Goal: Information Seeking & Learning: Learn about a topic

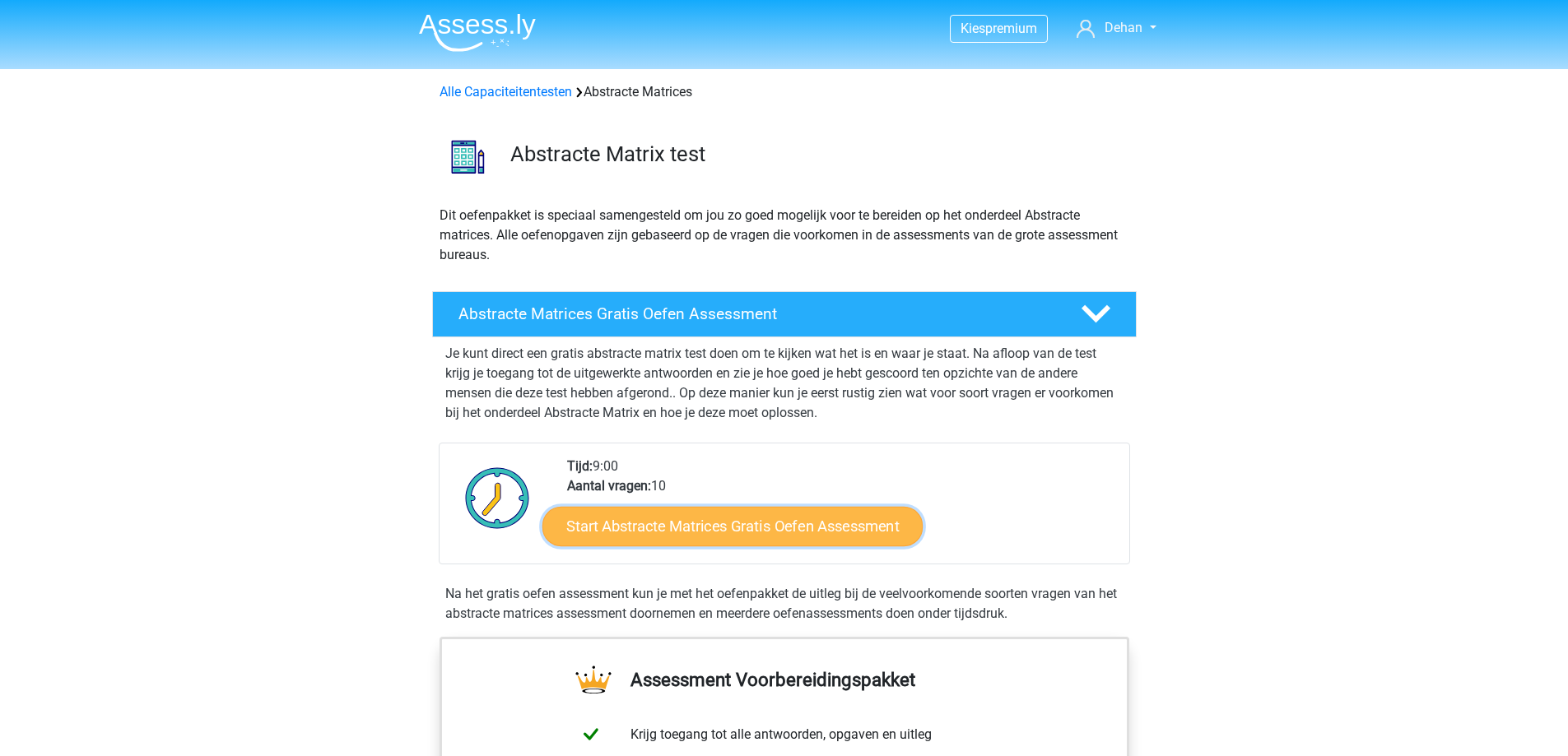
click at [690, 530] on link "Start Abstracte Matrices Gratis Oefen Assessment" at bounding box center [732, 526] width 380 height 40
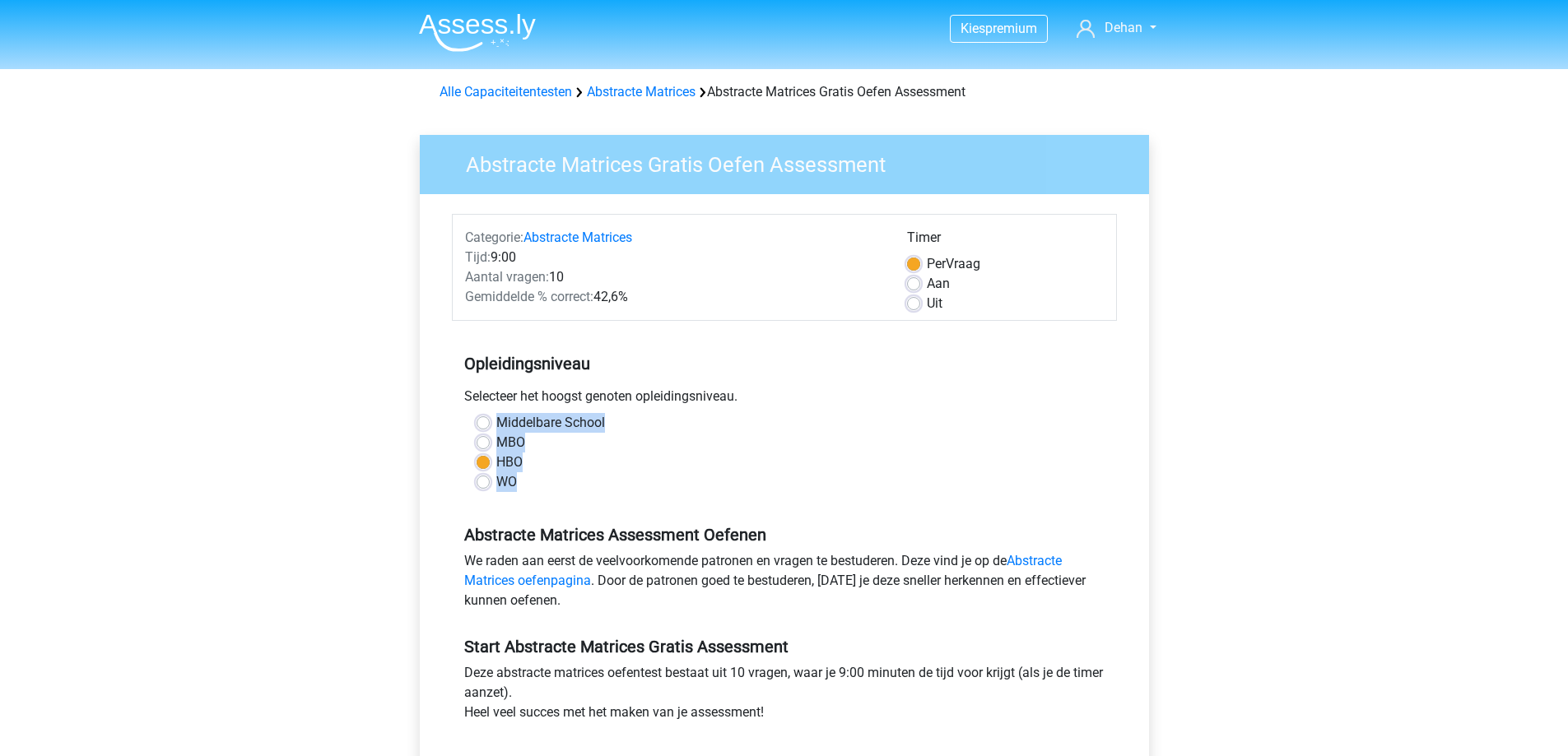
drag, startPoint x: 517, startPoint y: 479, endPoint x: 490, endPoint y: 420, distance: 64.9
click at [490, 420] on div "Middelbare School MBO HBO WO" at bounding box center [784, 452] width 640 height 79
copy div "Middelbare School MBO HBO WO"
click at [694, 461] on div "HBO" at bounding box center [784, 462] width 615 height 20
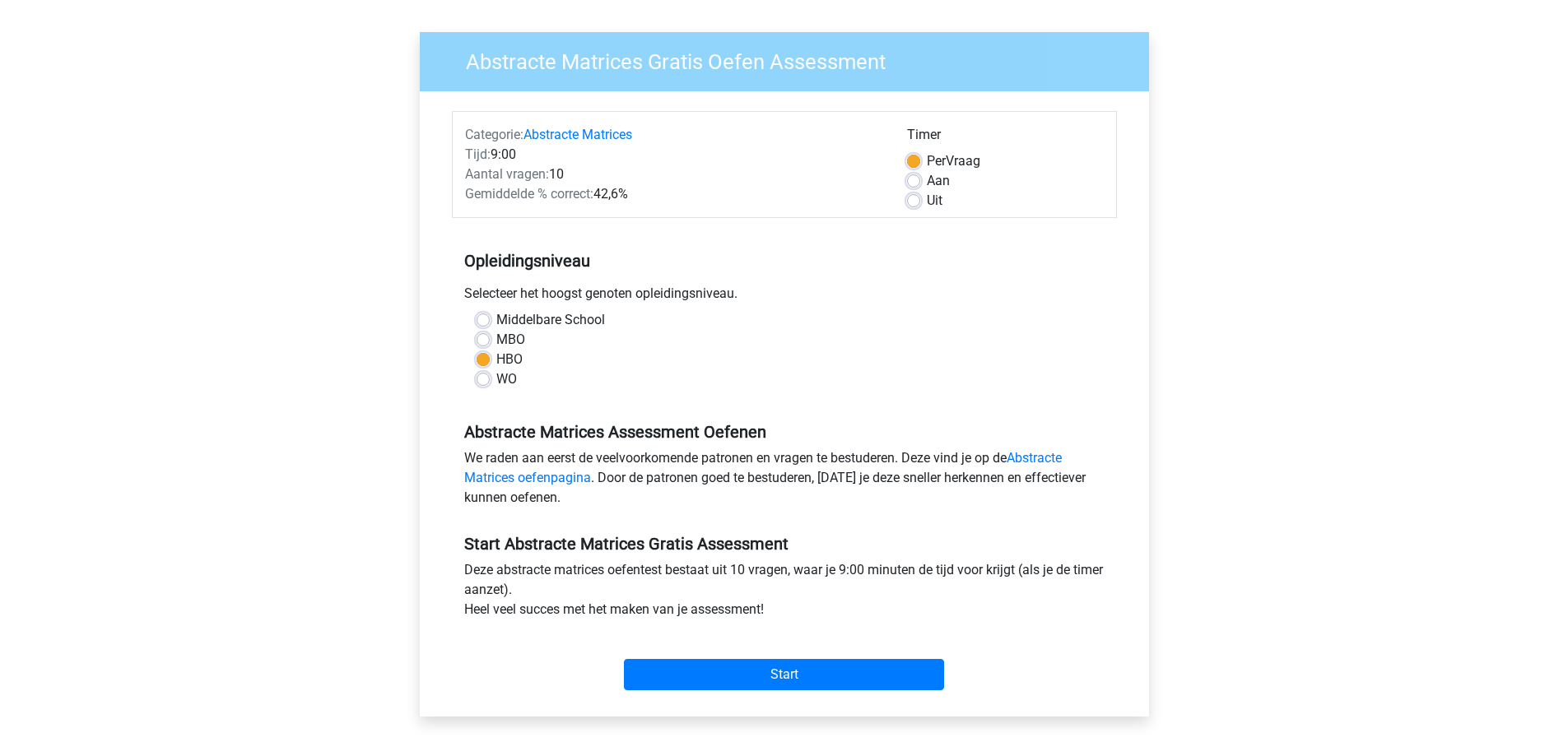
scroll to position [220, 0]
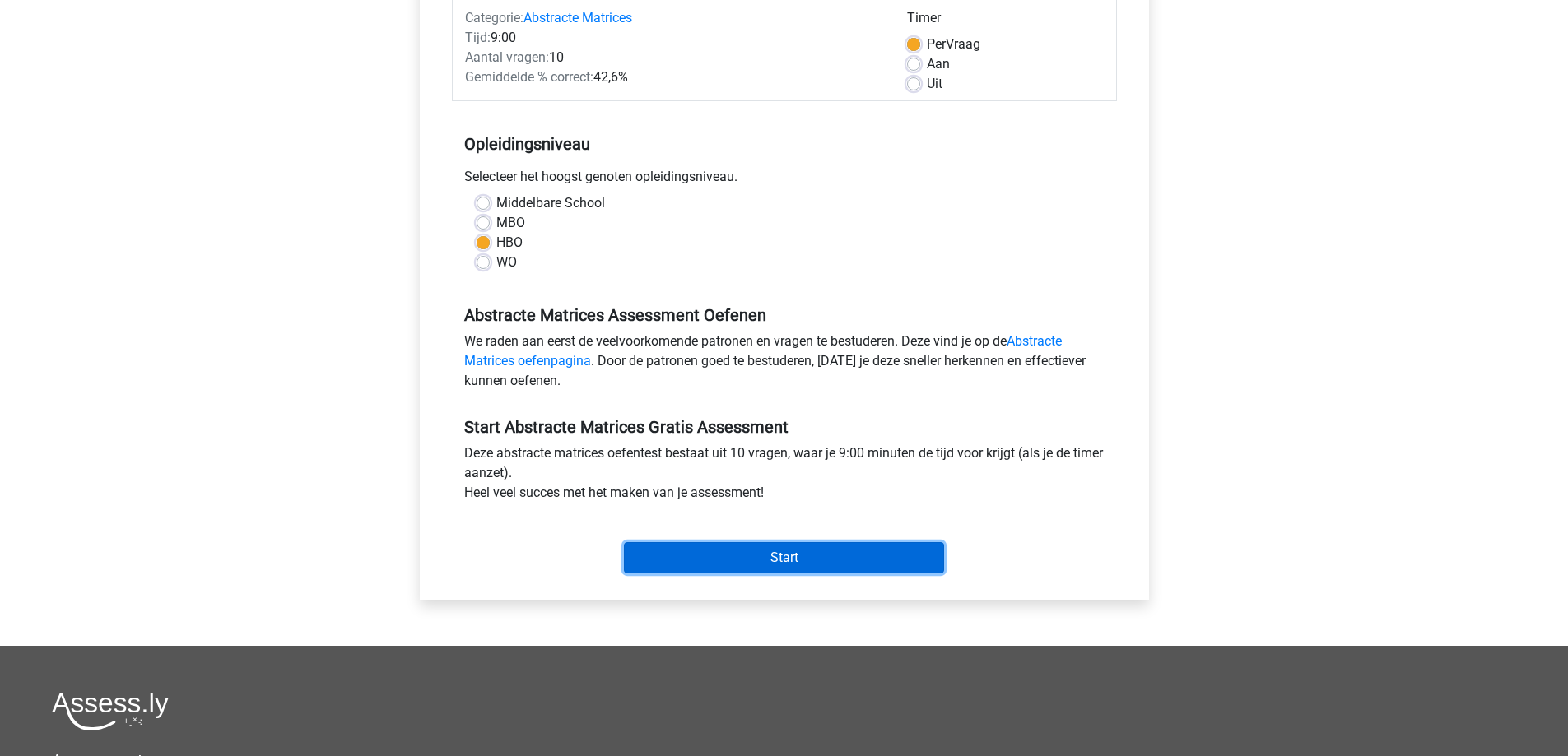
click at [751, 553] on input "Start" at bounding box center [784, 558] width 320 height 31
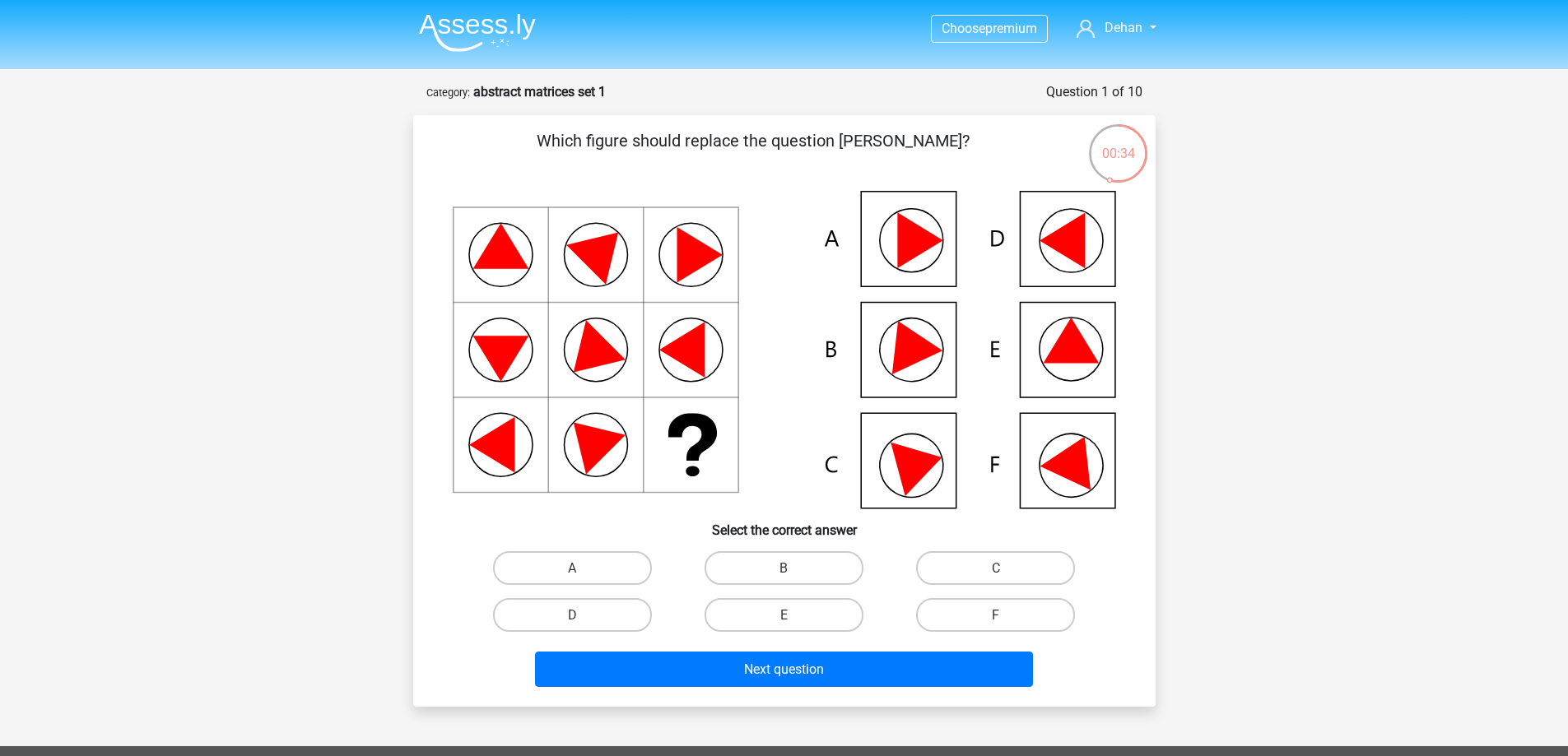
click at [790, 616] on input "E" at bounding box center [789, 620] width 11 height 11
radio input "true"
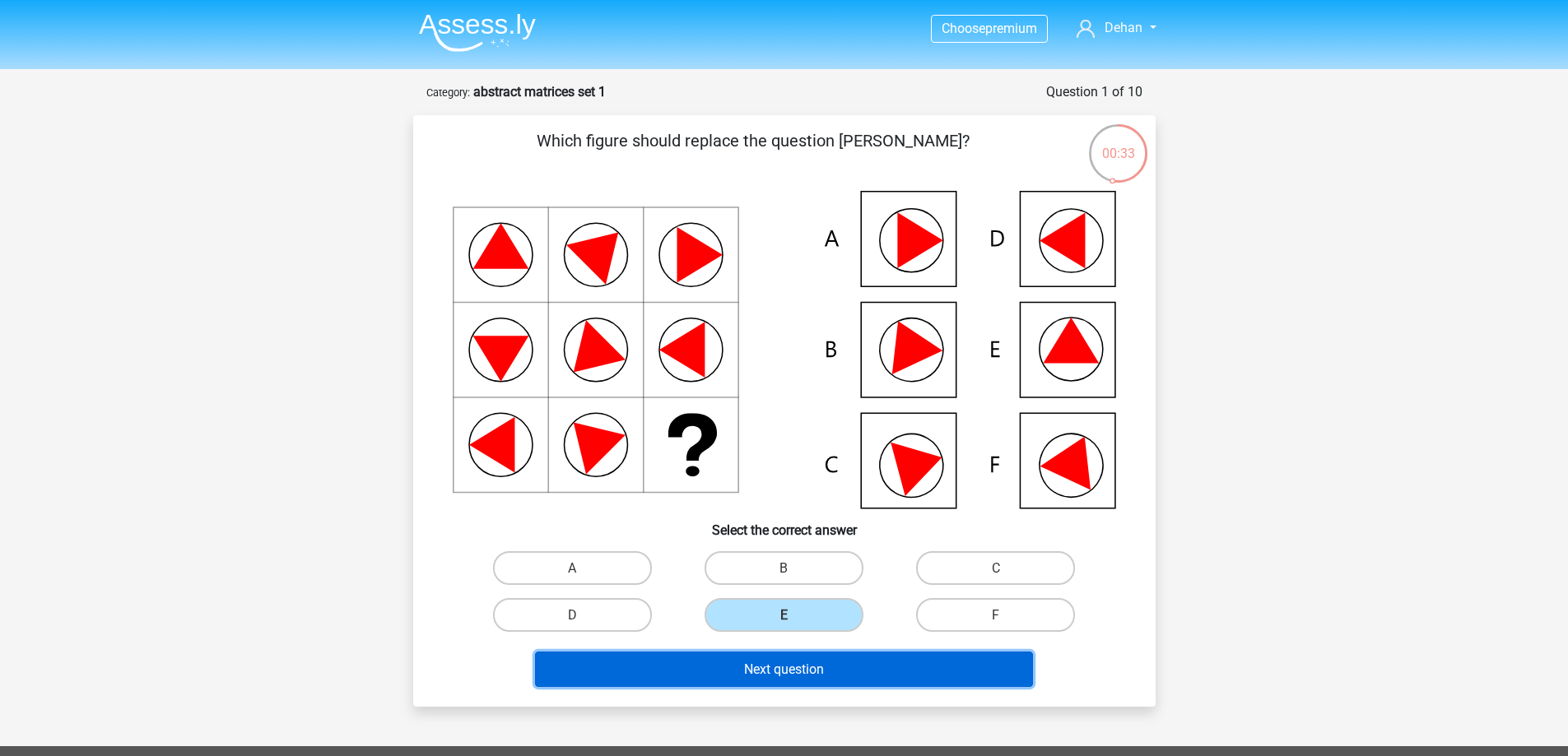
click at [789, 664] on font "Next question" at bounding box center [784, 669] width 80 height 16
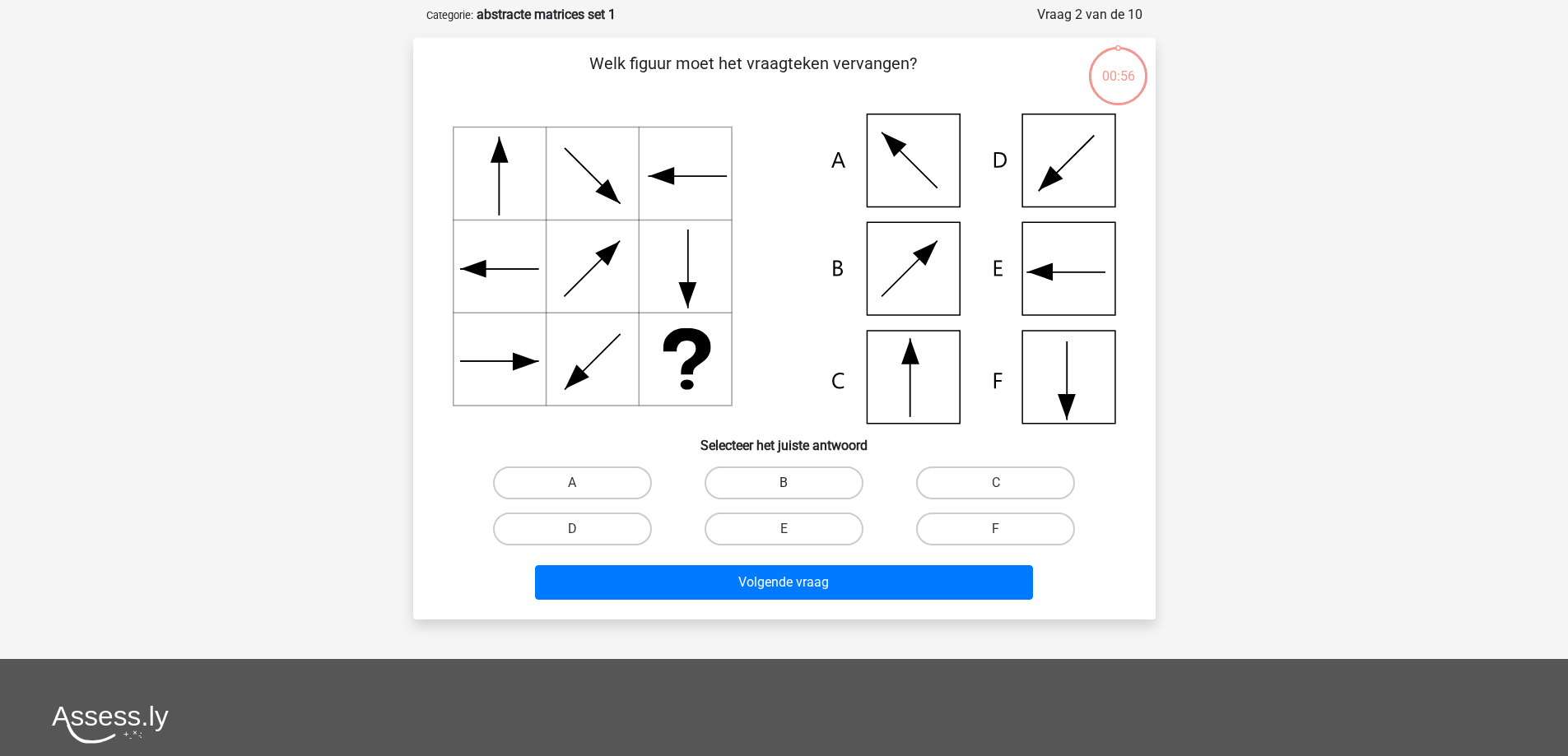
scroll to position [83, 0]
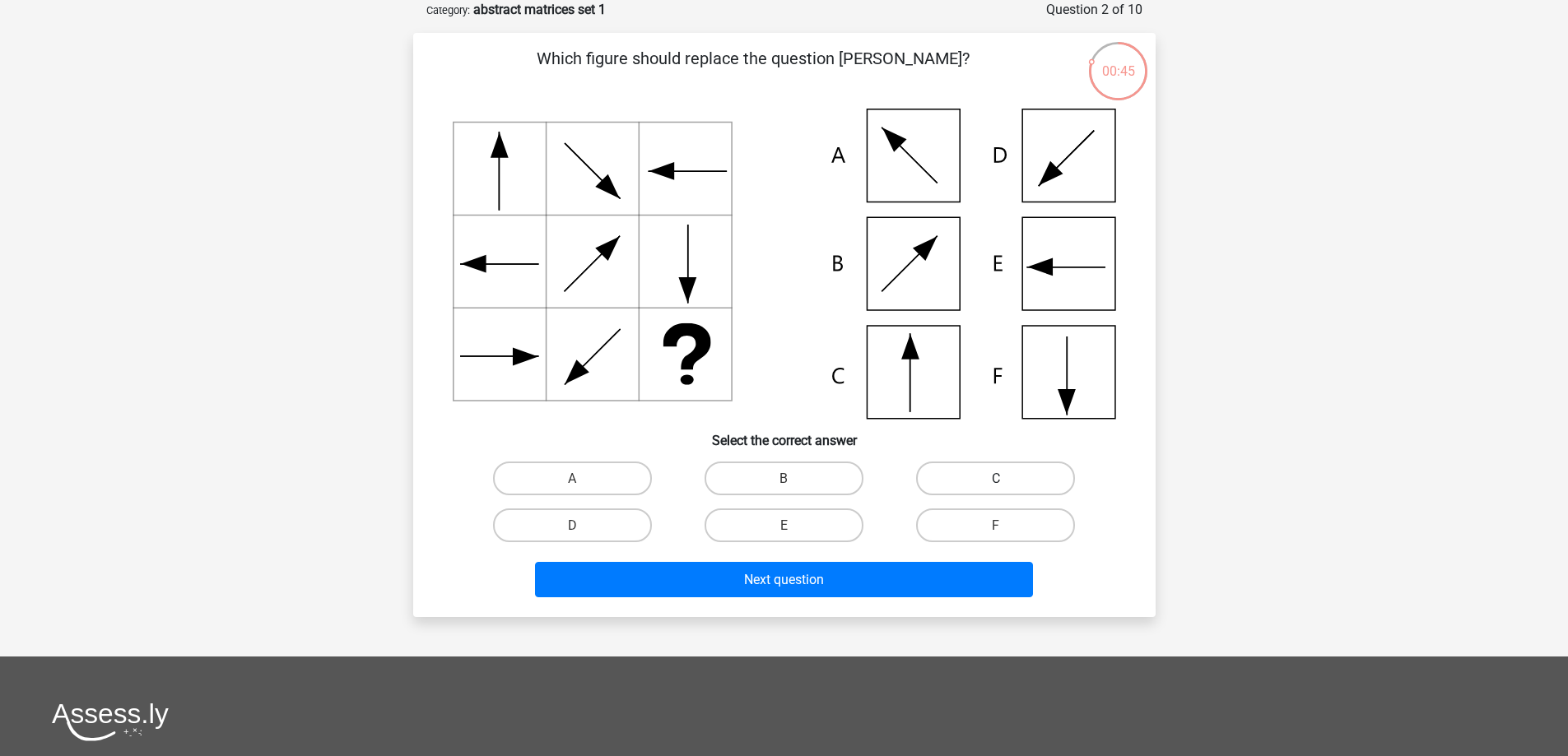
click at [955, 477] on label "C" at bounding box center [995, 478] width 159 height 34
click at [996, 478] on input "C" at bounding box center [1001, 483] width 11 height 11
radio input "true"
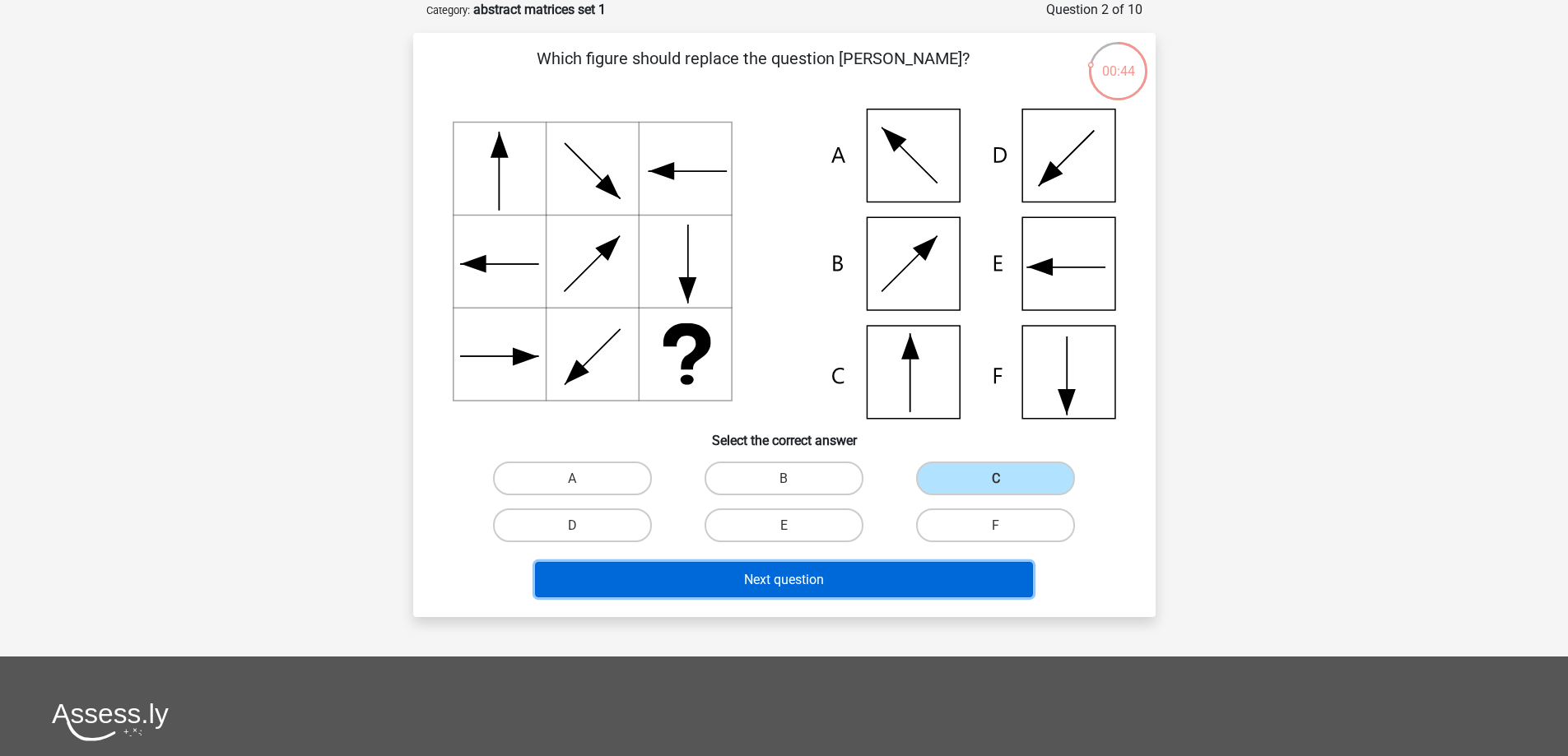
click at [827, 576] on button "Next question" at bounding box center [784, 579] width 498 height 35
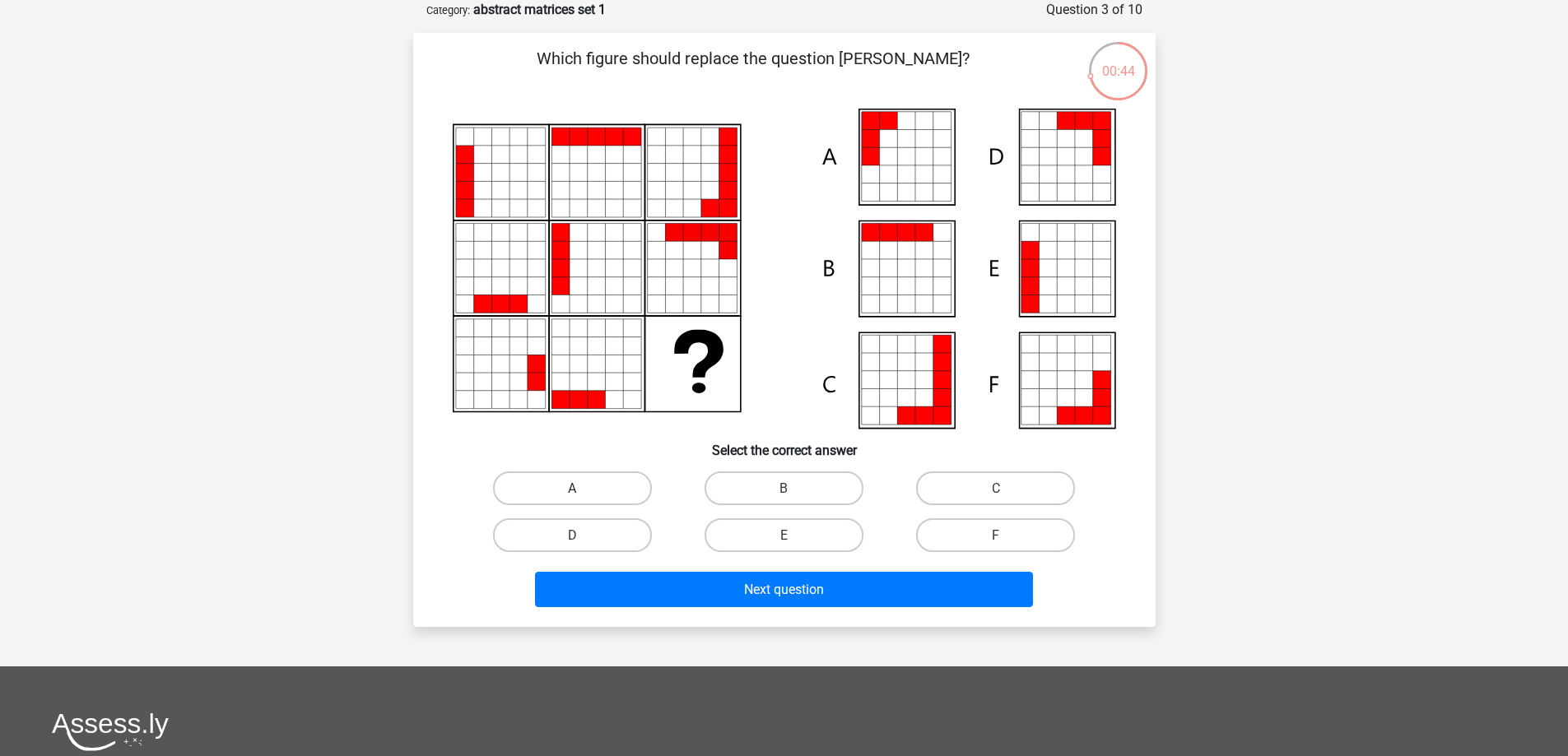
click at [535, 491] on label "A" at bounding box center [572, 488] width 159 height 34
click at [572, 491] on input "A" at bounding box center [577, 493] width 11 height 11
radio input "true"
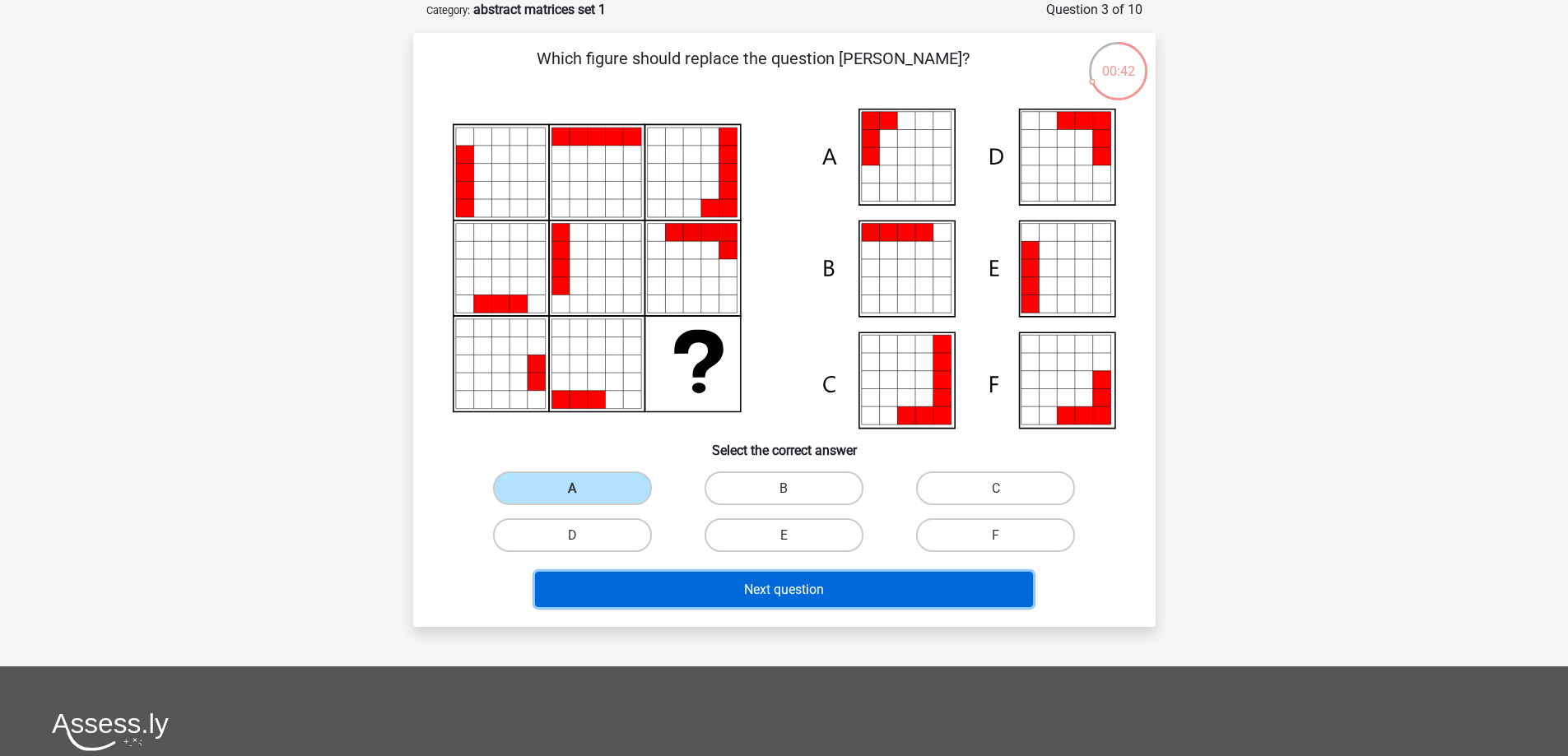
click at [721, 591] on button "Next question" at bounding box center [784, 589] width 498 height 35
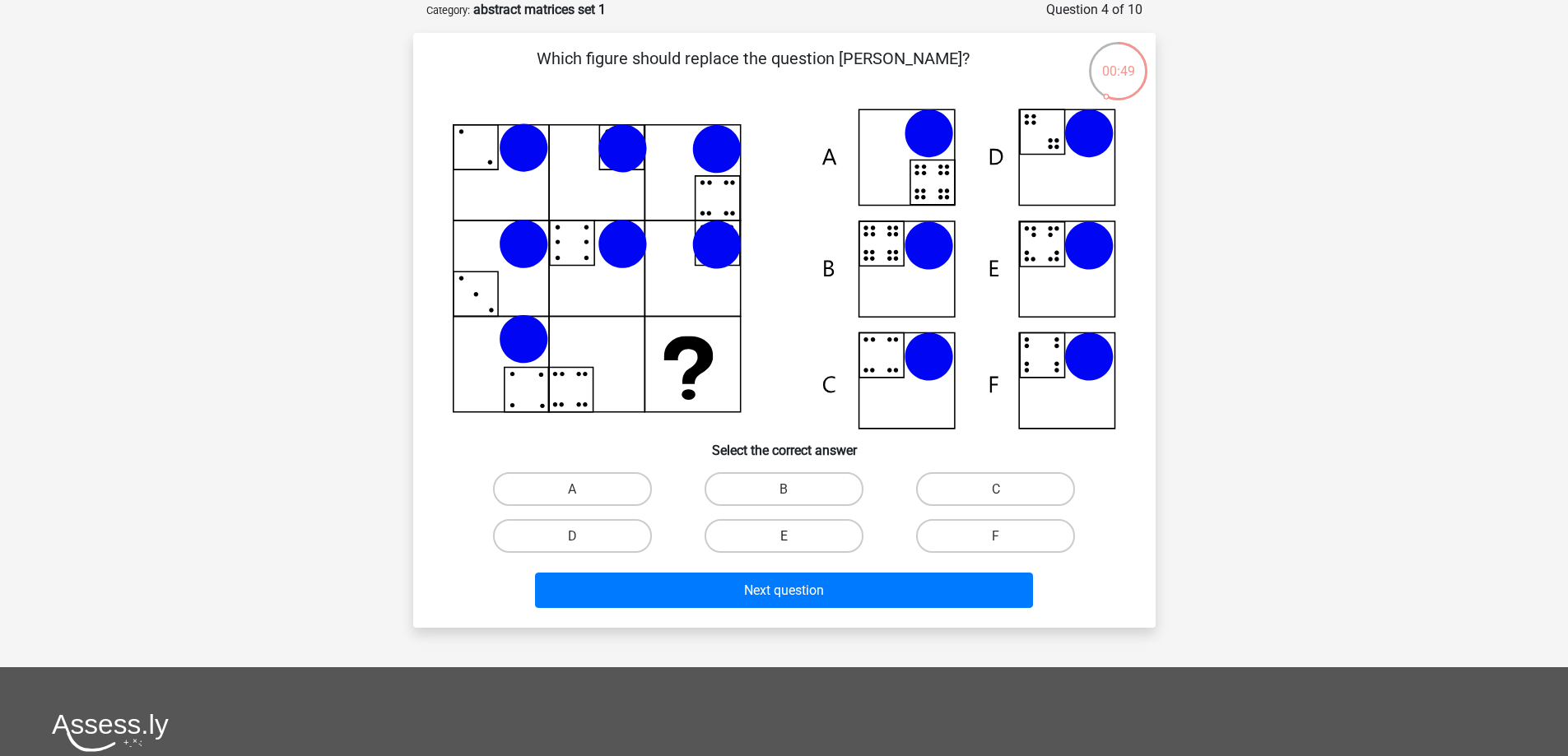
click at [795, 533] on label "E" at bounding box center [784, 536] width 159 height 34
click at [794, 536] on input "E" at bounding box center [789, 541] width 11 height 11
radio input "true"
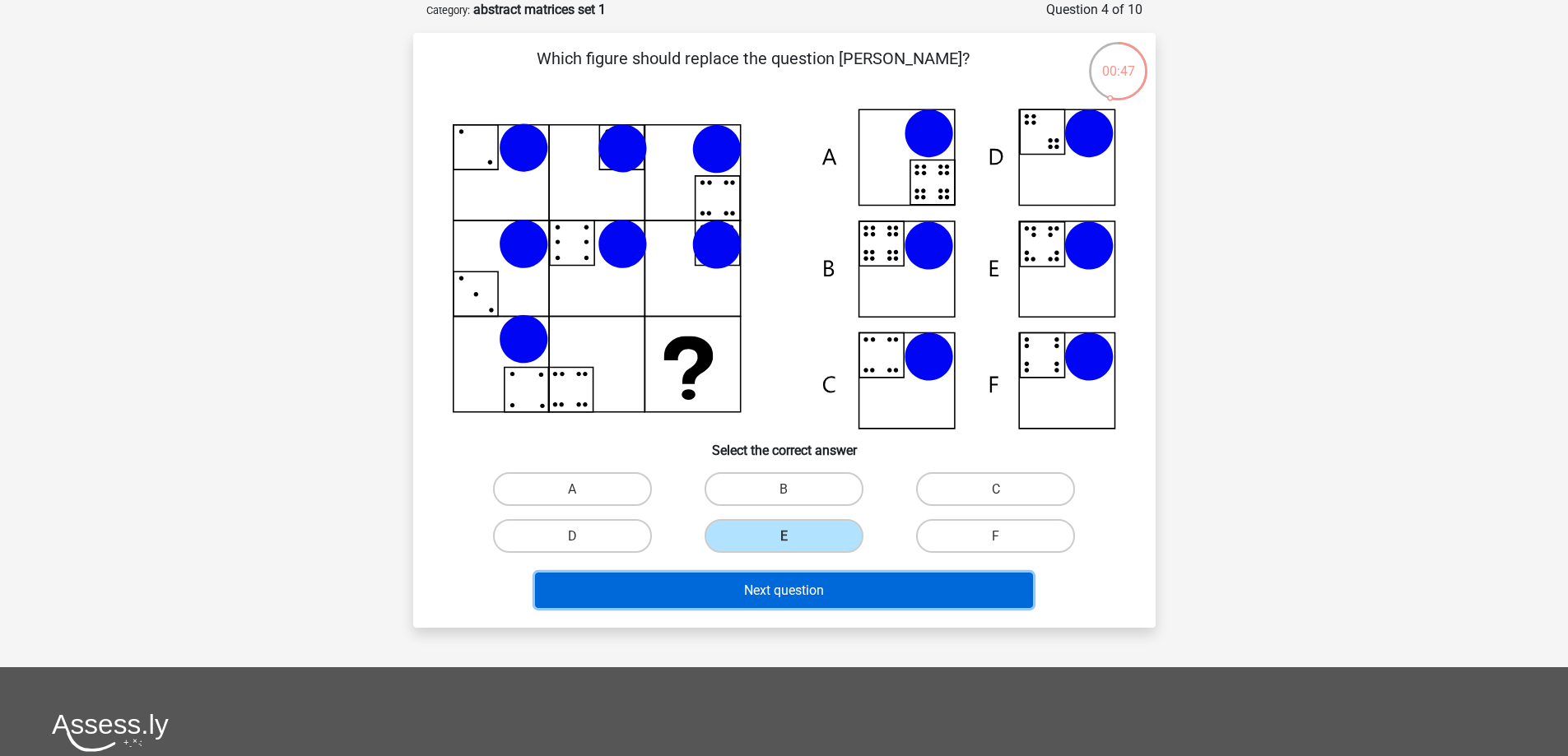
click at [806, 588] on font "Next question" at bounding box center [784, 590] width 80 height 16
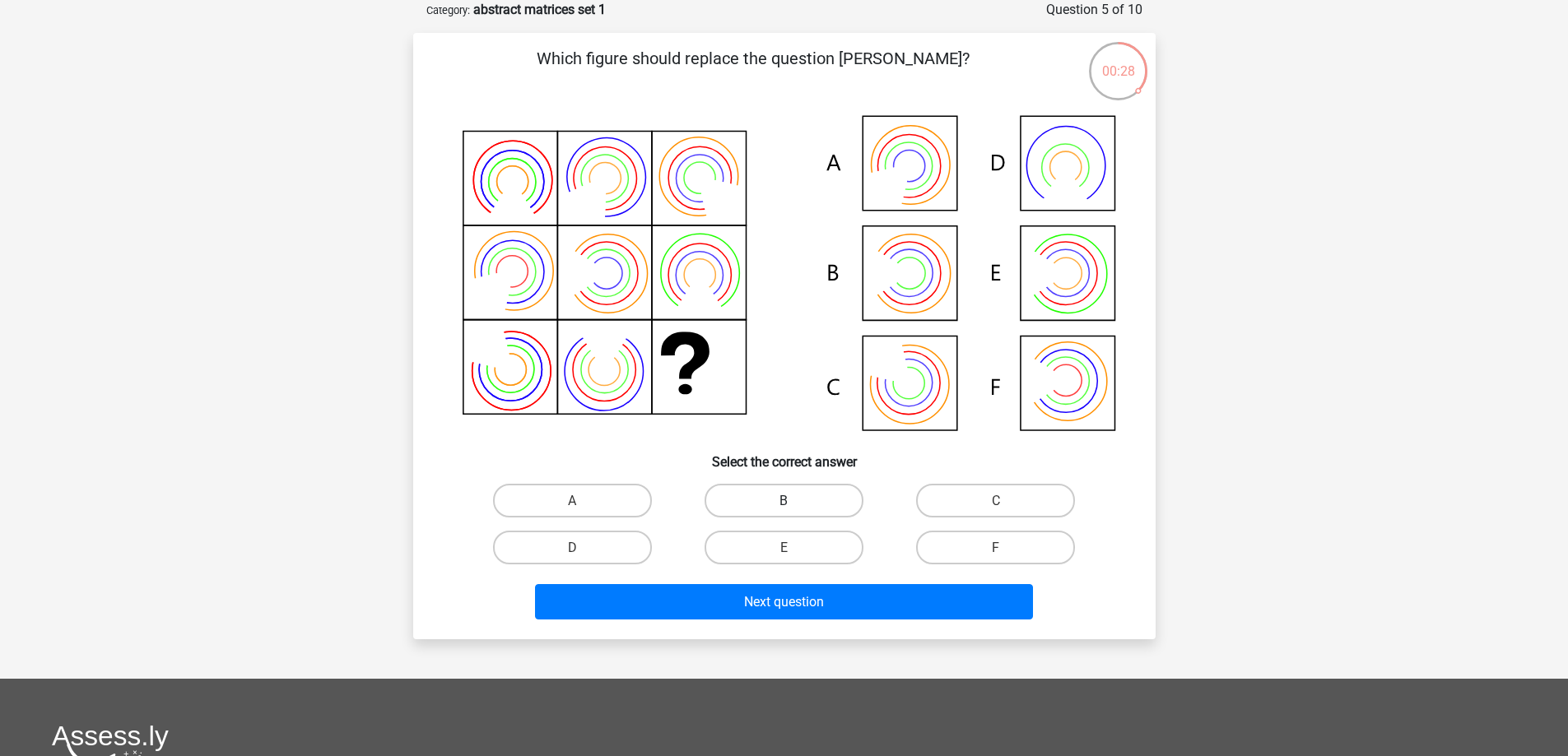
click at [783, 494] on font "B" at bounding box center [784, 500] width 8 height 16
click at [784, 500] on input "B" at bounding box center [789, 505] width 11 height 11
radio input "true"
click at [578, 498] on label "A" at bounding box center [572, 500] width 159 height 34
click at [578, 500] on input "A" at bounding box center [577, 505] width 11 height 11
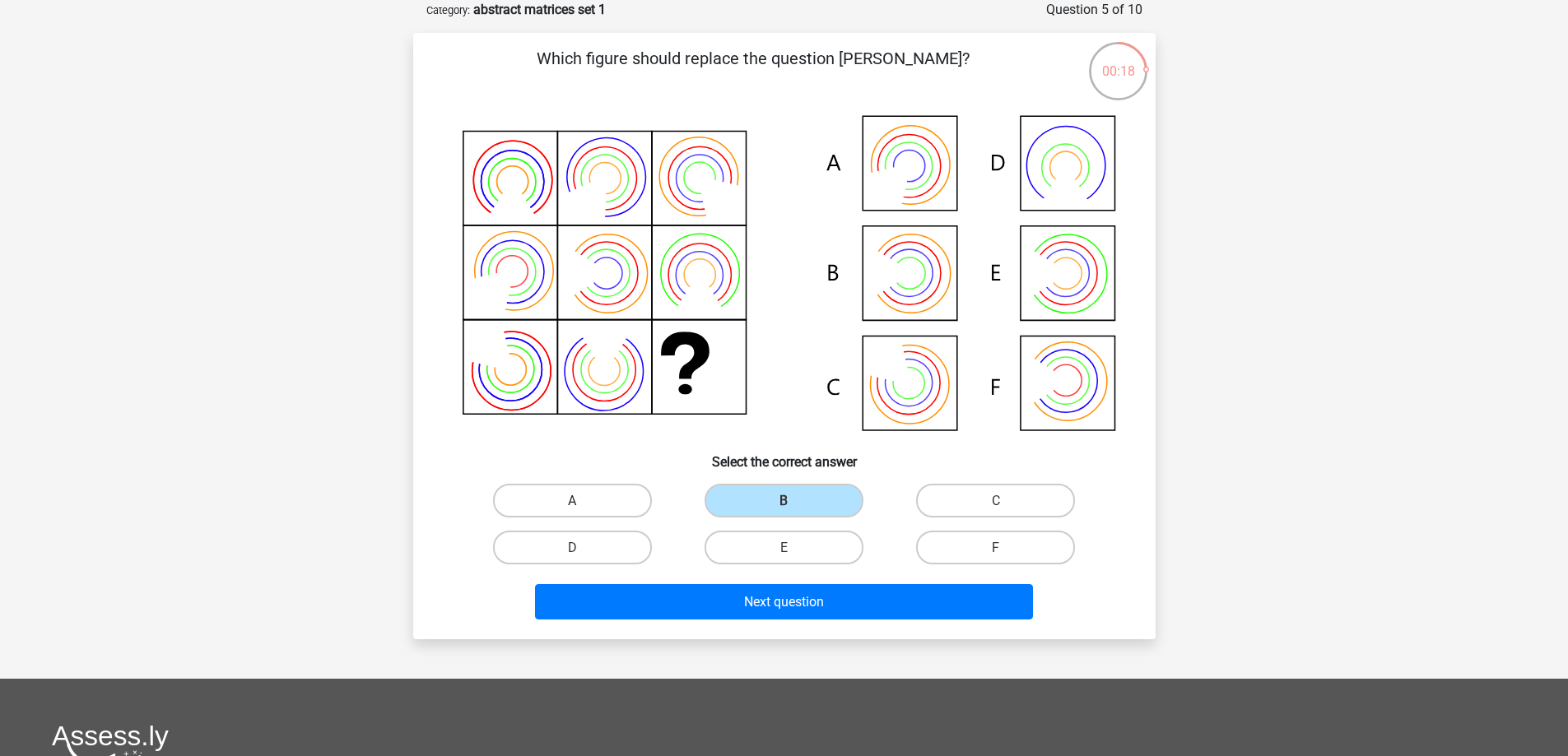
radio input "true"
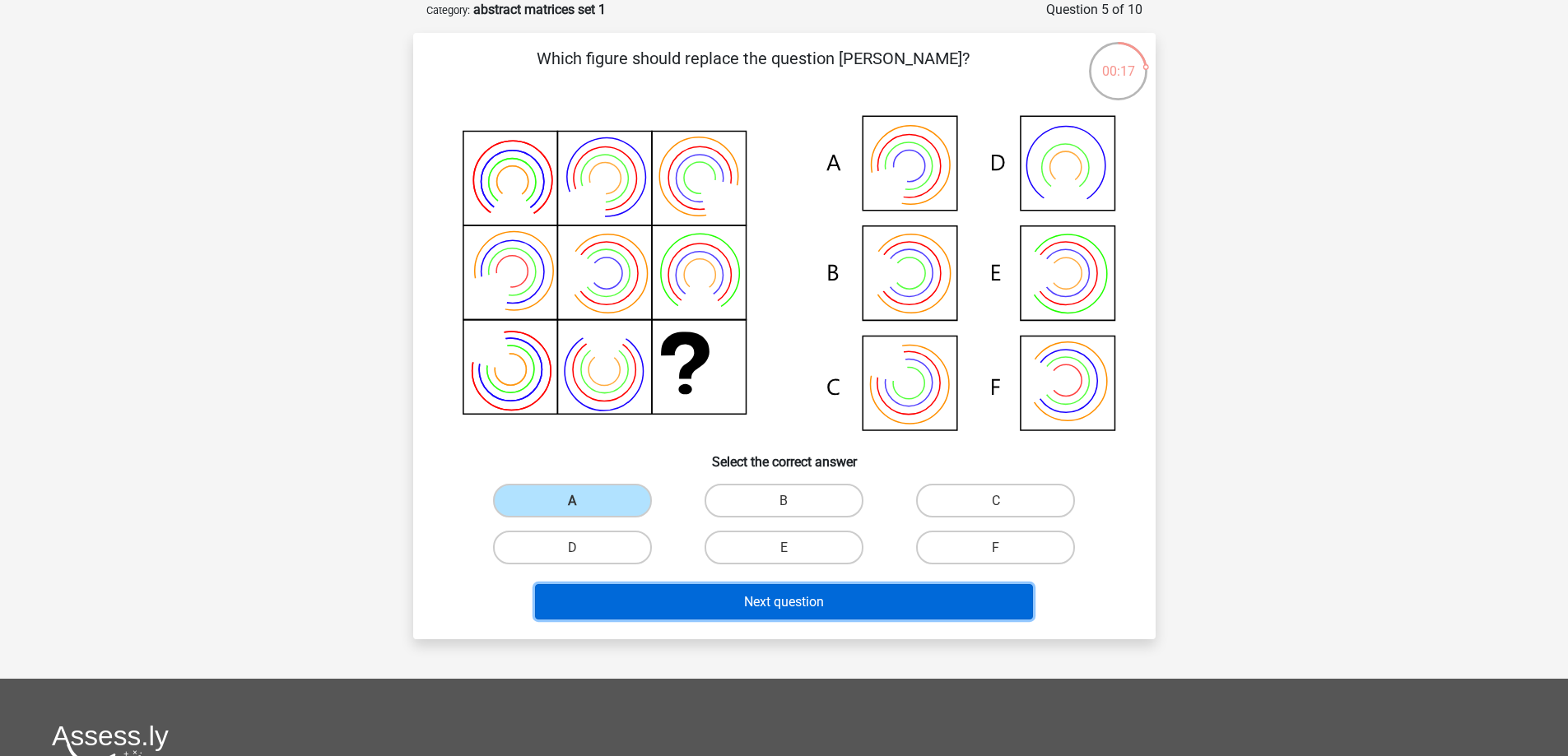
click at [720, 601] on button "Next question" at bounding box center [784, 602] width 498 height 35
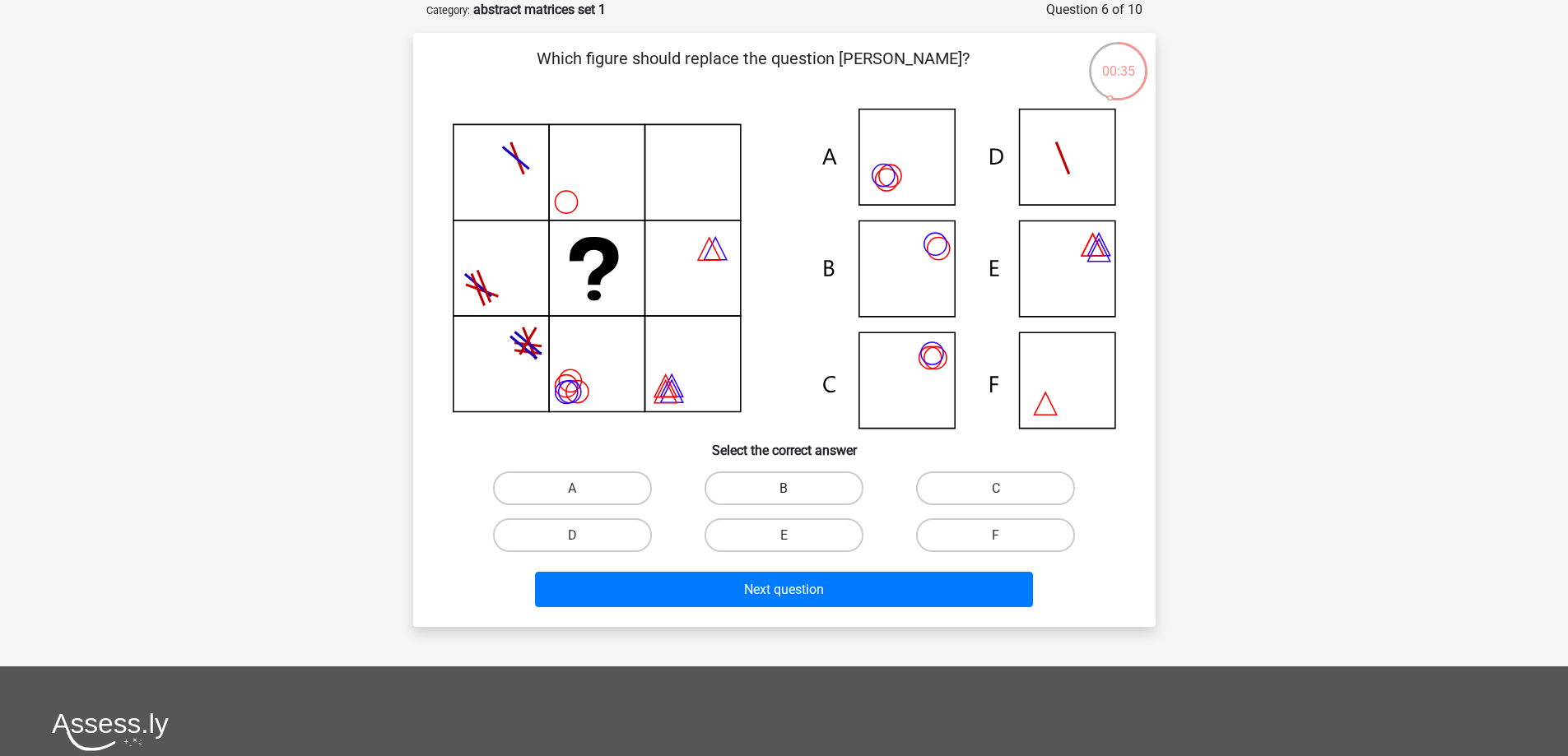
click at [809, 475] on label "B" at bounding box center [784, 488] width 159 height 34
click at [794, 488] on input "B" at bounding box center [789, 493] width 11 height 11
radio input "true"
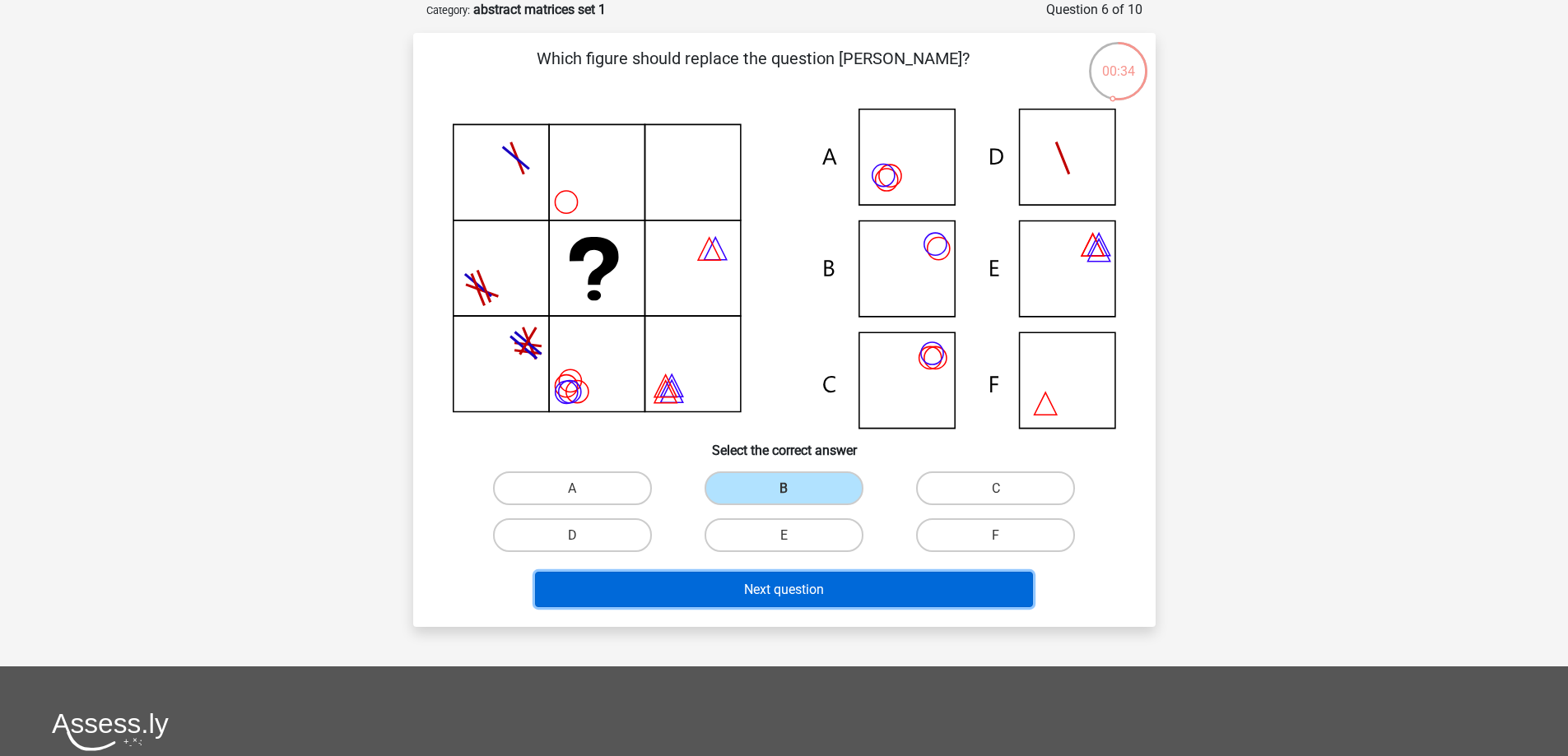
click at [758, 582] on font "Next question" at bounding box center [784, 589] width 80 height 16
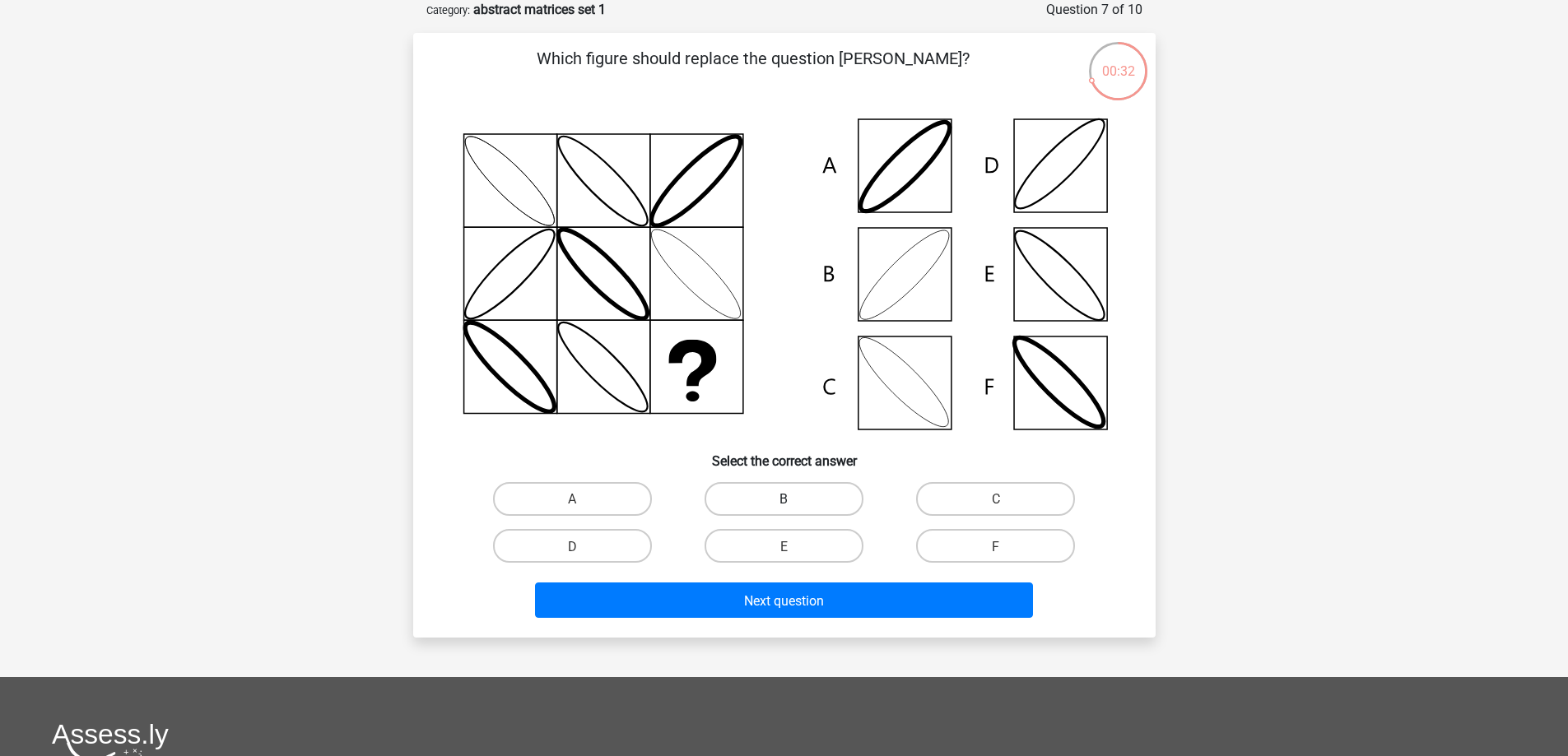
click at [756, 507] on label "B" at bounding box center [784, 498] width 159 height 34
click at [784, 507] on input "B" at bounding box center [789, 503] width 11 height 11
radio input "true"
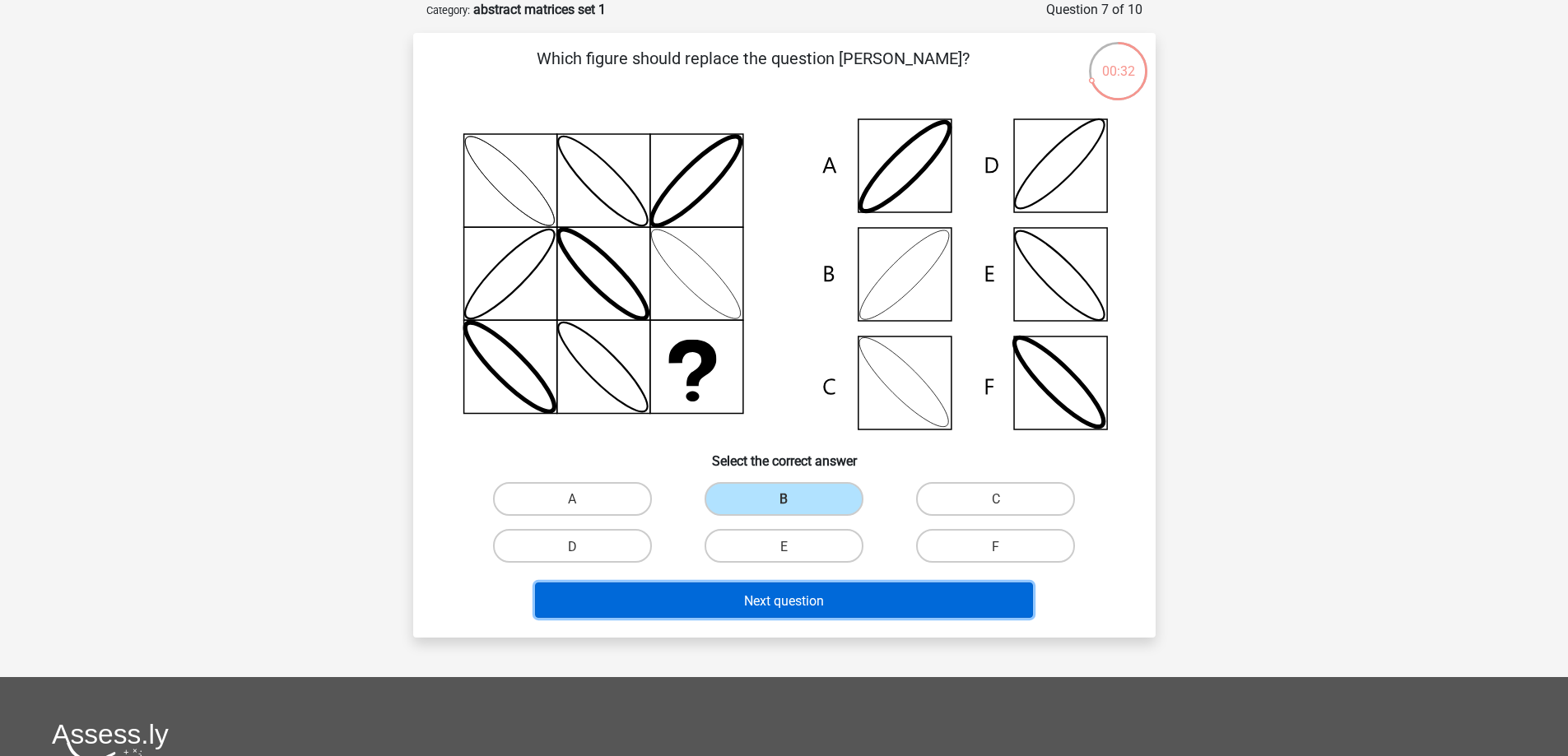
click at [731, 603] on button "Next question" at bounding box center [784, 600] width 498 height 35
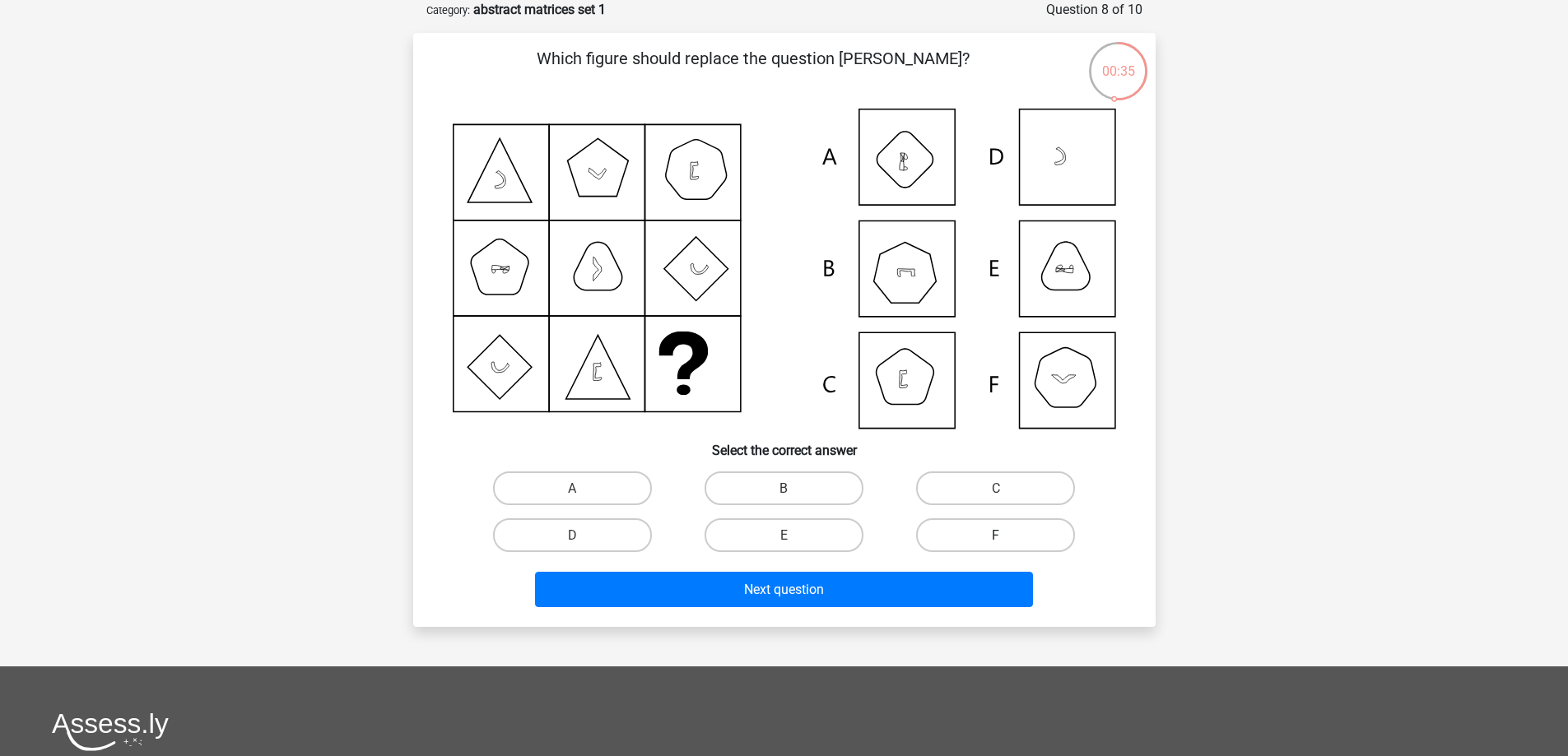
click at [989, 532] on label "F" at bounding box center [995, 535] width 159 height 34
click at [996, 535] on input "F" at bounding box center [1001, 540] width 11 height 11
radio input "true"
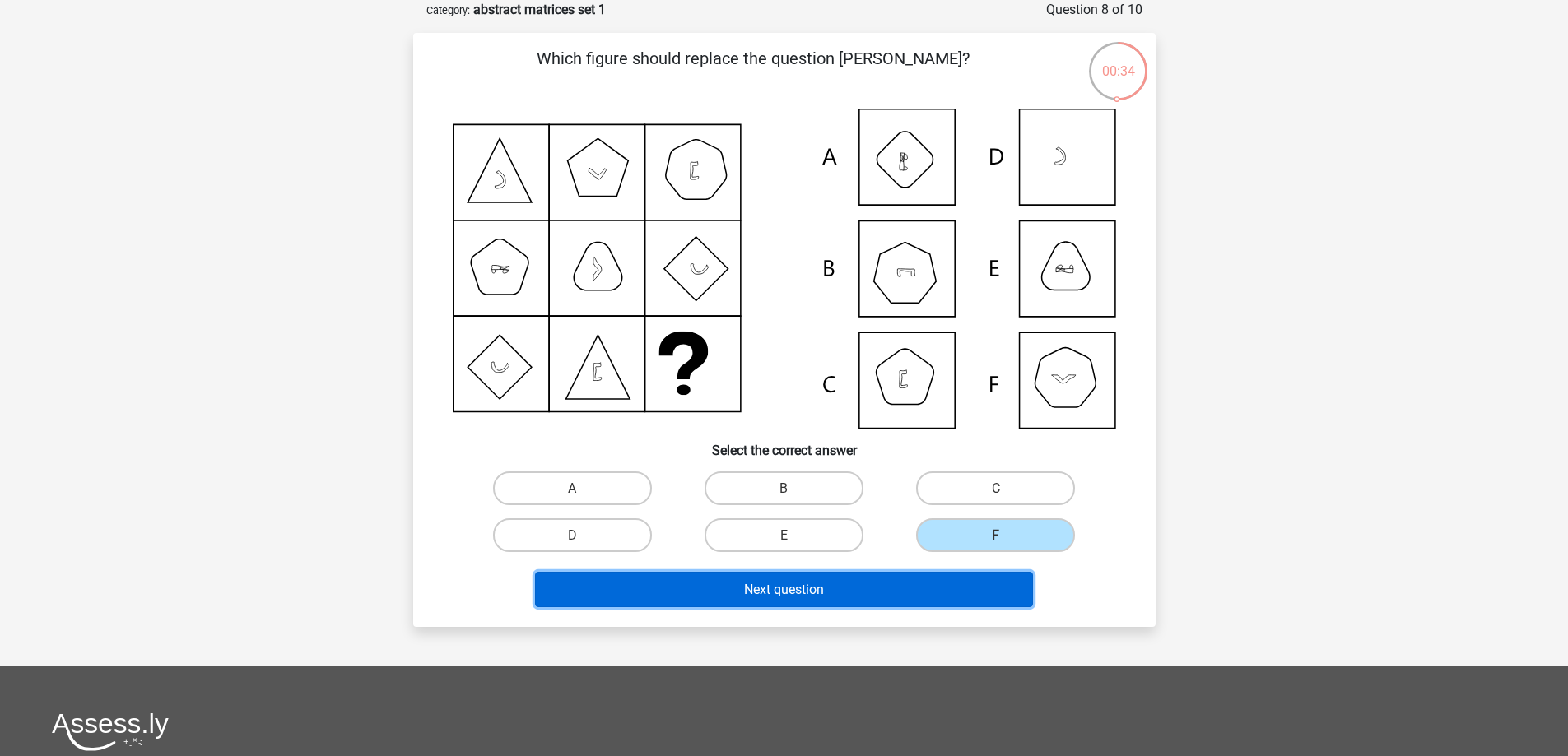
click at [853, 586] on button "Next question" at bounding box center [784, 589] width 498 height 35
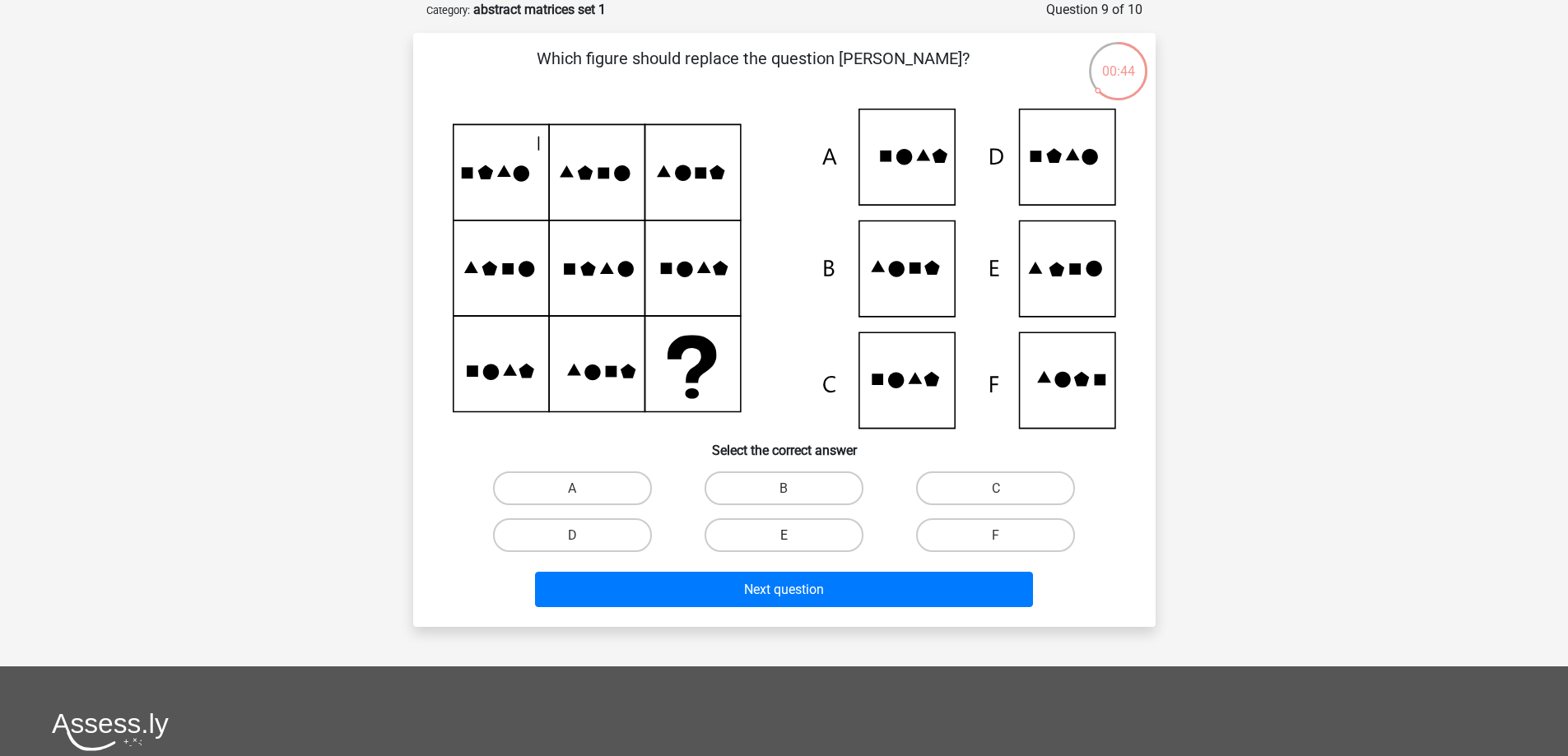
click at [797, 527] on label "E" at bounding box center [784, 535] width 159 height 34
click at [794, 535] on input "E" at bounding box center [789, 540] width 11 height 11
radio input "true"
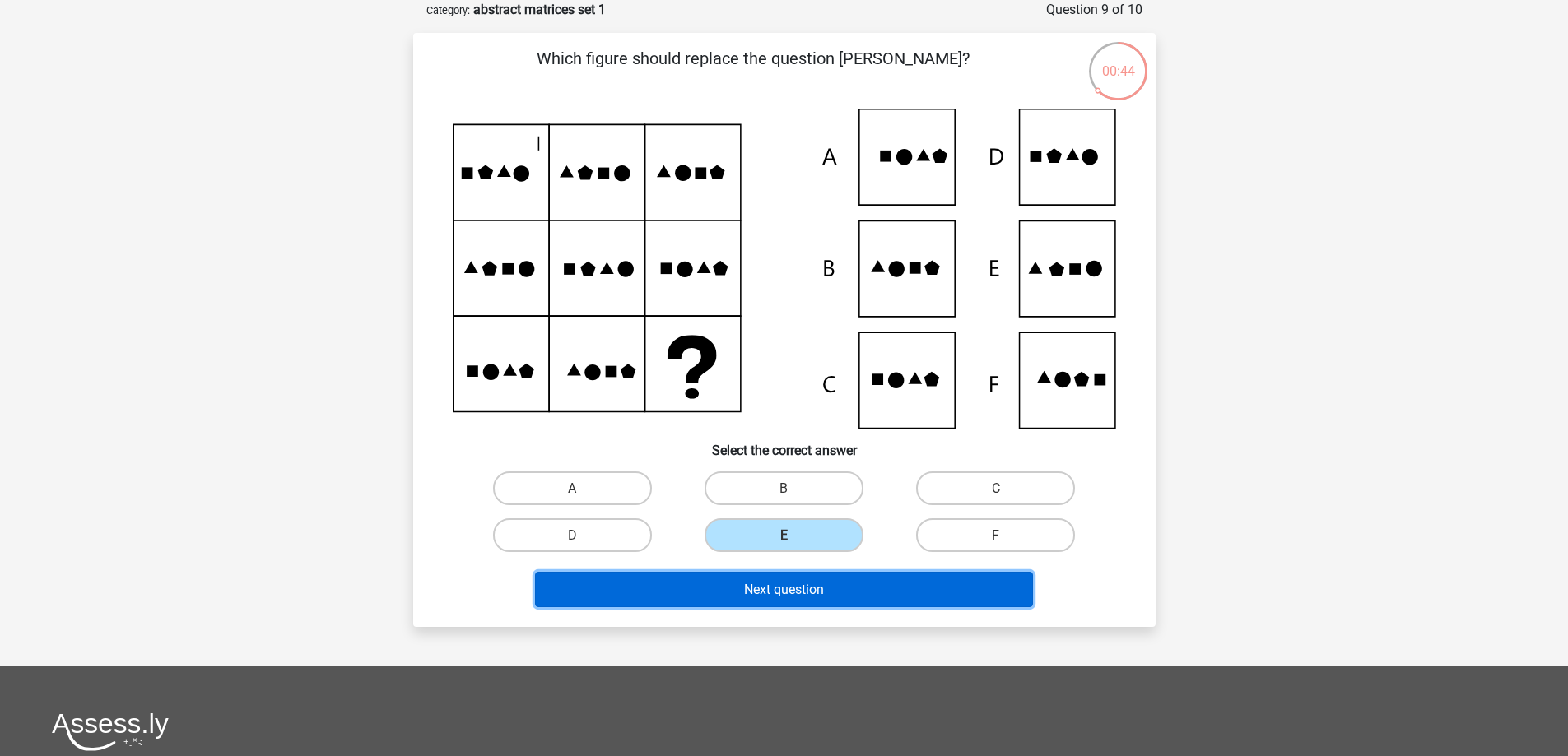
click at [760, 597] on font "Next question" at bounding box center [784, 589] width 80 height 16
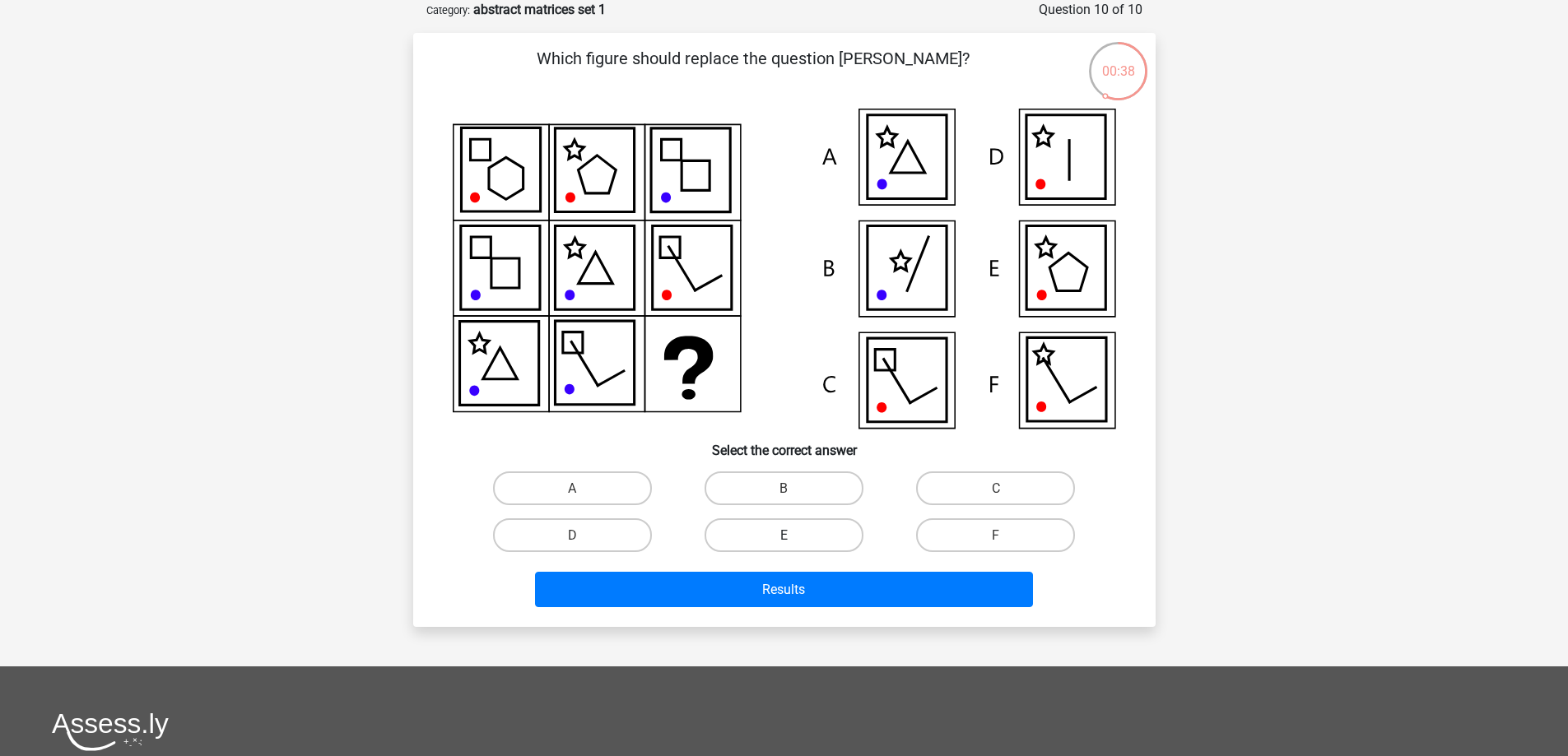
click at [781, 538] on font "E" at bounding box center [784, 535] width 7 height 16
click at [784, 538] on input "E" at bounding box center [789, 540] width 11 height 11
radio input "true"
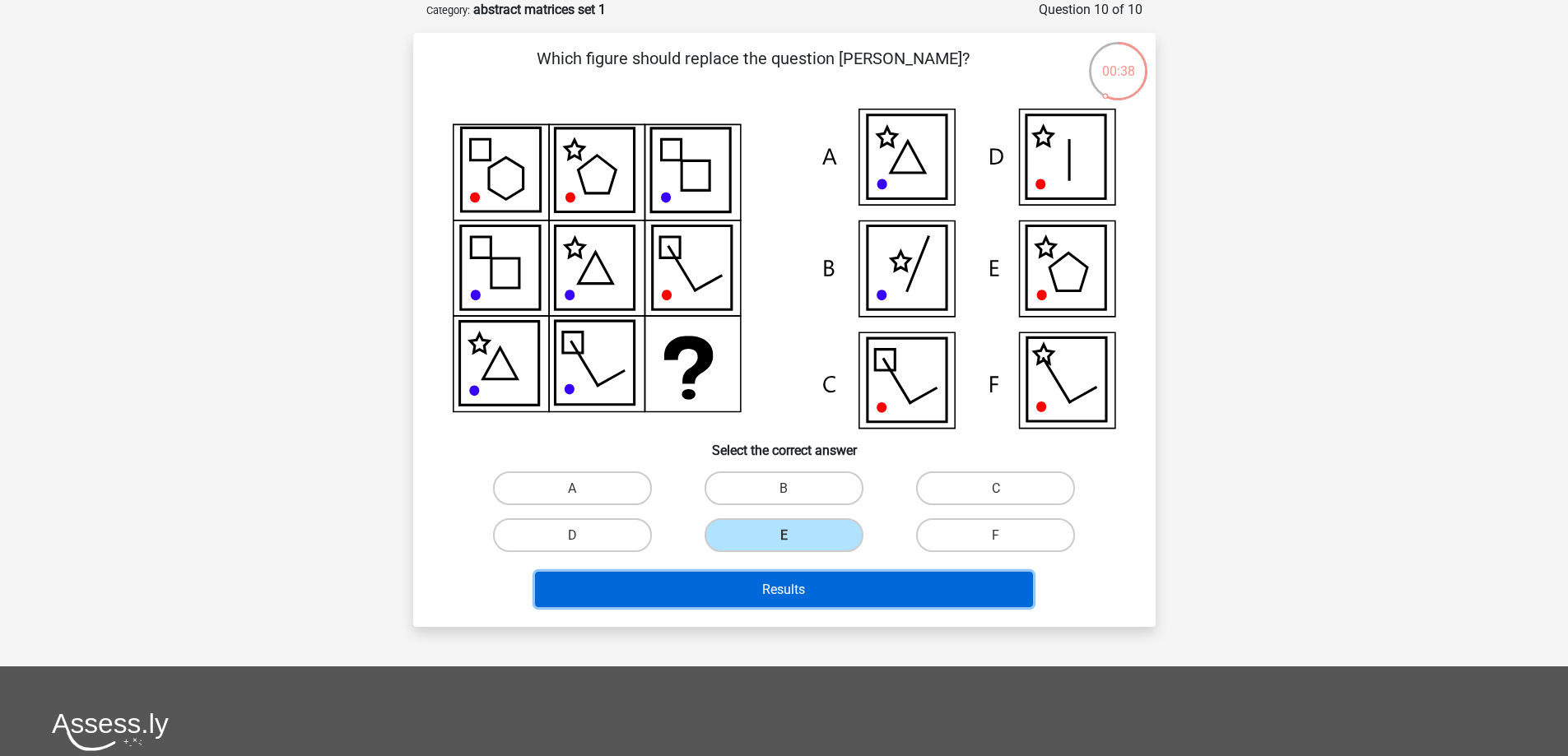
click at [764, 584] on font "Results" at bounding box center [784, 589] width 43 height 16
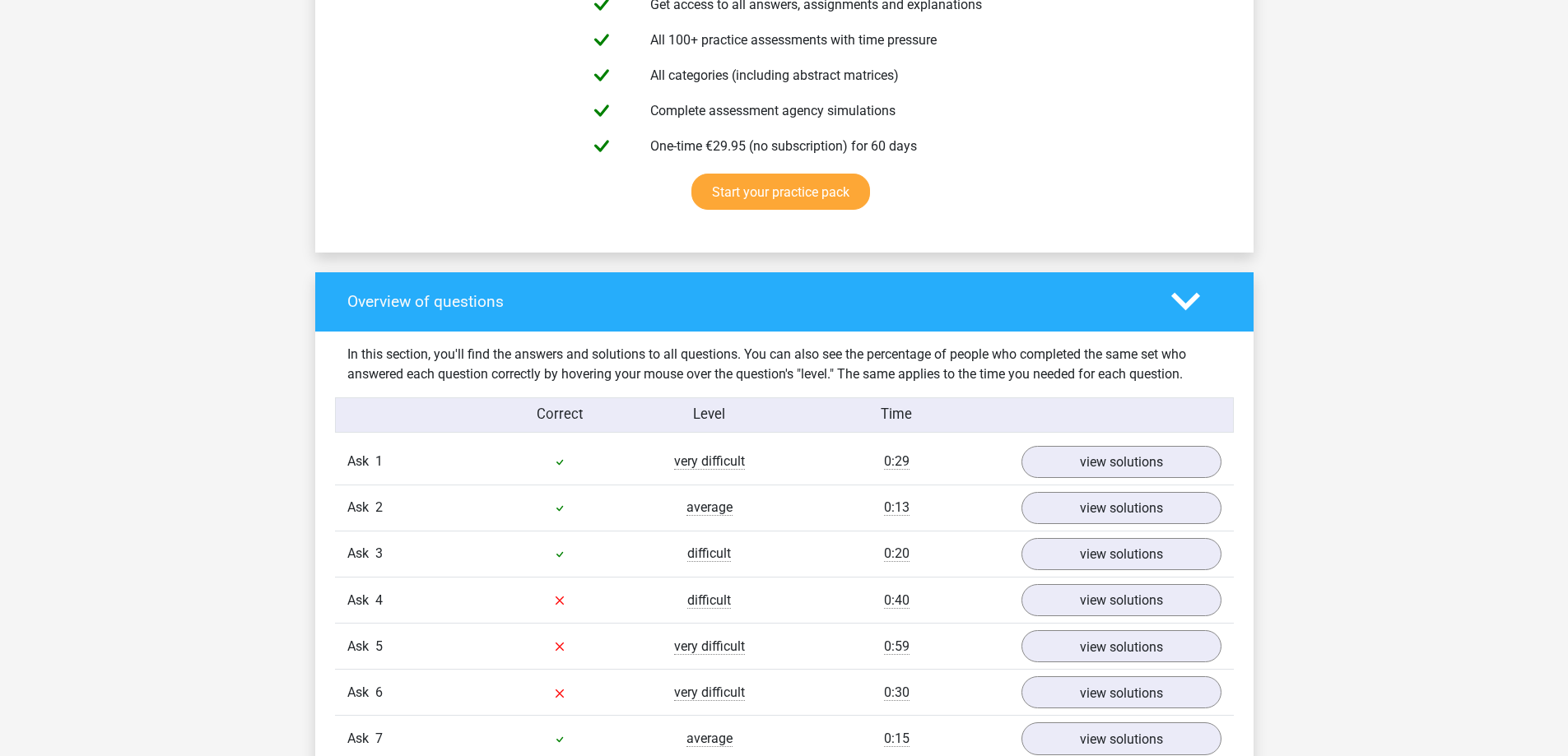
scroll to position [1097, 0]
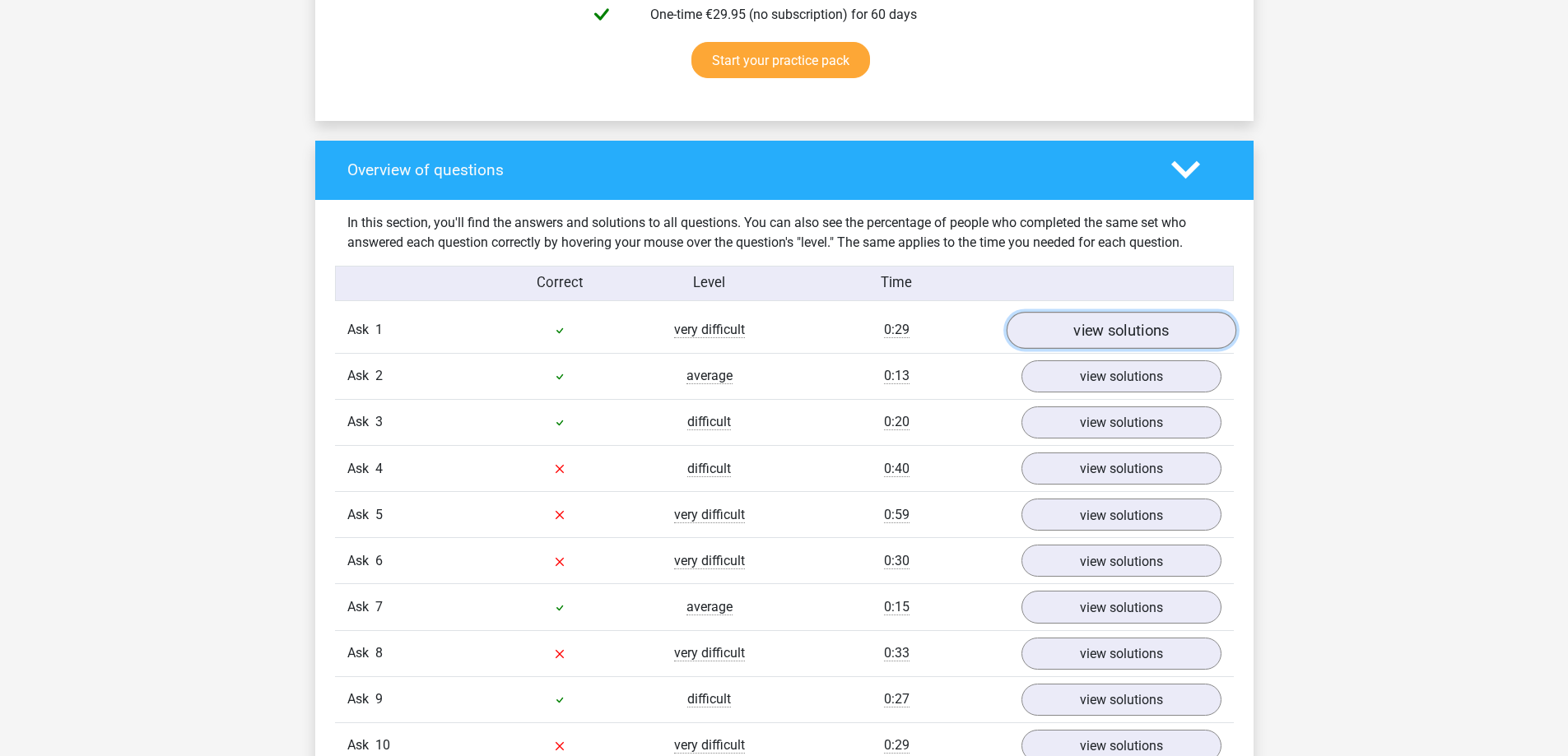
click at [1092, 326] on font "view solutions" at bounding box center [1121, 330] width 96 height 18
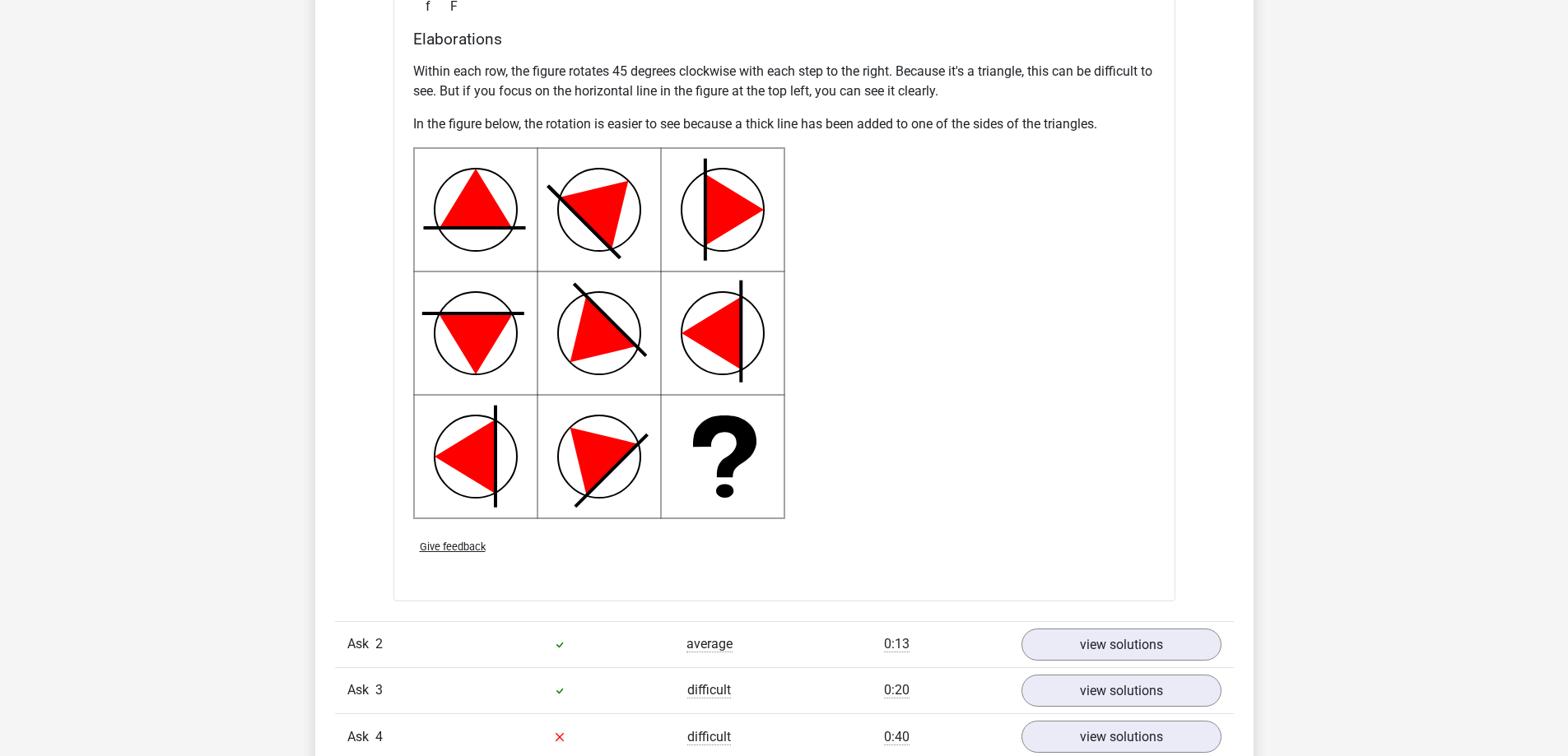
scroll to position [2194, 0]
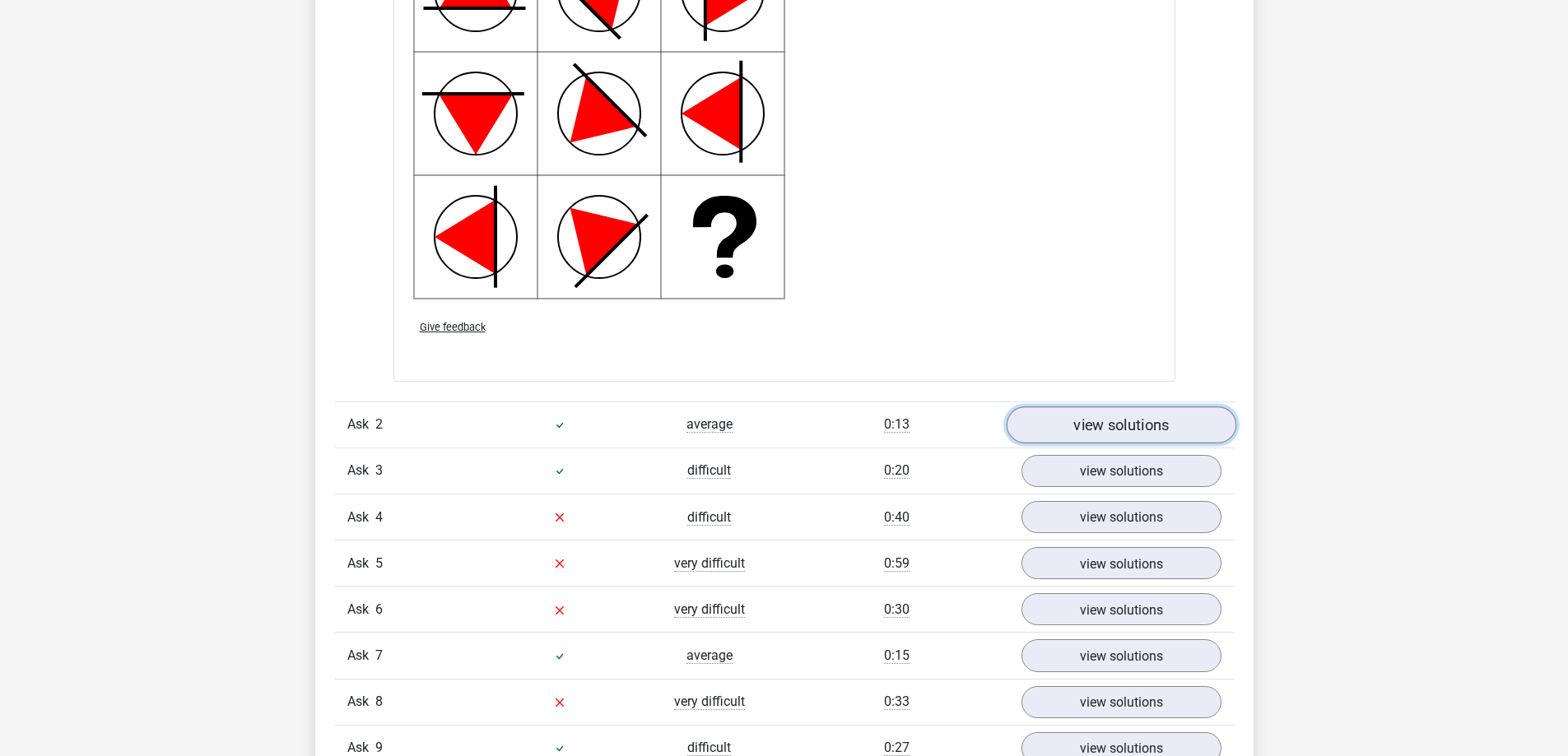
click at [1088, 421] on font "view solutions" at bounding box center [1121, 424] width 96 height 18
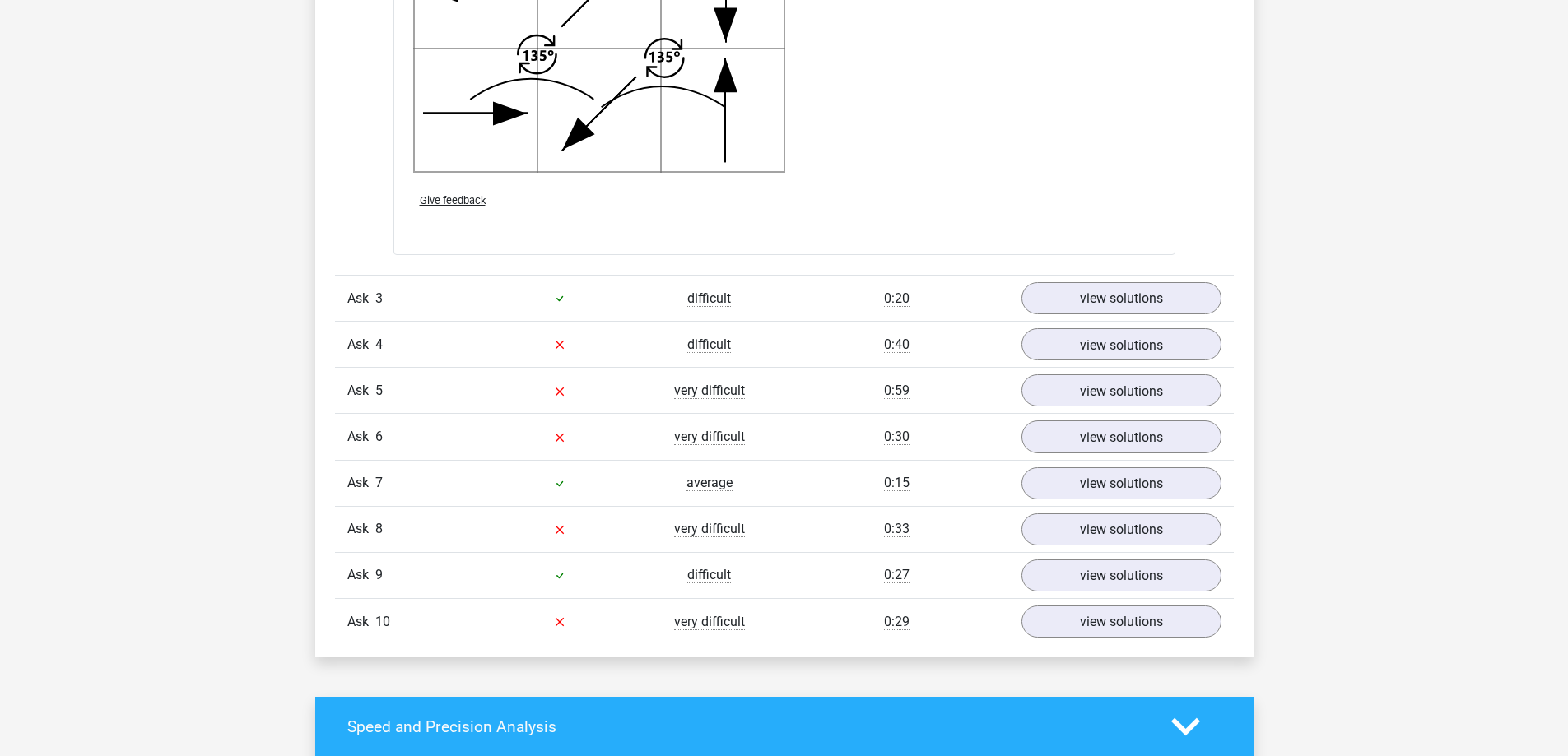
scroll to position [3510, 0]
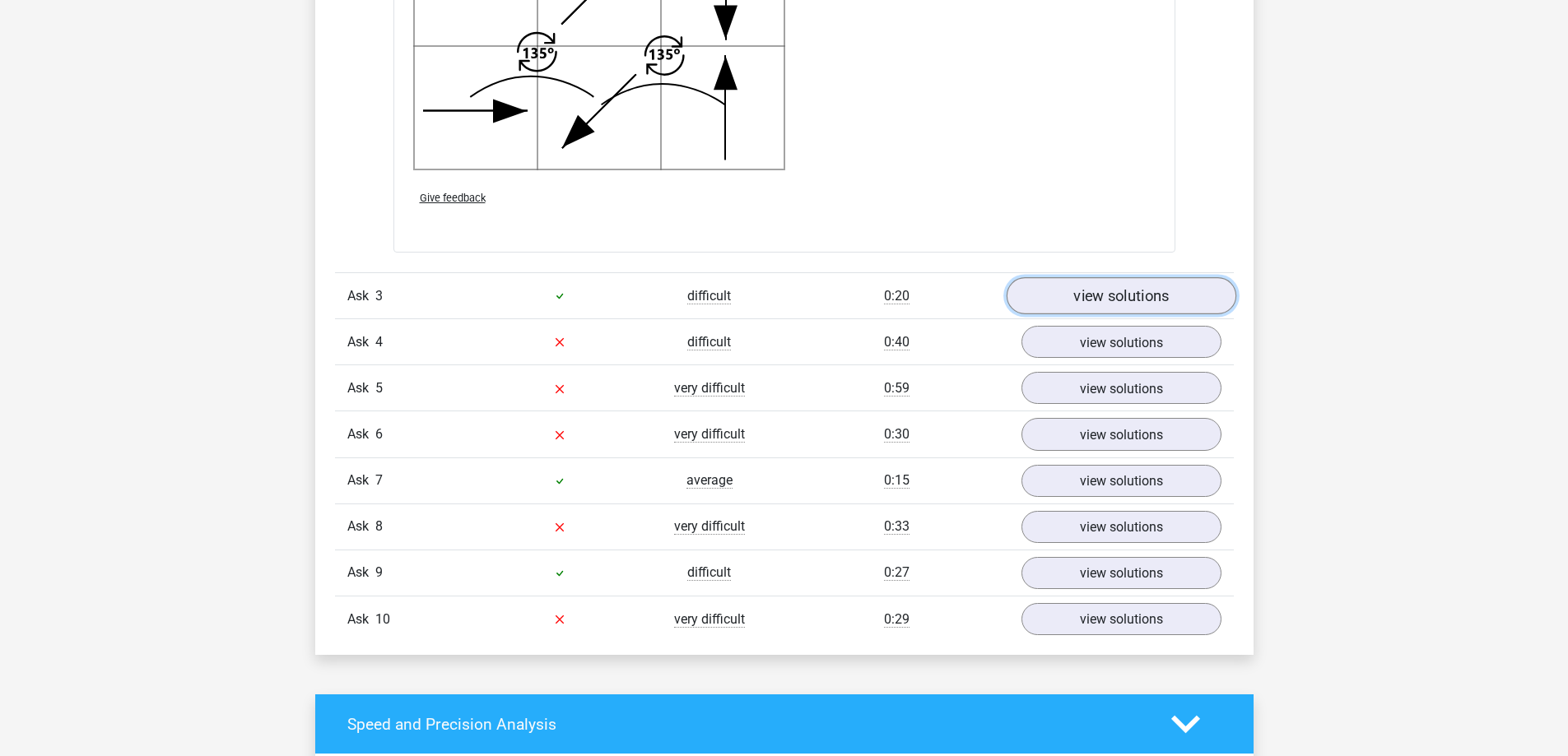
click at [1097, 291] on font "view solutions" at bounding box center [1121, 296] width 96 height 18
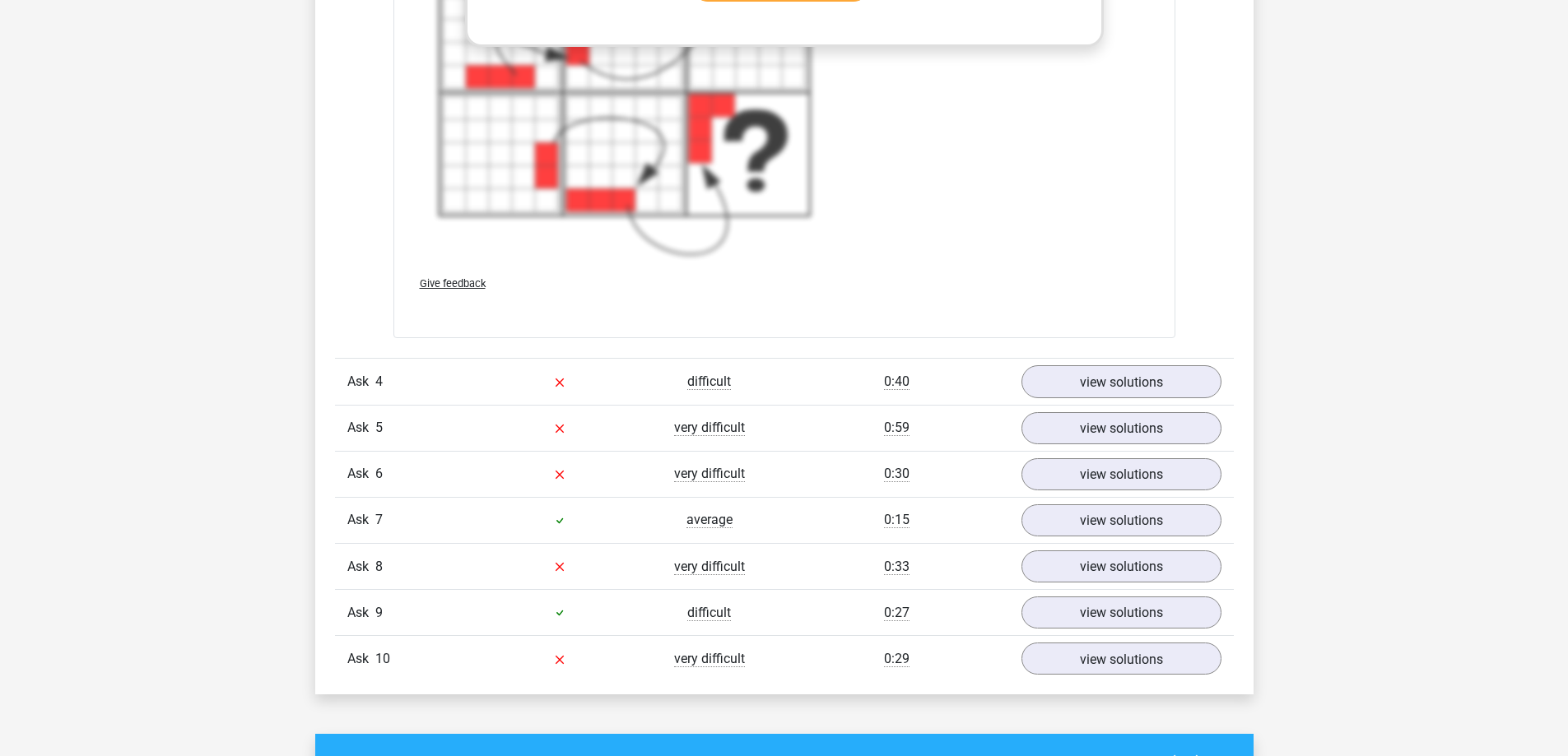
scroll to position [4826, 0]
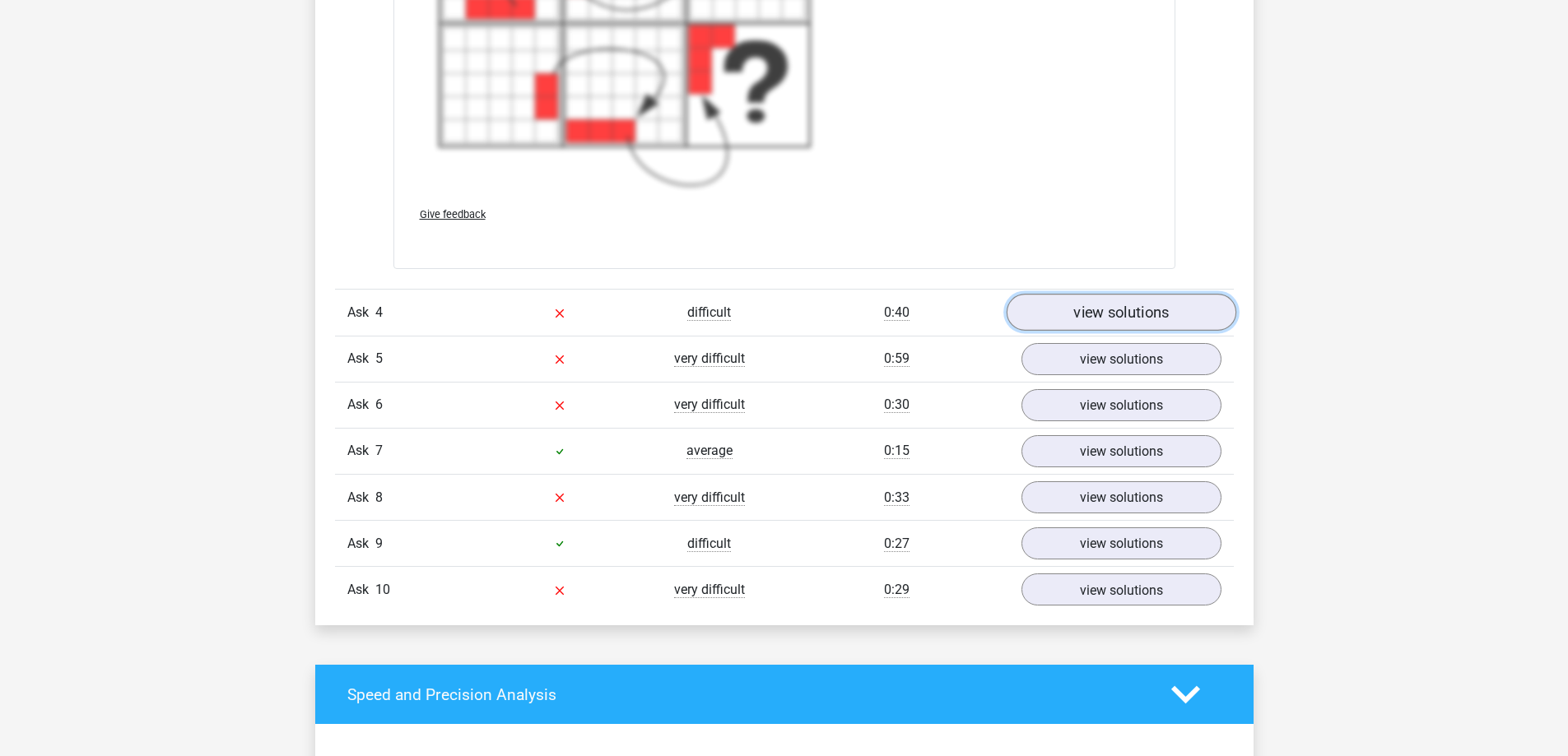
click at [1112, 316] on font "view solutions" at bounding box center [1121, 313] width 96 height 18
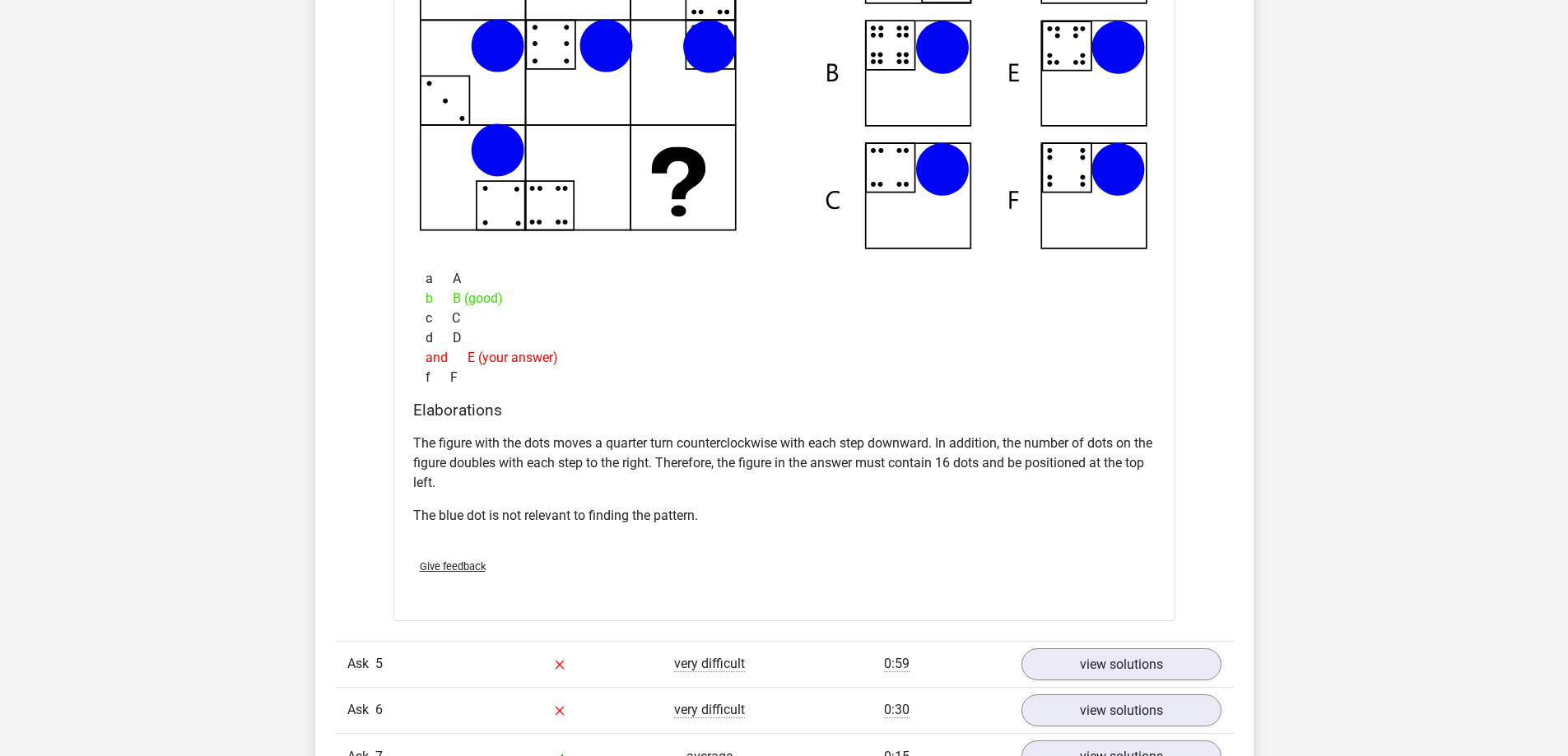
scroll to position [5484, 0]
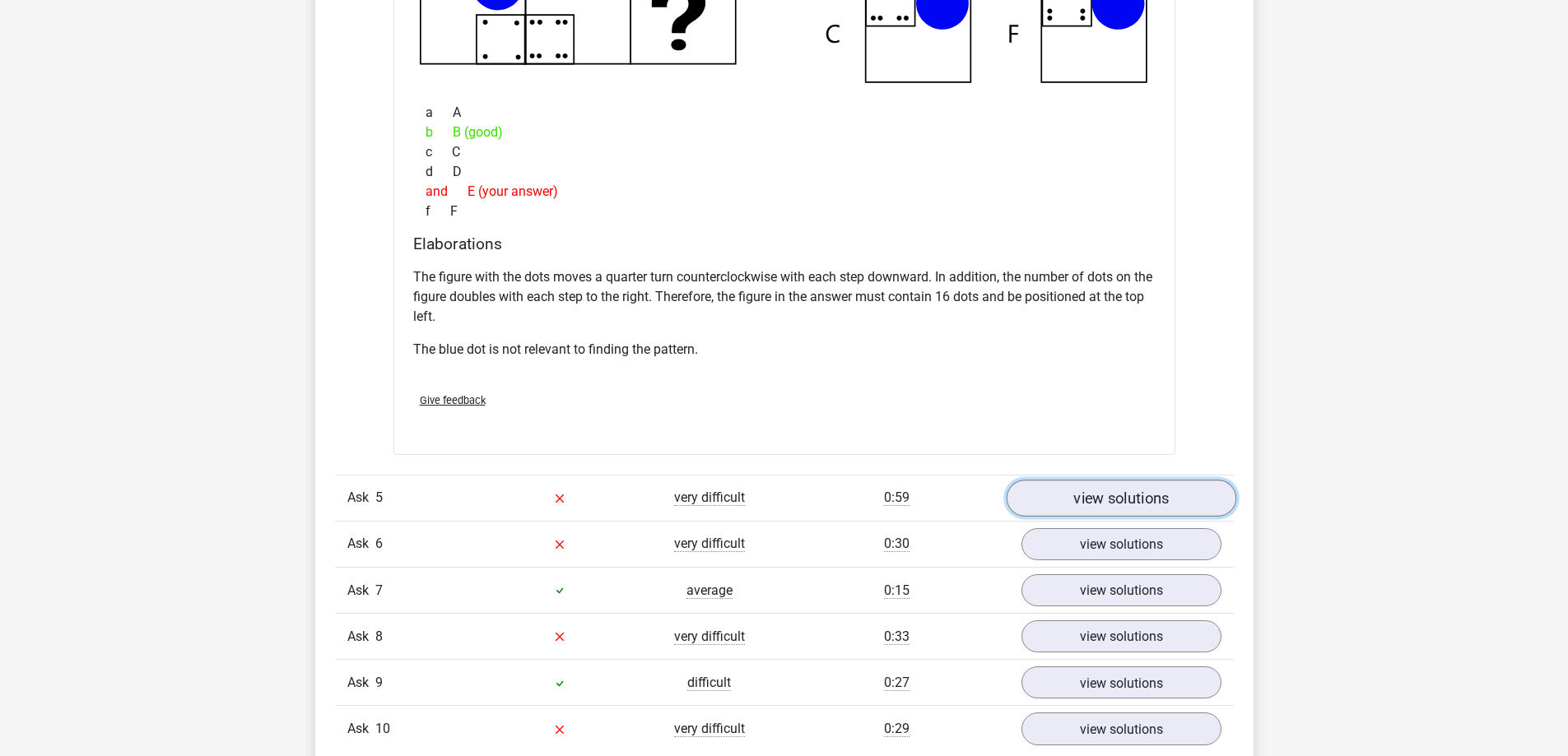
click at [1112, 489] on font "view solutions" at bounding box center [1121, 498] width 96 height 18
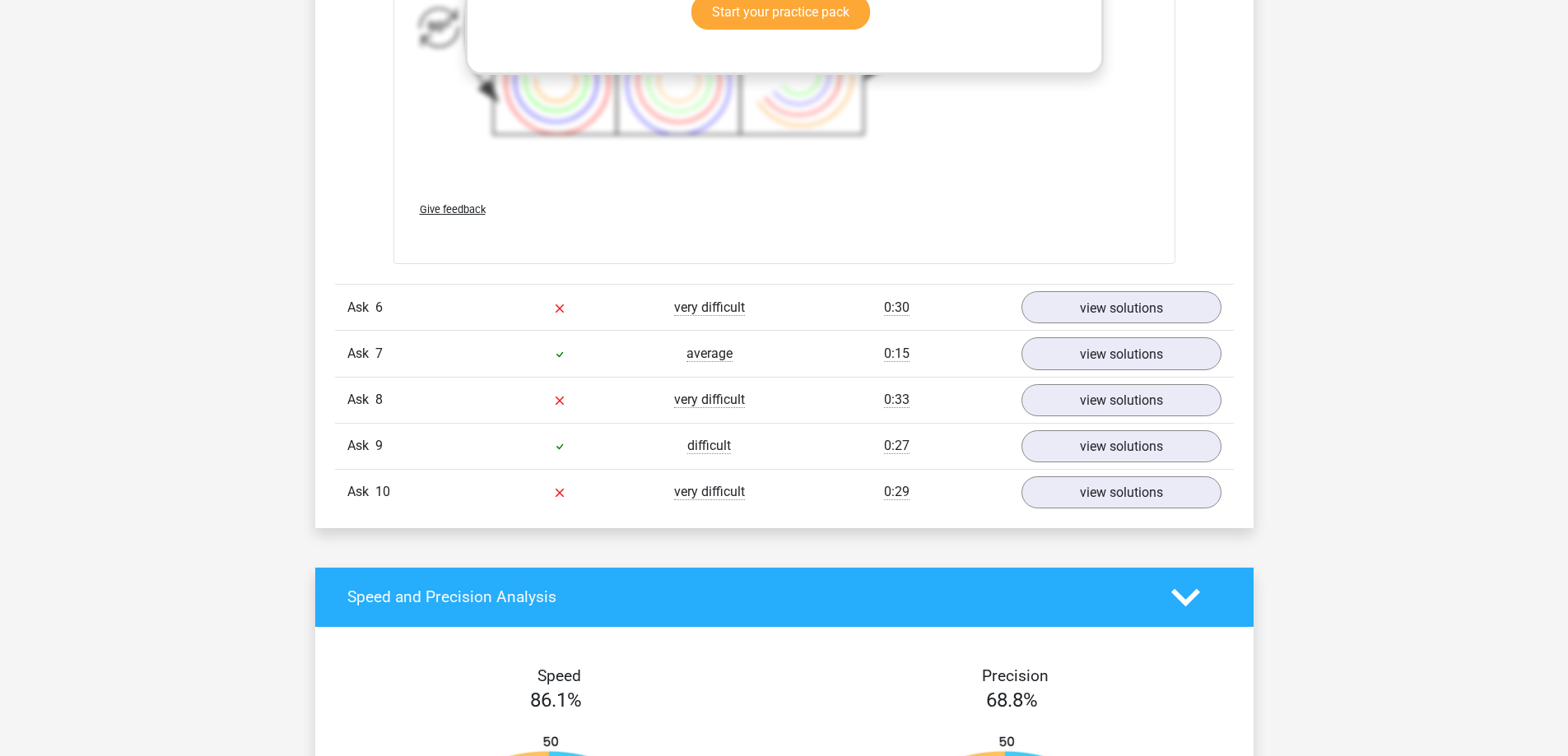
scroll to position [6800, 0]
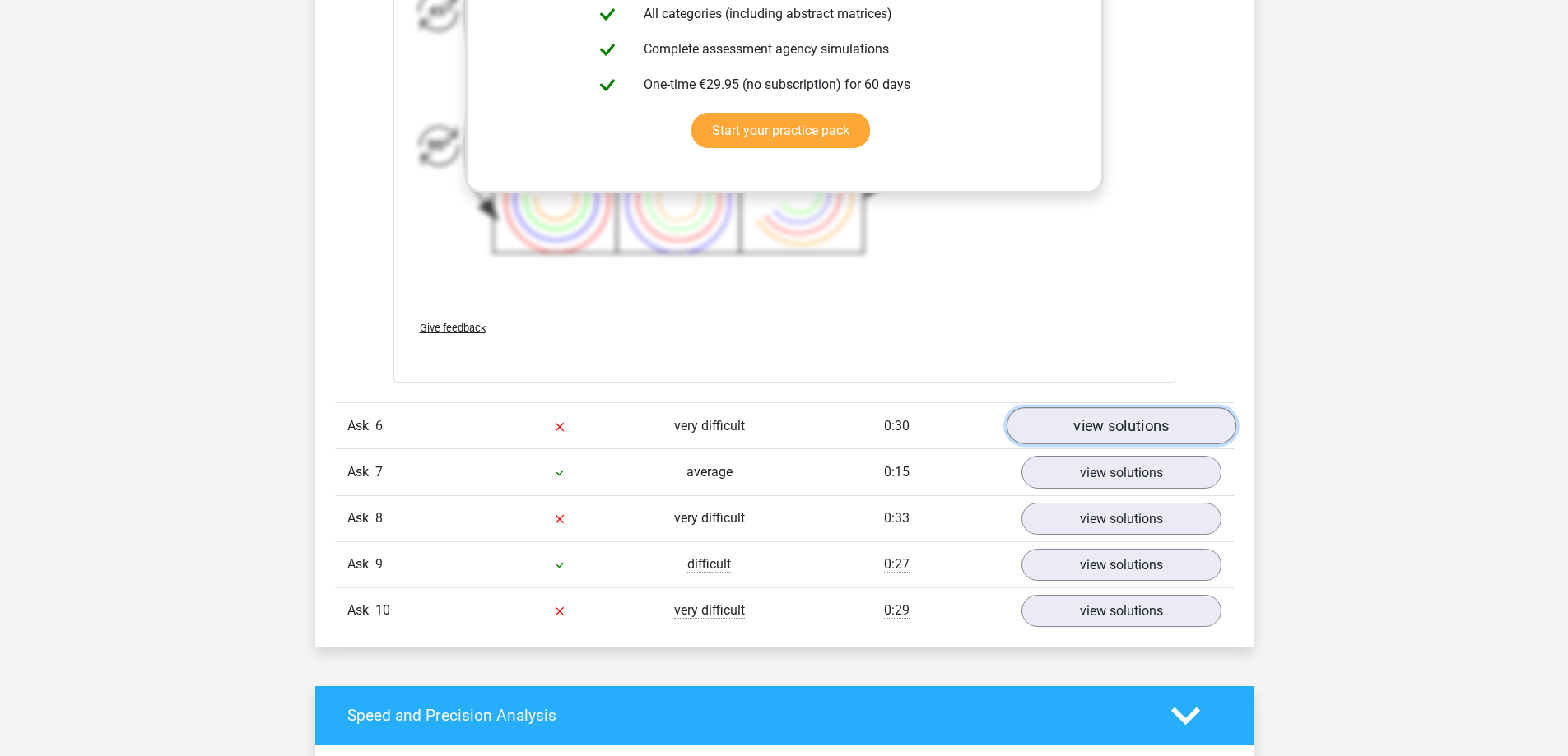
click at [1079, 423] on font "view solutions" at bounding box center [1121, 426] width 96 height 18
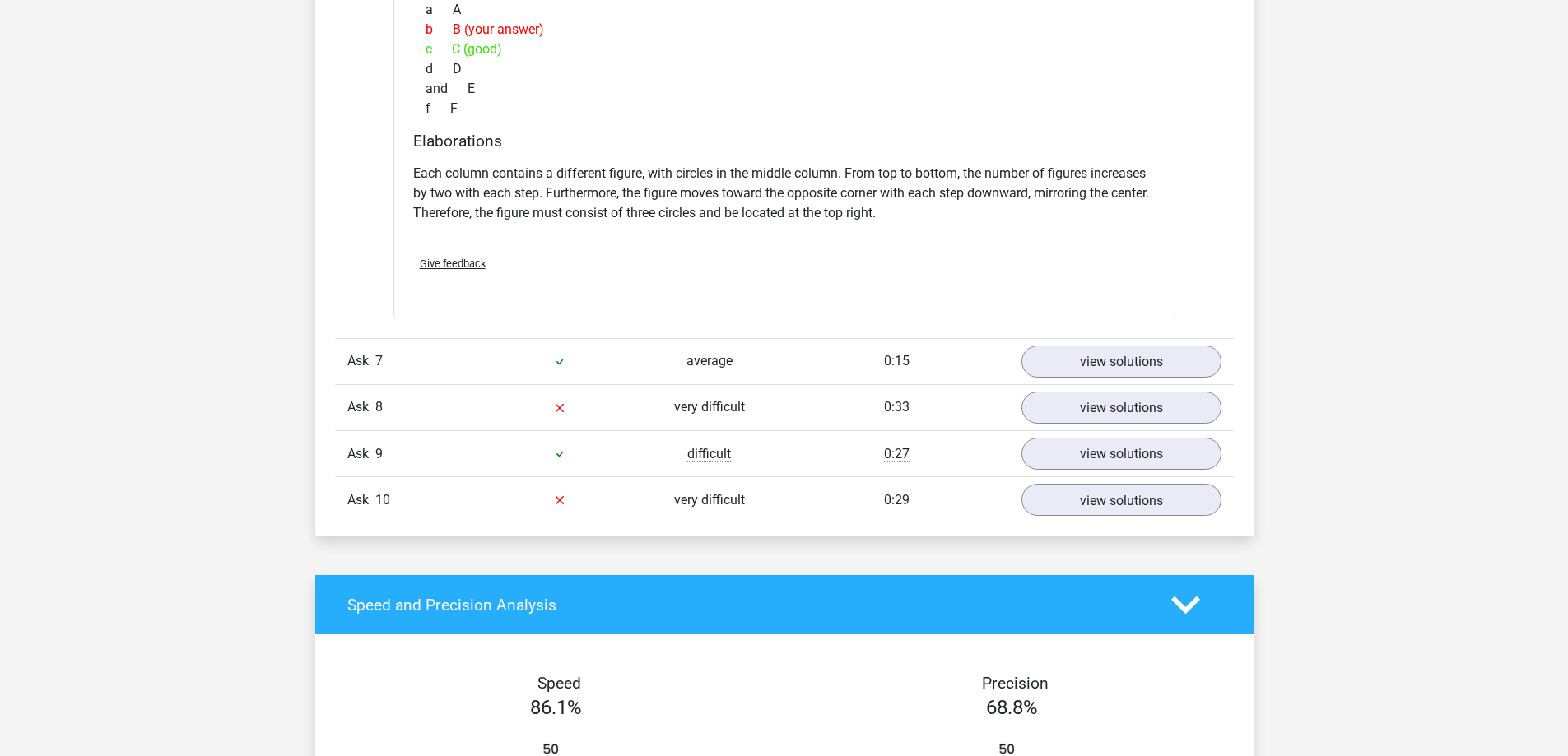
scroll to position [7677, 0]
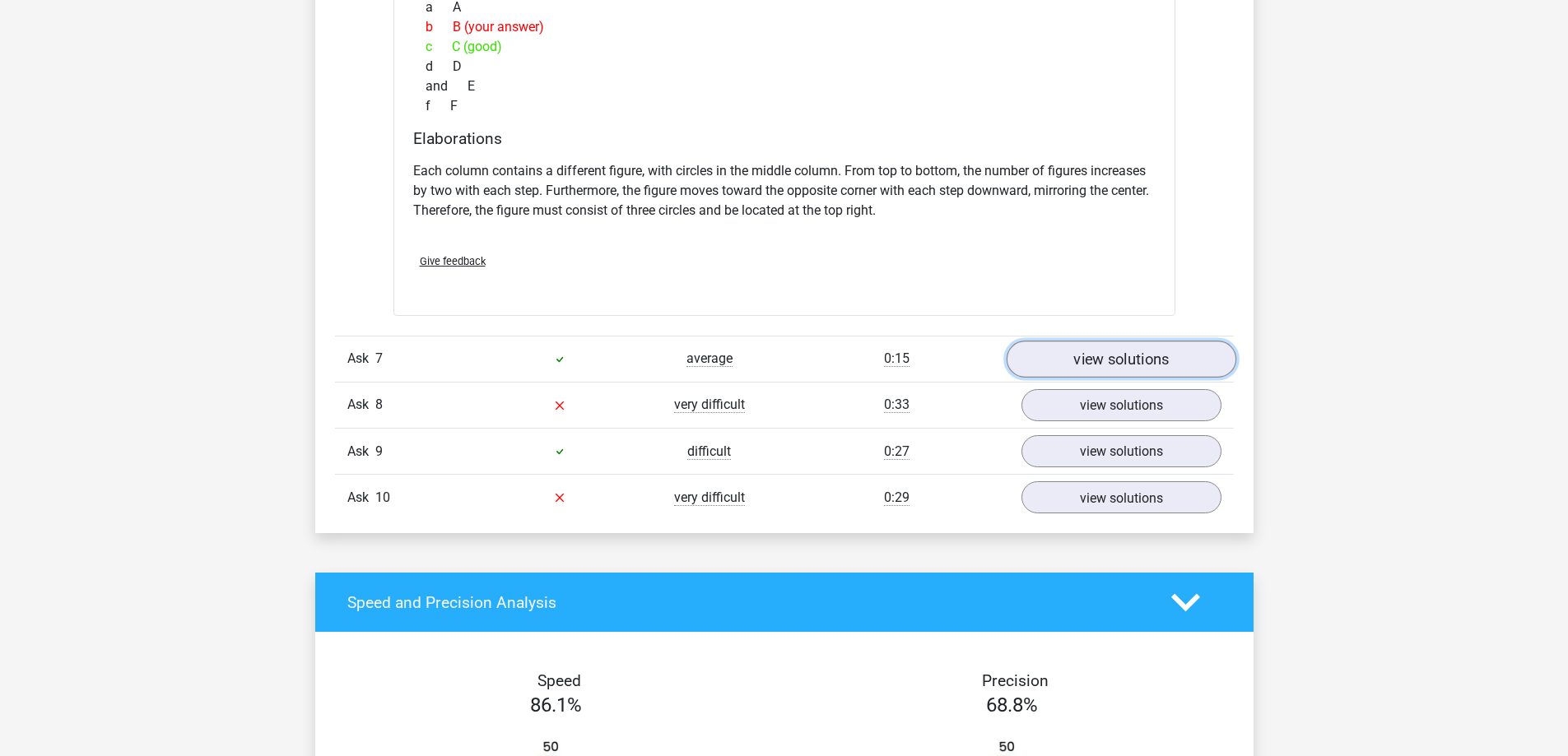
click at [1084, 361] on font "view solutions" at bounding box center [1121, 359] width 96 height 18
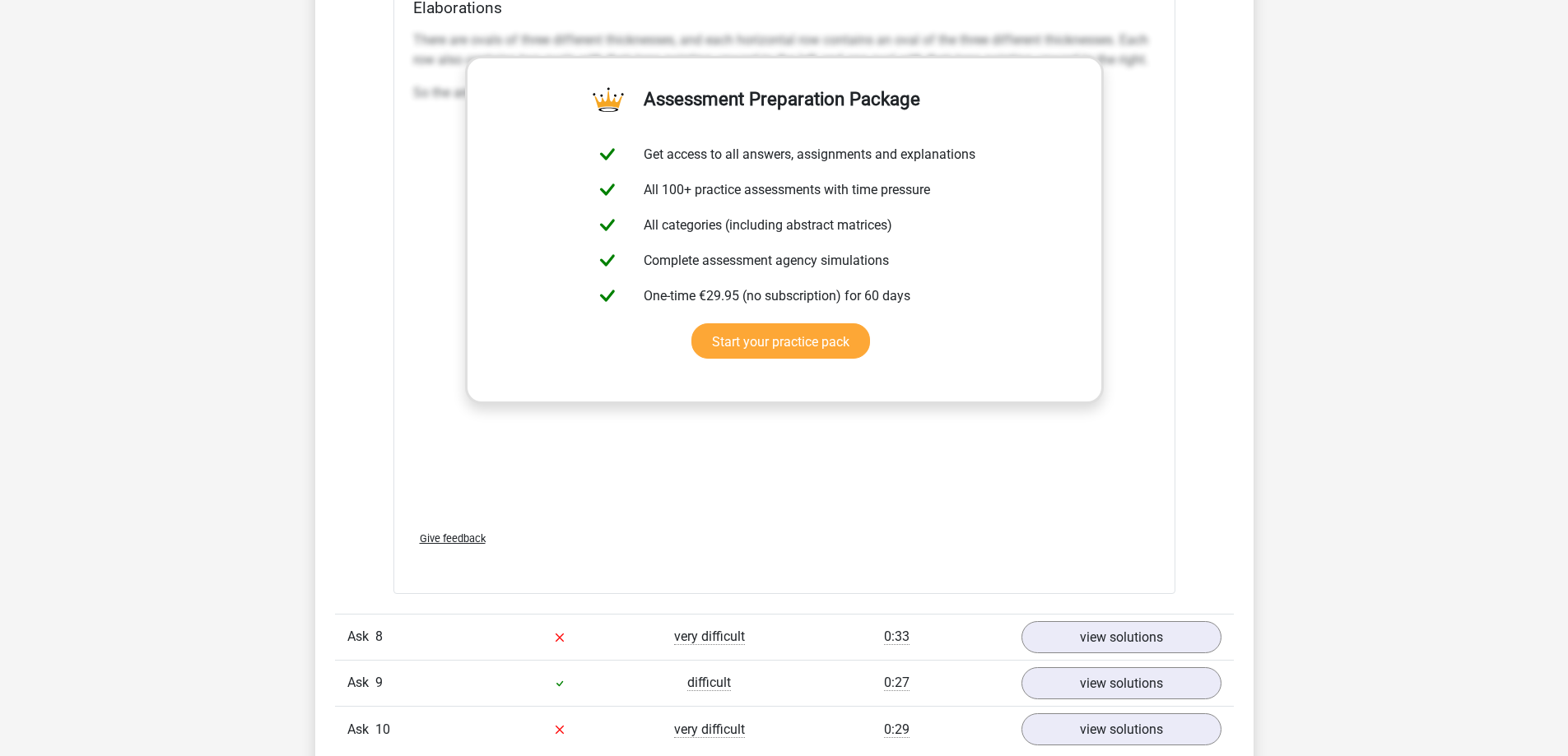
scroll to position [8774, 0]
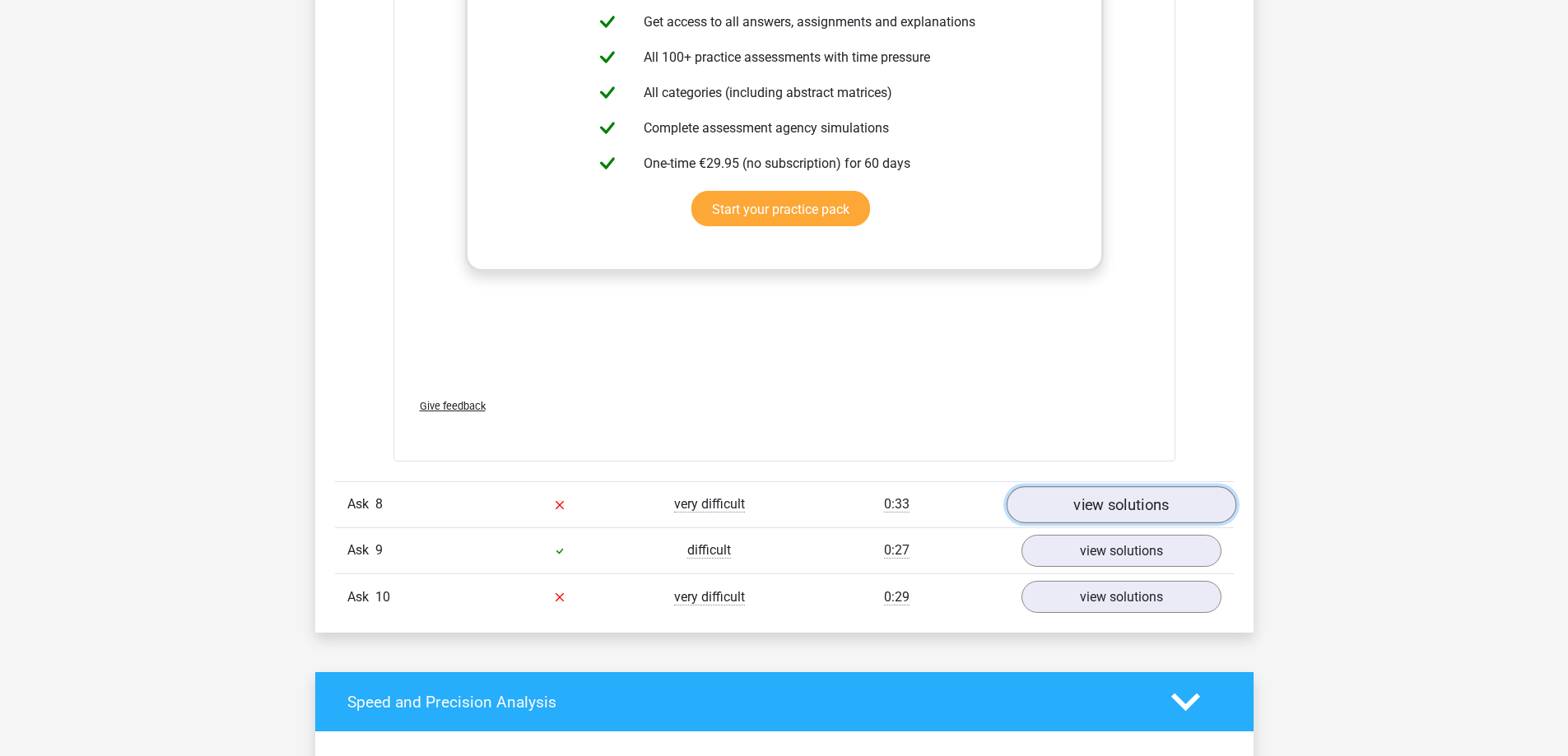
click at [1092, 503] on font "view solutions" at bounding box center [1121, 504] width 96 height 18
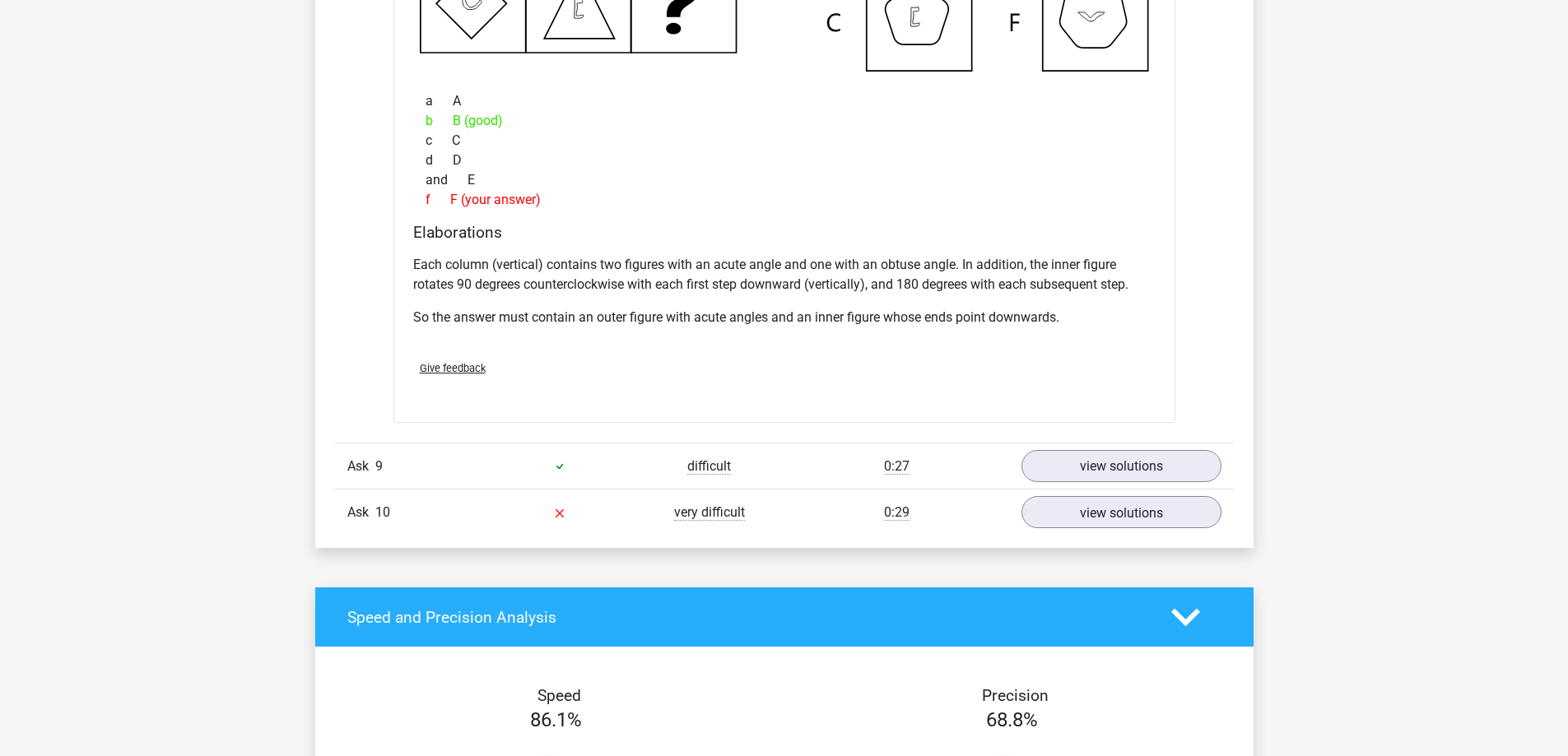
scroll to position [9651, 0]
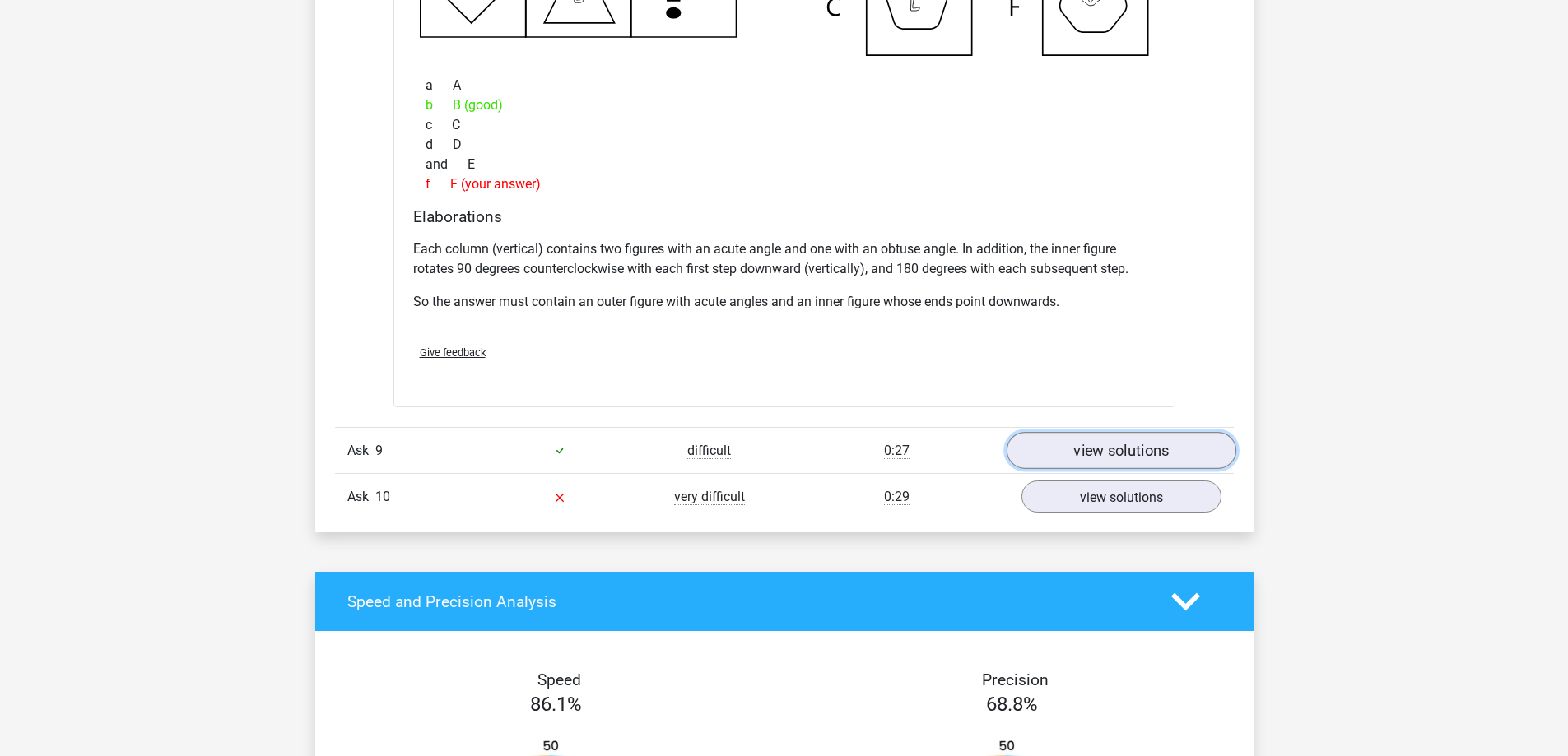
click at [1116, 452] on font "view solutions" at bounding box center [1121, 451] width 96 height 18
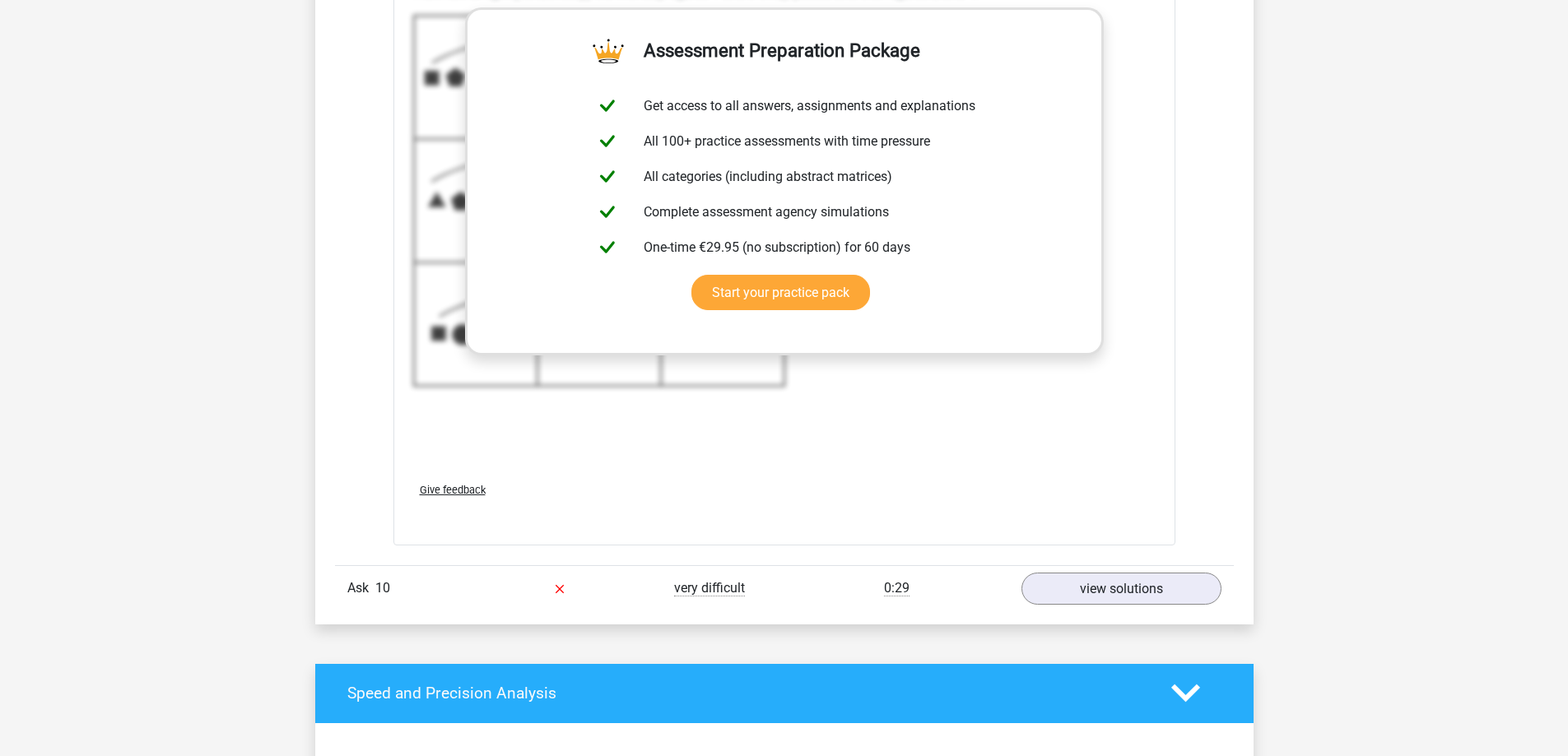
scroll to position [10748, 0]
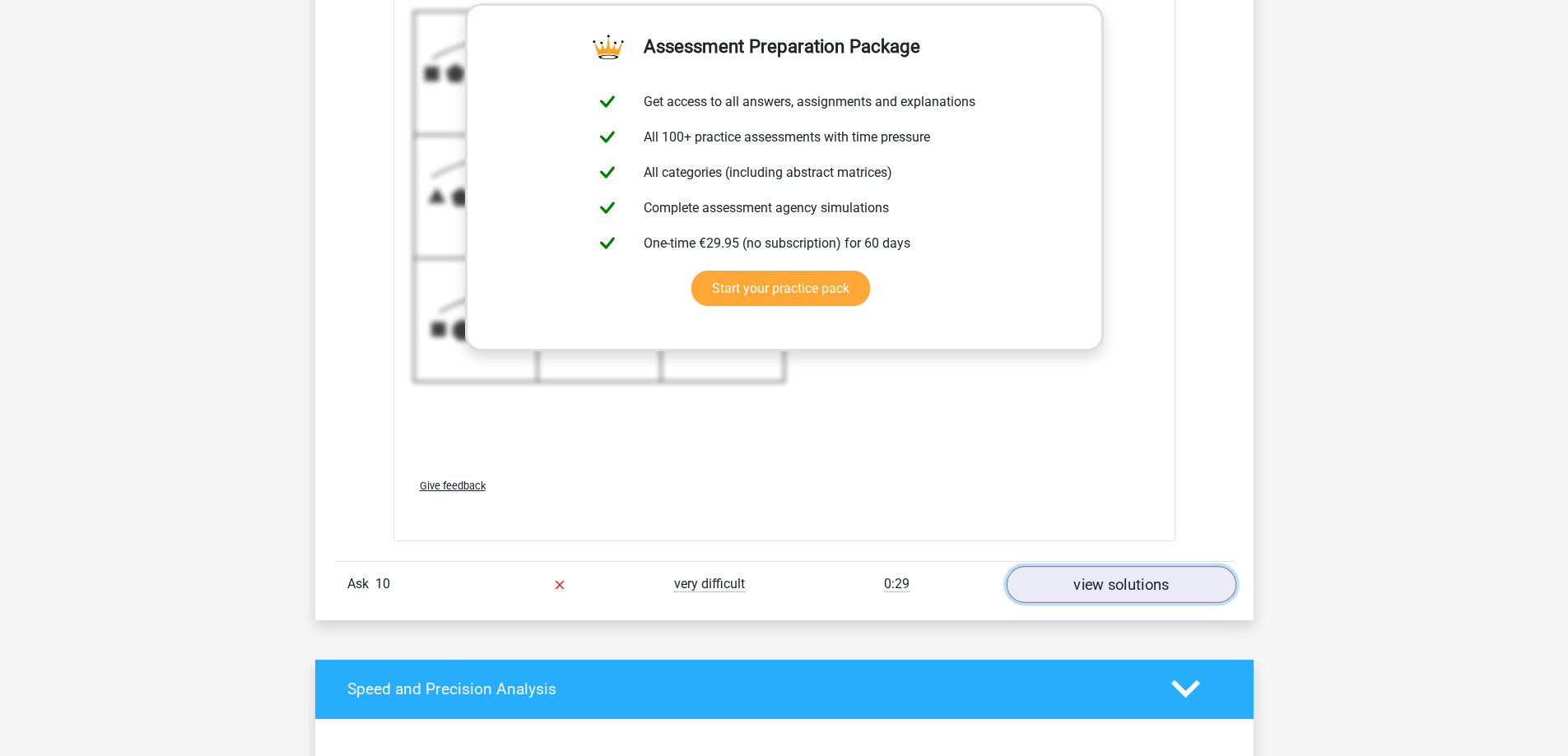
click at [1092, 574] on link "view solutions" at bounding box center [1120, 584] width 230 height 37
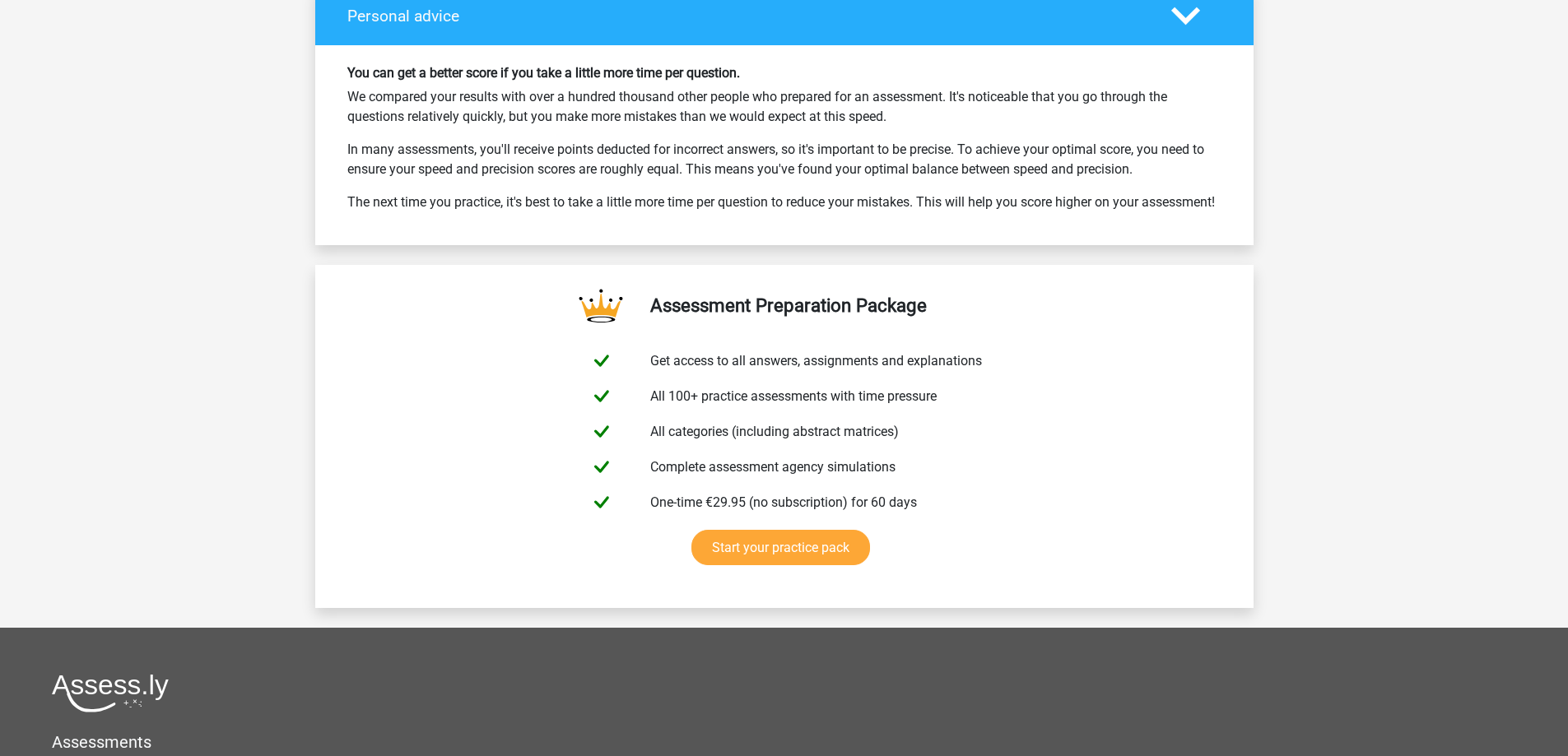
scroll to position [13047, 0]
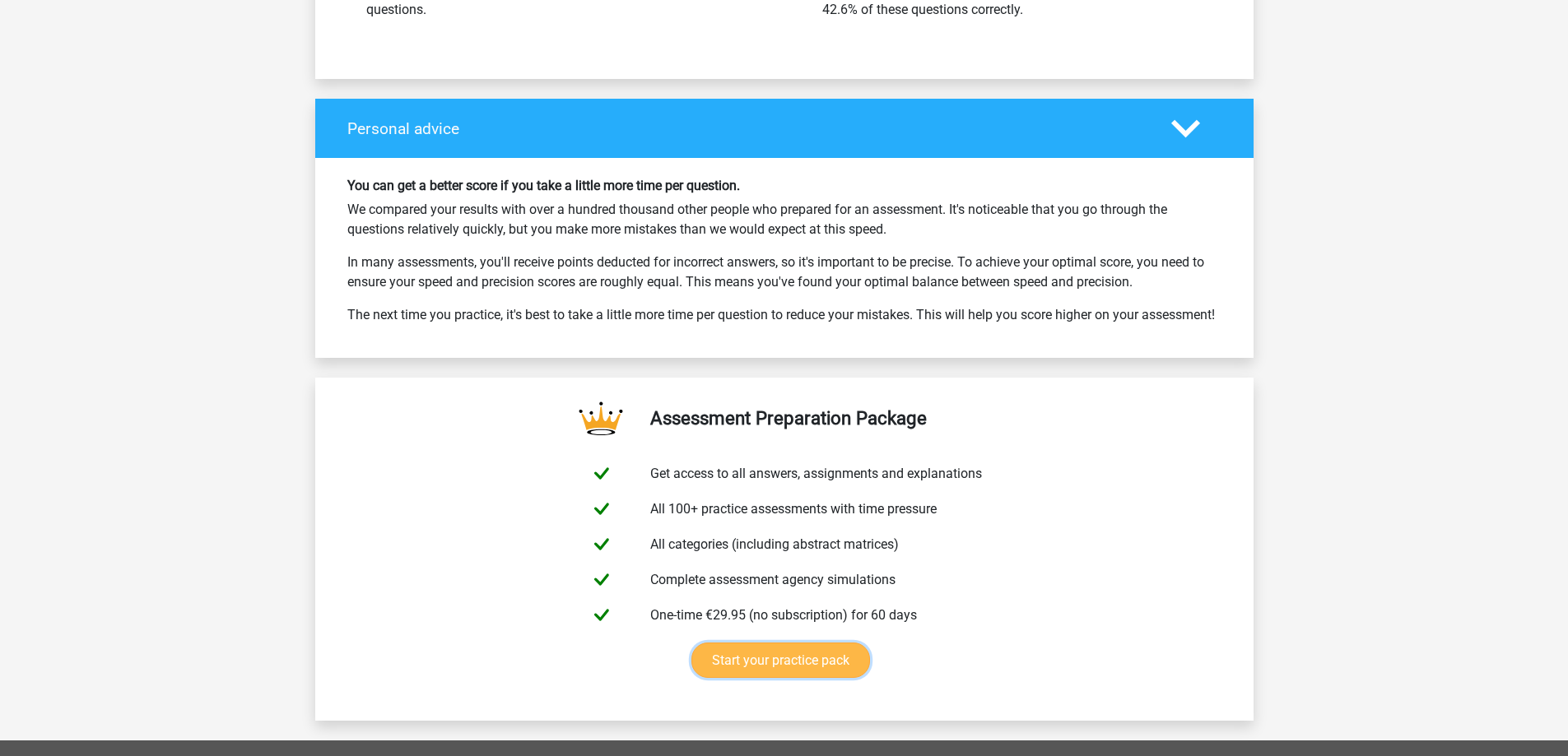
click at [770, 678] on link "Start your practice pack" at bounding box center [780, 659] width 178 height 35
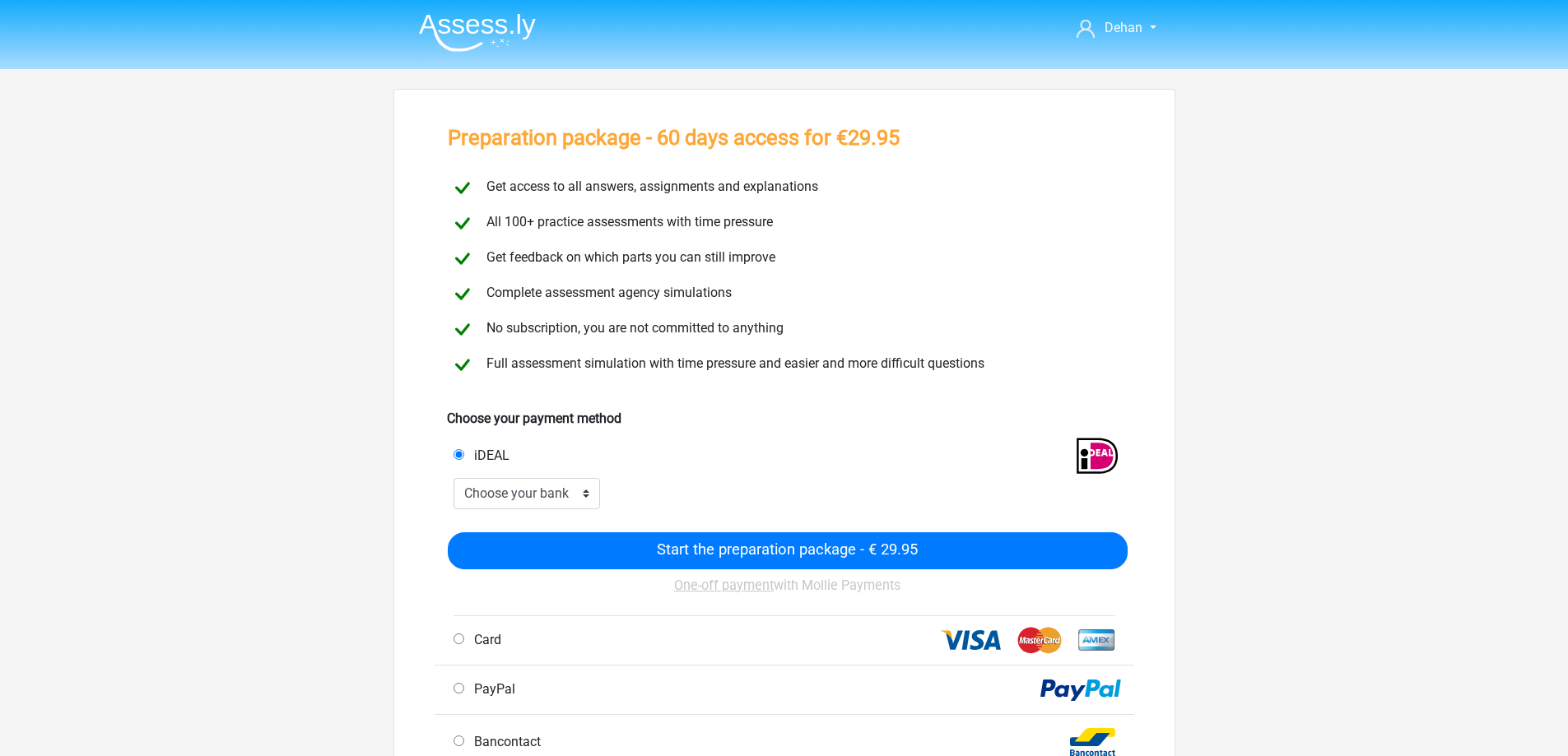
scroll to position [220, 0]
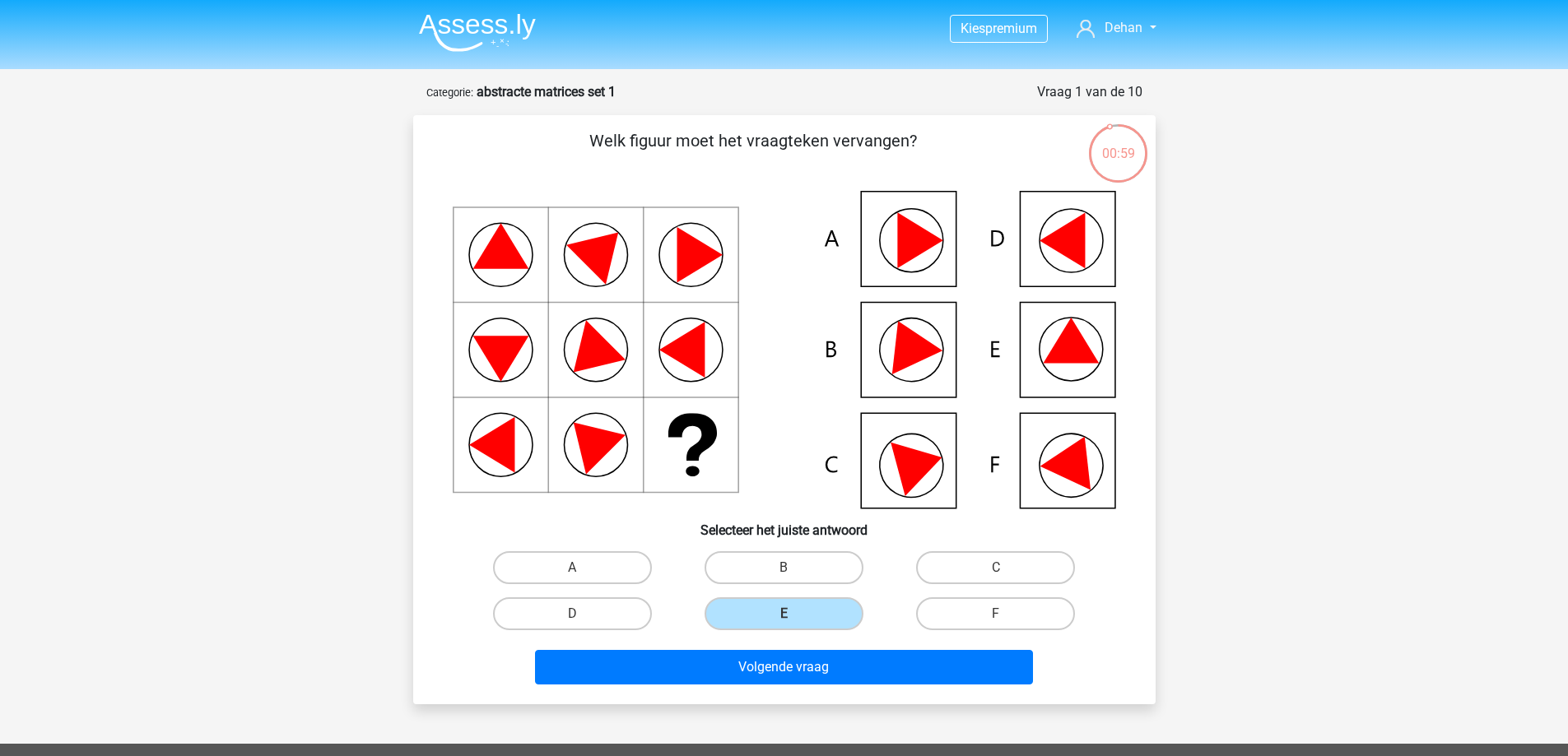
click at [476, 23] on img at bounding box center [477, 32] width 117 height 39
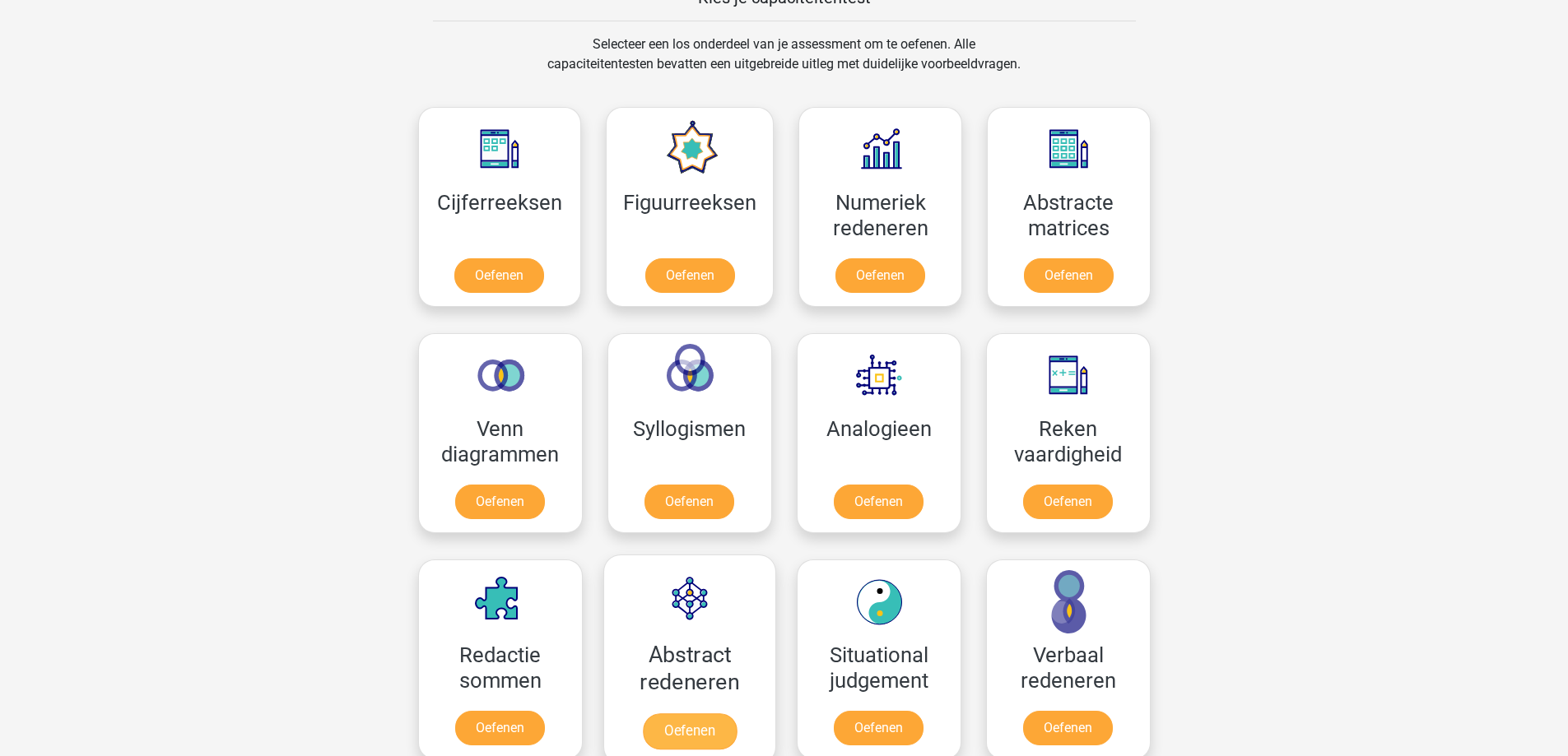
scroll to position [658, 0]
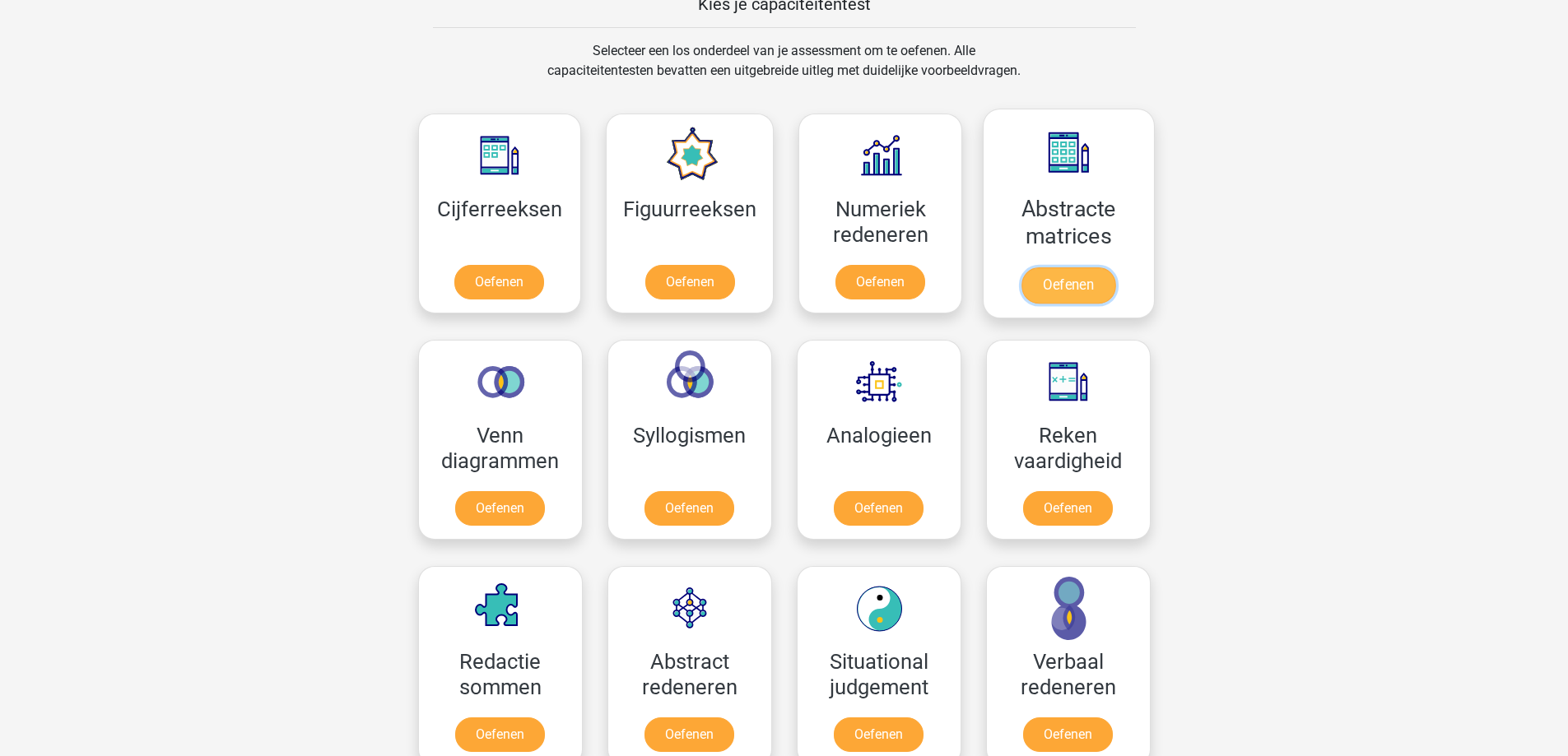
click at [1074, 276] on link "Oefenen" at bounding box center [1068, 286] width 94 height 36
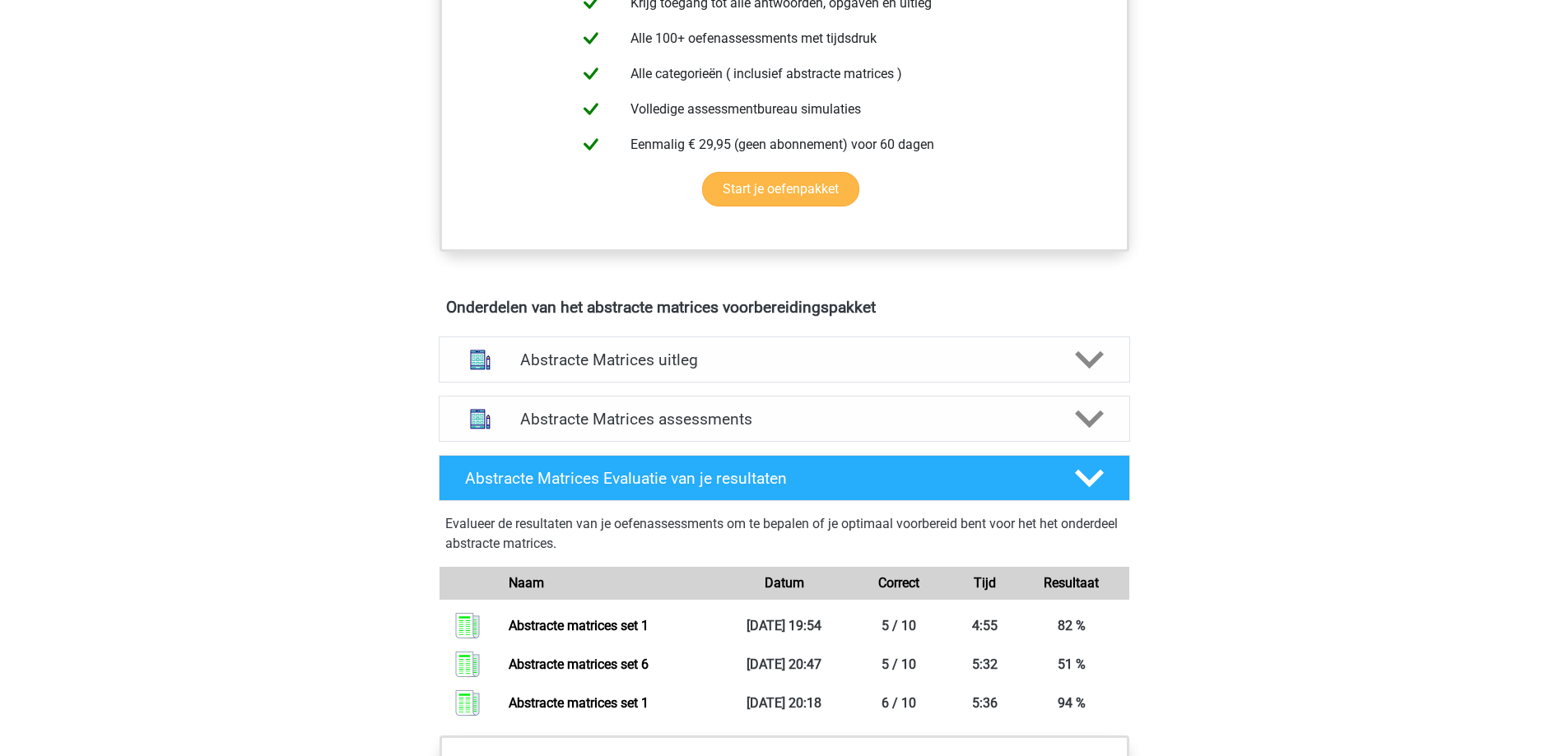
scroll to position [877, 0]
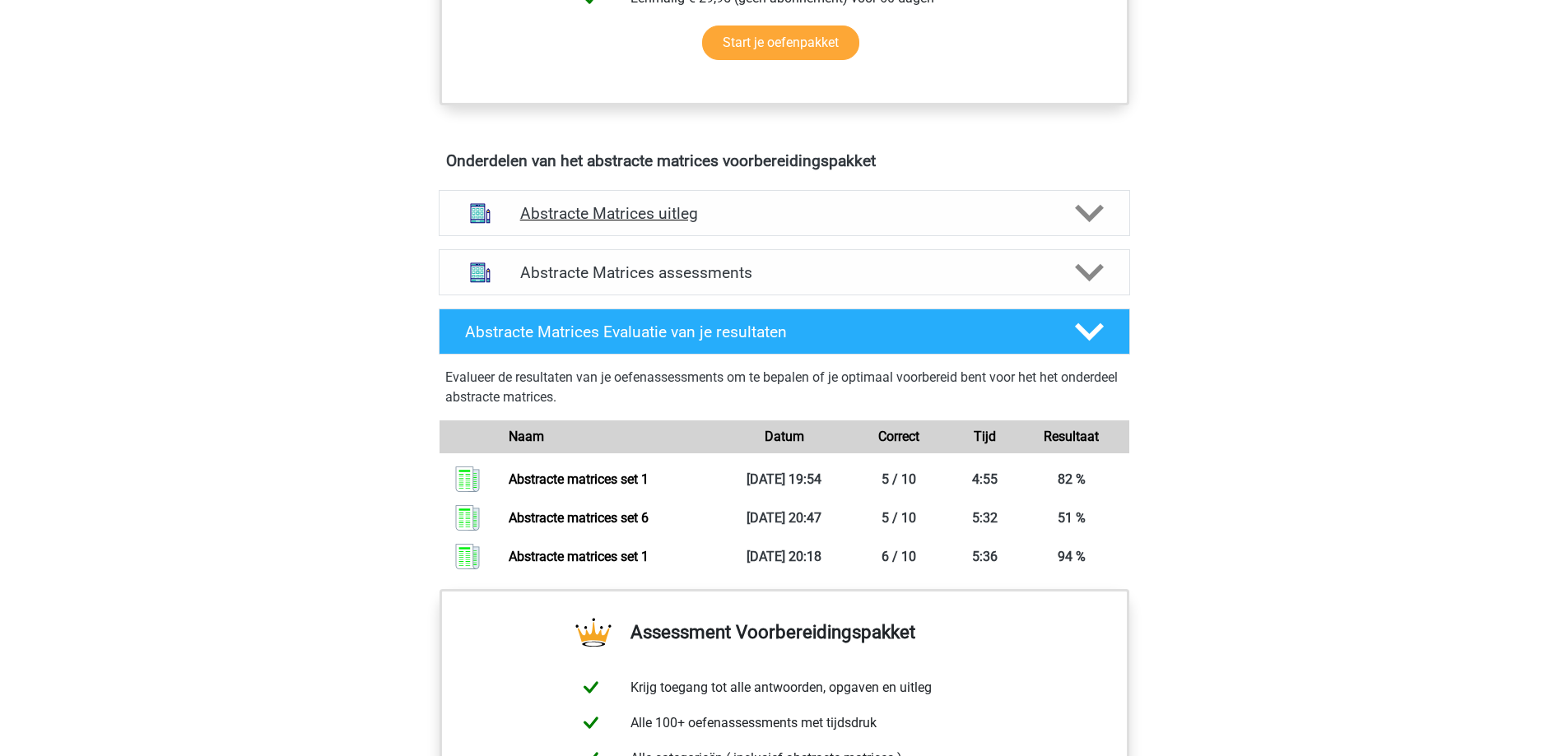
click at [1088, 209] on icon at bounding box center [1089, 213] width 29 height 29
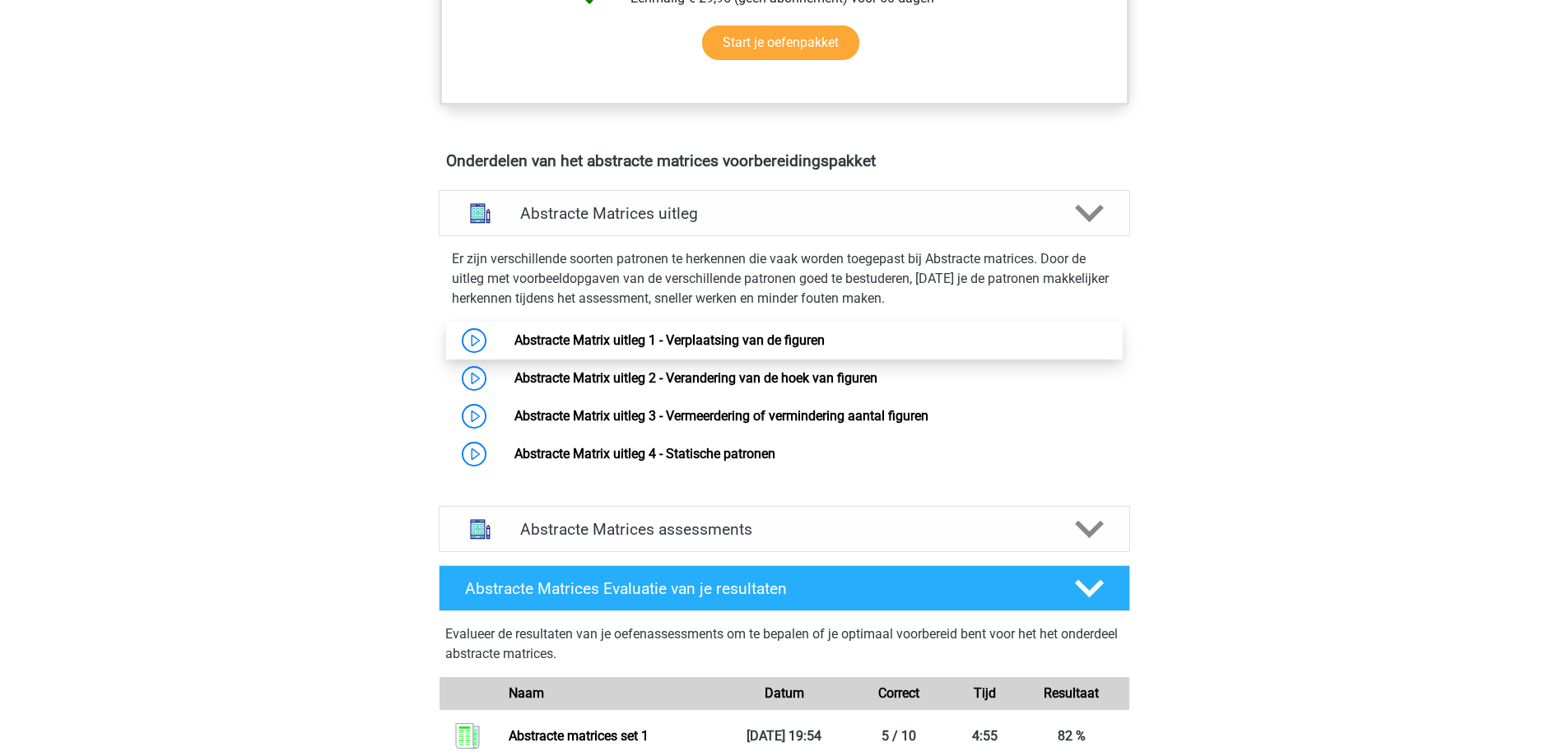
scroll to position [1097, 0]
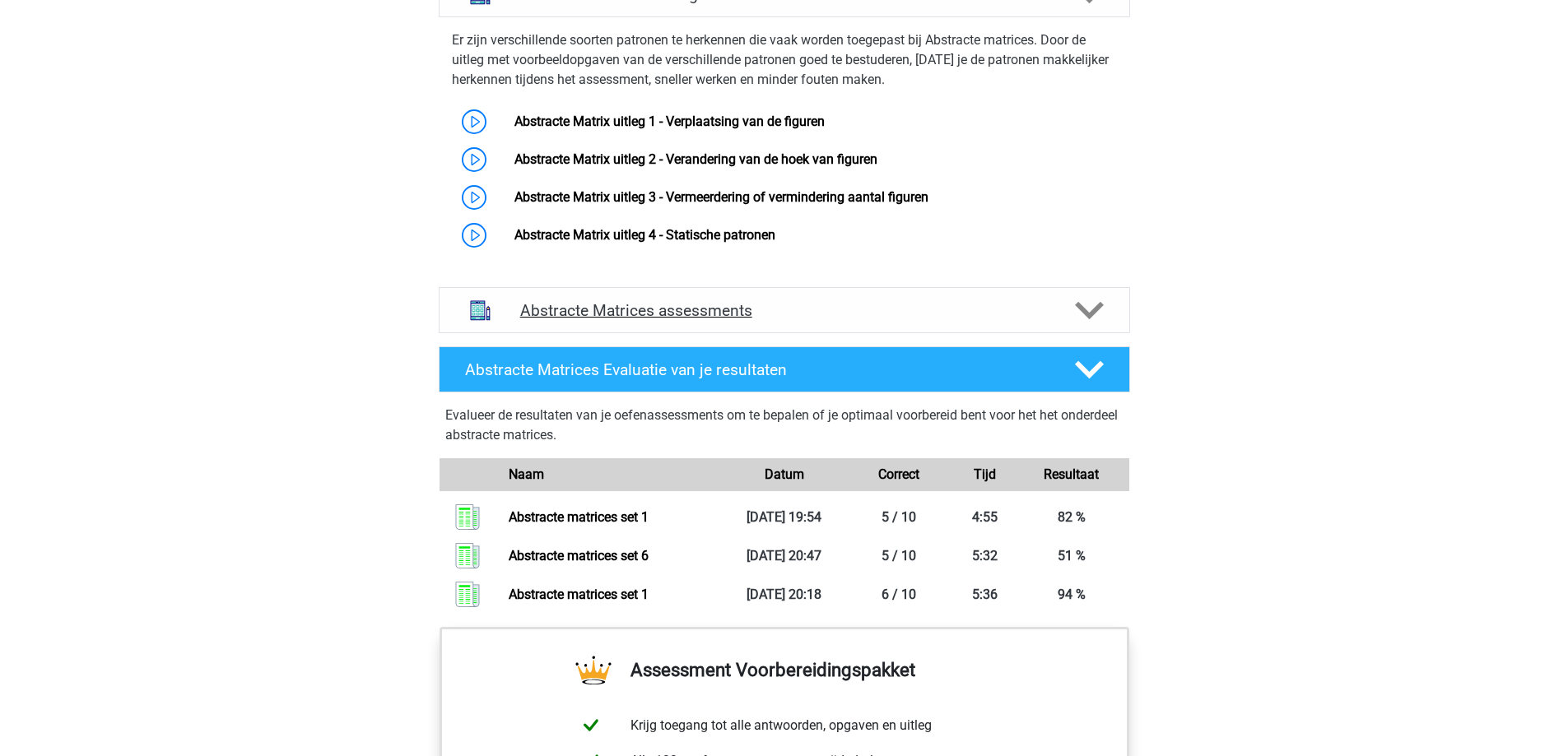
click at [1064, 316] on div at bounding box center [1087, 310] width 55 height 29
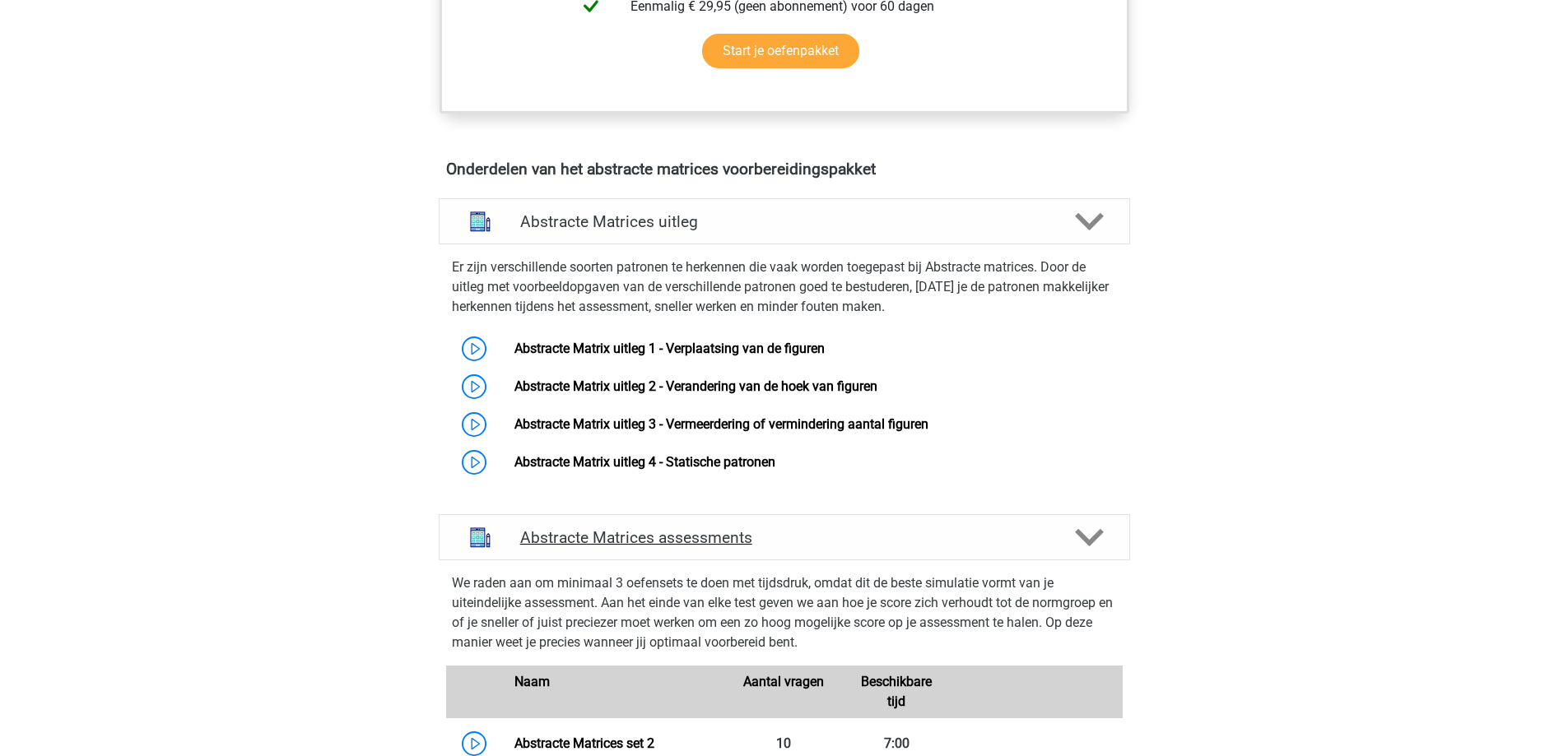
scroll to position [658, 0]
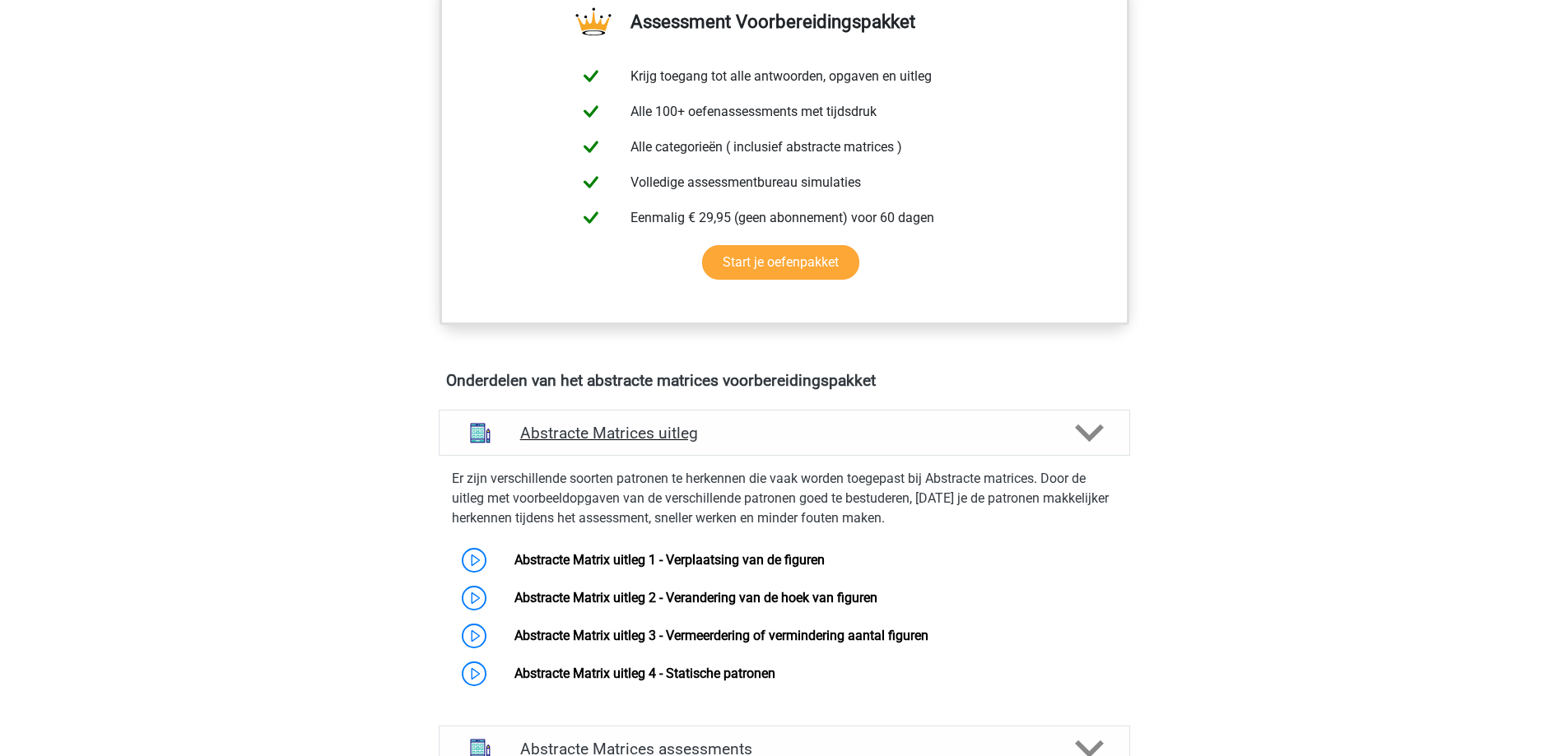
click at [1089, 435] on polygon at bounding box center [1089, 432] width 29 height 18
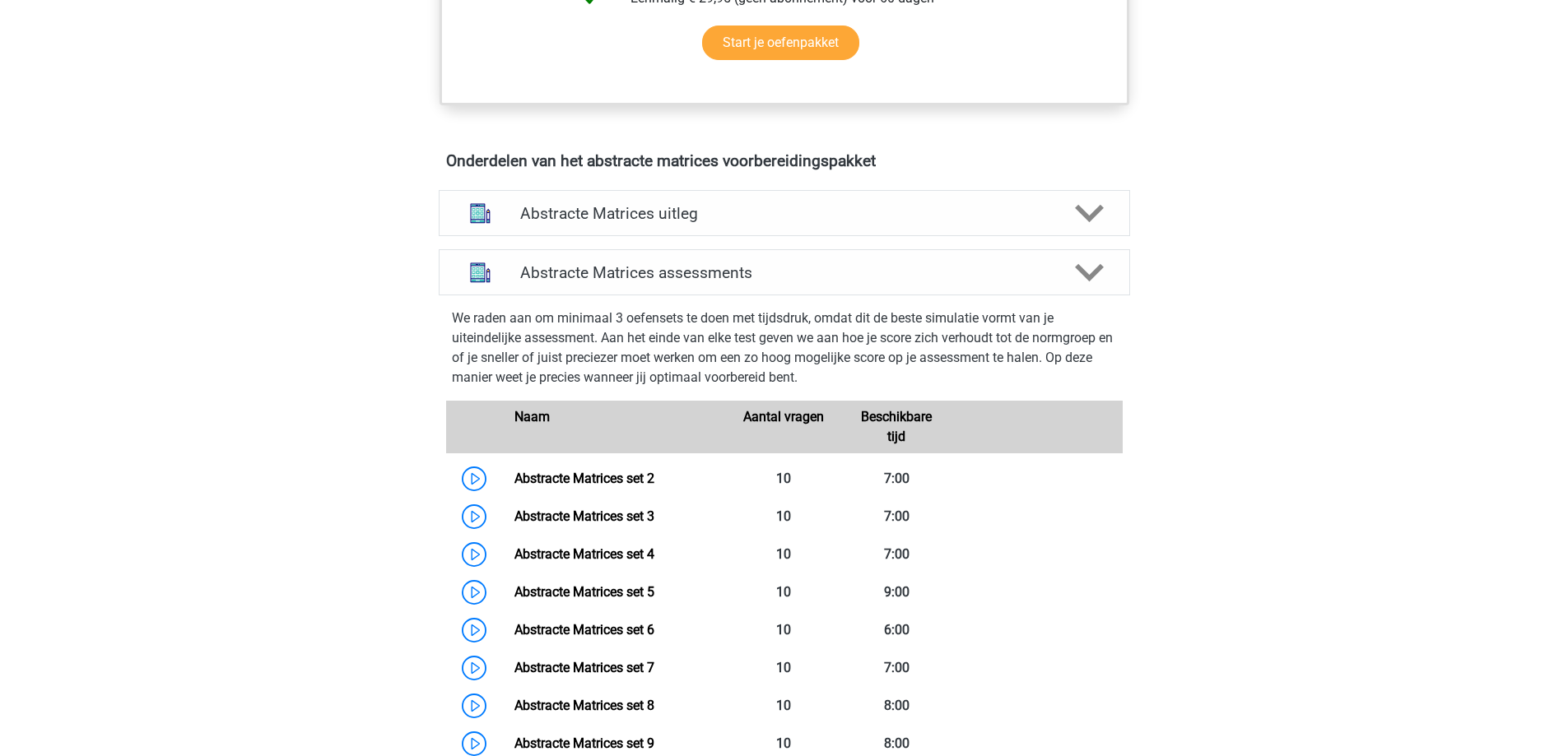
scroll to position [1097, 0]
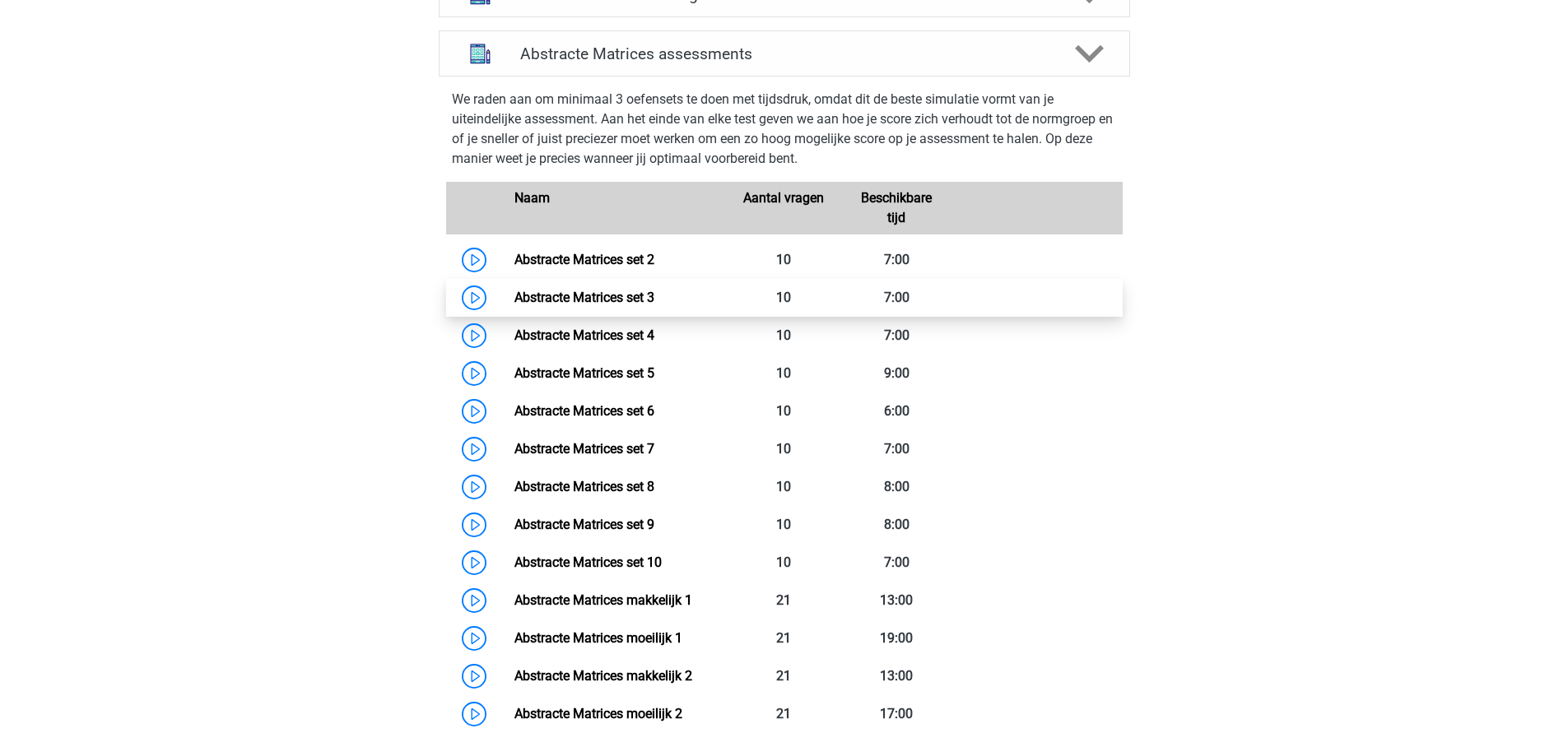
click at [514, 305] on link "Abstracte Matrices set 3" at bounding box center [584, 297] width 140 height 16
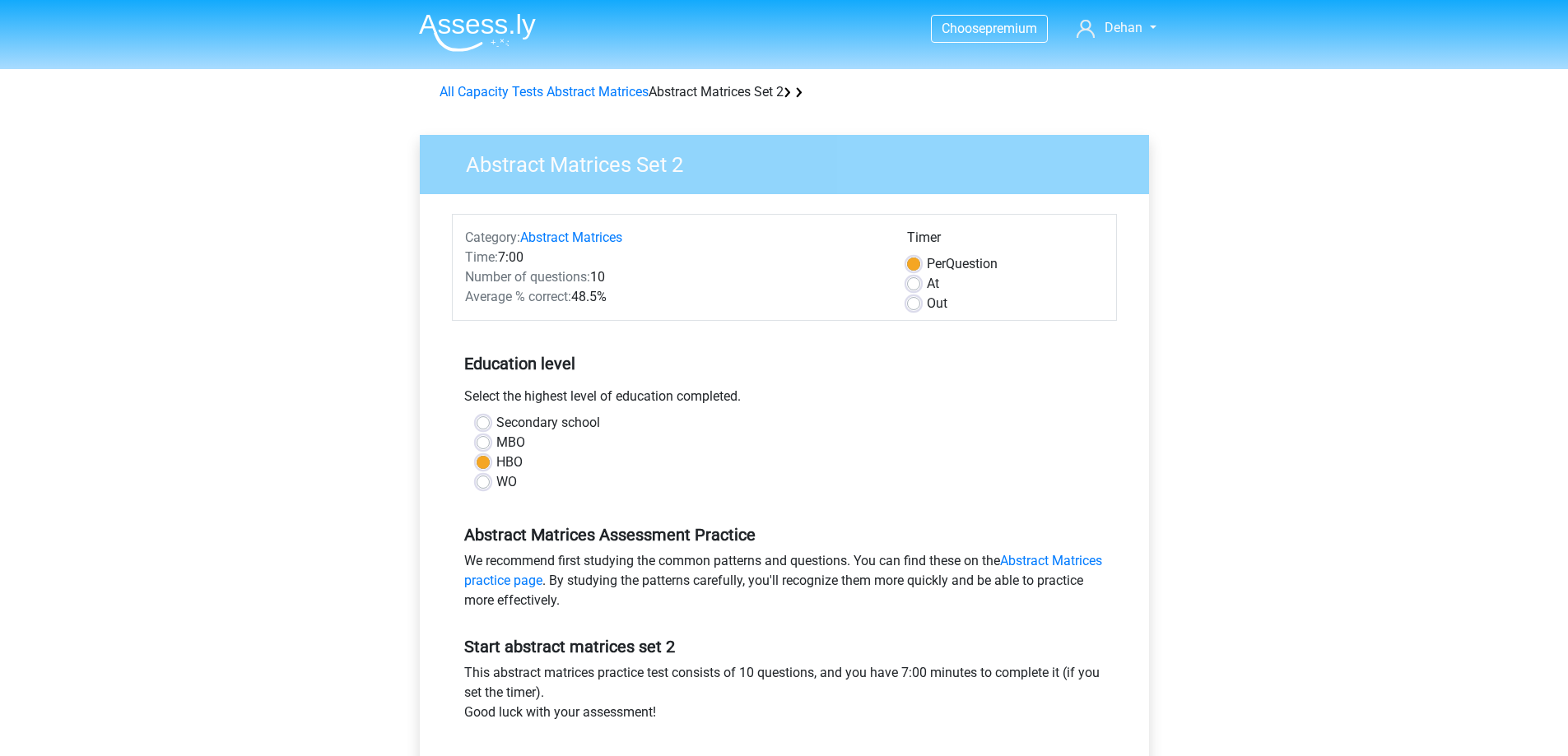
scroll to position [220, 0]
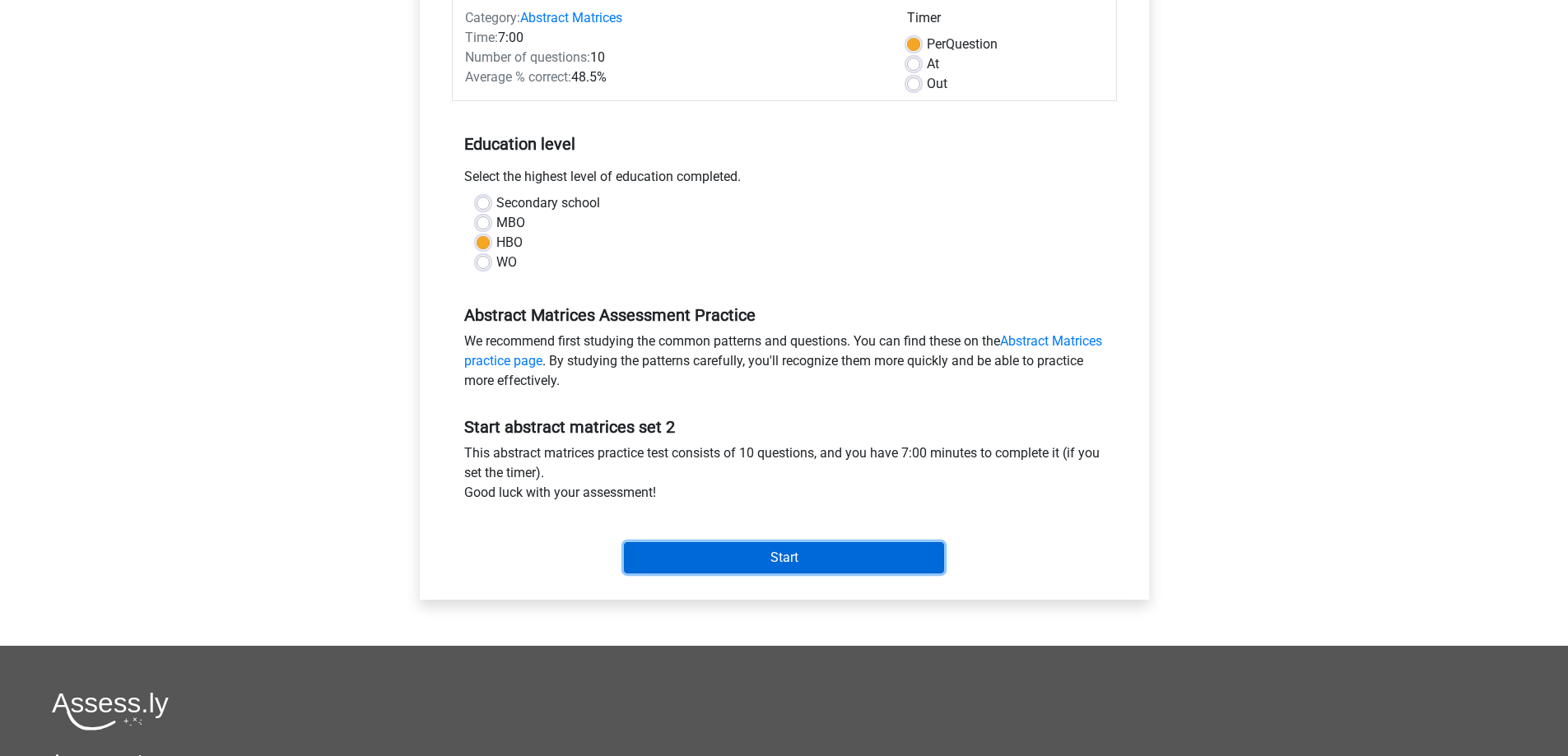
click at [722, 553] on input "Start" at bounding box center [784, 558] width 320 height 31
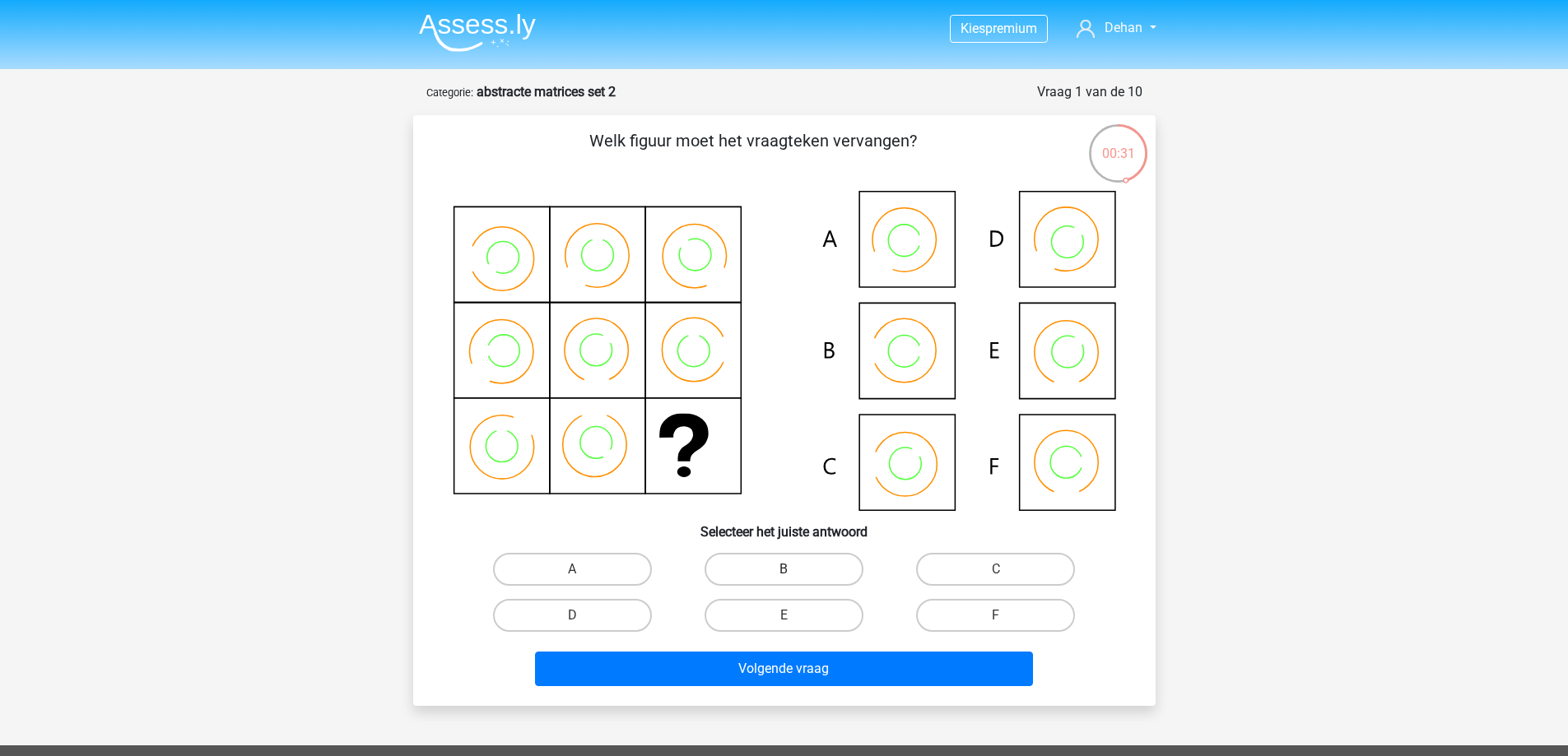
click at [790, 555] on label "B" at bounding box center [784, 569] width 159 height 33
click at [790, 569] on input "B" at bounding box center [789, 574] width 11 height 11
radio input "true"
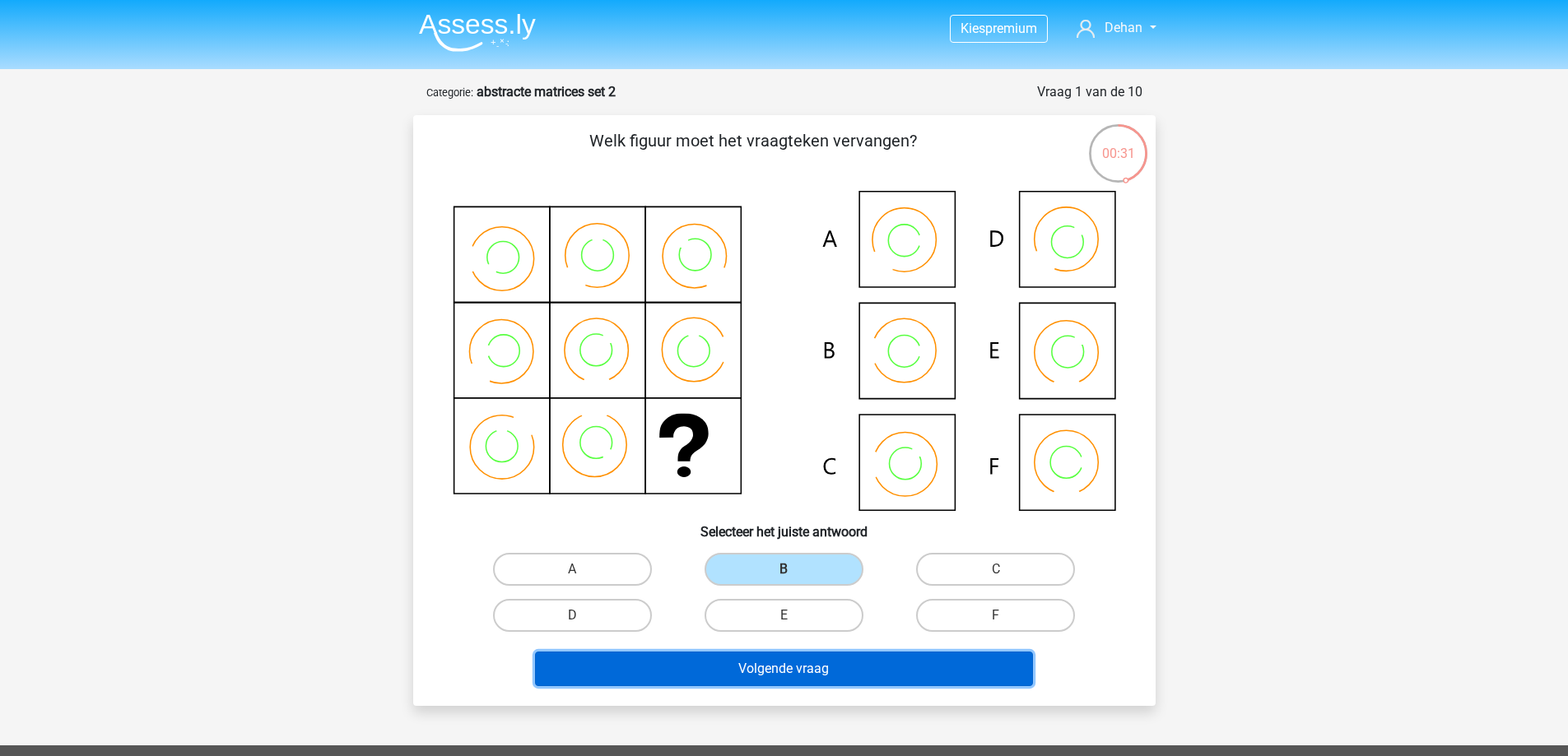
click at [768, 681] on button "Volgende vraag" at bounding box center [784, 669] width 498 height 35
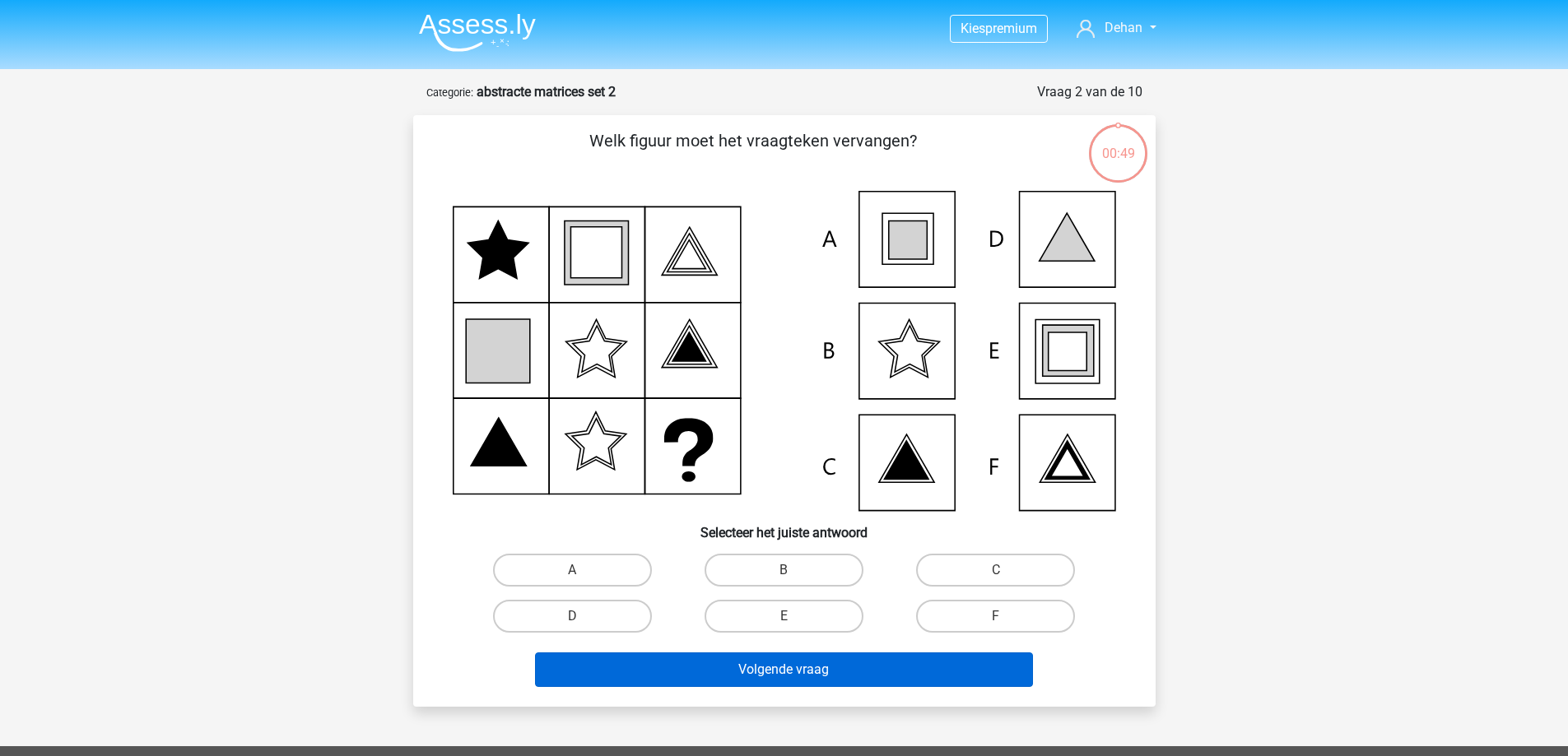
scroll to position [83, 0]
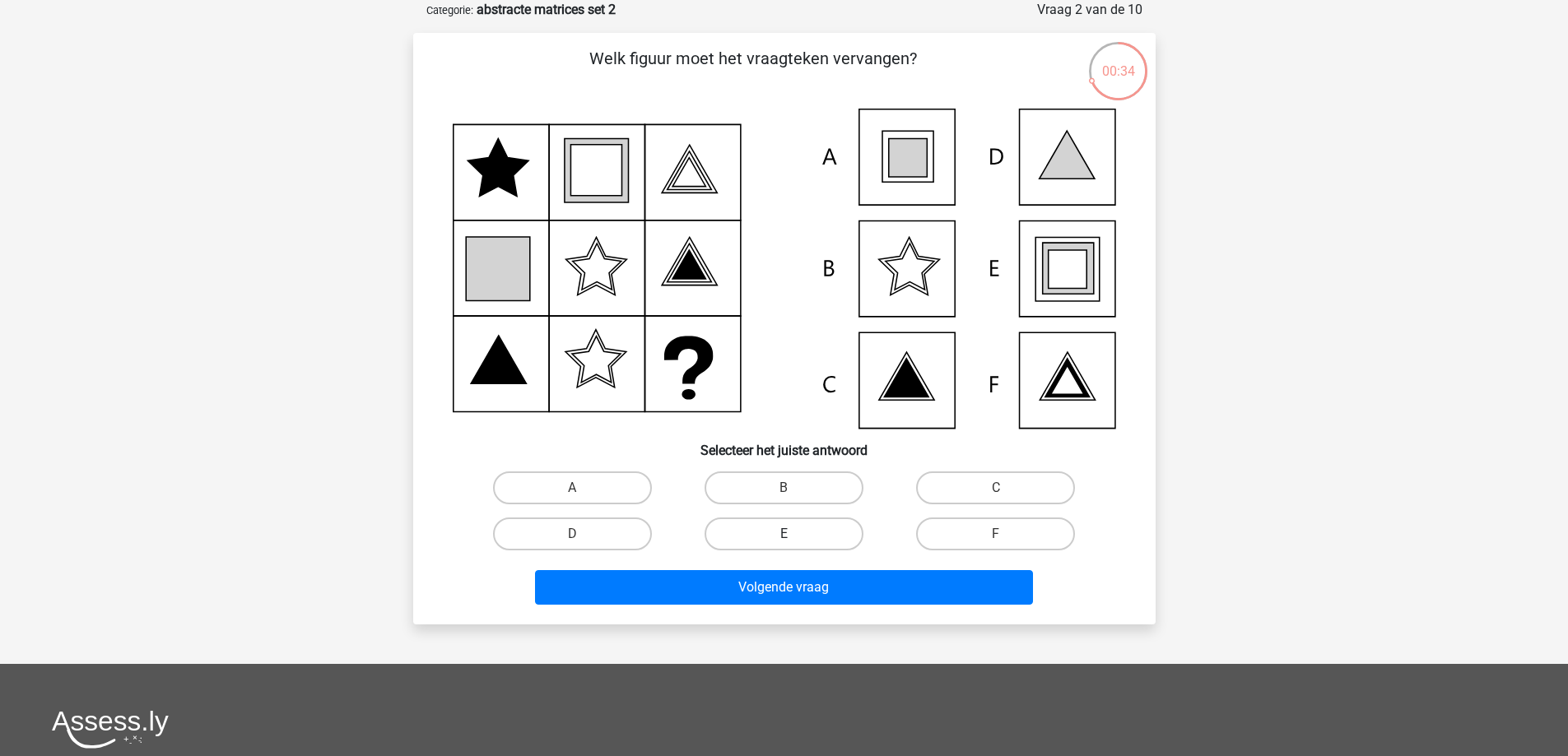
click at [767, 525] on label "E" at bounding box center [784, 534] width 159 height 33
click at [784, 534] on input "E" at bounding box center [789, 539] width 11 height 11
radio input "true"
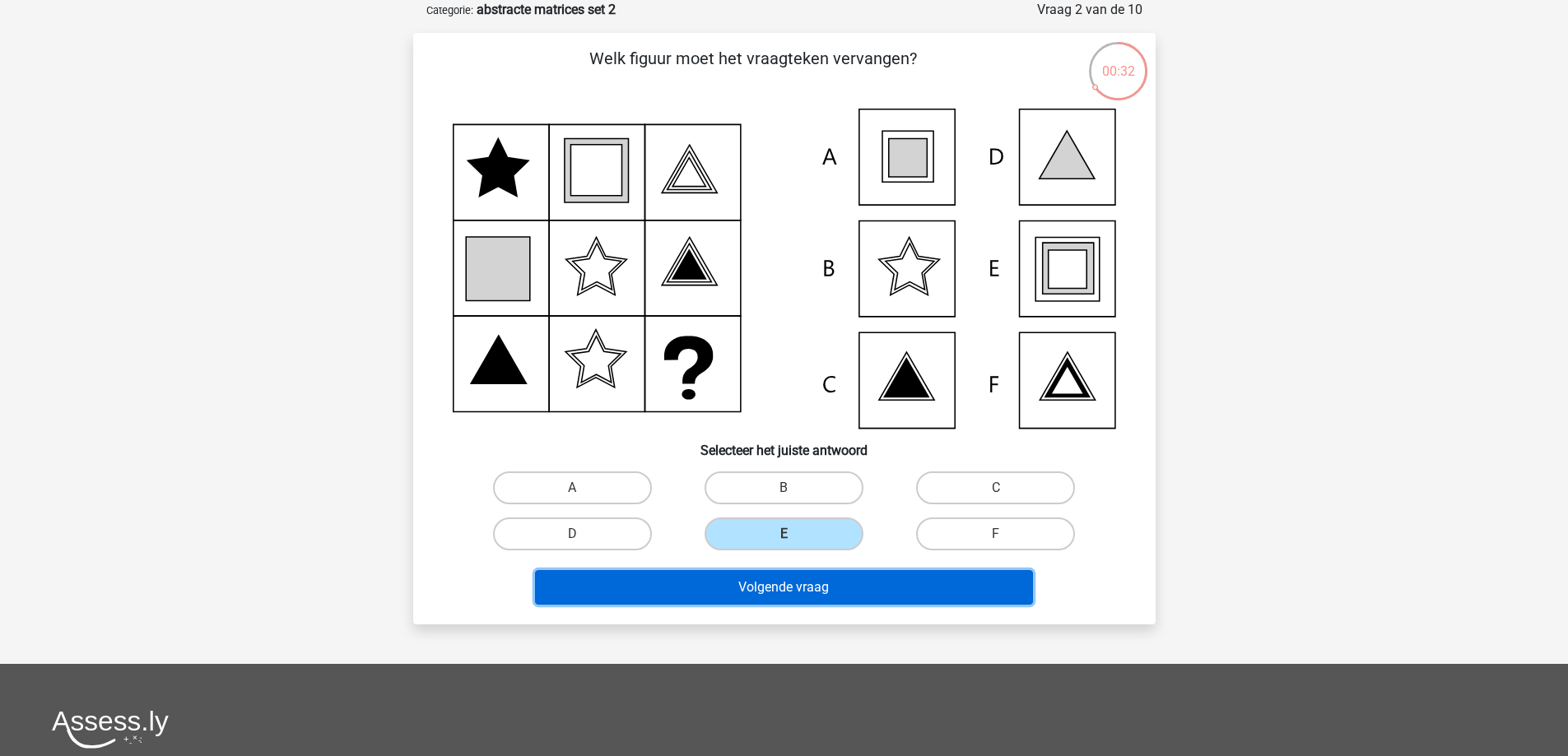
click at [772, 599] on button "Volgende vraag" at bounding box center [784, 588] width 498 height 35
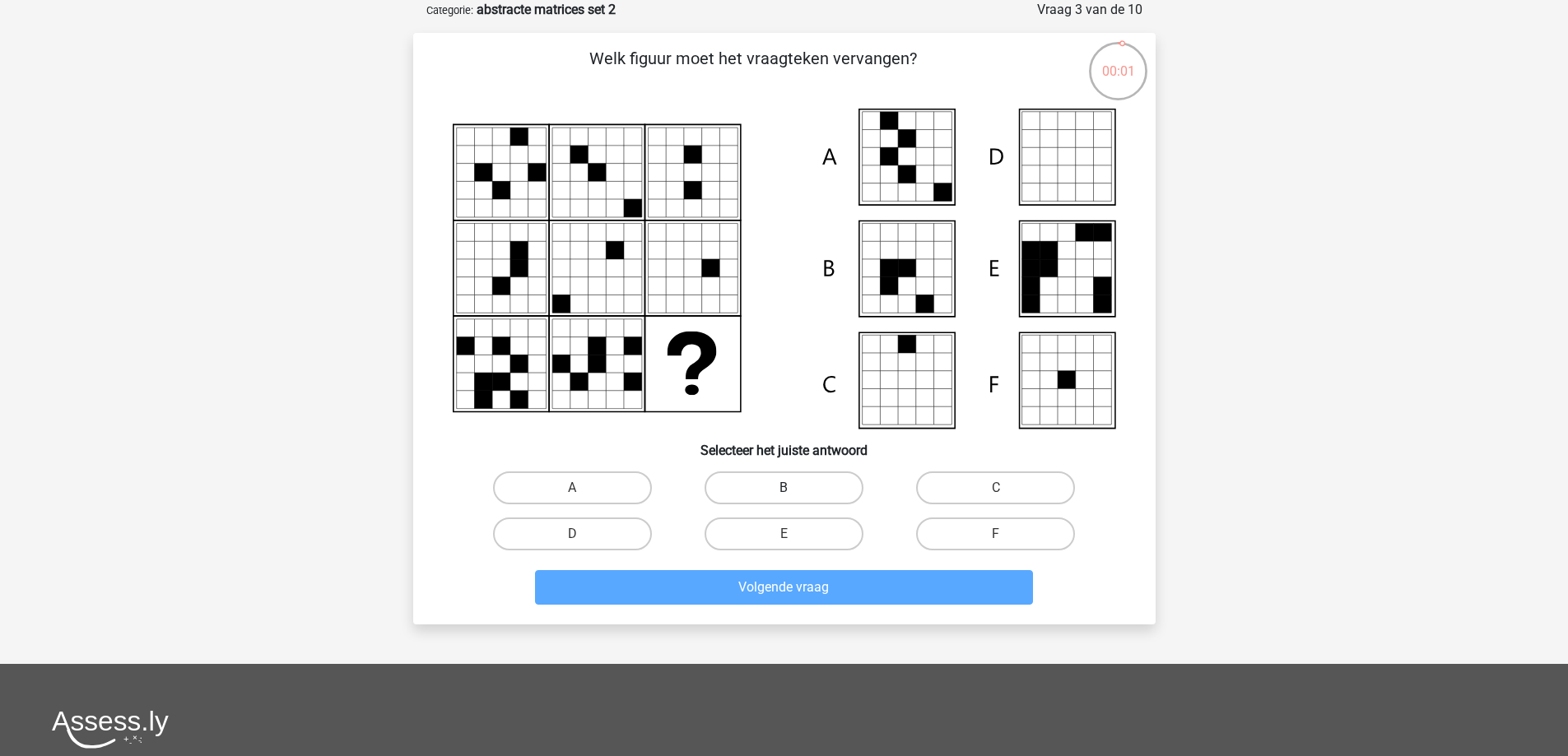
click at [765, 488] on label "B" at bounding box center [784, 488] width 159 height 33
click at [784, 488] on input "B" at bounding box center [789, 493] width 11 height 11
radio input "true"
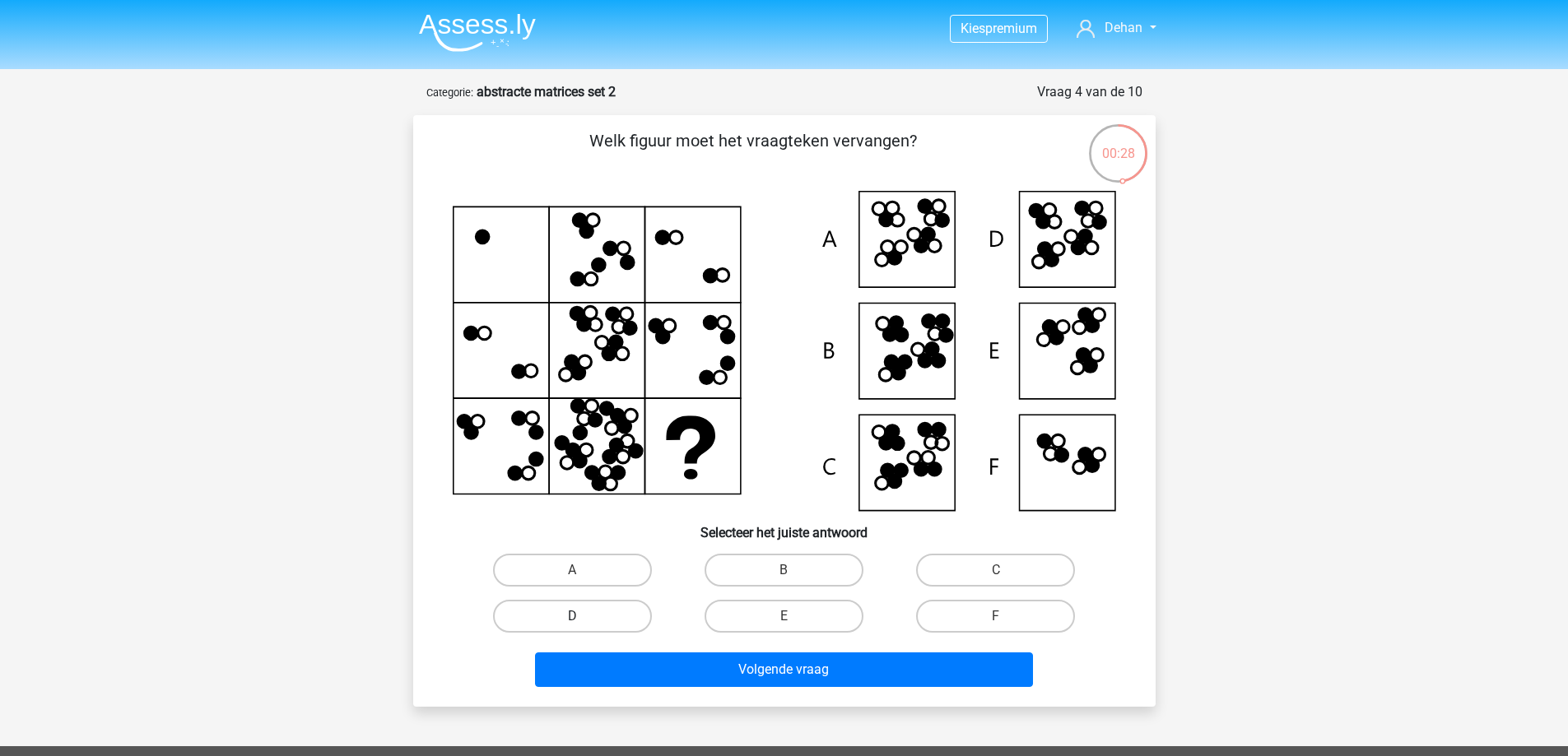
click at [595, 617] on label "D" at bounding box center [572, 617] width 159 height 33
click at [583, 617] on input "D" at bounding box center [577, 621] width 11 height 11
radio input "true"
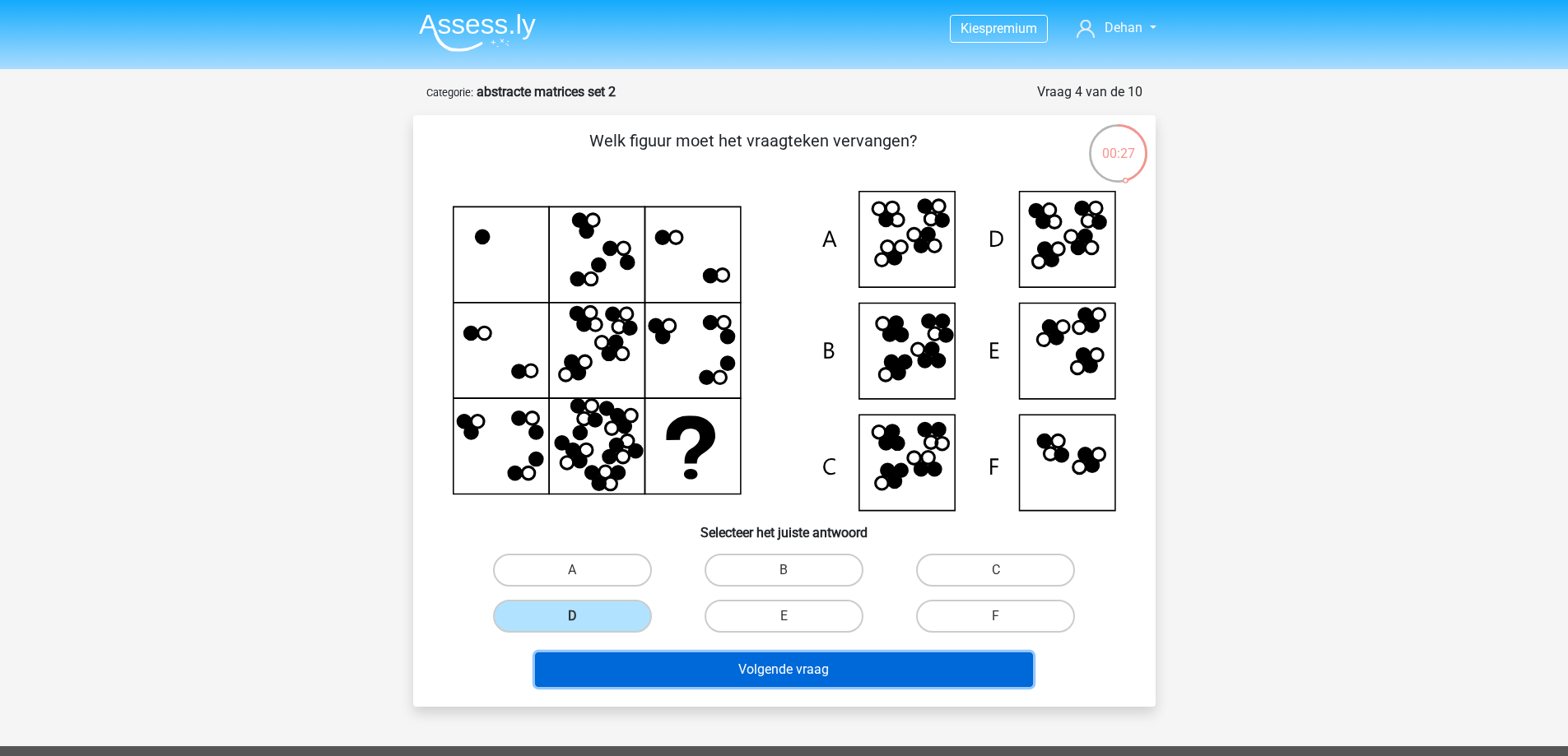
click at [694, 665] on button "Volgende vraag" at bounding box center [784, 669] width 498 height 35
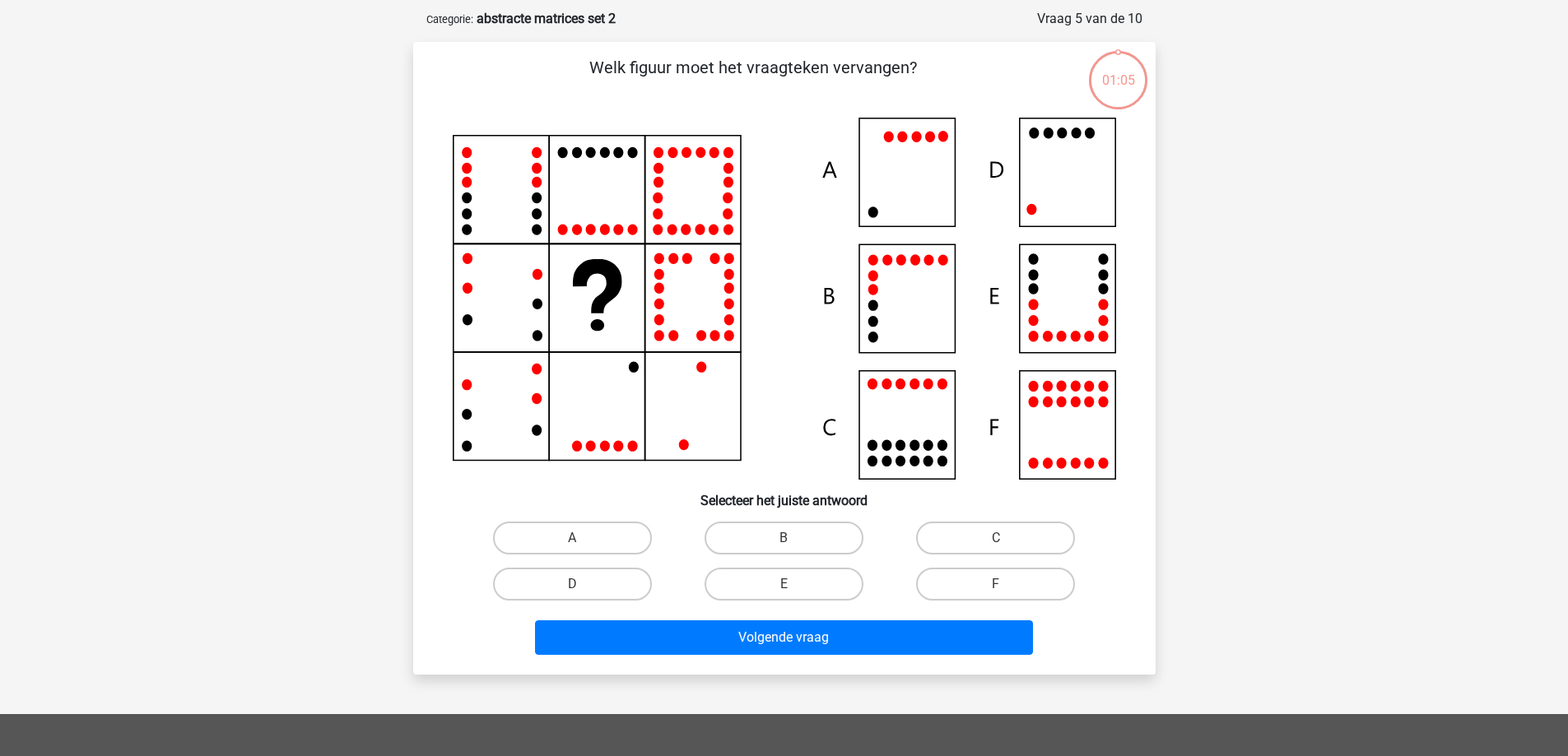
scroll to position [83, 0]
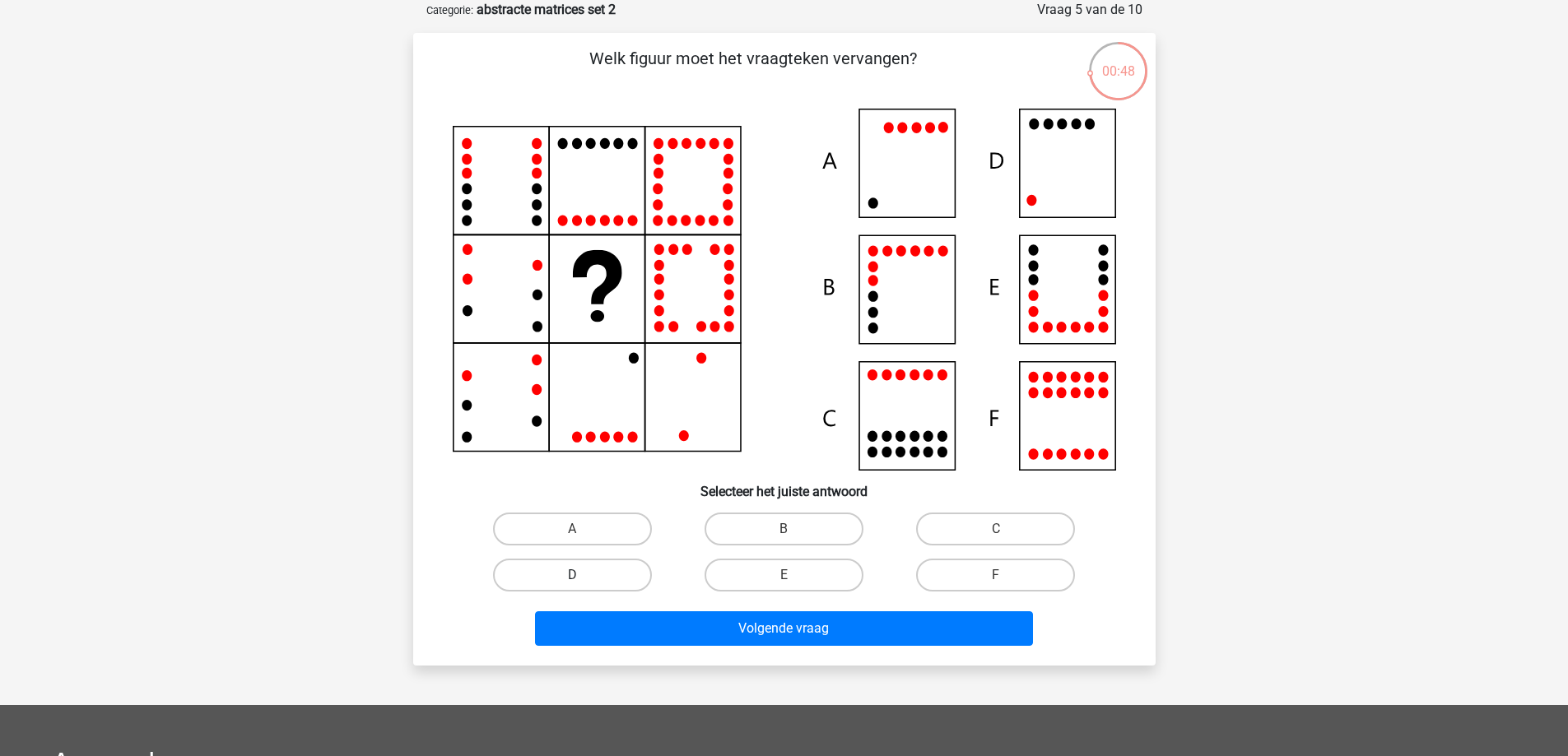
click at [597, 584] on label "D" at bounding box center [572, 575] width 159 height 33
click at [583, 584] on input "D" at bounding box center [577, 580] width 11 height 11
radio input "true"
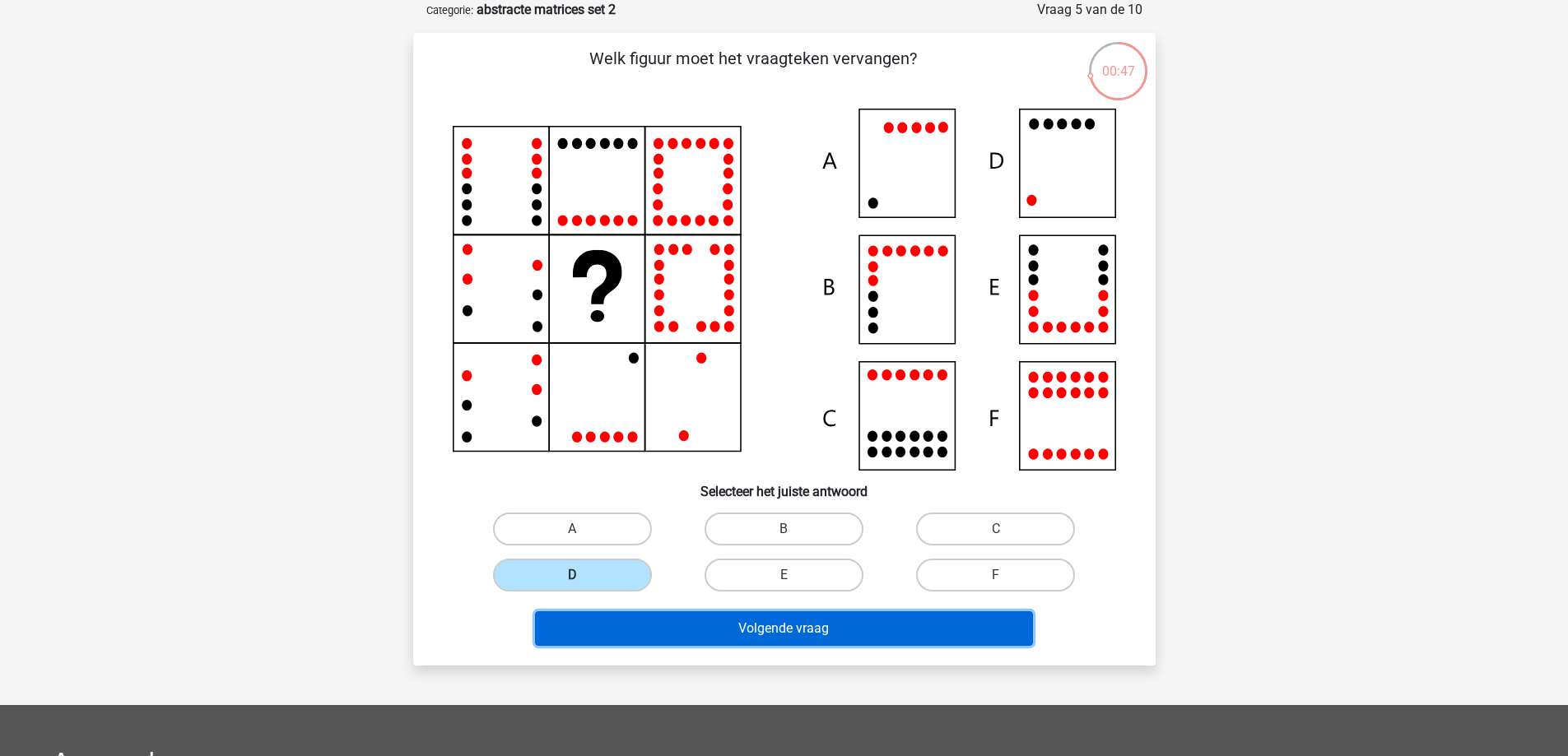
click at [738, 633] on button "Volgende vraag" at bounding box center [784, 629] width 498 height 35
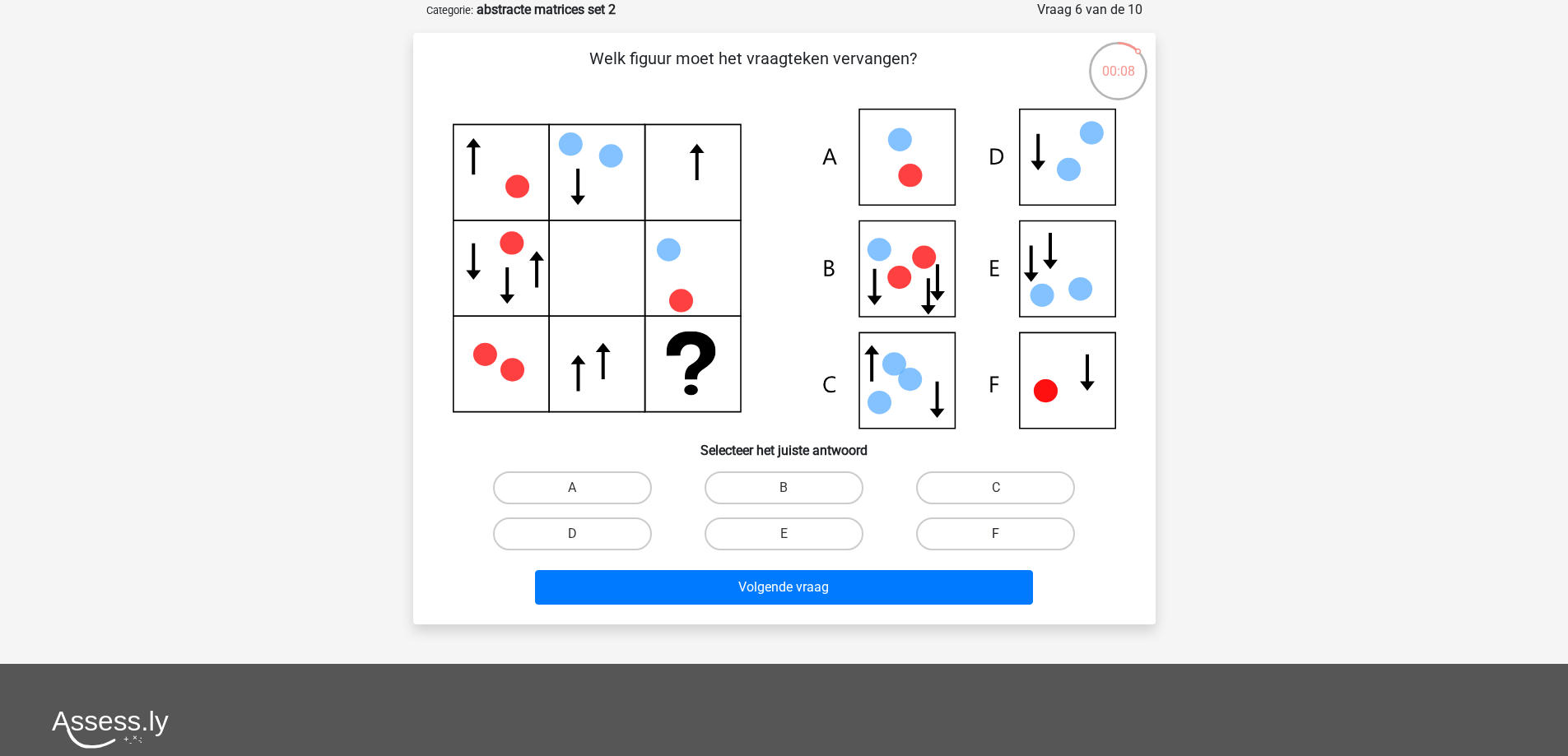
click at [950, 522] on label "F" at bounding box center [995, 534] width 159 height 33
click at [996, 534] on input "F" at bounding box center [1001, 539] width 11 height 11
radio input "true"
click at [884, 565] on div "Volgende vraag" at bounding box center [784, 584] width 689 height 54
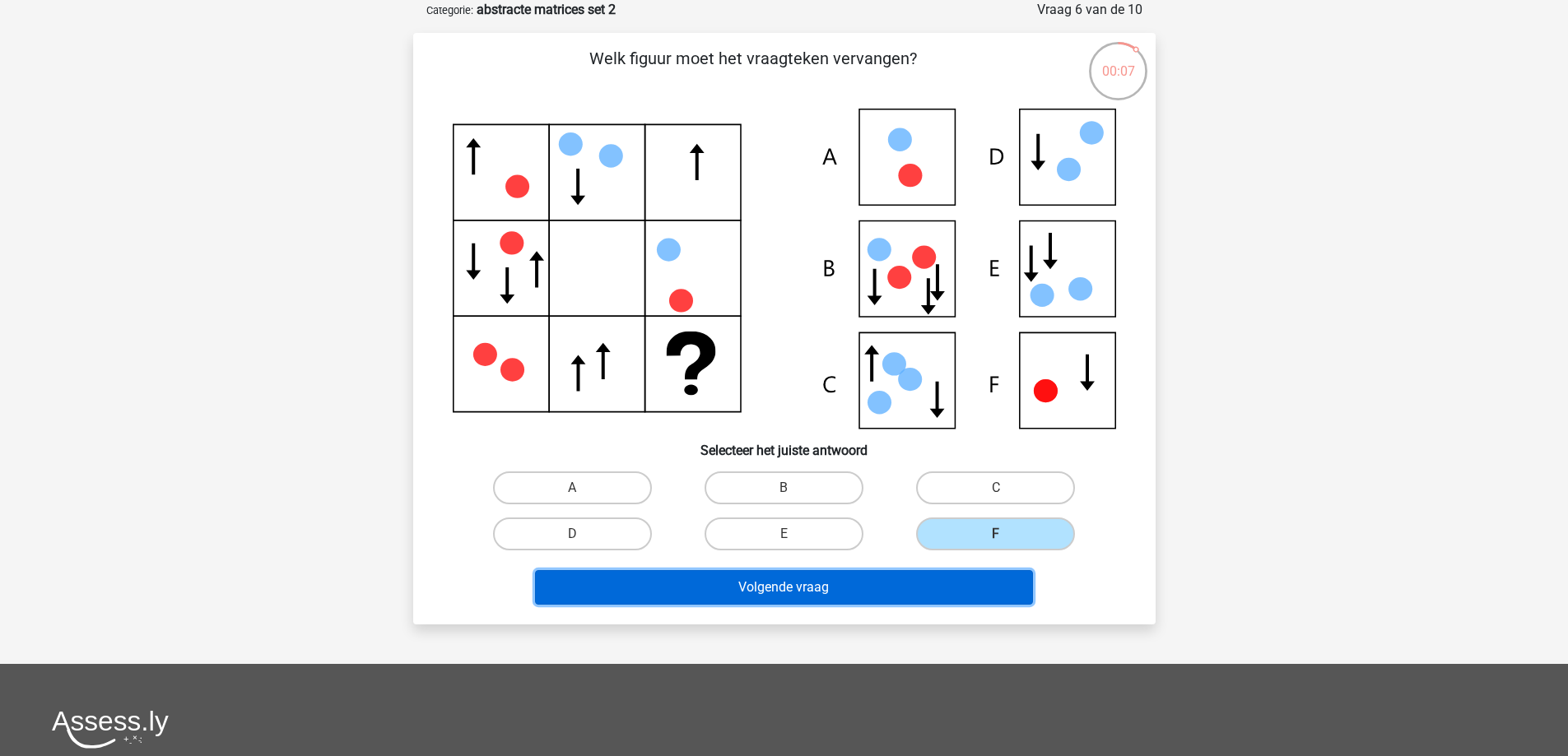
click at [865, 579] on button "Volgende vraag" at bounding box center [784, 588] width 498 height 35
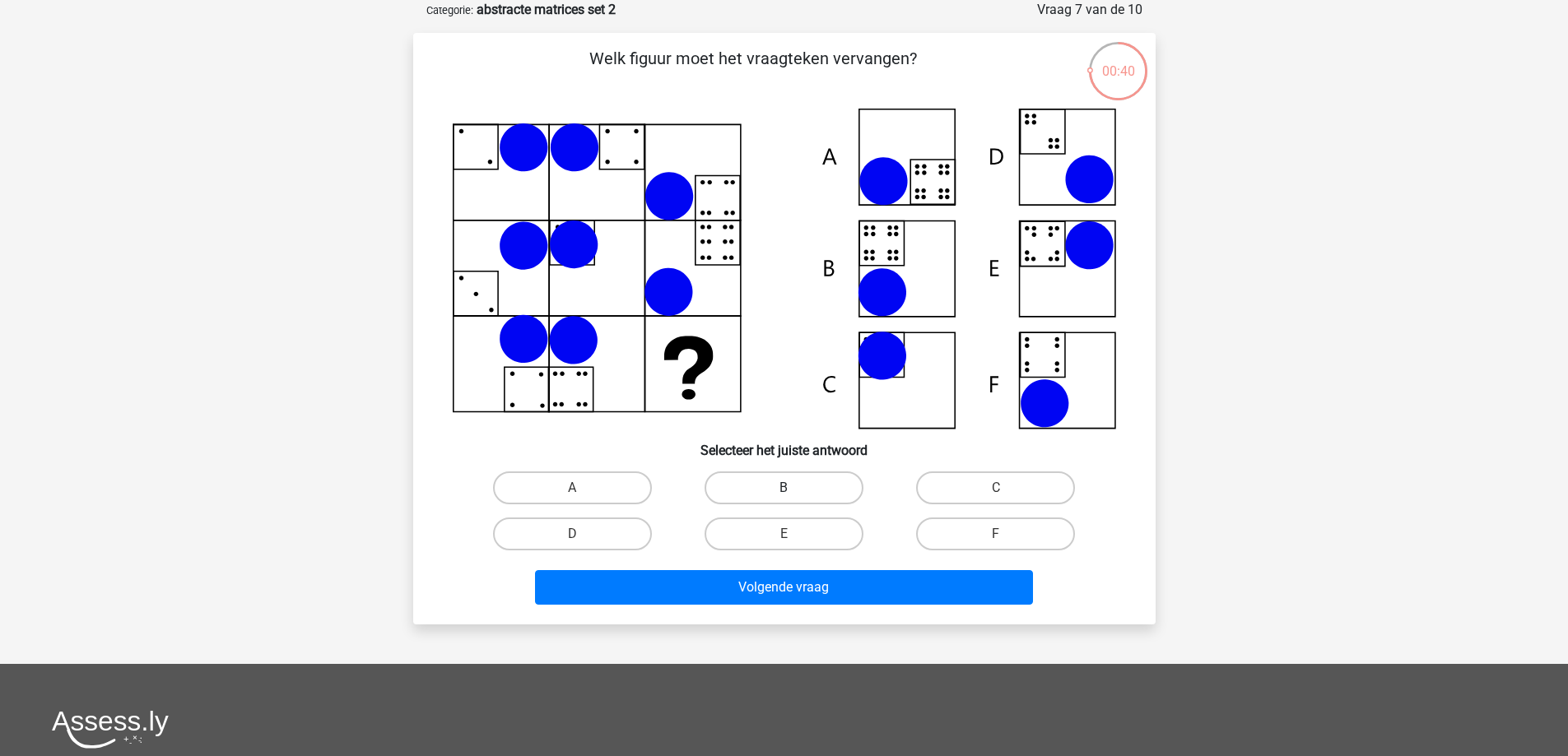
click at [776, 482] on label "B" at bounding box center [784, 488] width 159 height 33
click at [784, 488] on input "B" at bounding box center [789, 493] width 11 height 11
radio input "true"
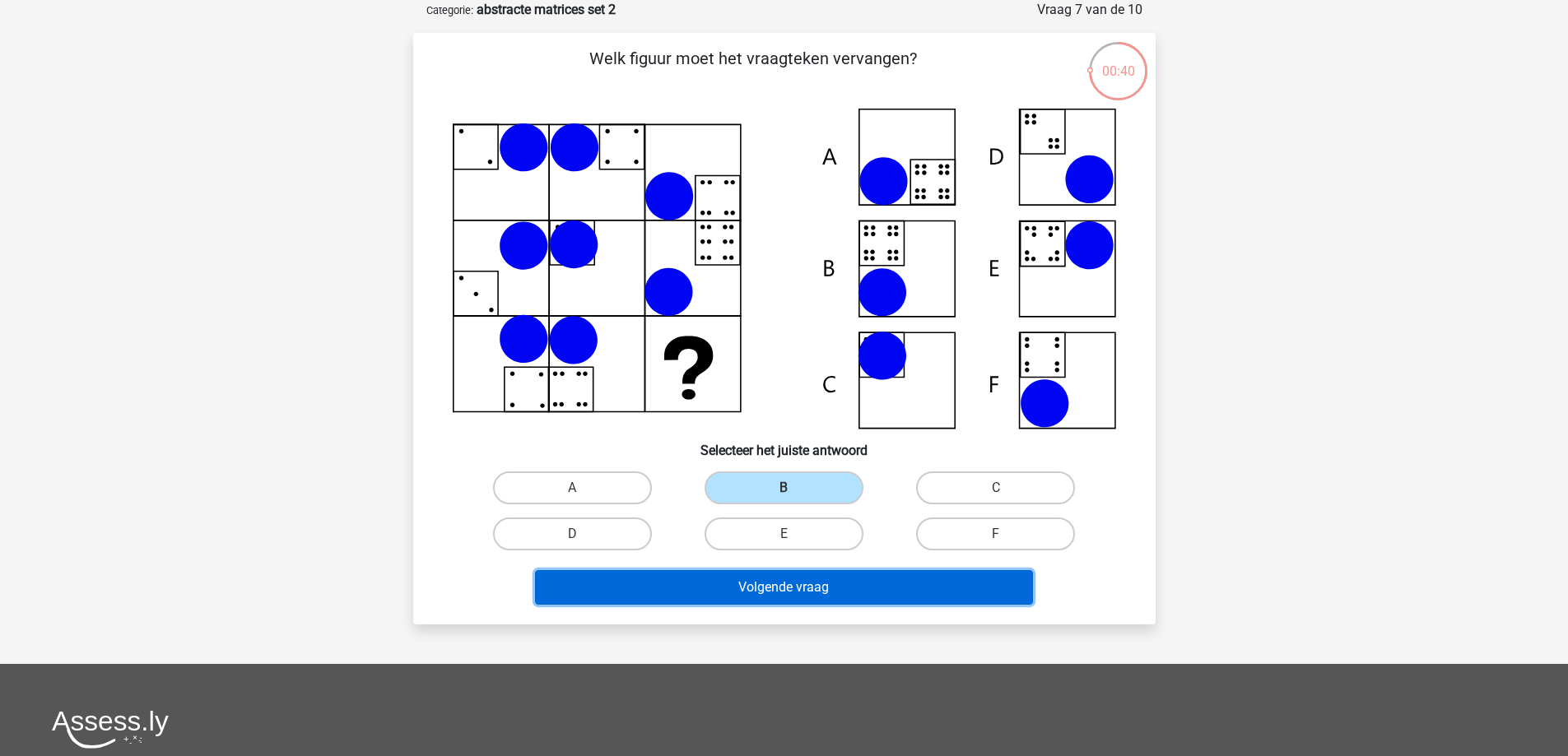
click at [772, 590] on button "Volgende vraag" at bounding box center [784, 588] width 498 height 35
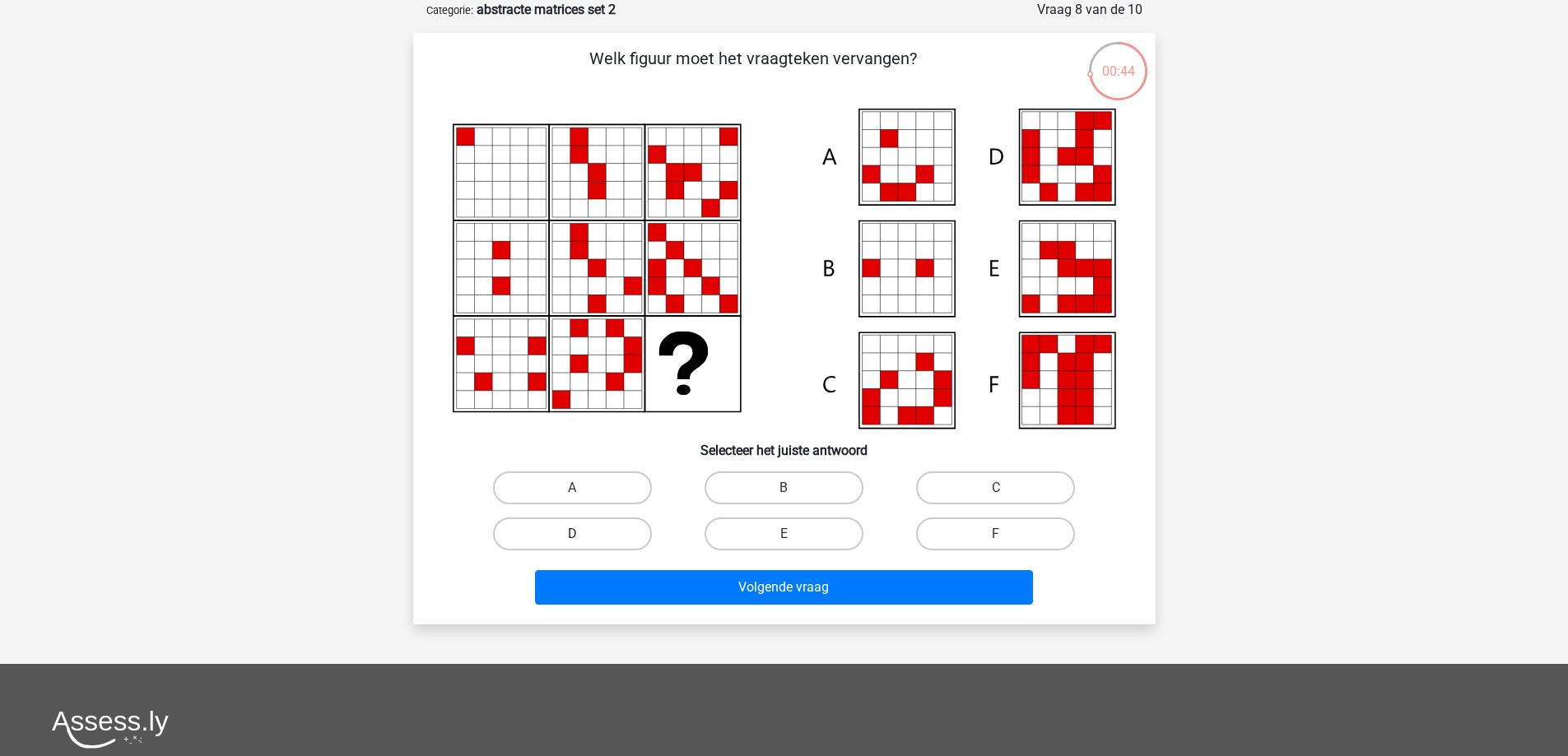
click at [569, 534] on label "D" at bounding box center [572, 534] width 159 height 33
click at [572, 534] on input "D" at bounding box center [577, 539] width 11 height 11
radio input "true"
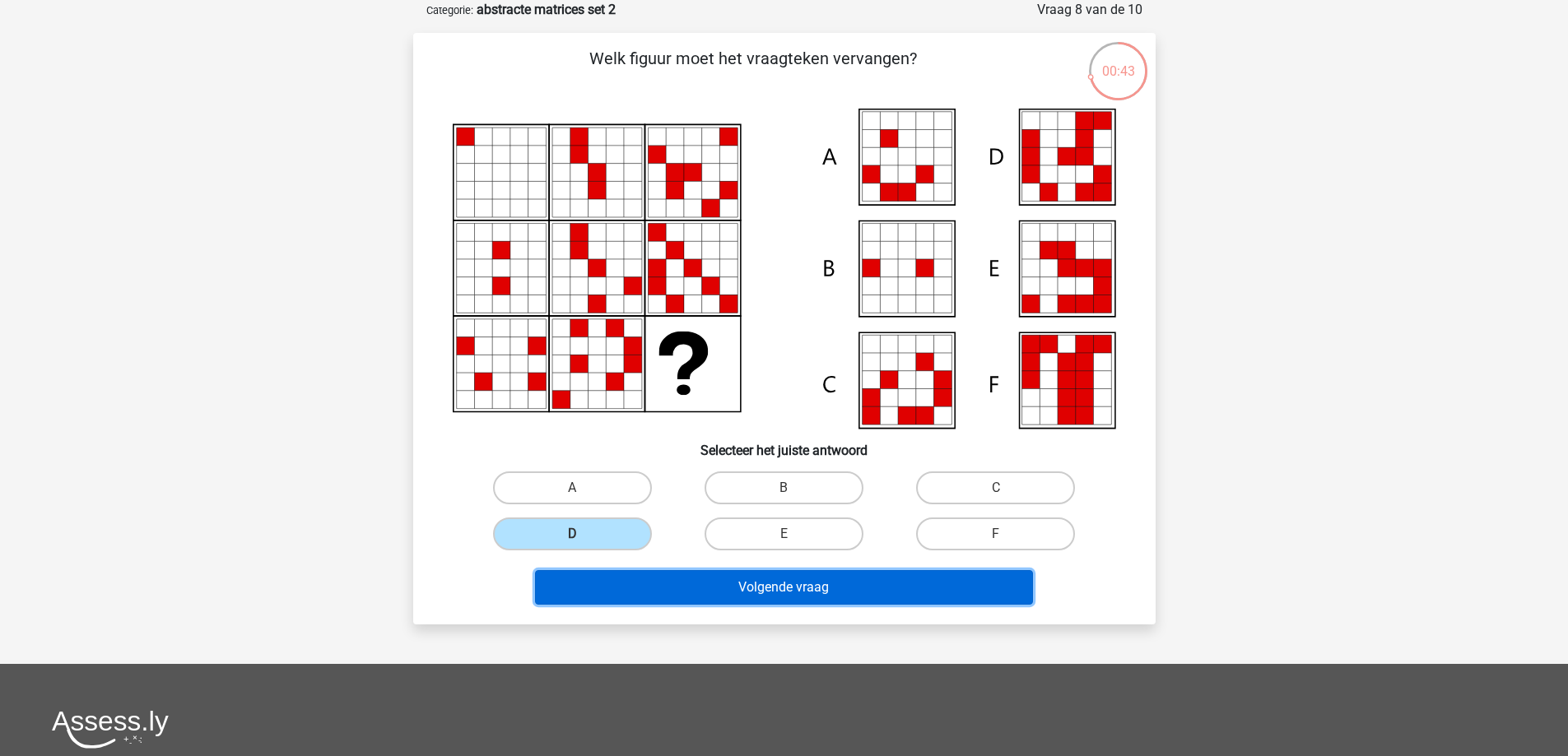
click at [775, 585] on button "Volgende vraag" at bounding box center [784, 588] width 498 height 35
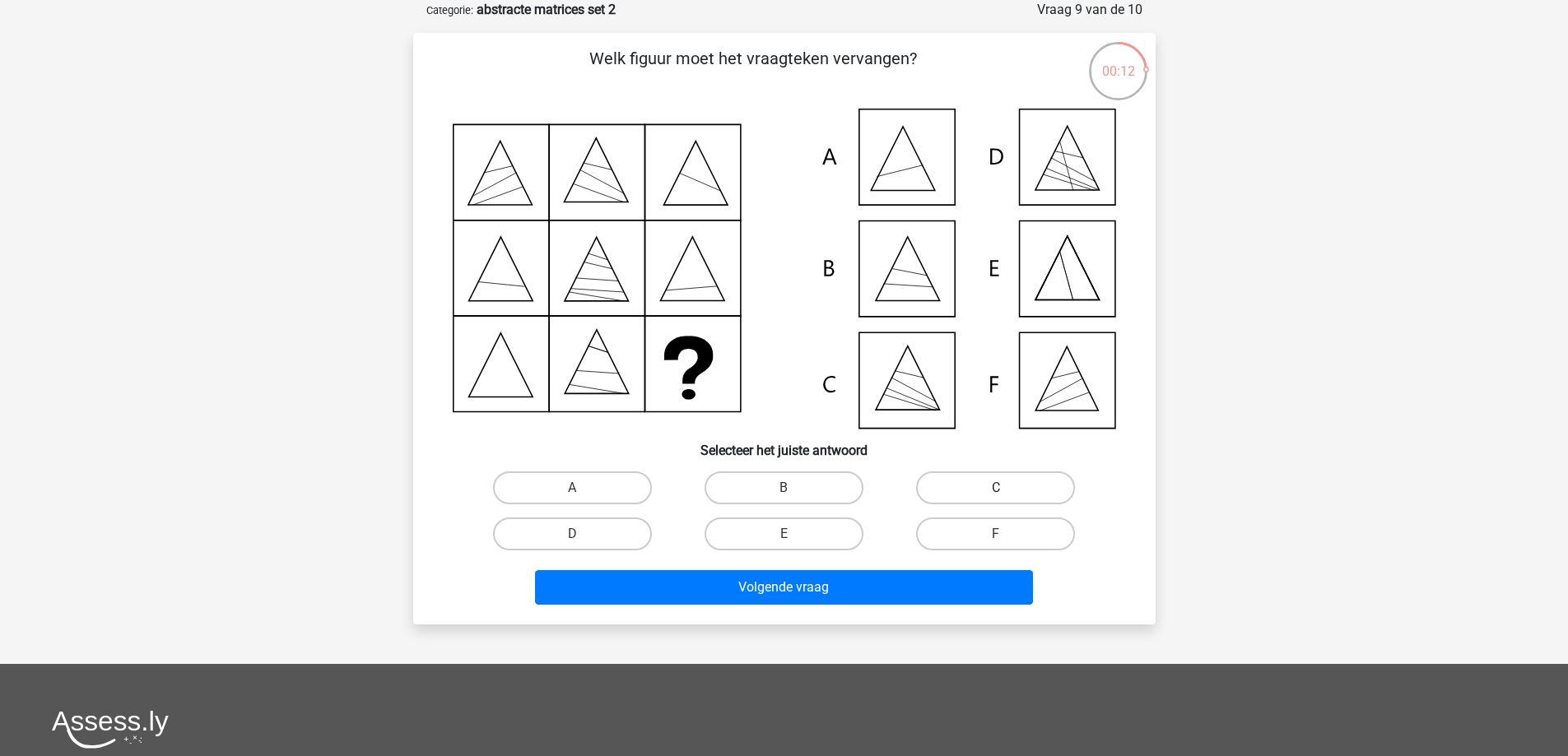
click at [979, 493] on label "C" at bounding box center [995, 488] width 159 height 33
click at [996, 493] on input "C" at bounding box center [1001, 493] width 11 height 11
radio input "true"
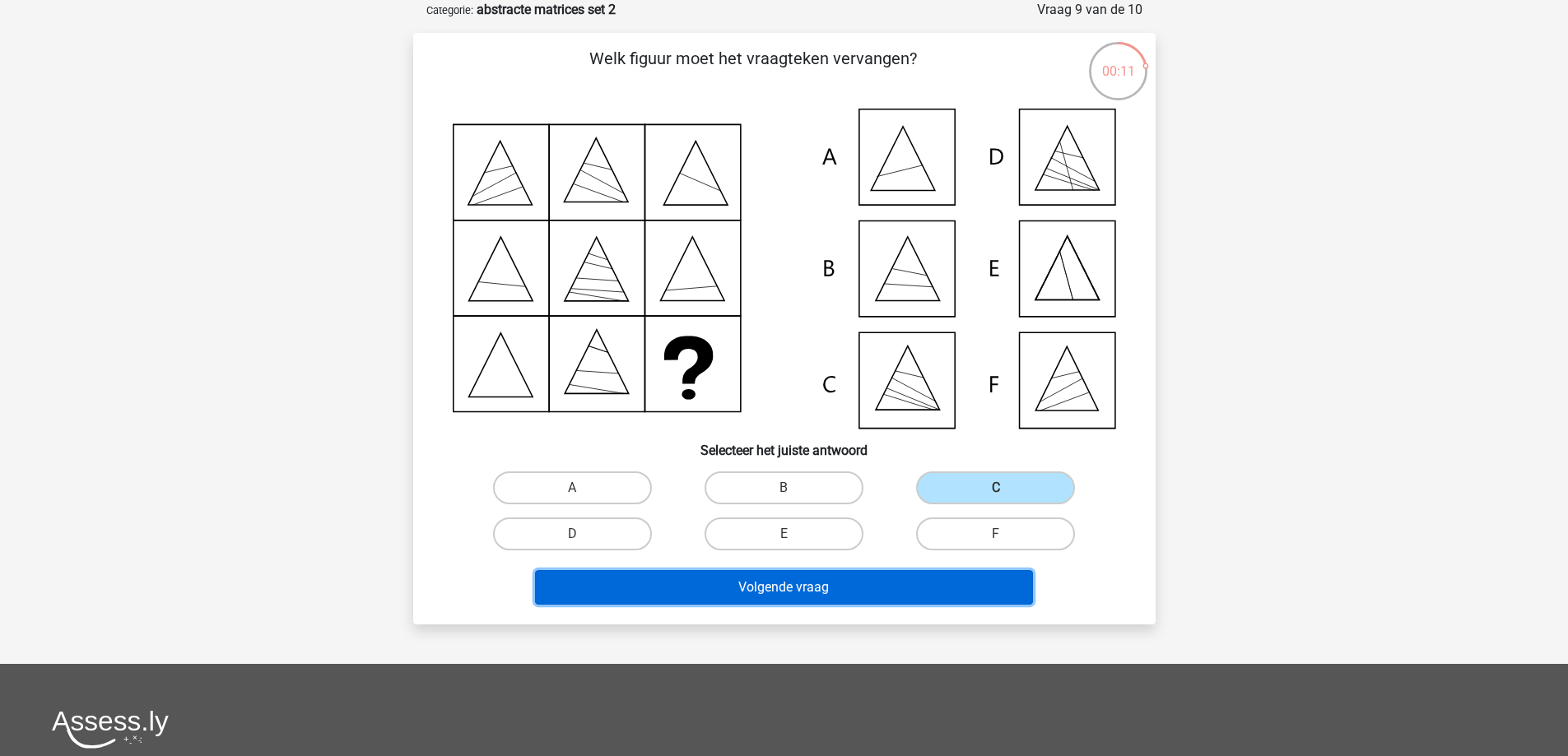
click at [862, 602] on button "Volgende vraag" at bounding box center [784, 588] width 498 height 35
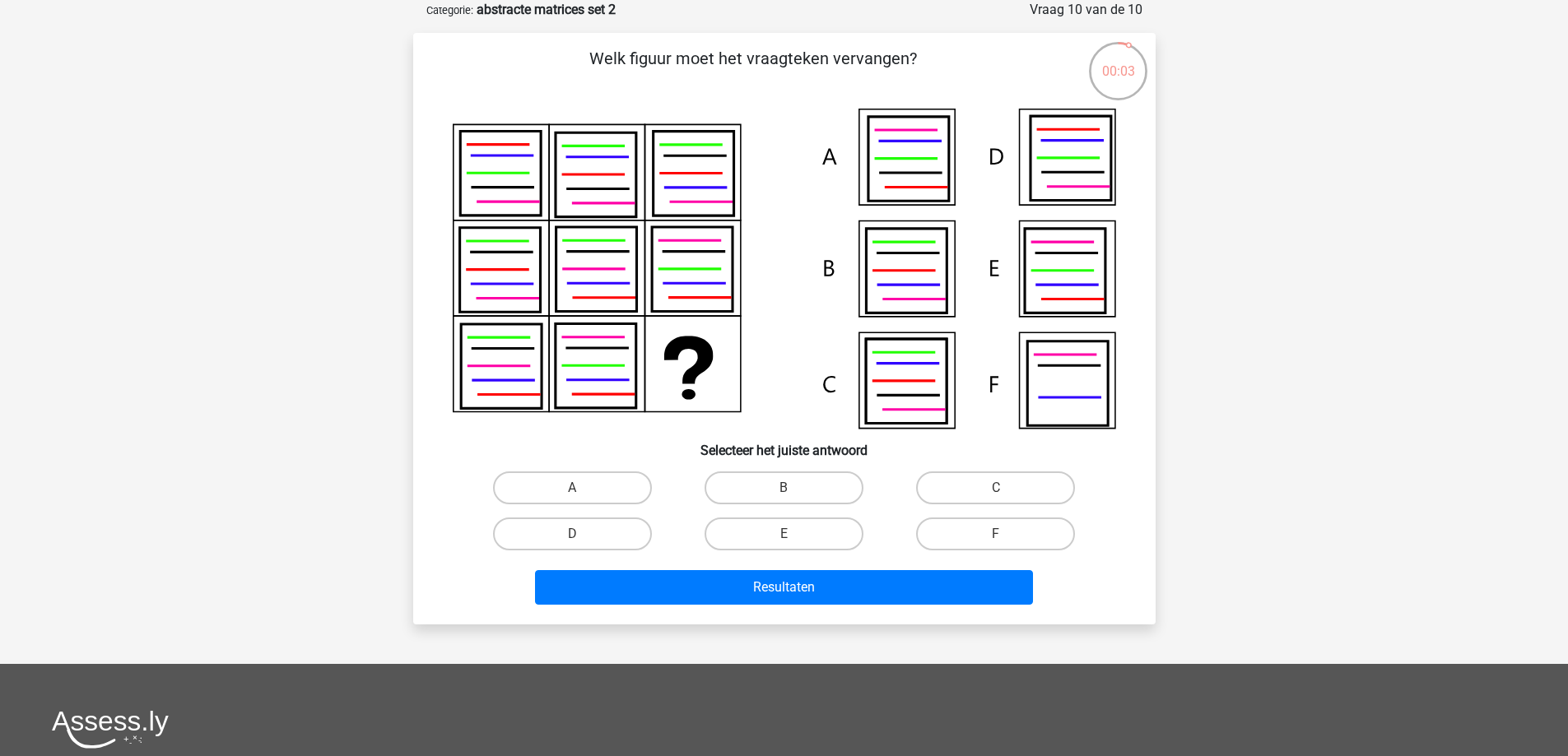
click at [793, 534] on input "E" at bounding box center [789, 539] width 11 height 11
radio input "true"
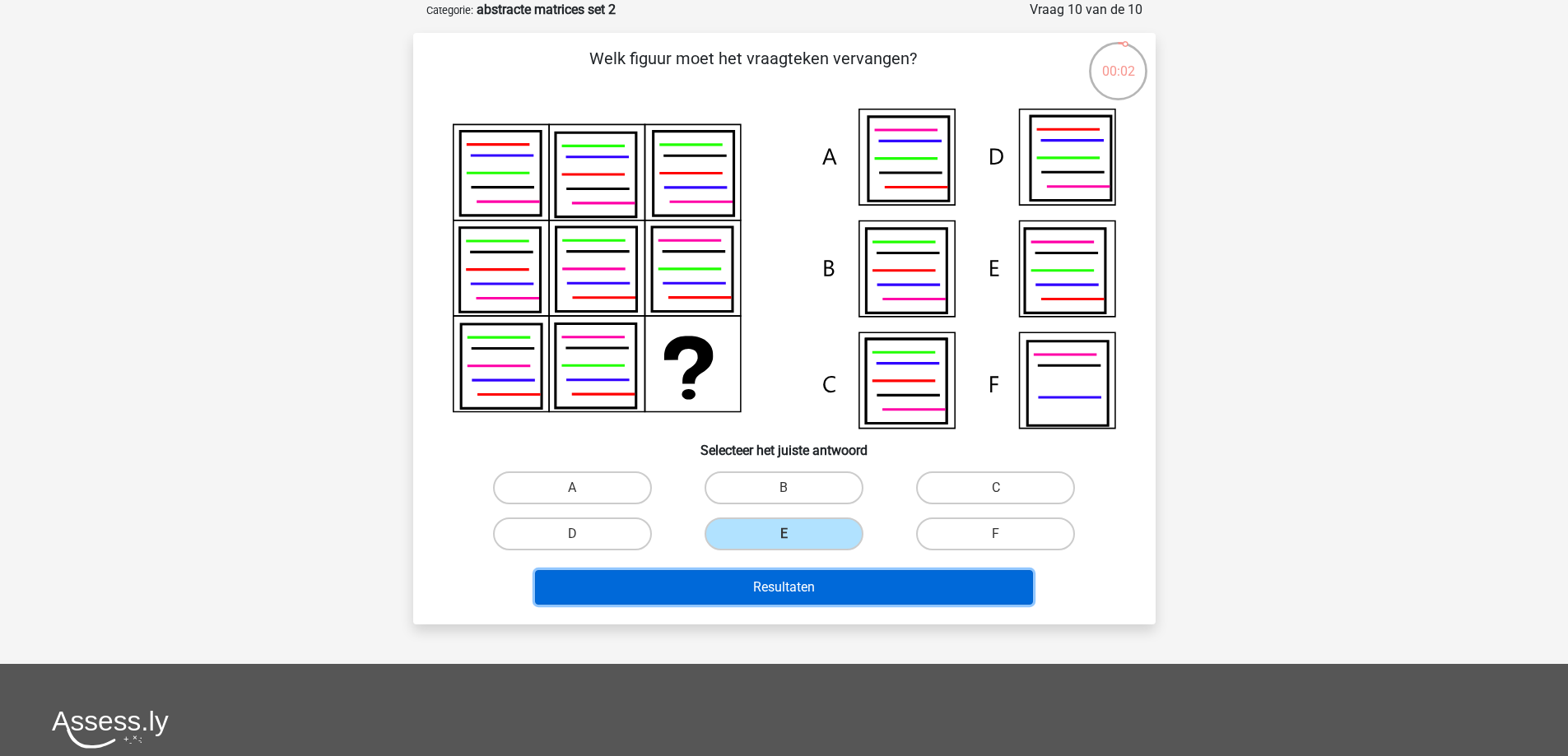
click at [763, 588] on button "Resultaten" at bounding box center [784, 588] width 498 height 35
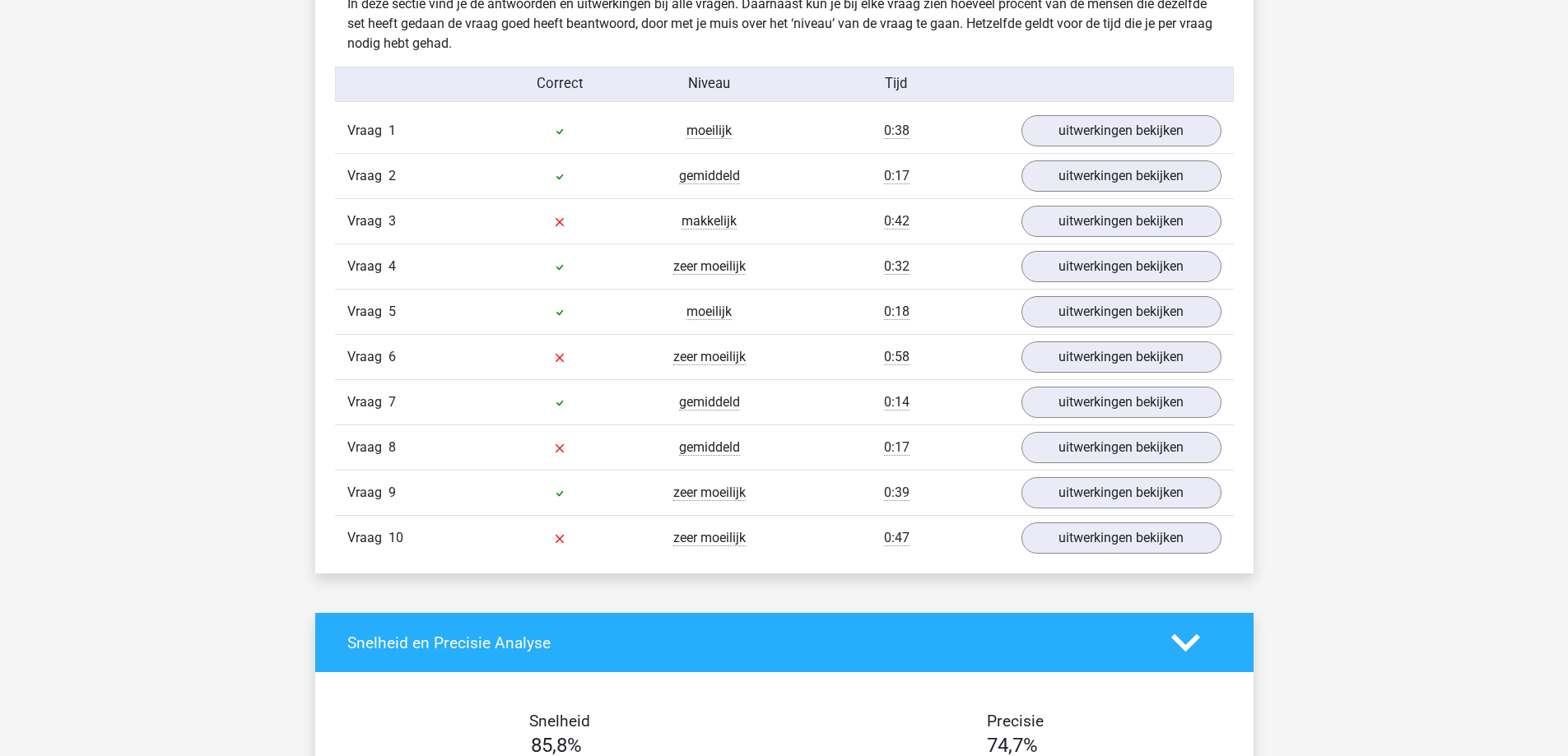
scroll to position [1316, 0]
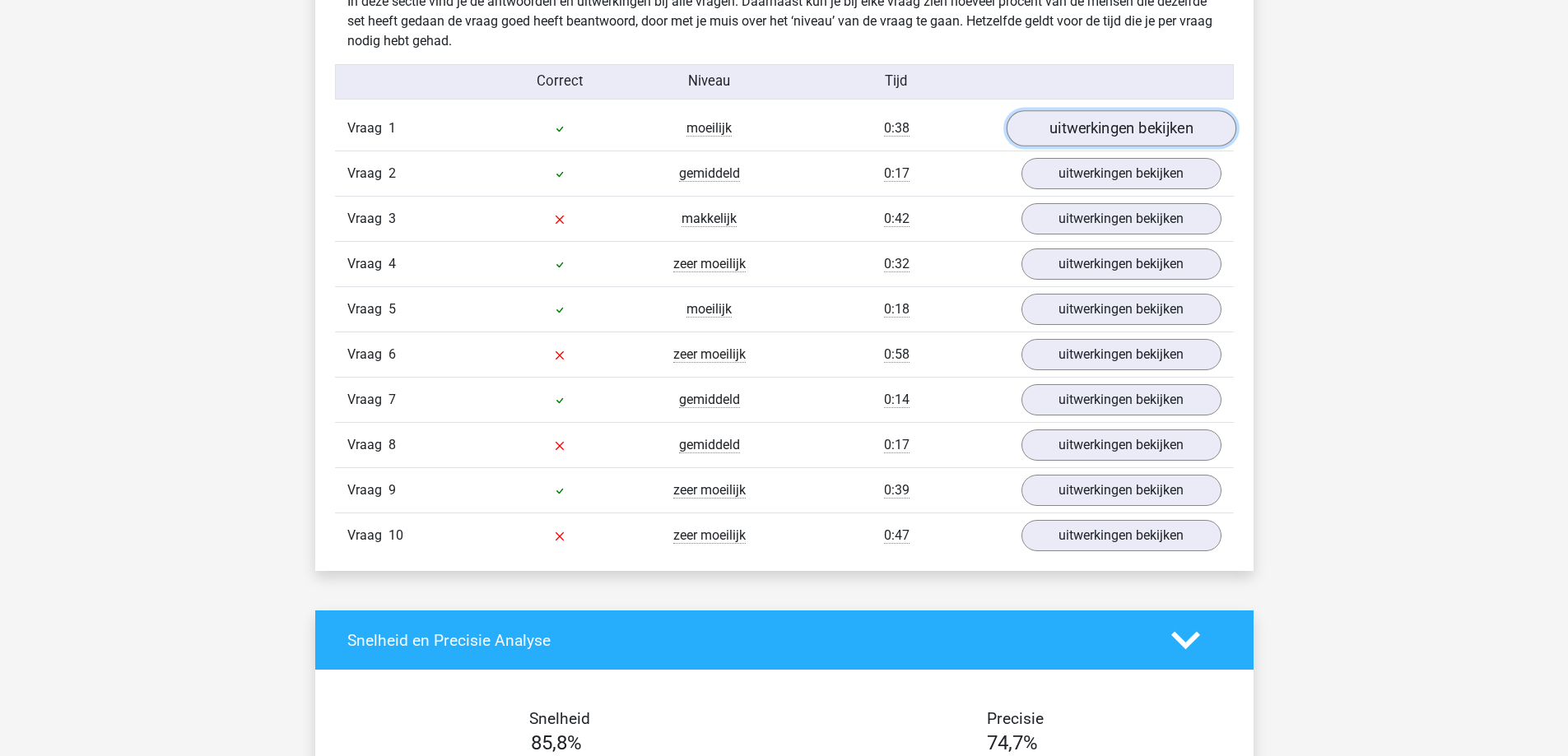
click at [1137, 128] on link "uitwerkingen bekijken" at bounding box center [1120, 130] width 230 height 36
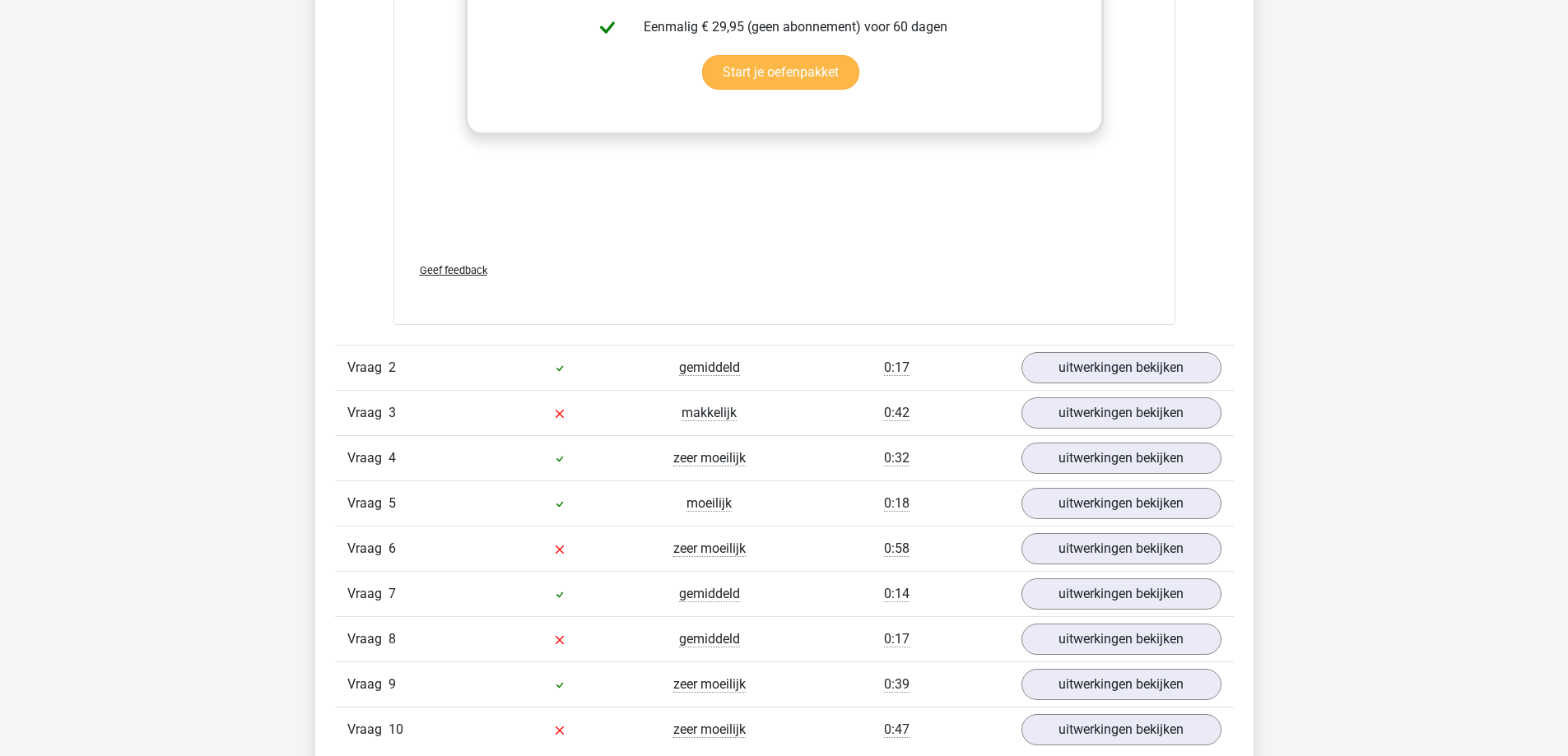
scroll to position [2412, 0]
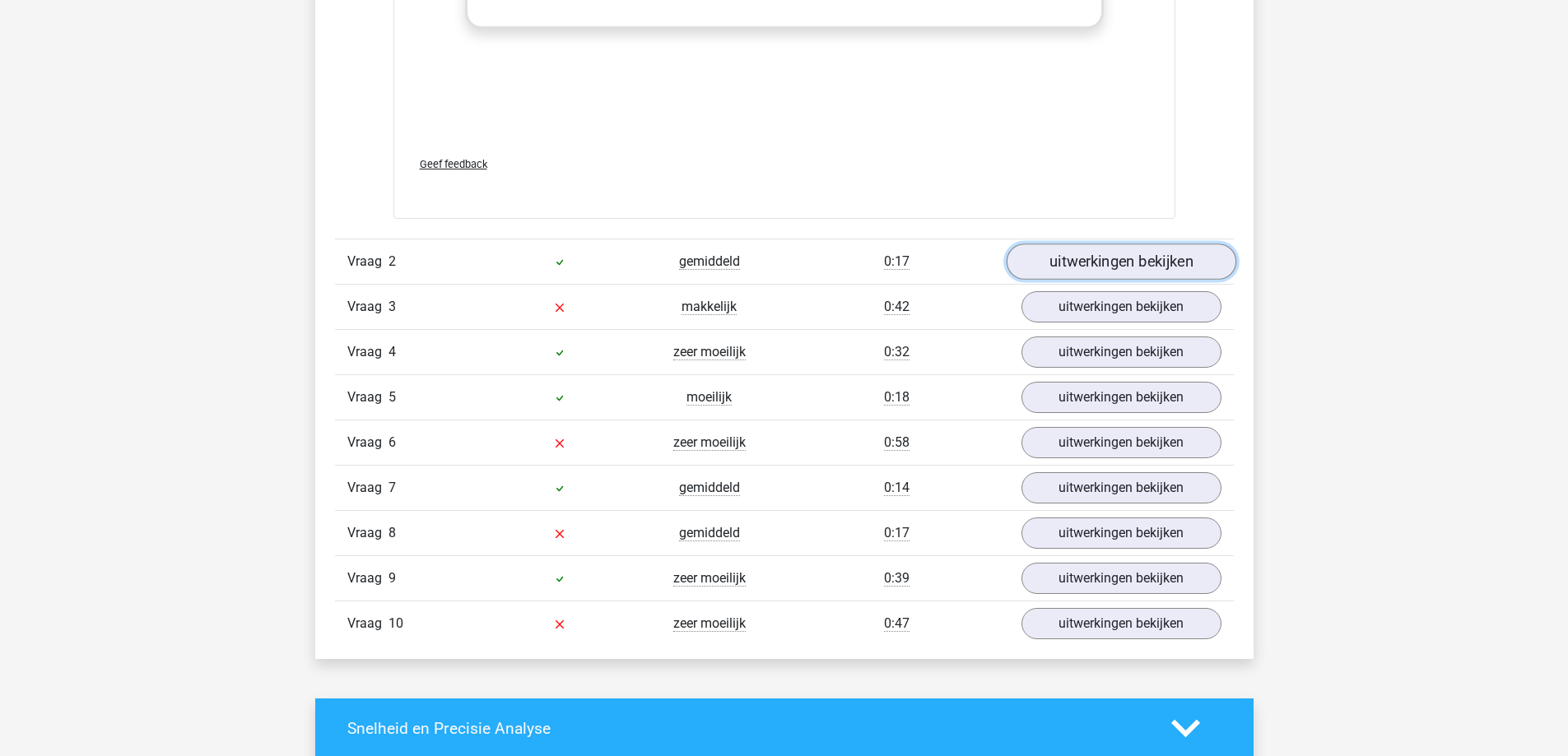
click at [1078, 260] on link "uitwerkingen bekijken" at bounding box center [1120, 262] width 230 height 36
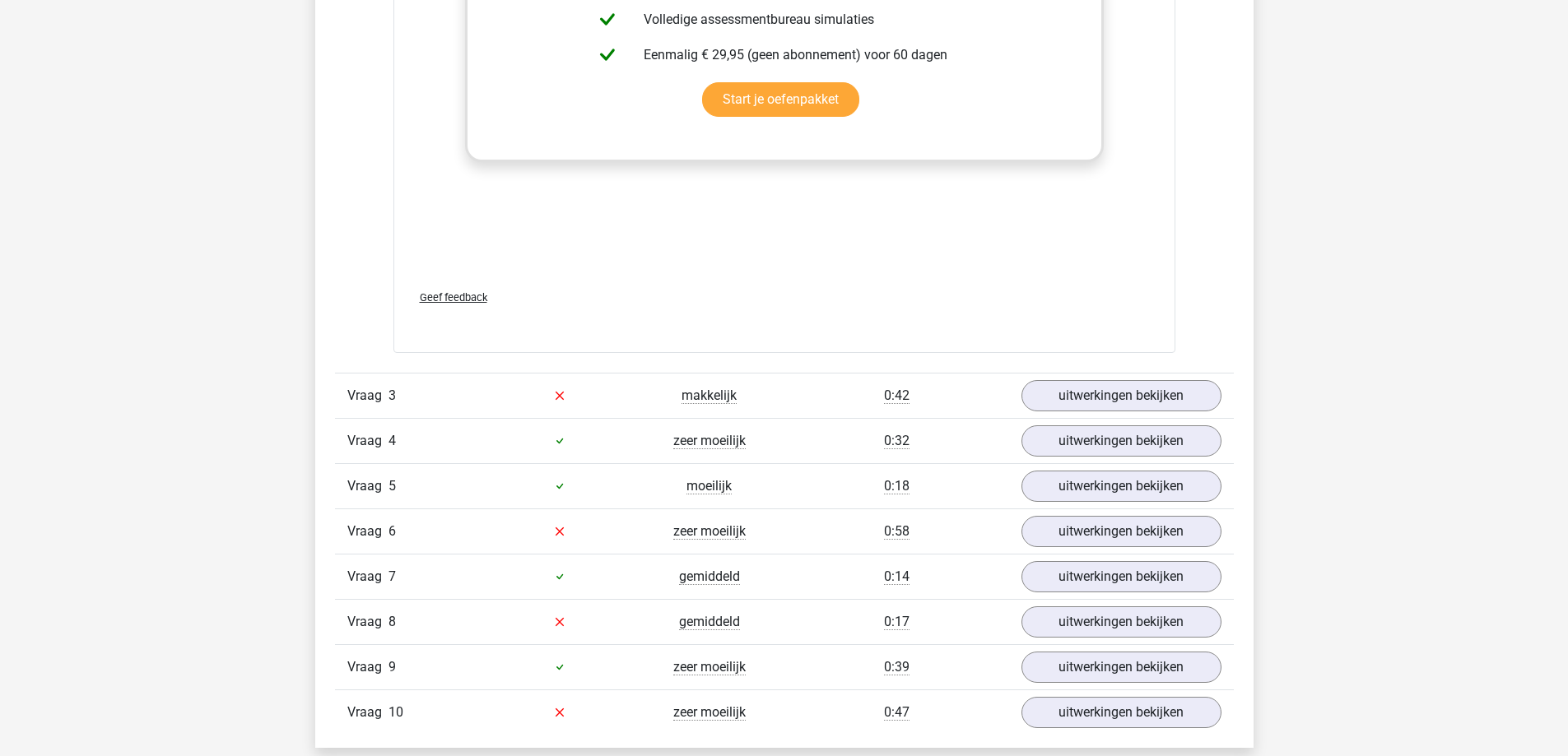
scroll to position [3510, 0]
click at [1068, 390] on link "uitwerkingen bekijken" at bounding box center [1120, 395] width 230 height 36
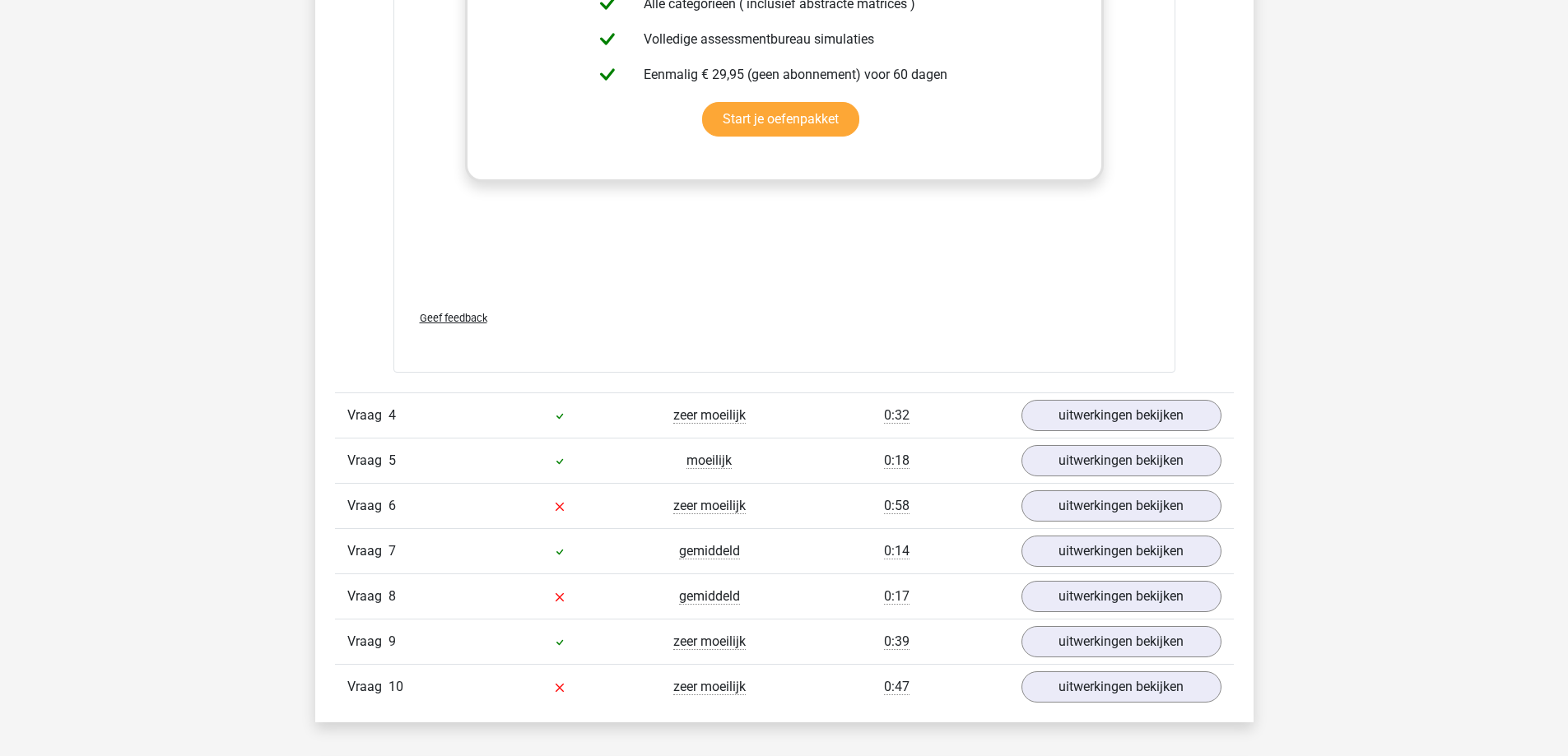
scroll to position [4826, 0]
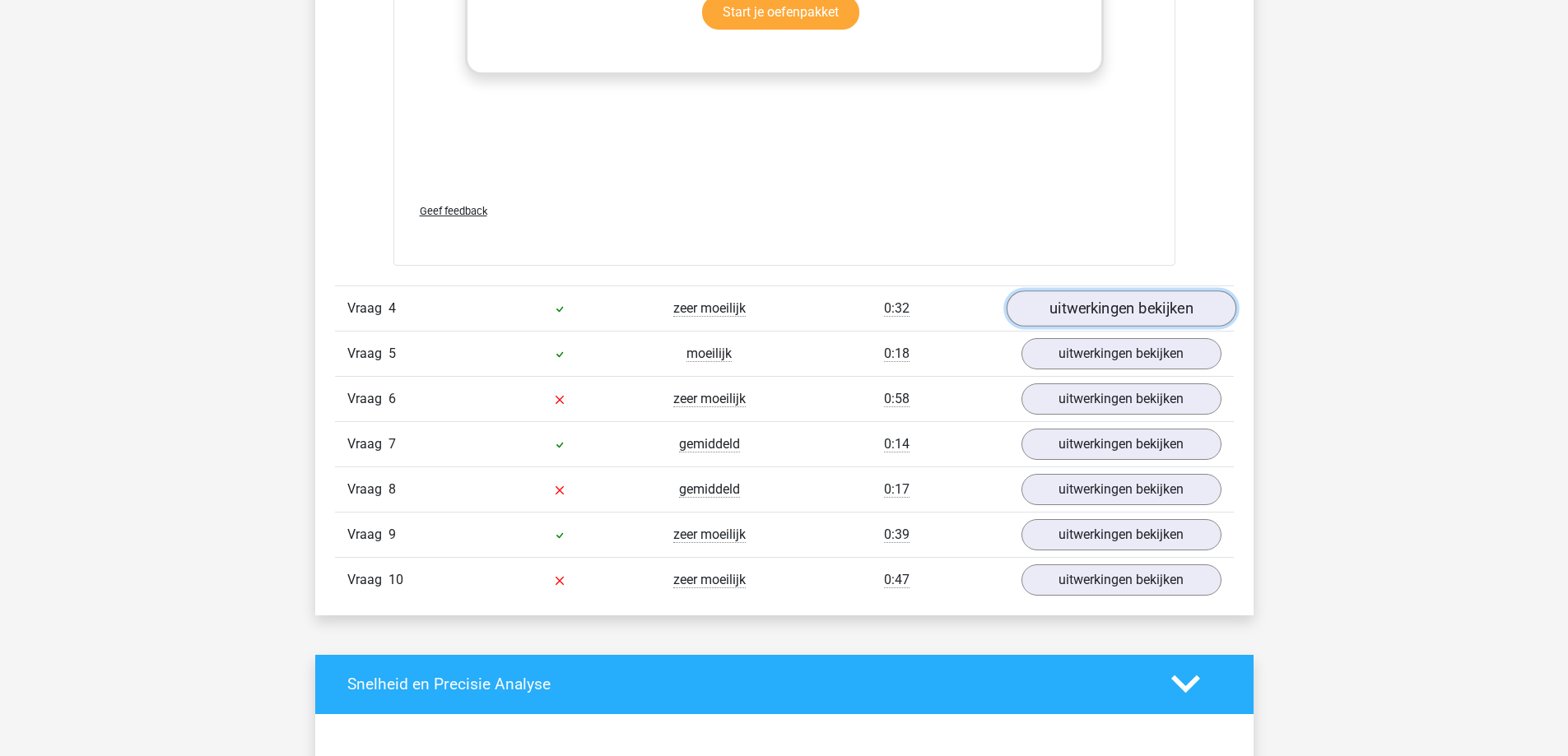
click at [1042, 311] on link "uitwerkingen bekijken" at bounding box center [1120, 309] width 230 height 36
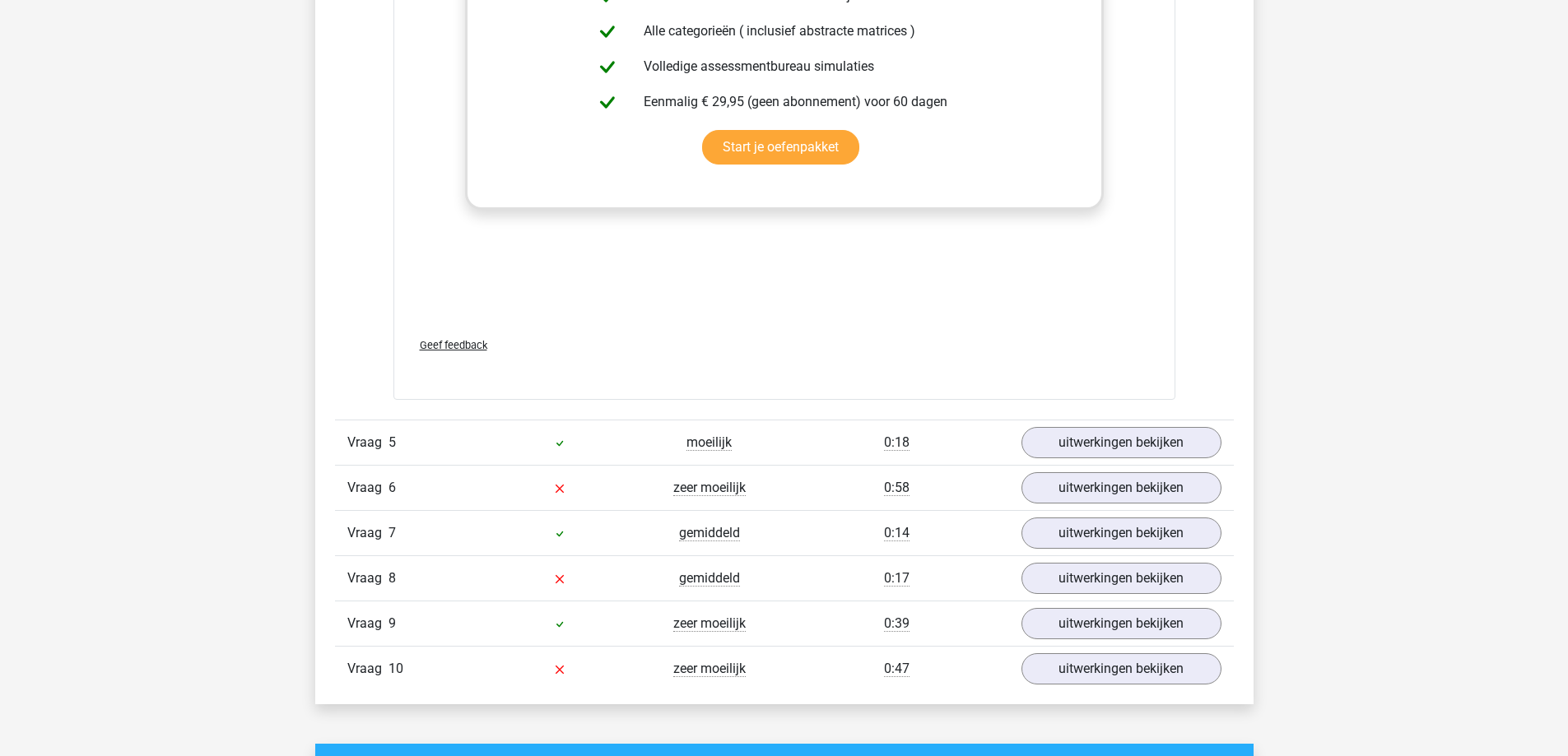
scroll to position [5923, 0]
click at [1078, 446] on link "uitwerkingen bekijken" at bounding box center [1120, 442] width 230 height 36
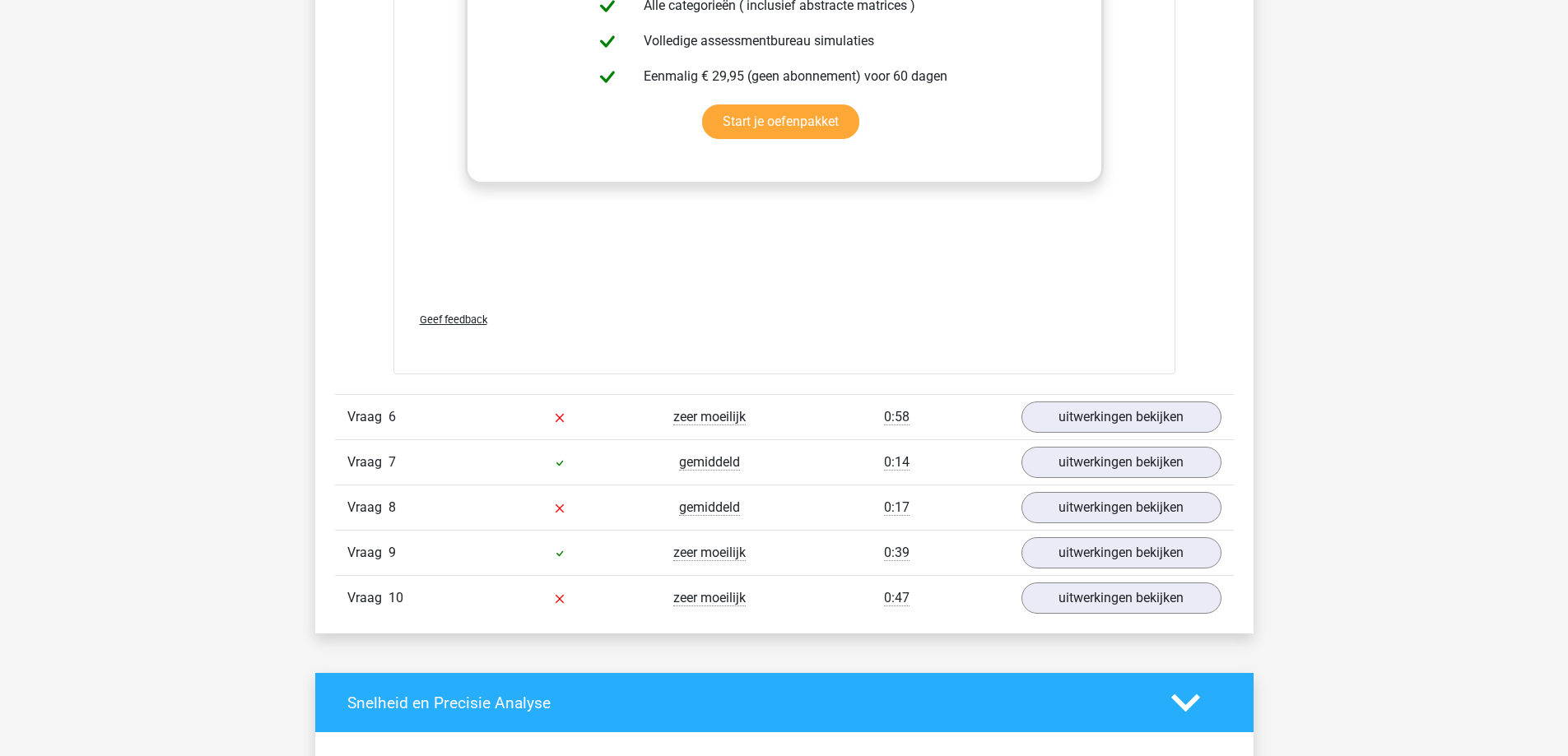
scroll to position [7239, 0]
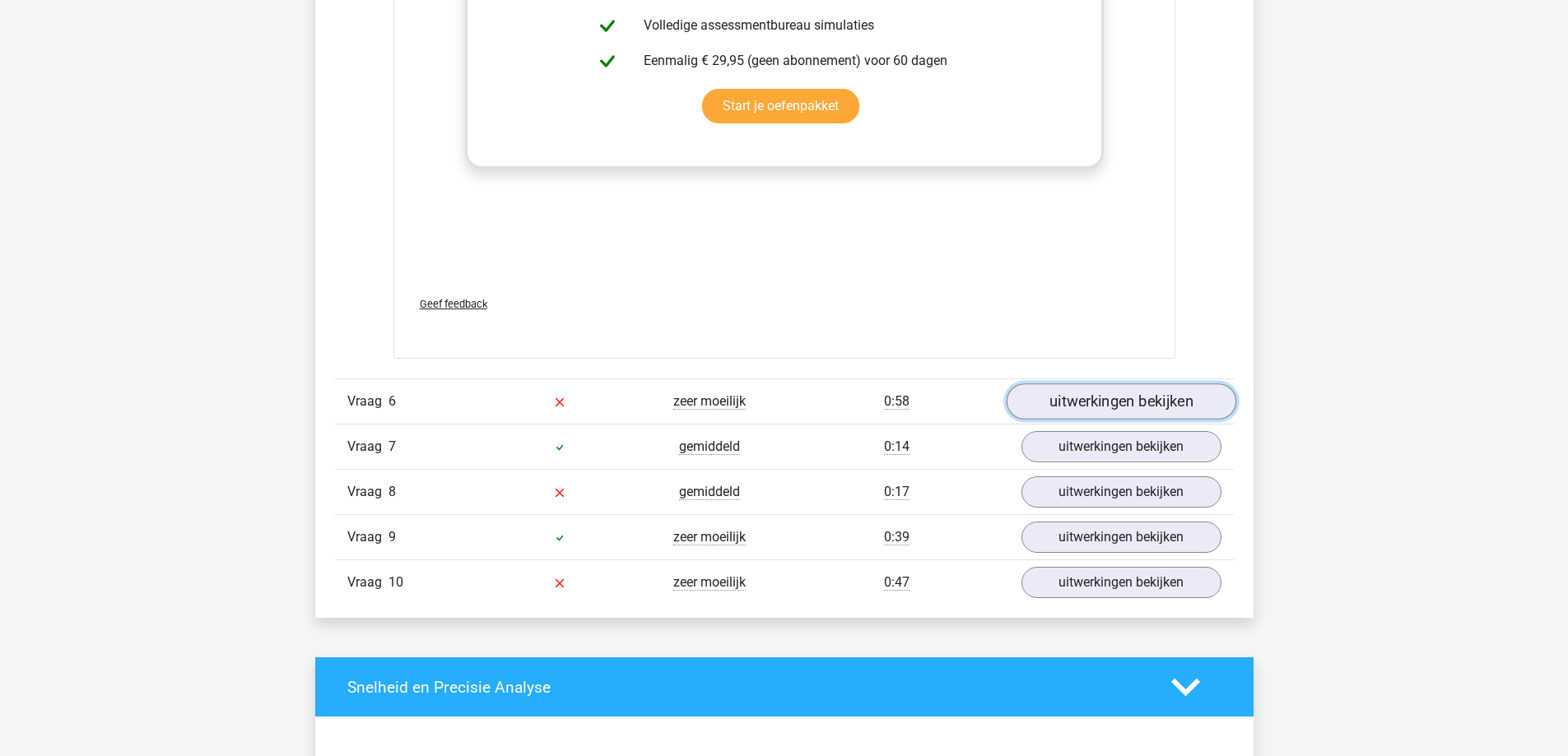
click at [1087, 402] on link "uitwerkingen bekijken" at bounding box center [1120, 401] width 230 height 36
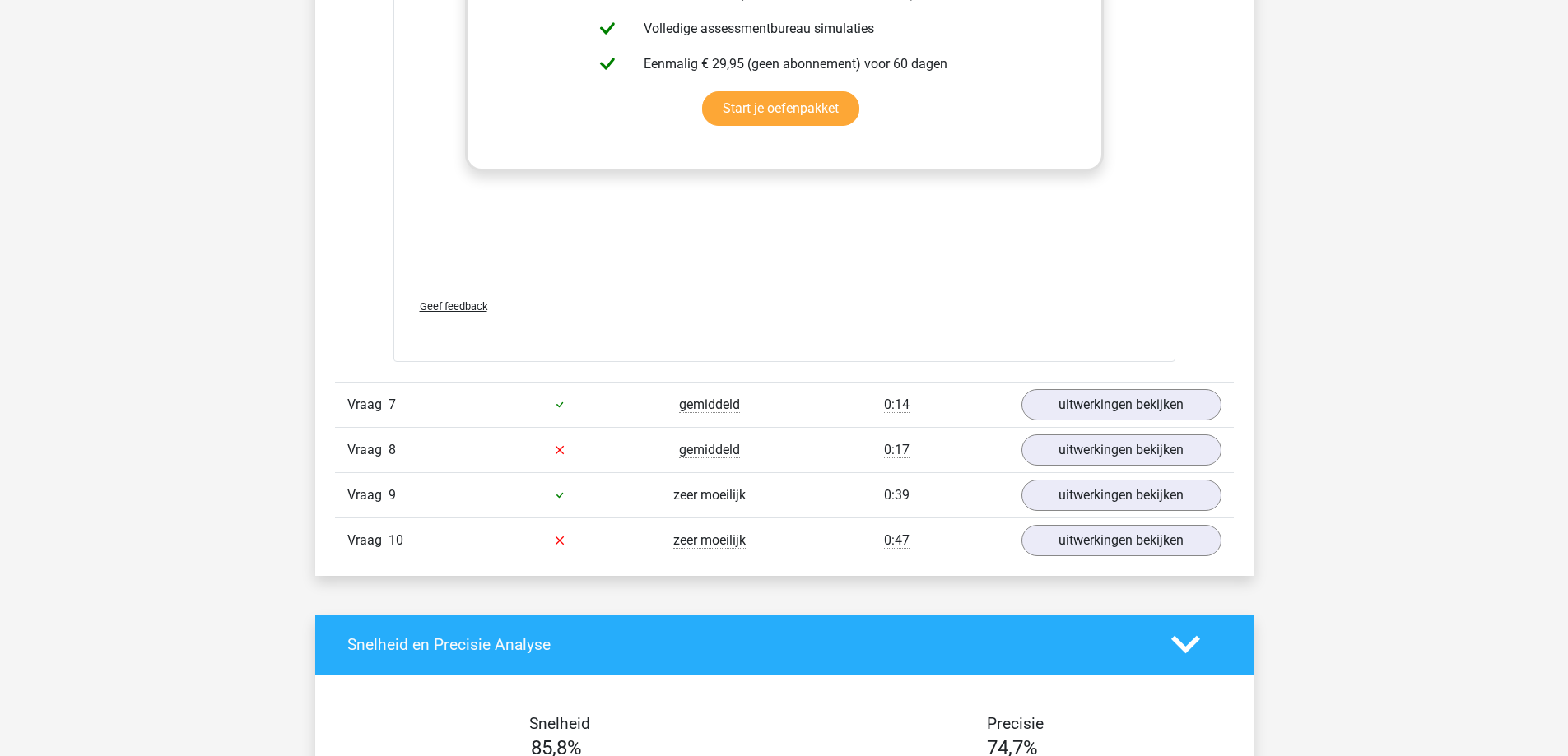
scroll to position [8555, 0]
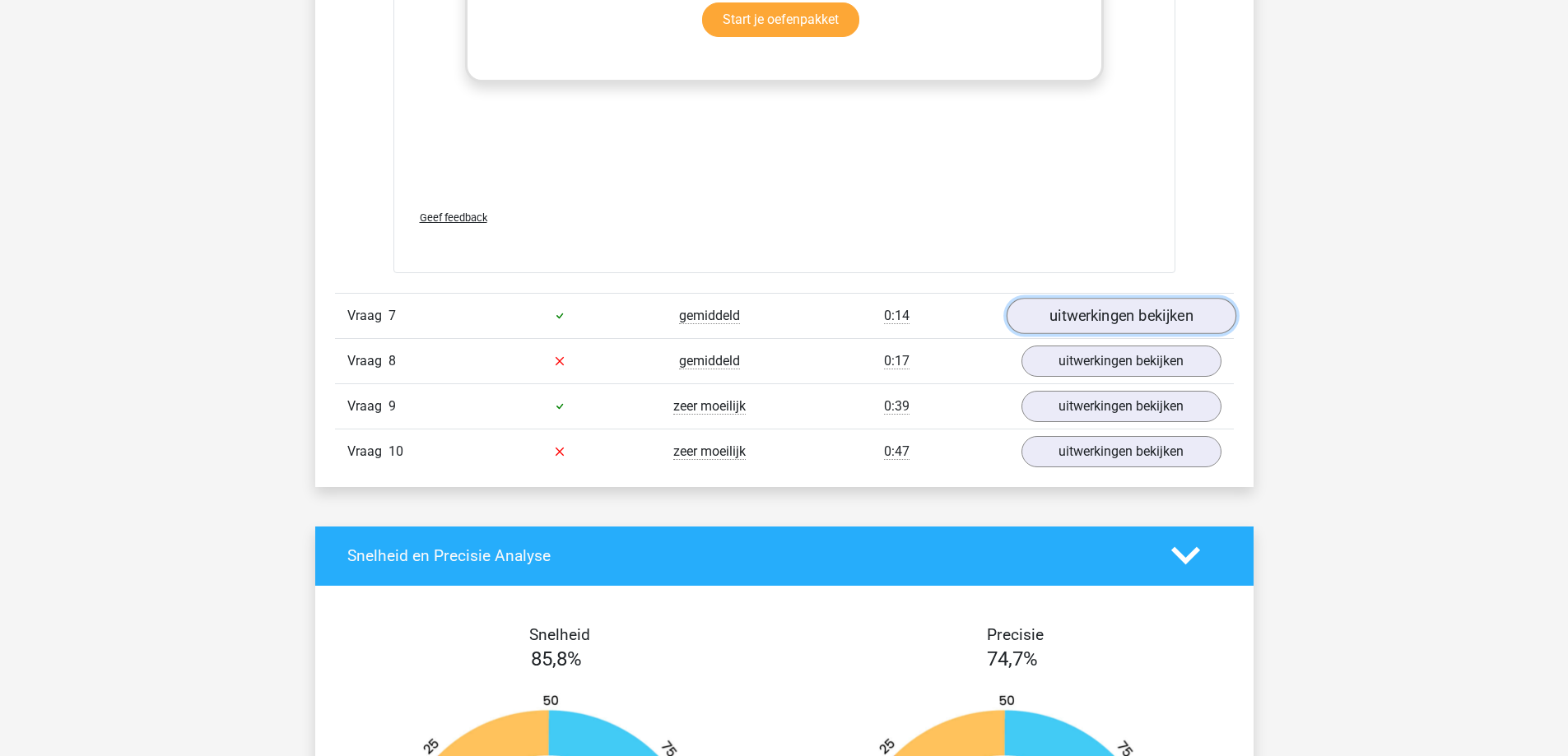
click at [1082, 305] on link "uitwerkingen bekijken" at bounding box center [1120, 316] width 230 height 36
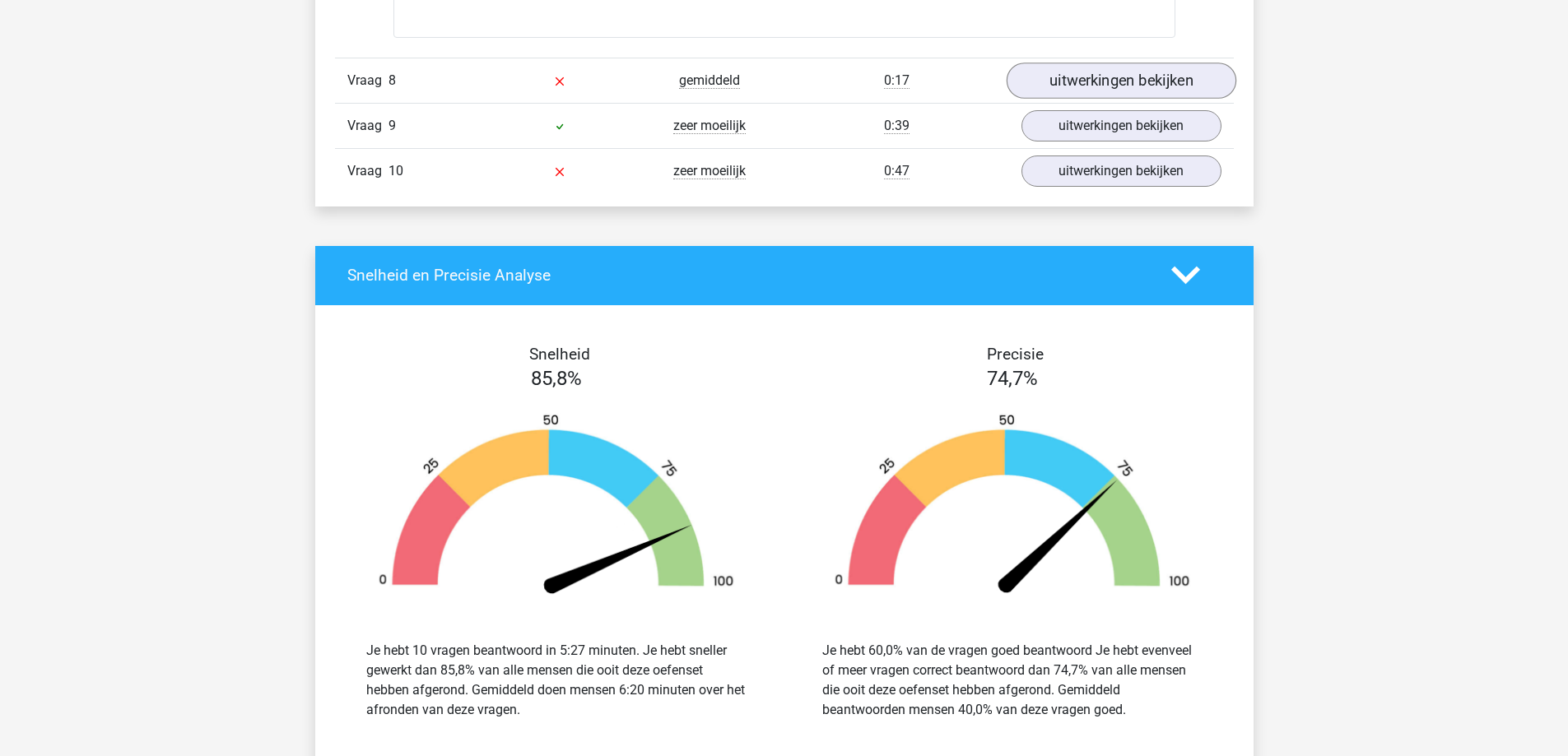
scroll to position [9871, 0]
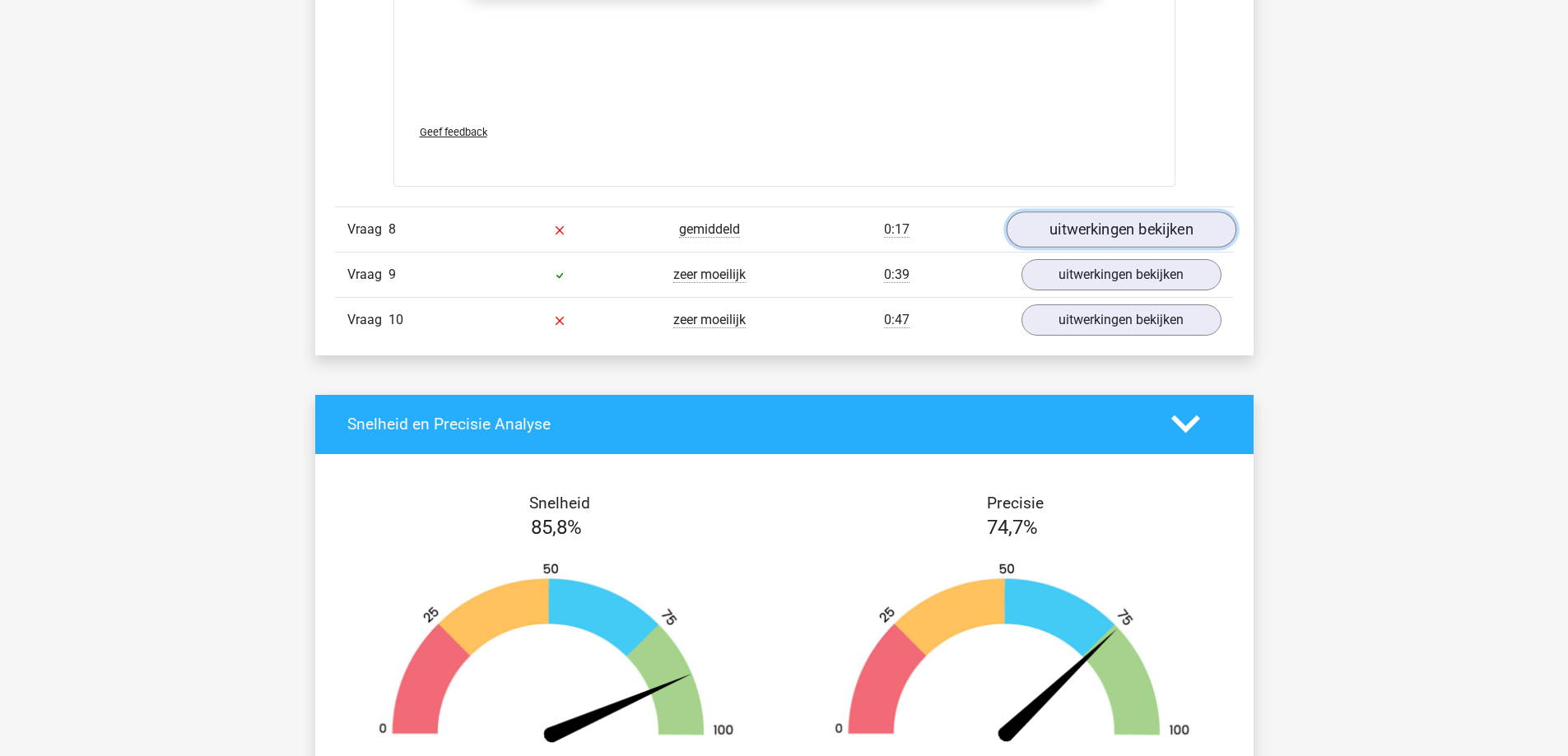
click at [1070, 215] on link "uitwerkingen bekijken" at bounding box center [1120, 229] width 230 height 36
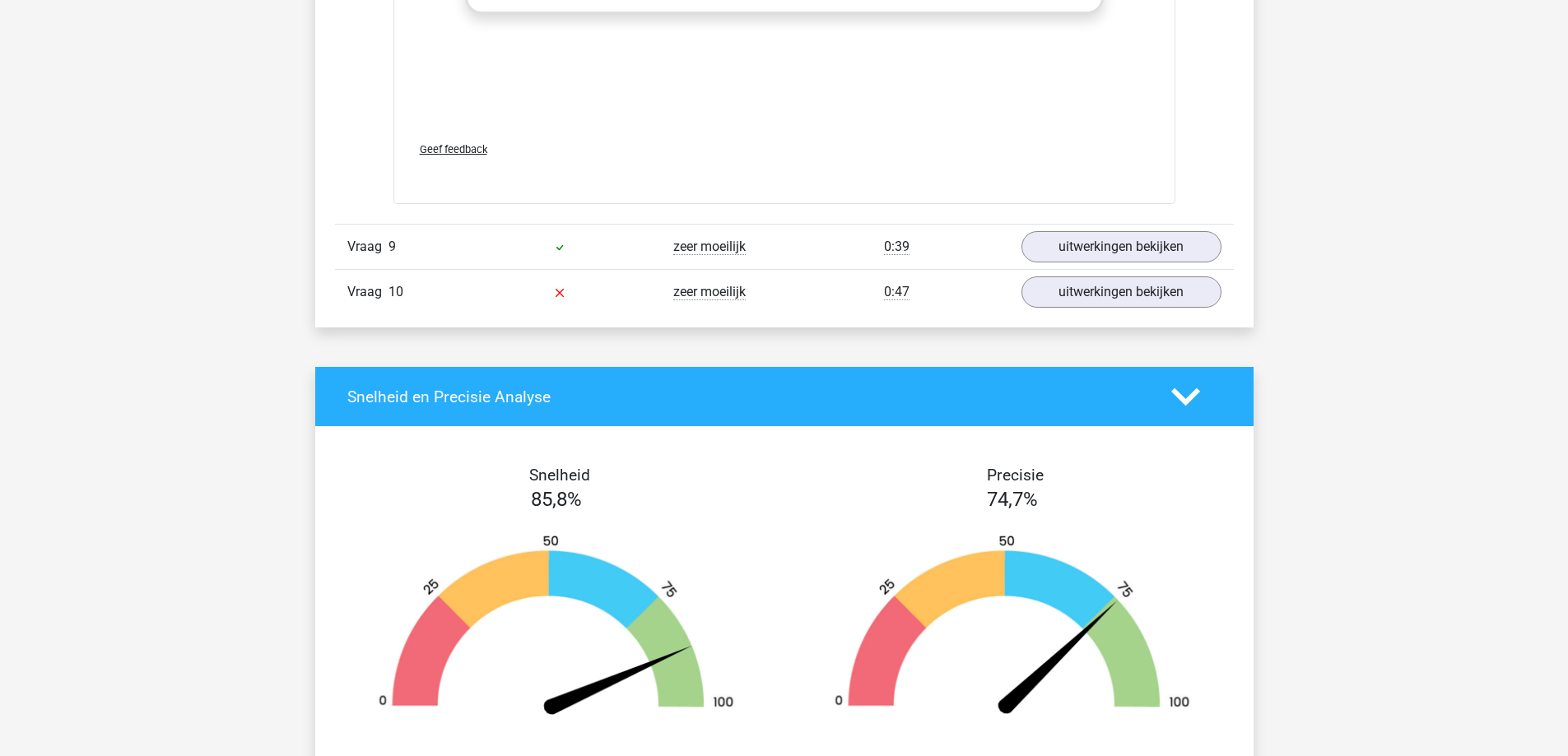
scroll to position [11187, 0]
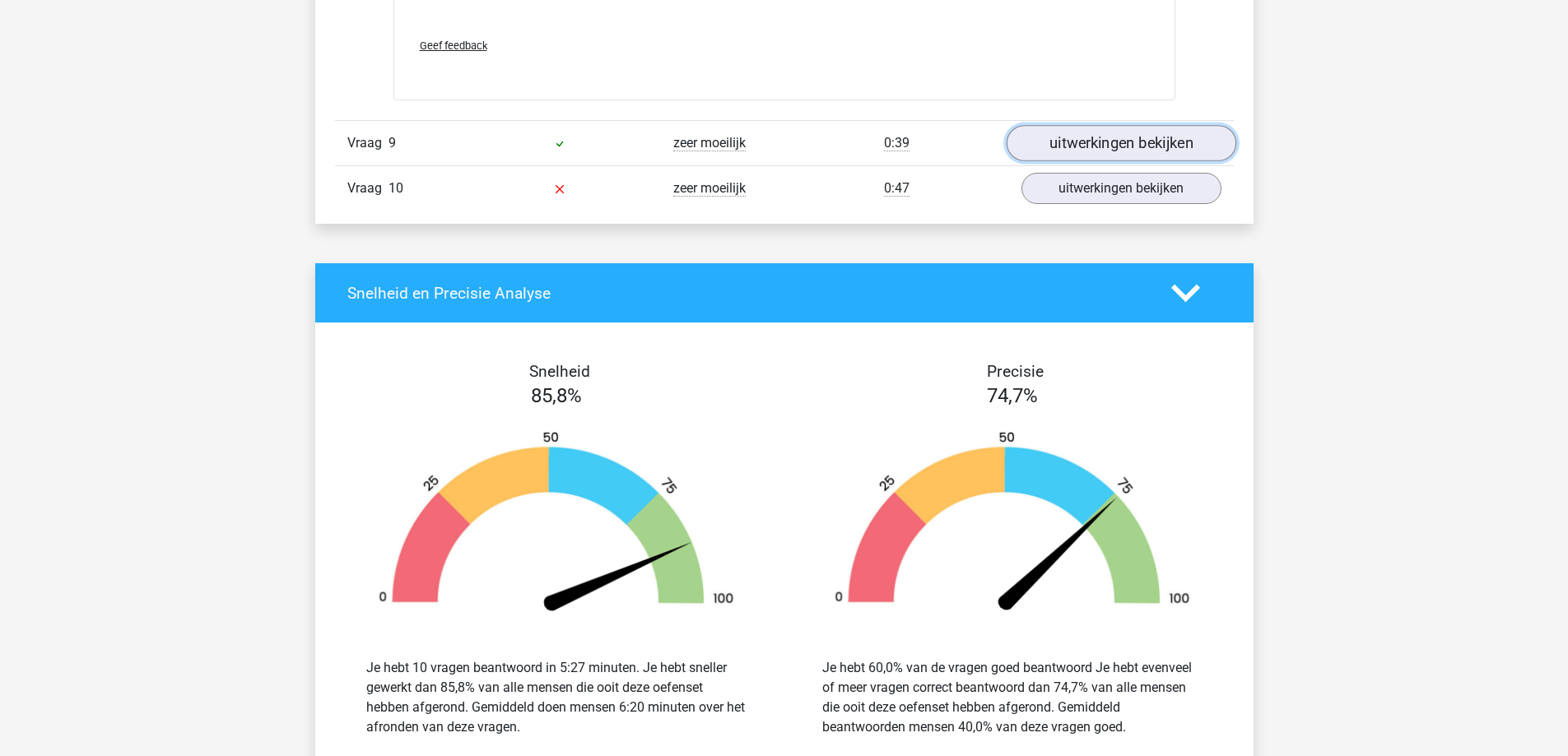
click at [1152, 144] on link "uitwerkingen bekijken" at bounding box center [1120, 143] width 230 height 36
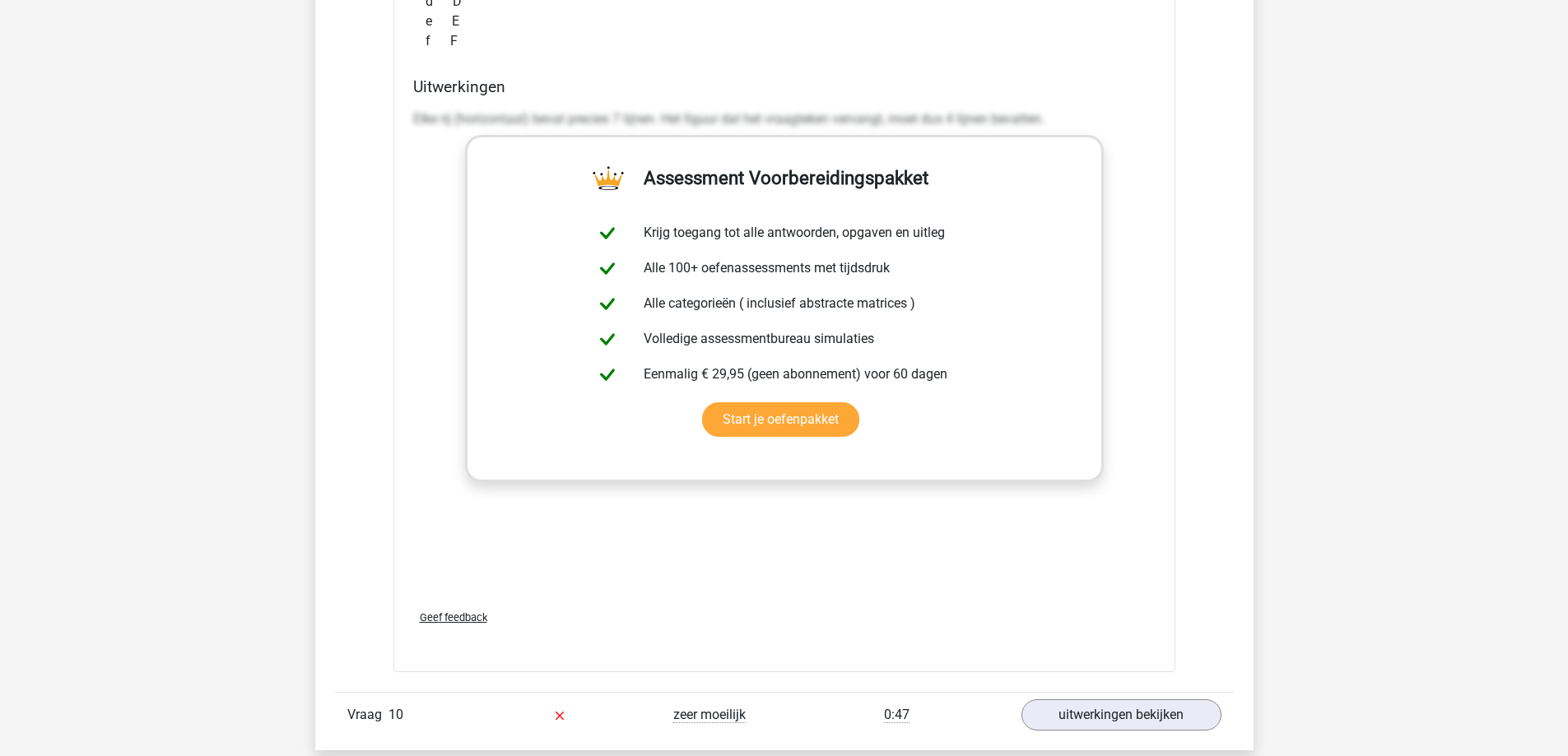
scroll to position [12283, 0]
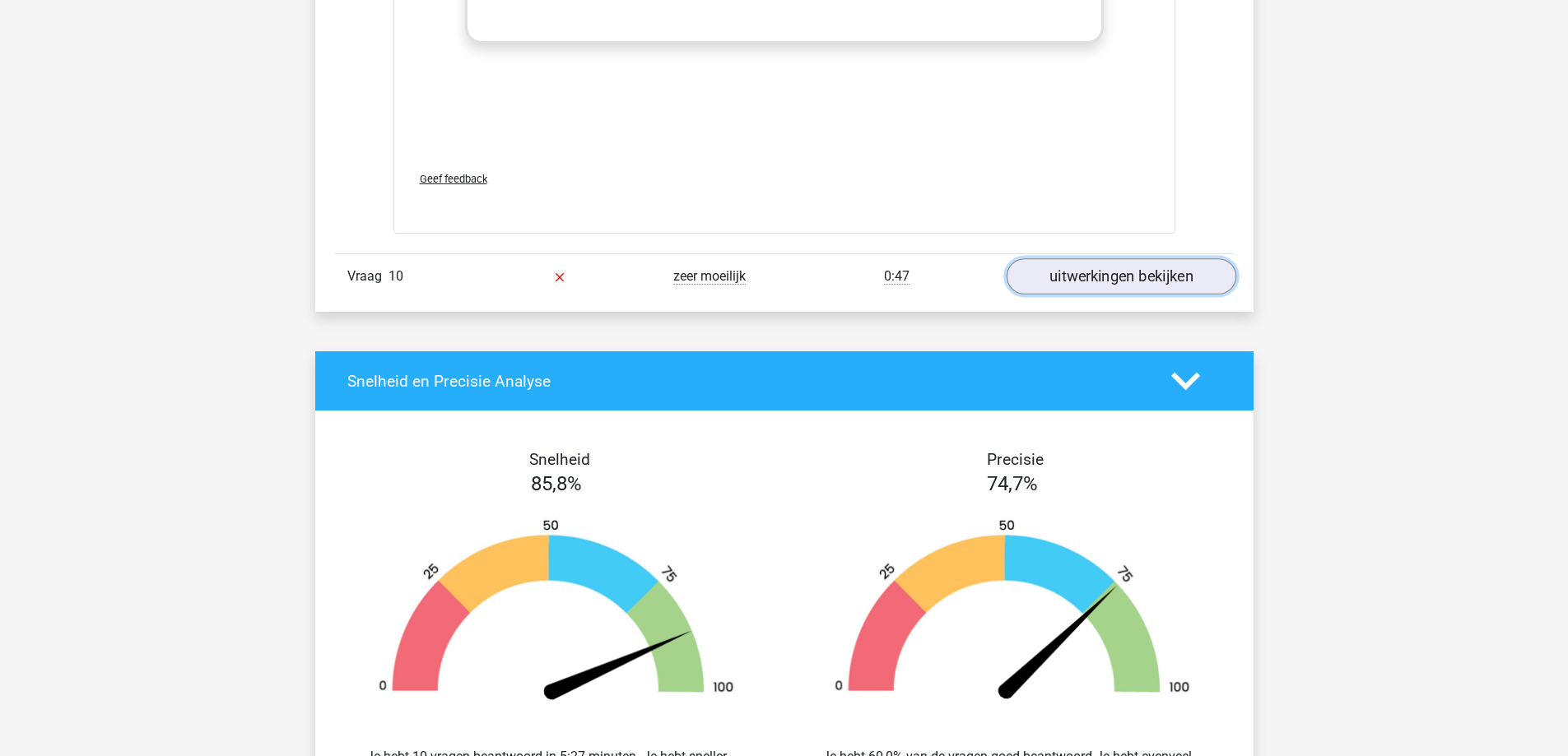
click at [1151, 276] on link "uitwerkingen bekijken" at bounding box center [1120, 277] width 230 height 36
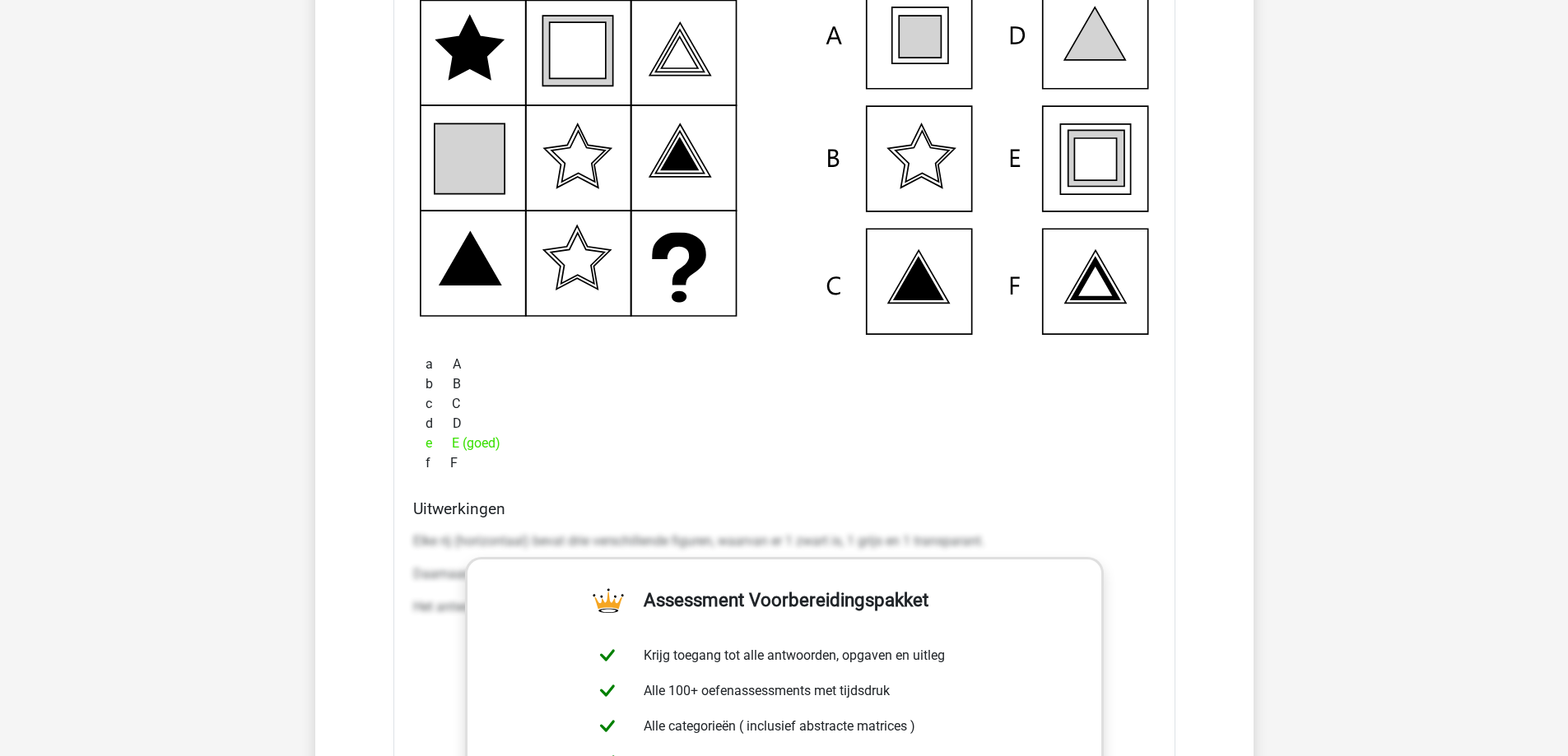
scroll to position [2667, 0]
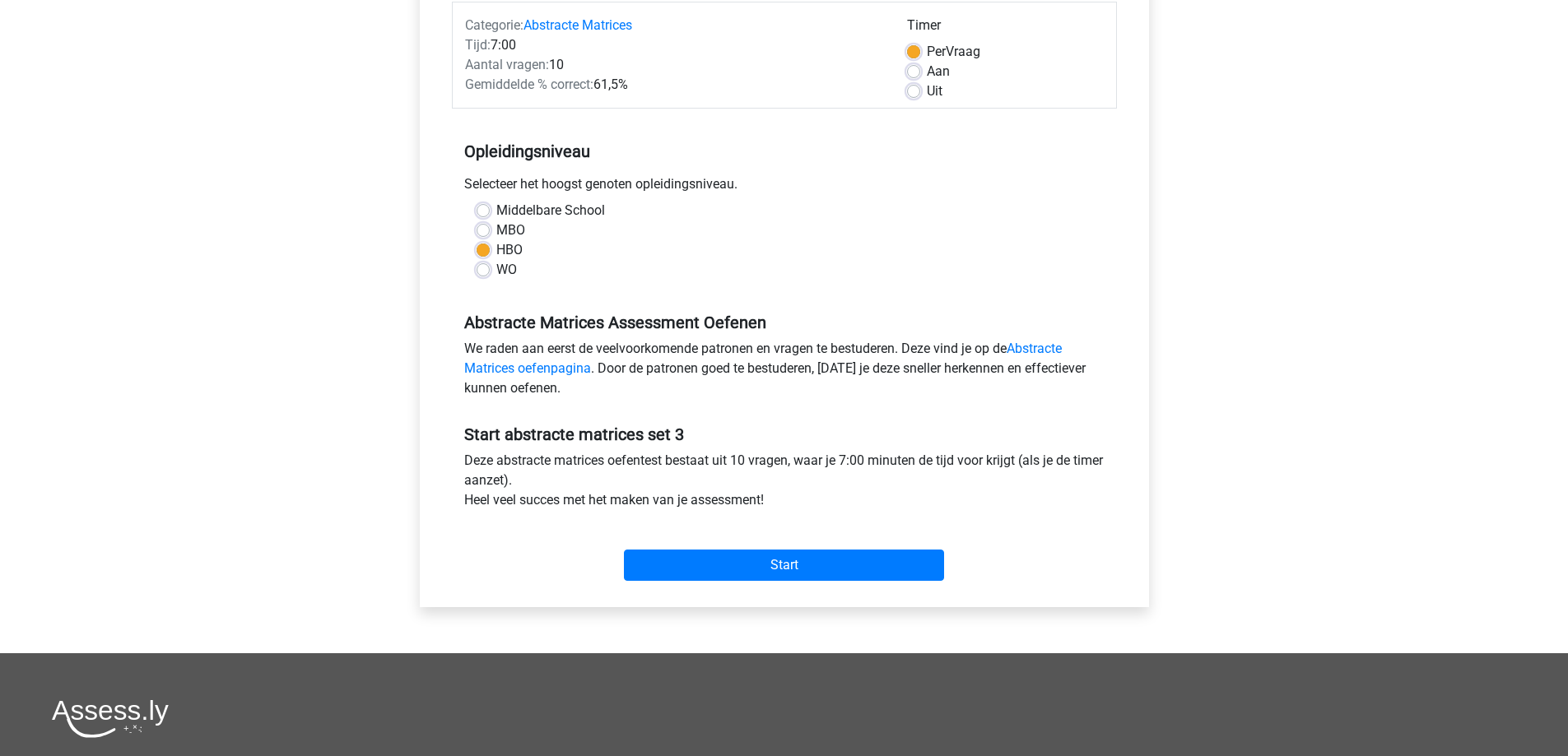
scroll to position [220, 0]
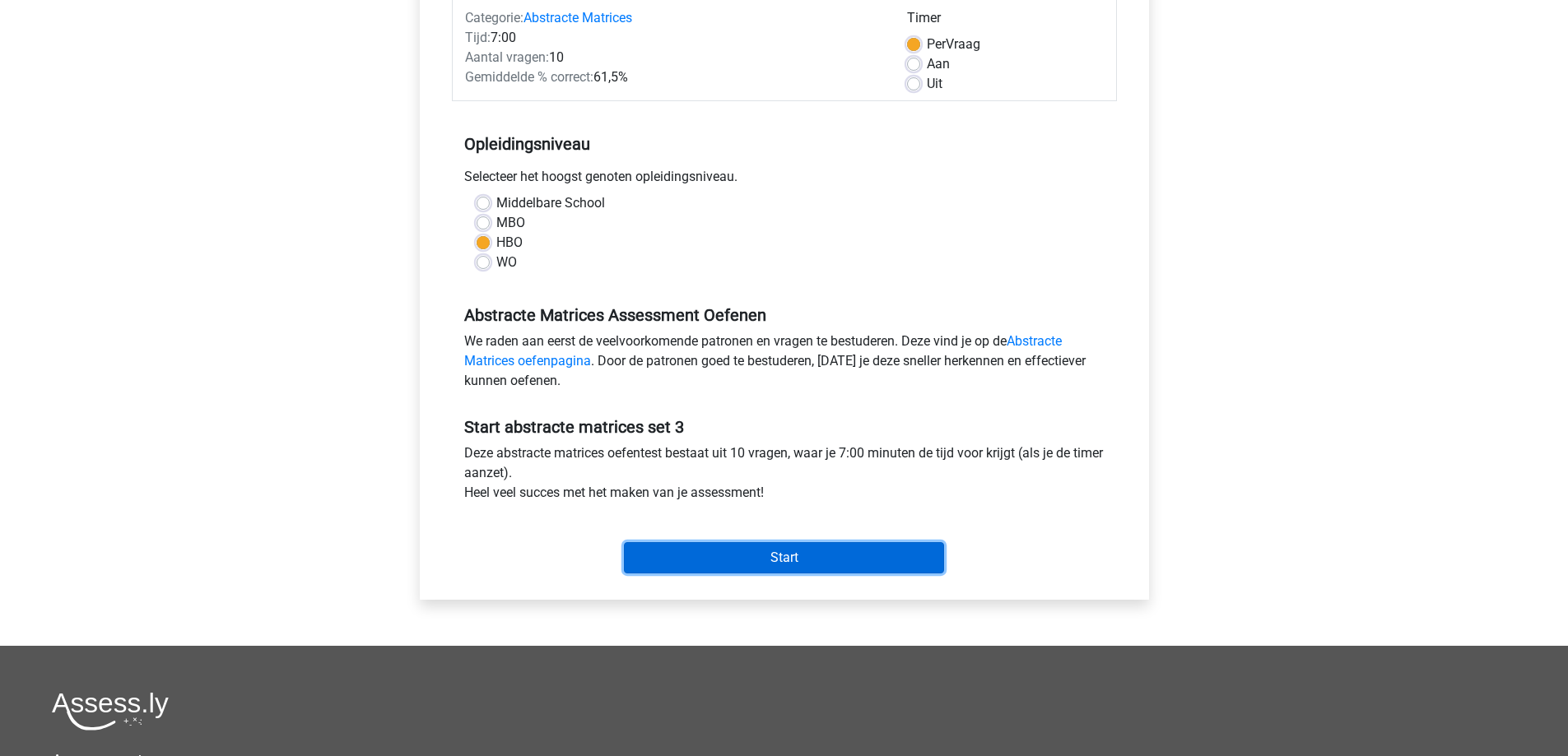
click at [765, 552] on input "Start" at bounding box center [784, 558] width 320 height 31
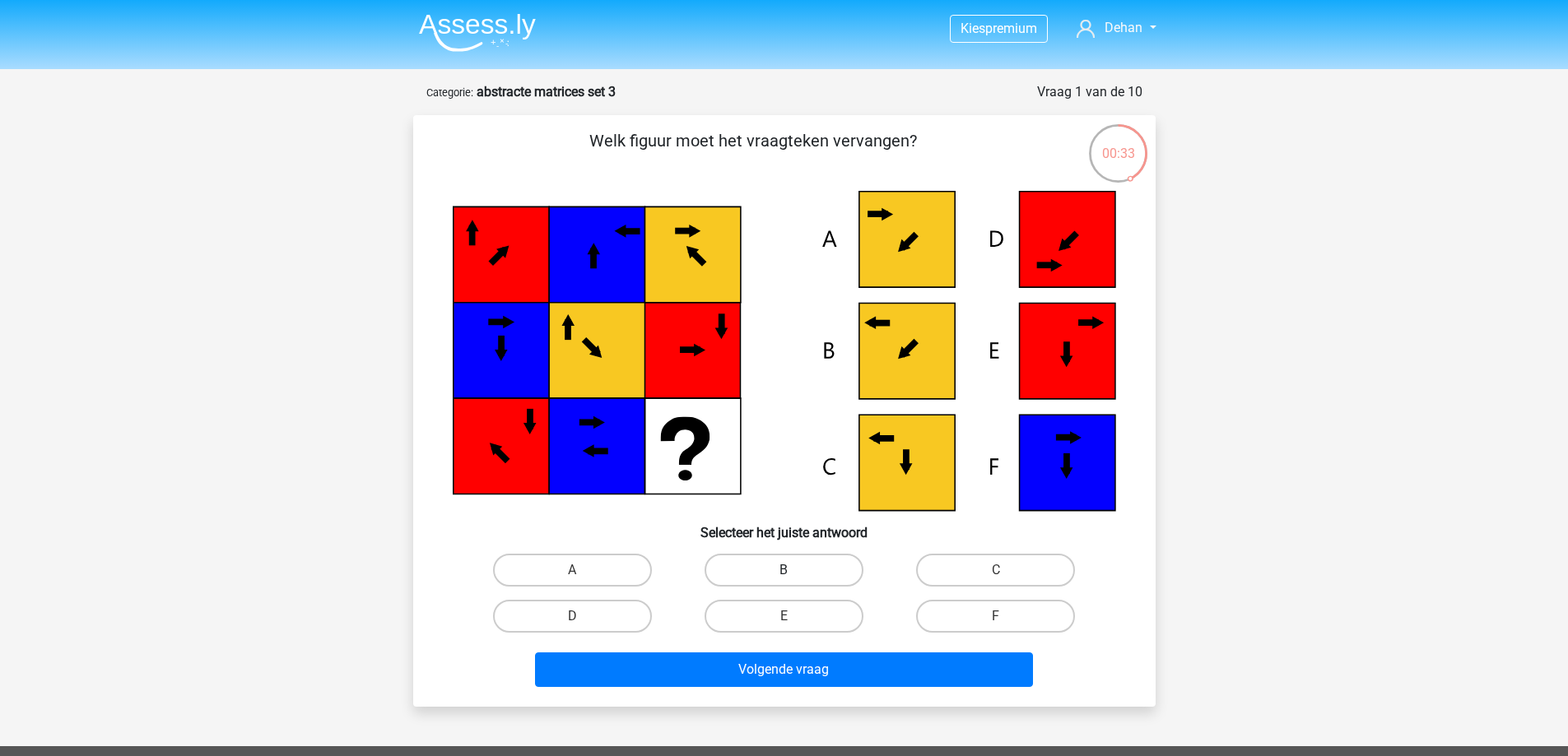
click at [773, 565] on label "B" at bounding box center [784, 570] width 159 height 33
click at [784, 570] on input "B" at bounding box center [789, 575] width 11 height 11
radio input "true"
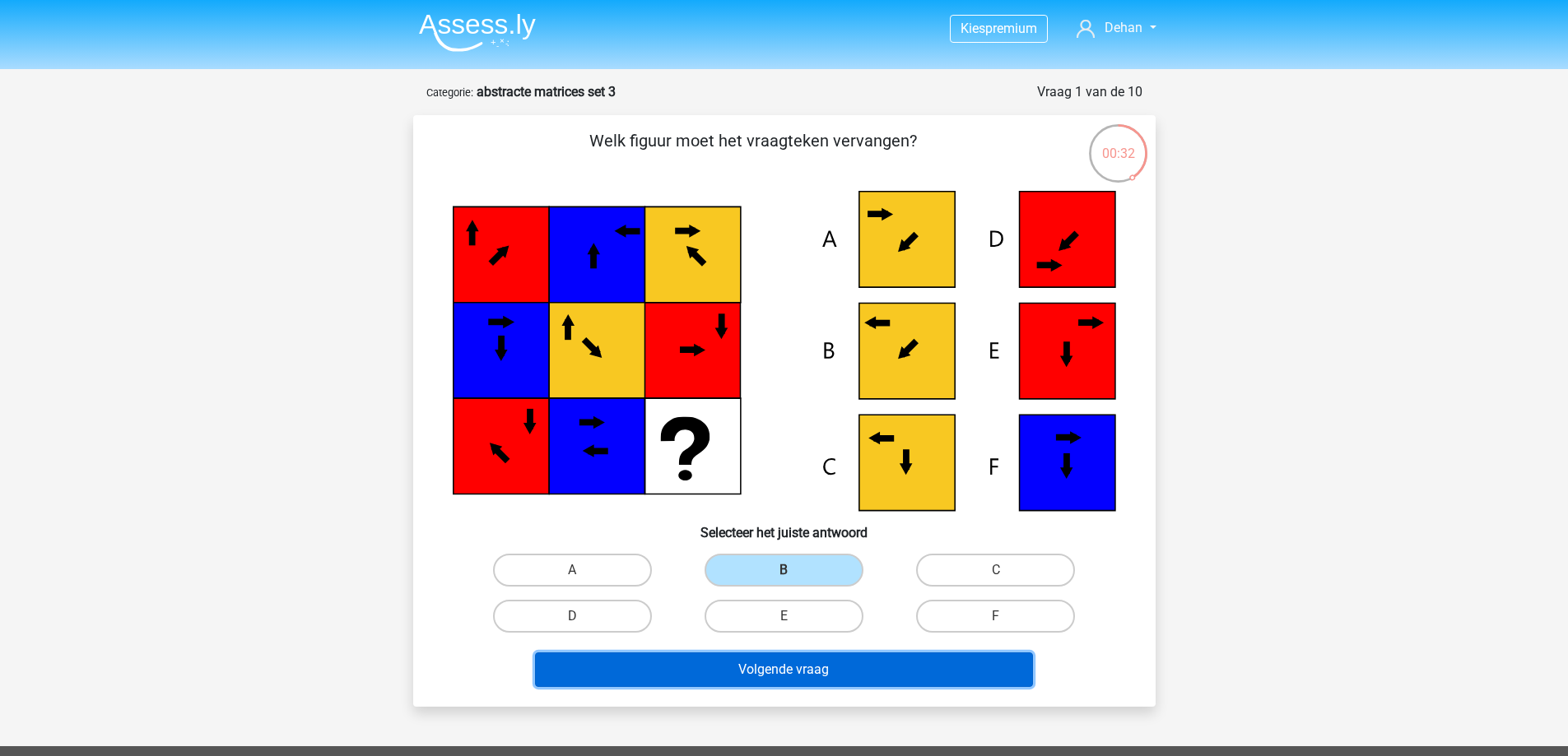
click at [780, 664] on button "Volgende vraag" at bounding box center [784, 669] width 498 height 35
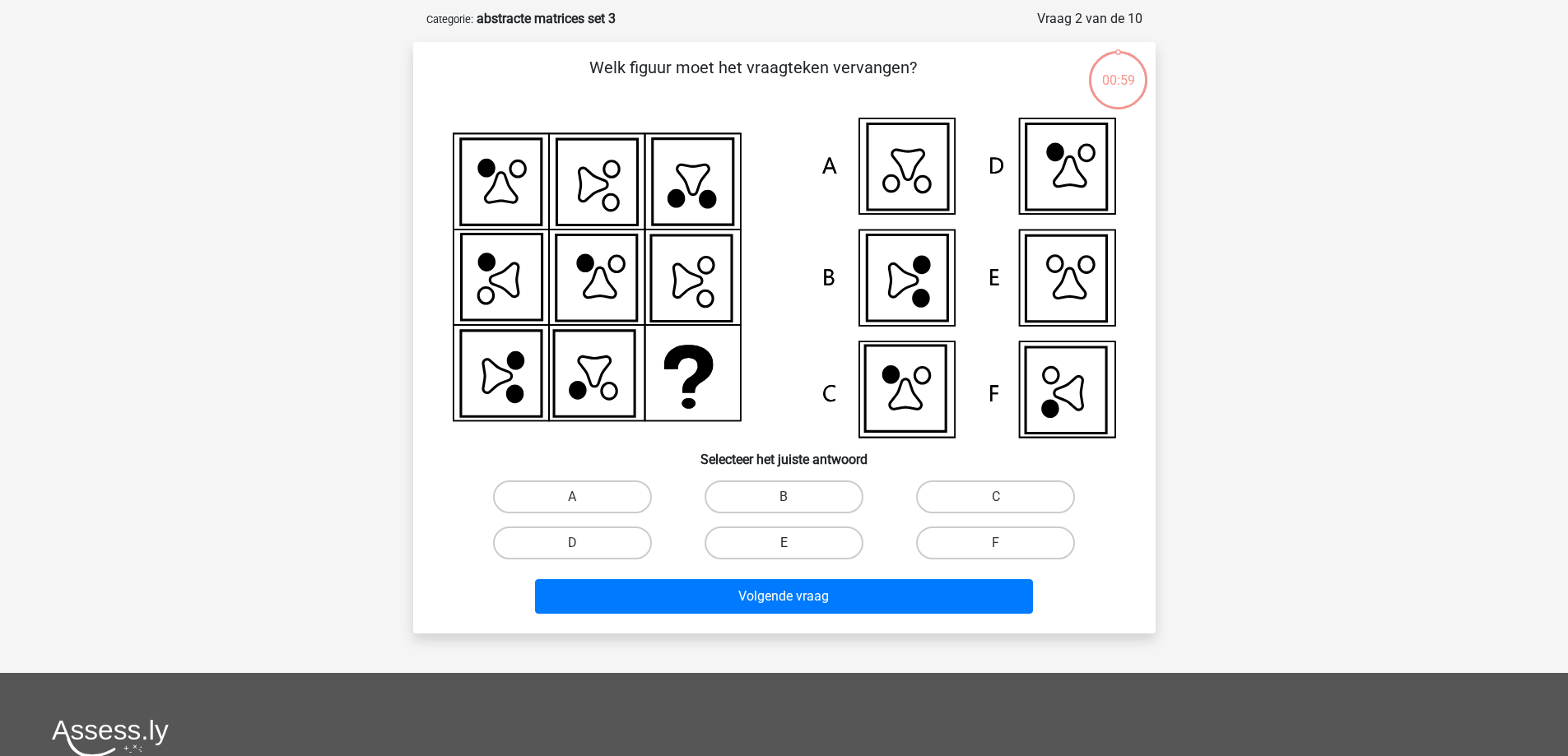
scroll to position [83, 0]
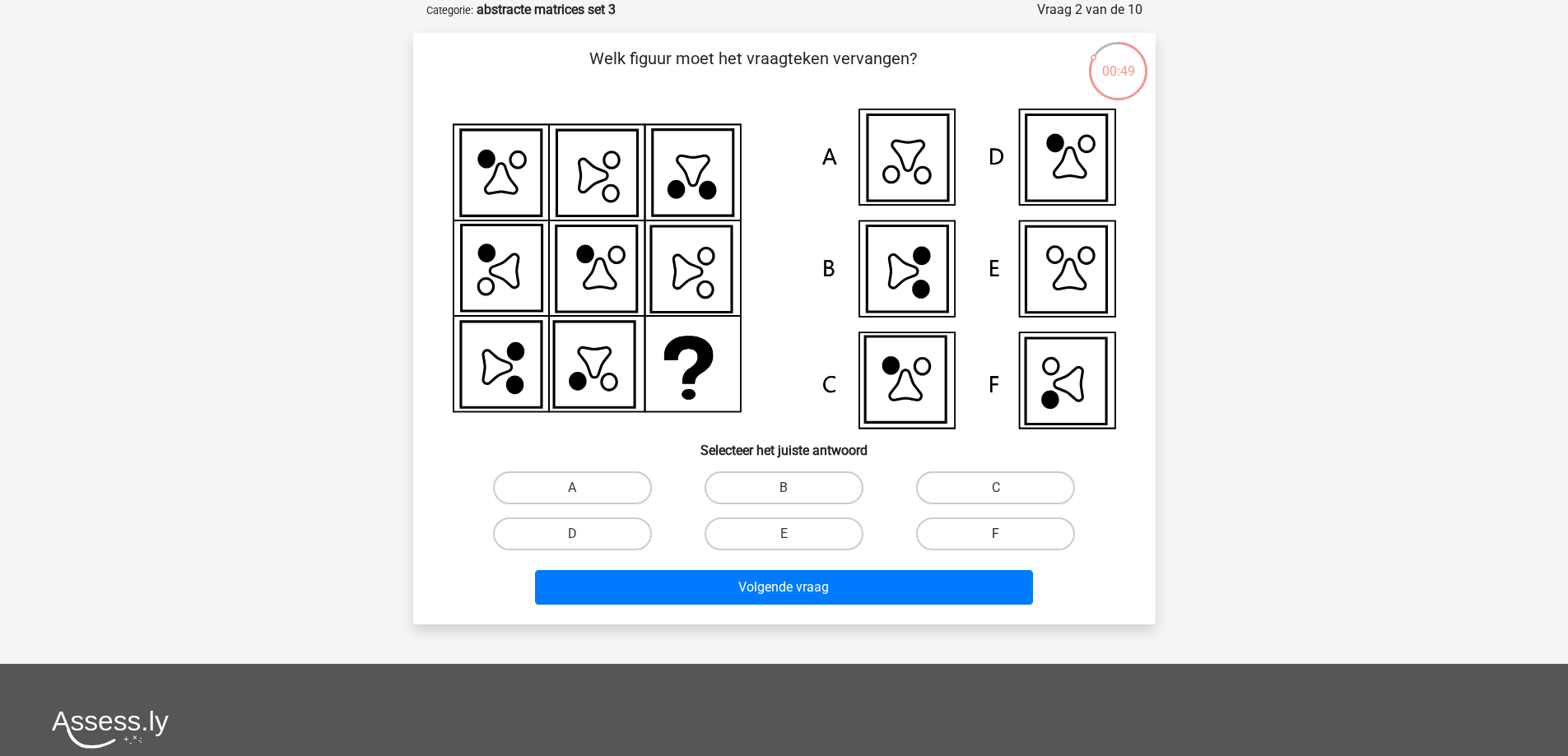
click at [959, 523] on label "F" at bounding box center [995, 534] width 159 height 33
click at [996, 534] on input "F" at bounding box center [1001, 539] width 11 height 11
radio input "true"
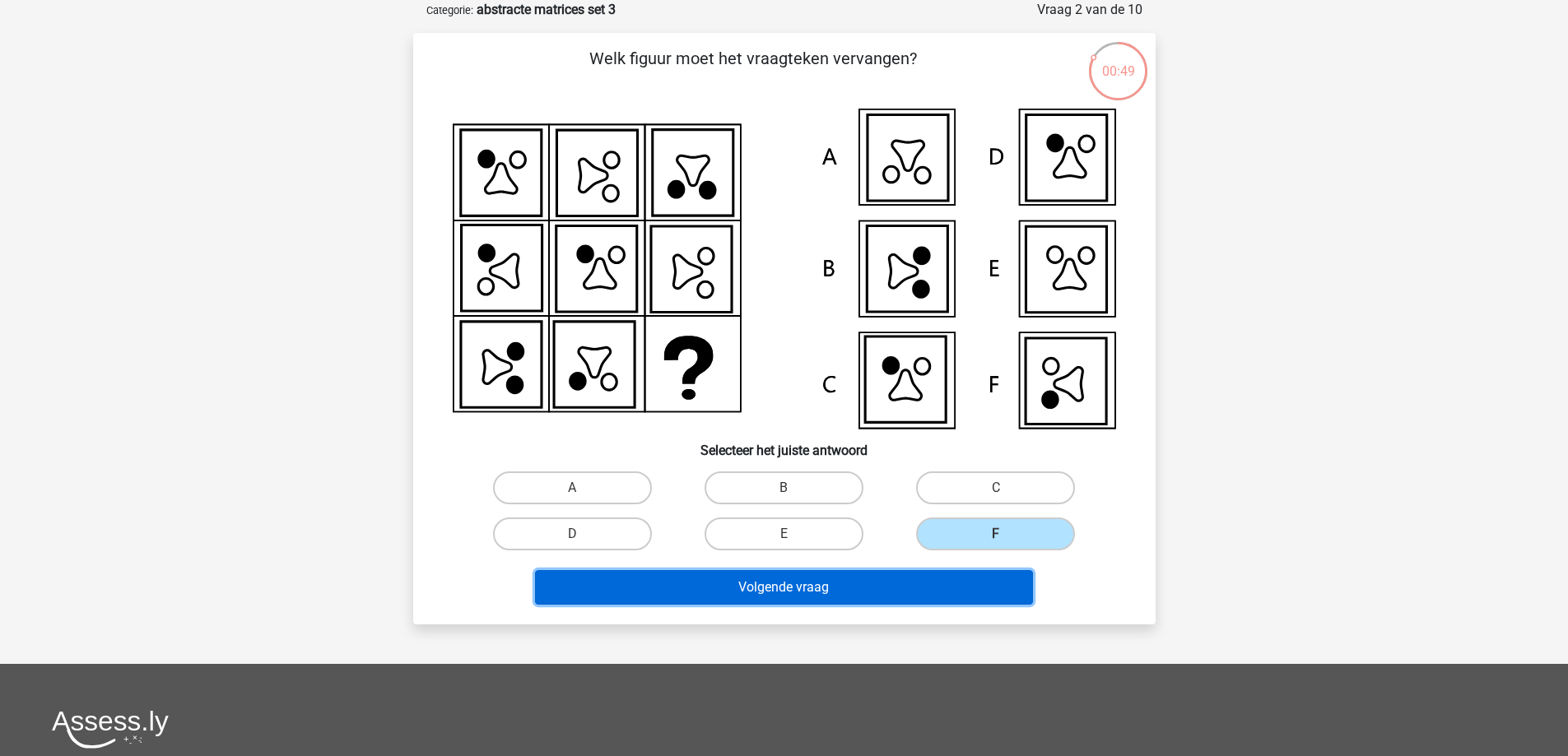
click at [879, 586] on button "Volgende vraag" at bounding box center [784, 588] width 498 height 35
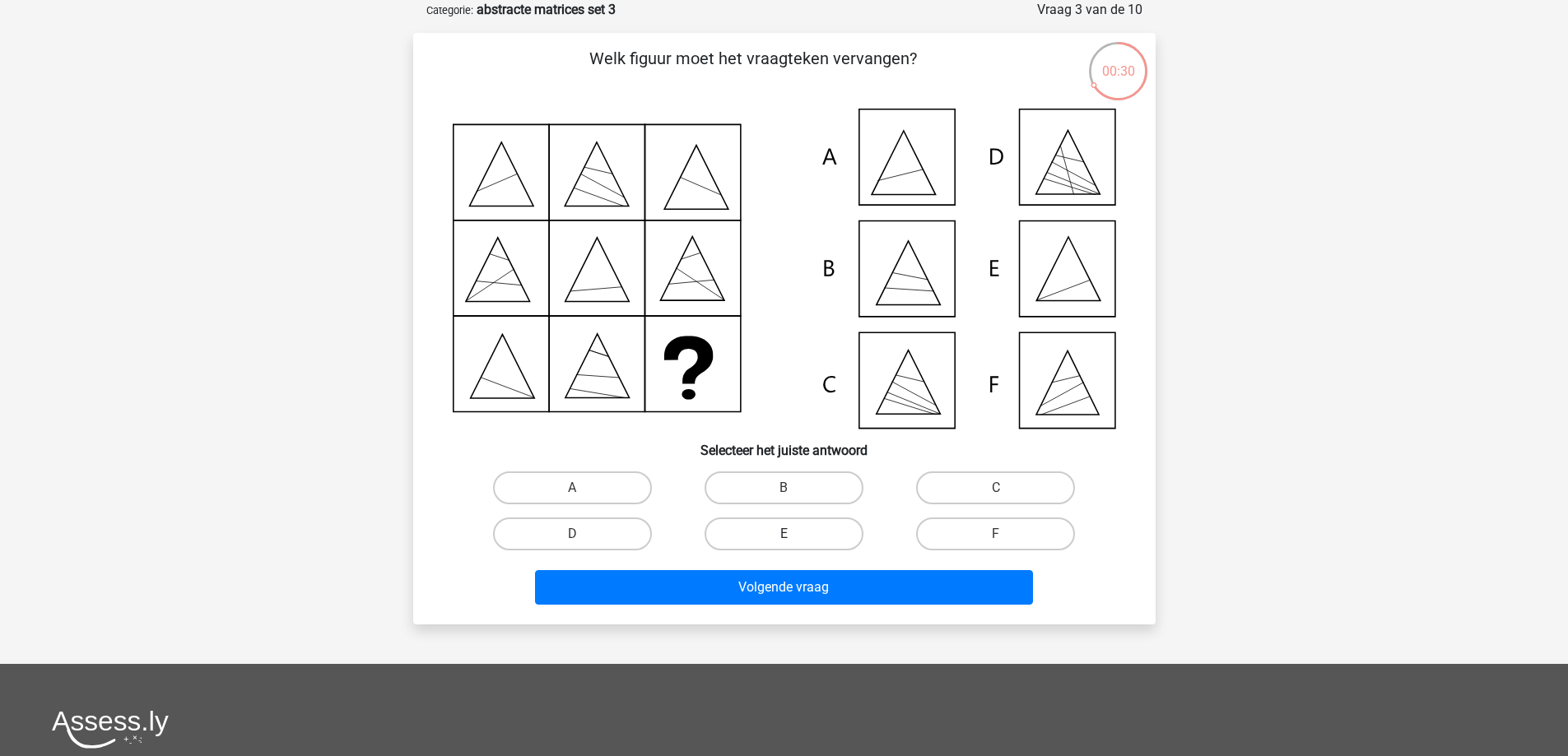
click at [766, 532] on label "E" at bounding box center [784, 534] width 159 height 33
click at [784, 534] on input "E" at bounding box center [789, 539] width 11 height 11
radio input "true"
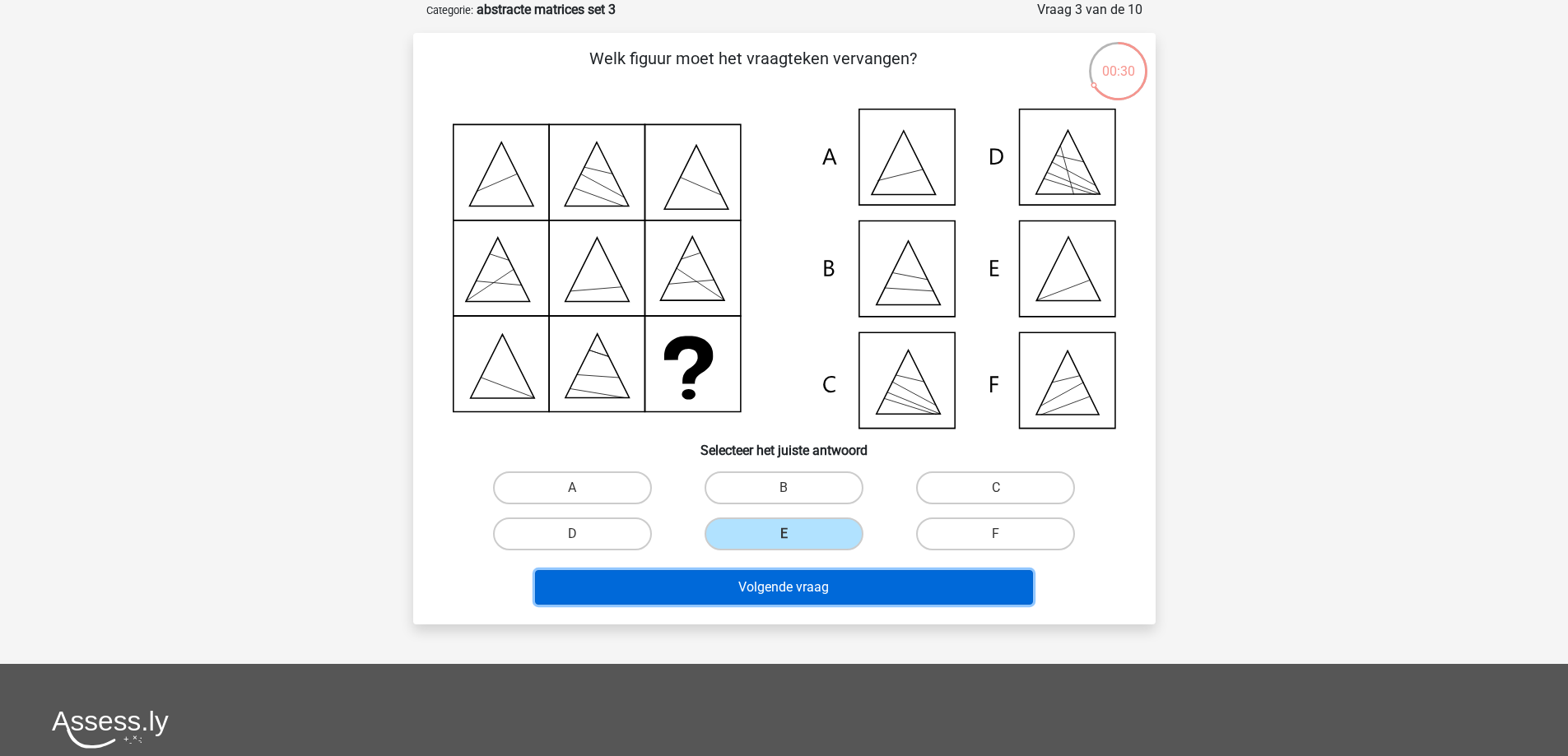
click at [781, 591] on button "Volgende vraag" at bounding box center [784, 588] width 498 height 35
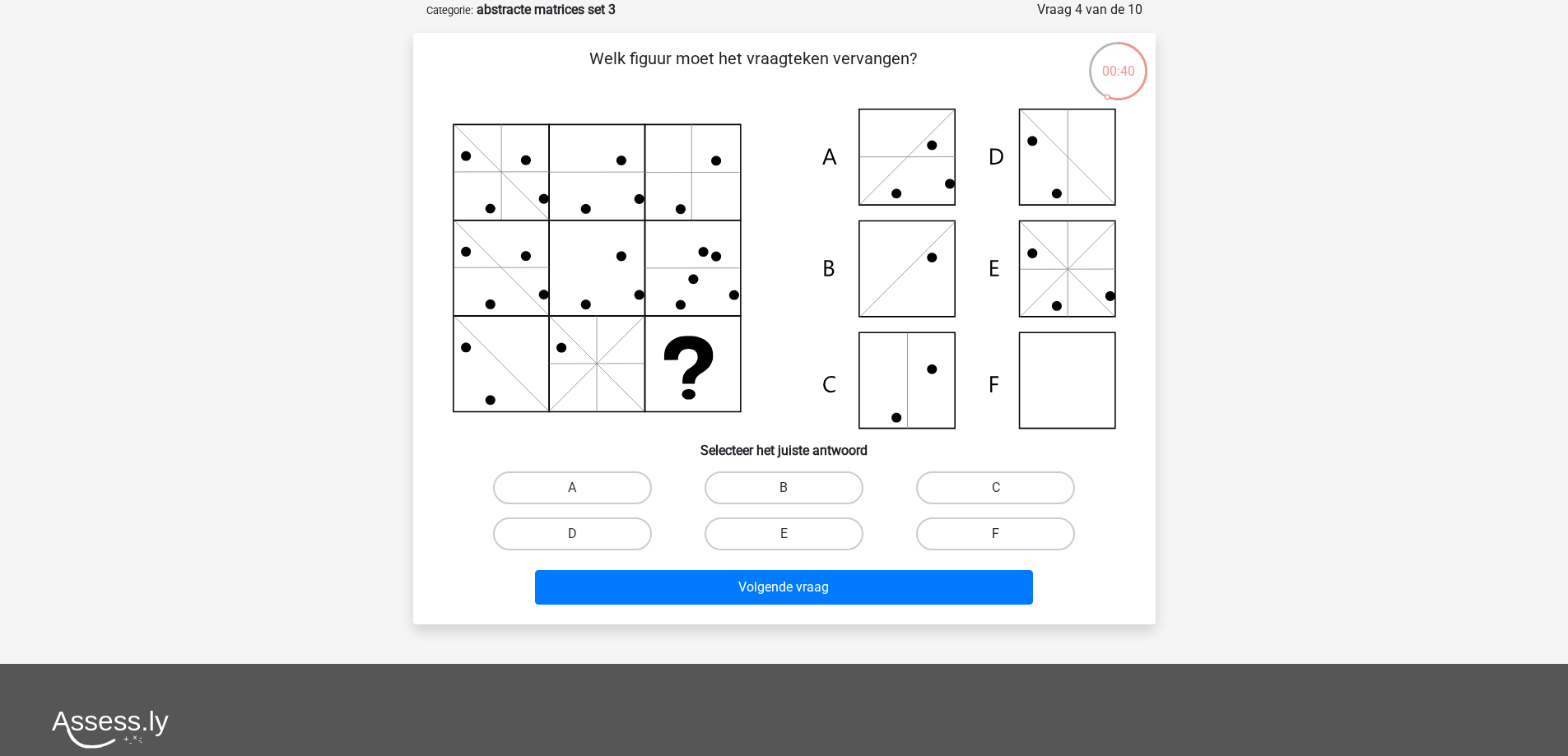
click at [958, 530] on label "F" at bounding box center [995, 534] width 159 height 33
click at [996, 534] on input "F" at bounding box center [1001, 539] width 11 height 11
radio input "true"
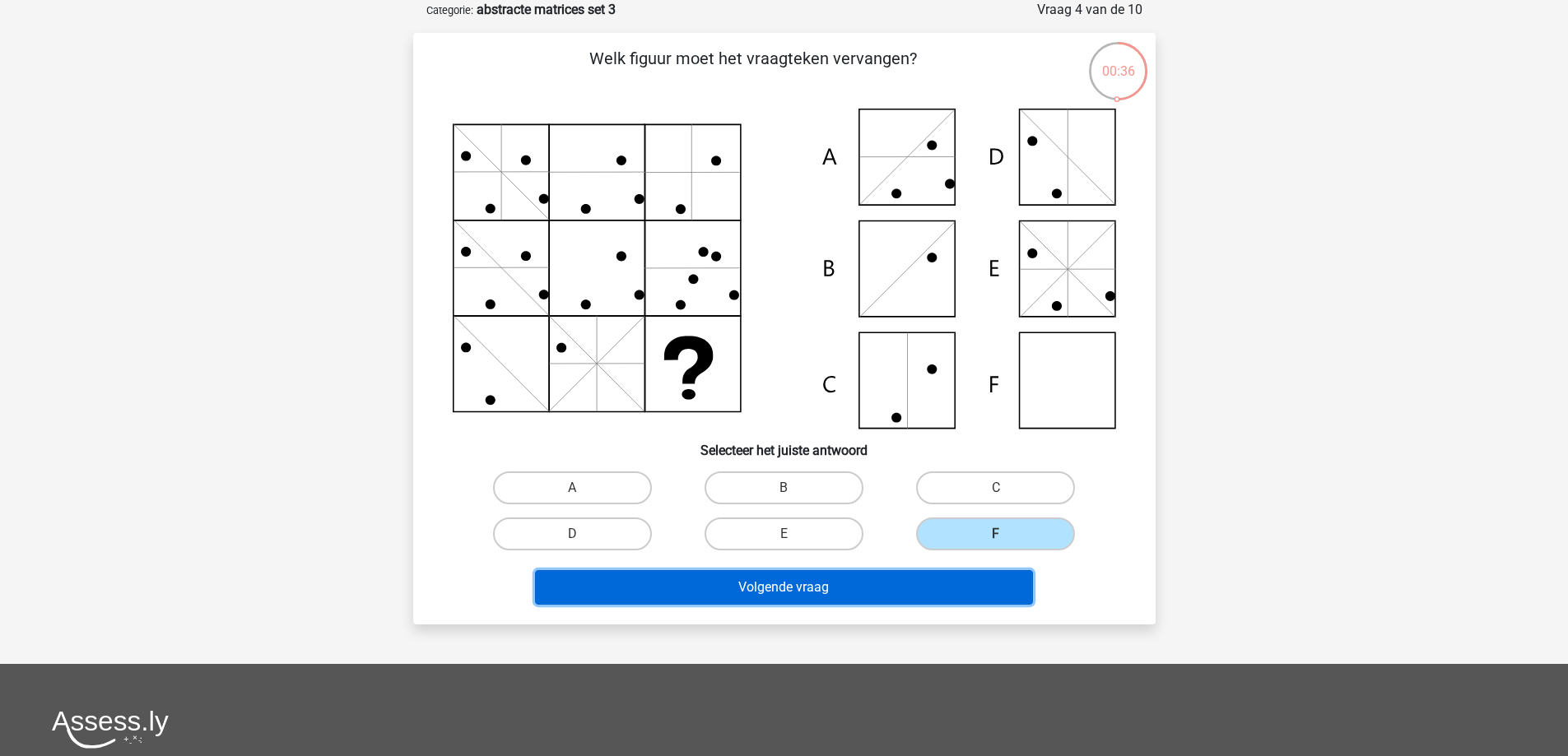
click at [762, 582] on button "Volgende vraag" at bounding box center [784, 588] width 498 height 35
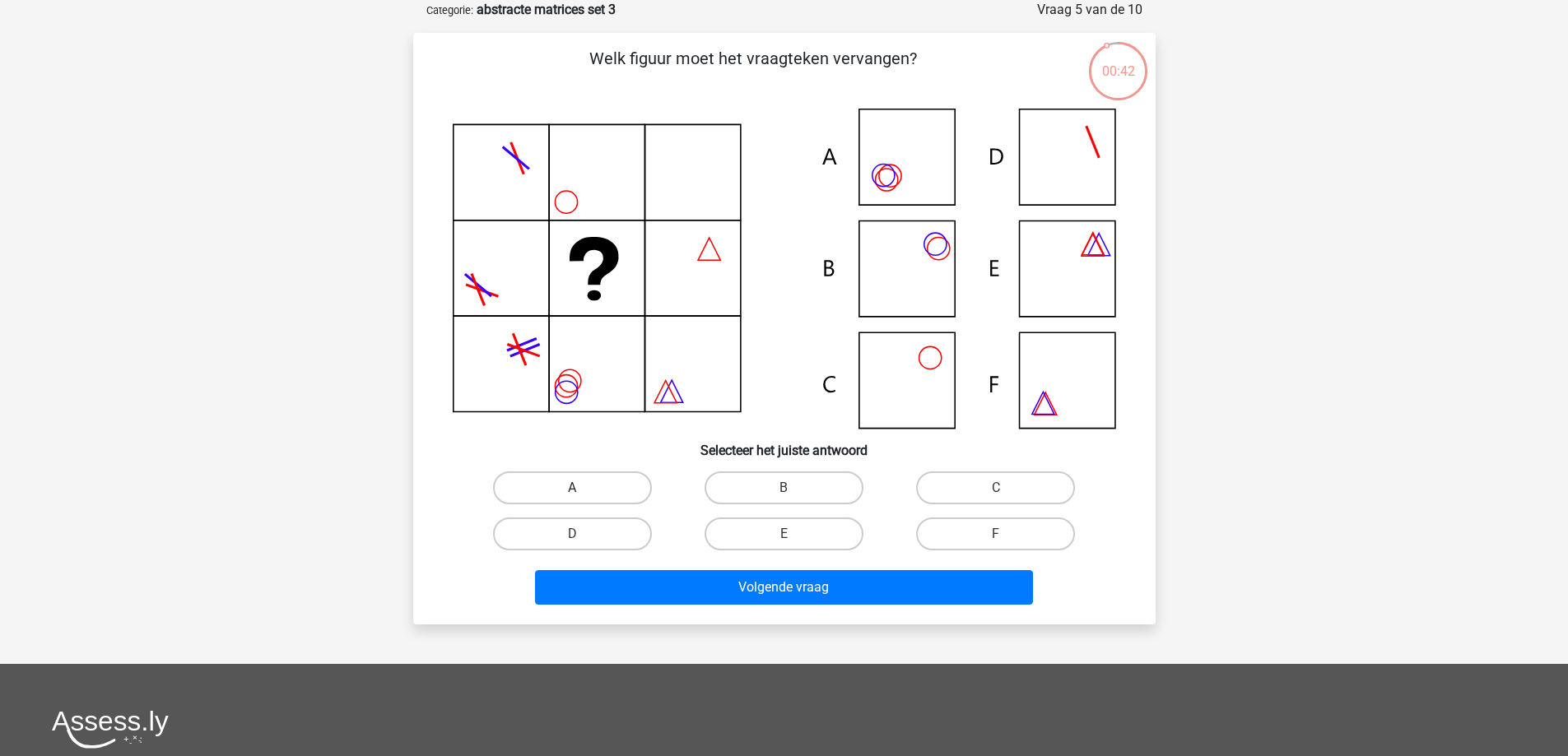
click at [599, 485] on label "A" at bounding box center [572, 488] width 159 height 33
click at [583, 488] on input "A" at bounding box center [577, 493] width 11 height 11
radio input "true"
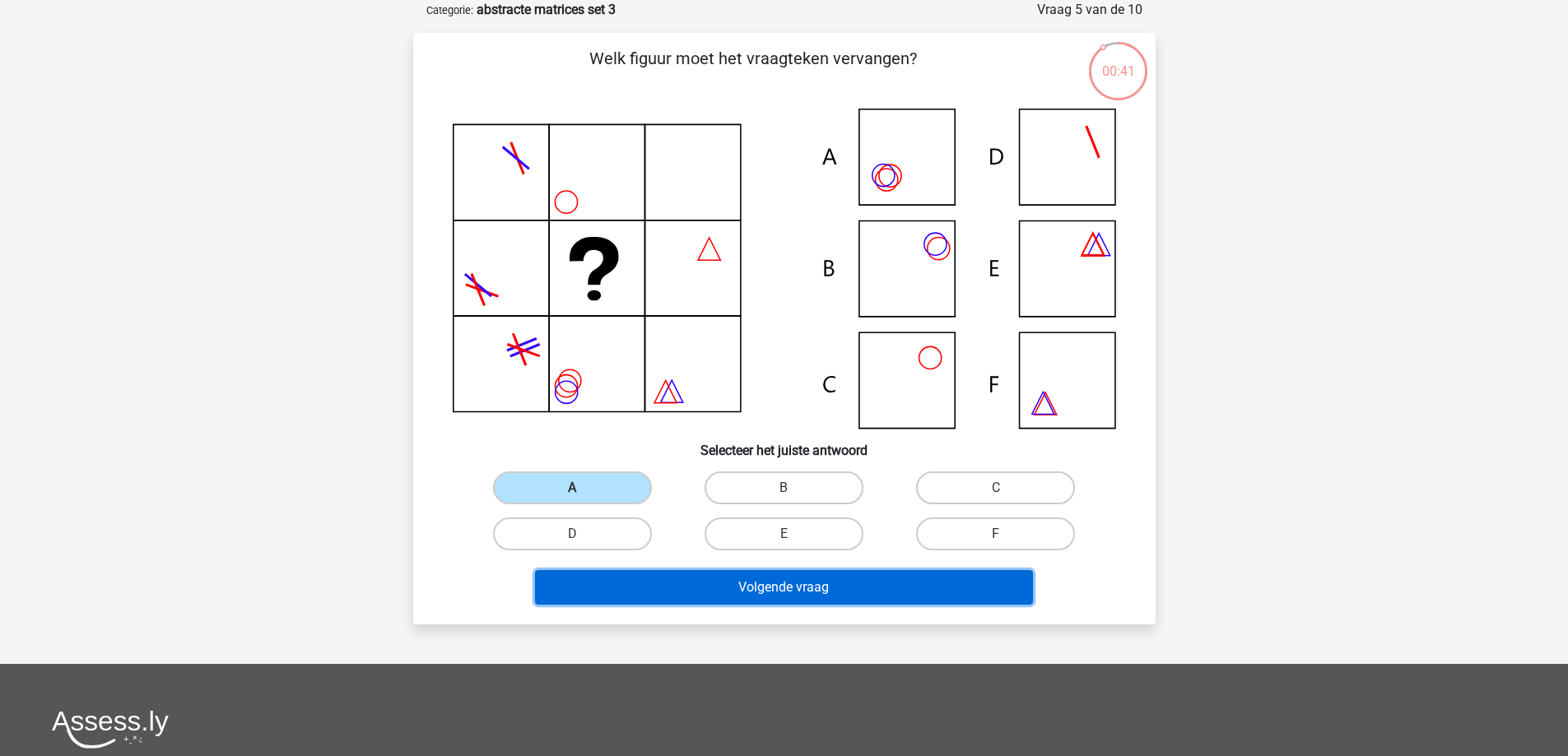
click at [699, 599] on button "Volgende vraag" at bounding box center [784, 588] width 498 height 35
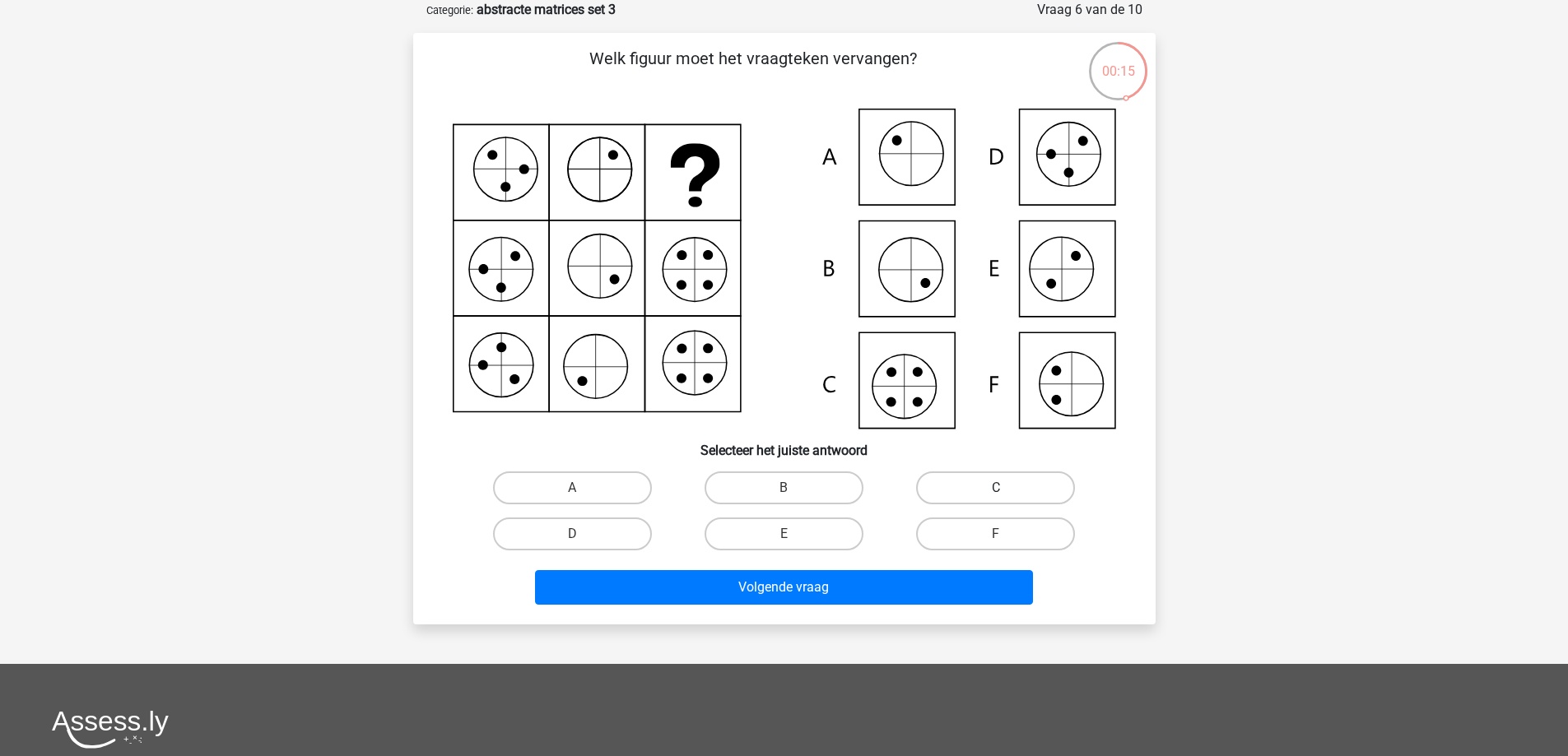
click at [940, 487] on label "C" at bounding box center [995, 488] width 159 height 33
click at [996, 488] on input "C" at bounding box center [1001, 493] width 11 height 11
radio input "true"
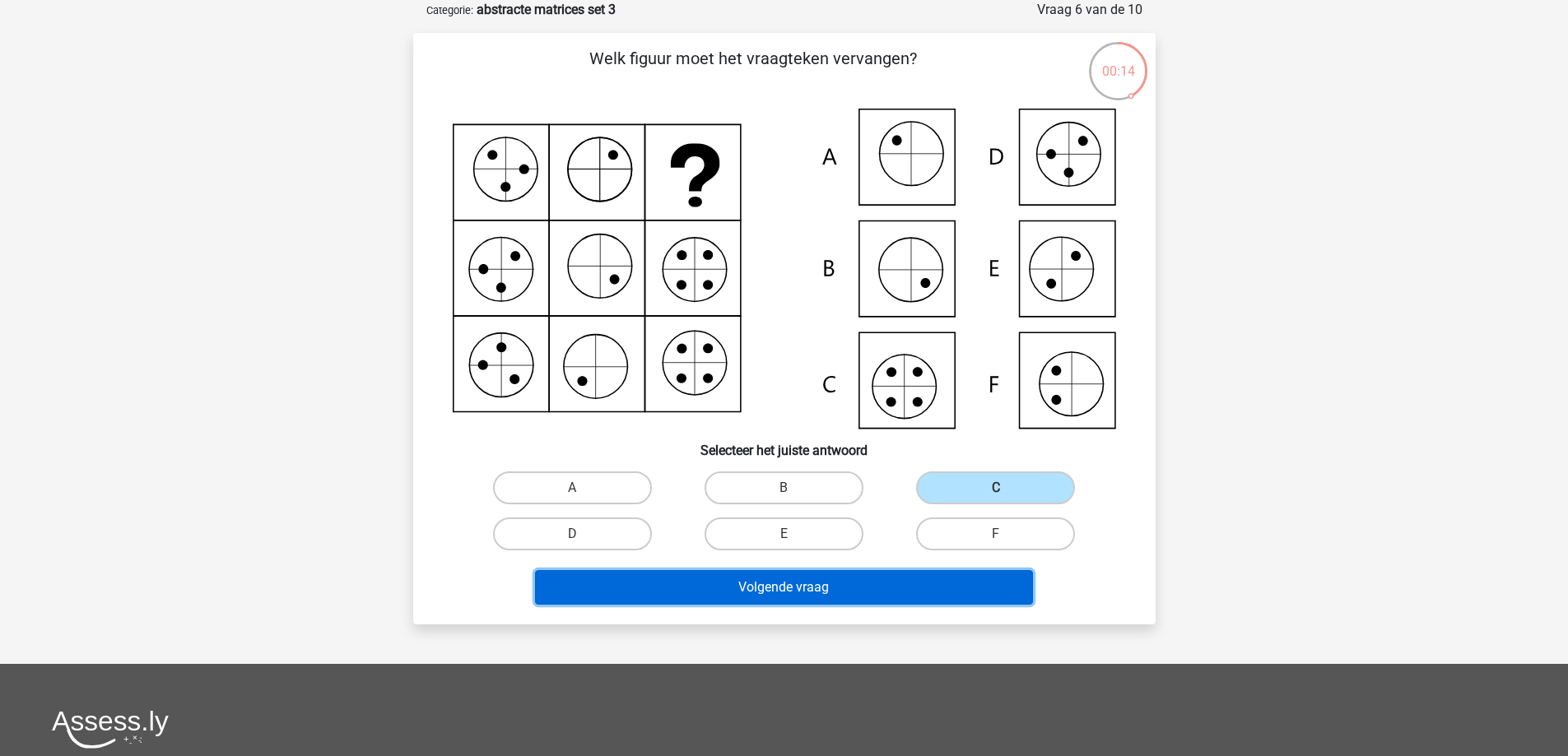
click at [808, 588] on button "Volgende vraag" at bounding box center [784, 588] width 498 height 35
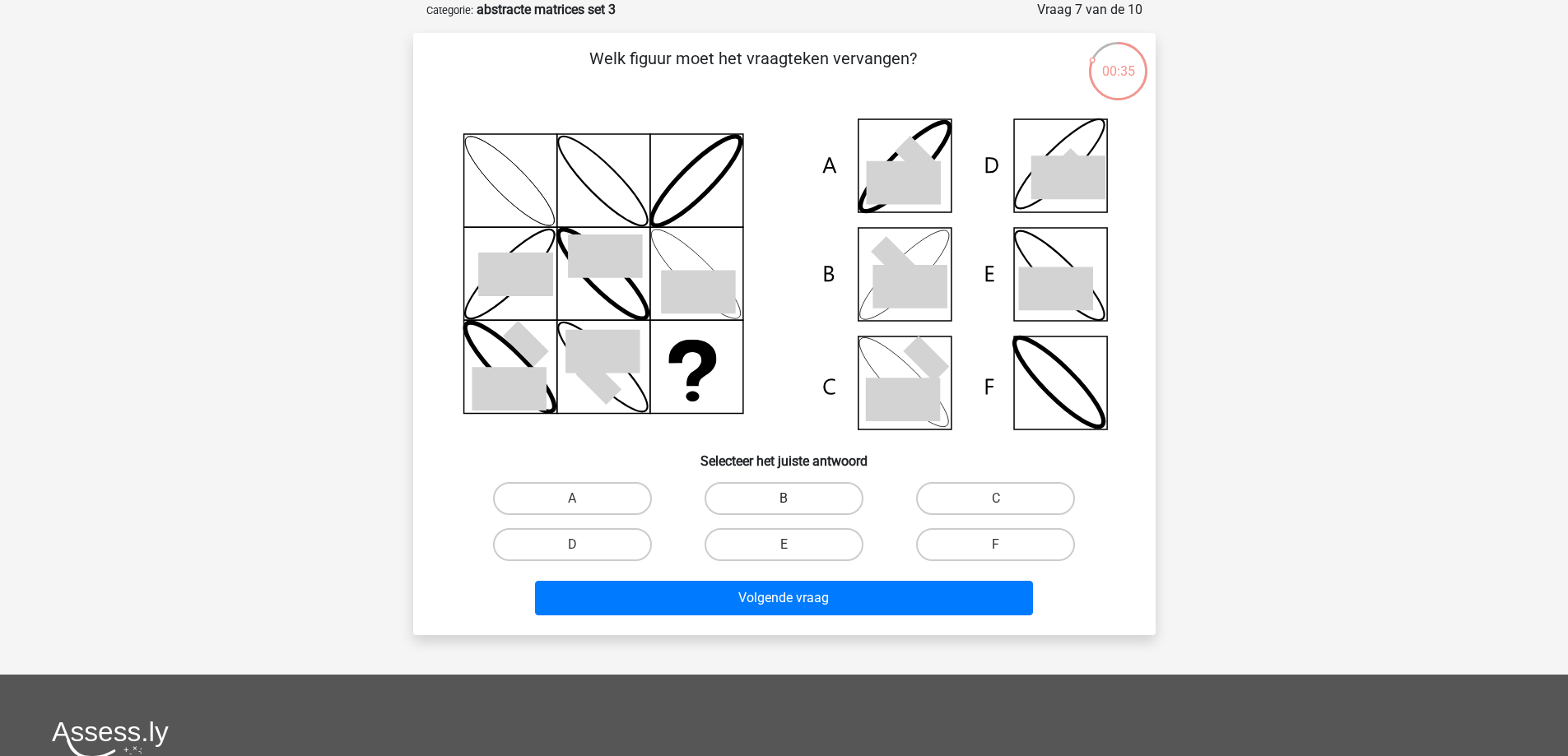
click at [779, 496] on label "B" at bounding box center [784, 498] width 159 height 33
click at [784, 498] on input "B" at bounding box center [789, 503] width 11 height 11
radio input "true"
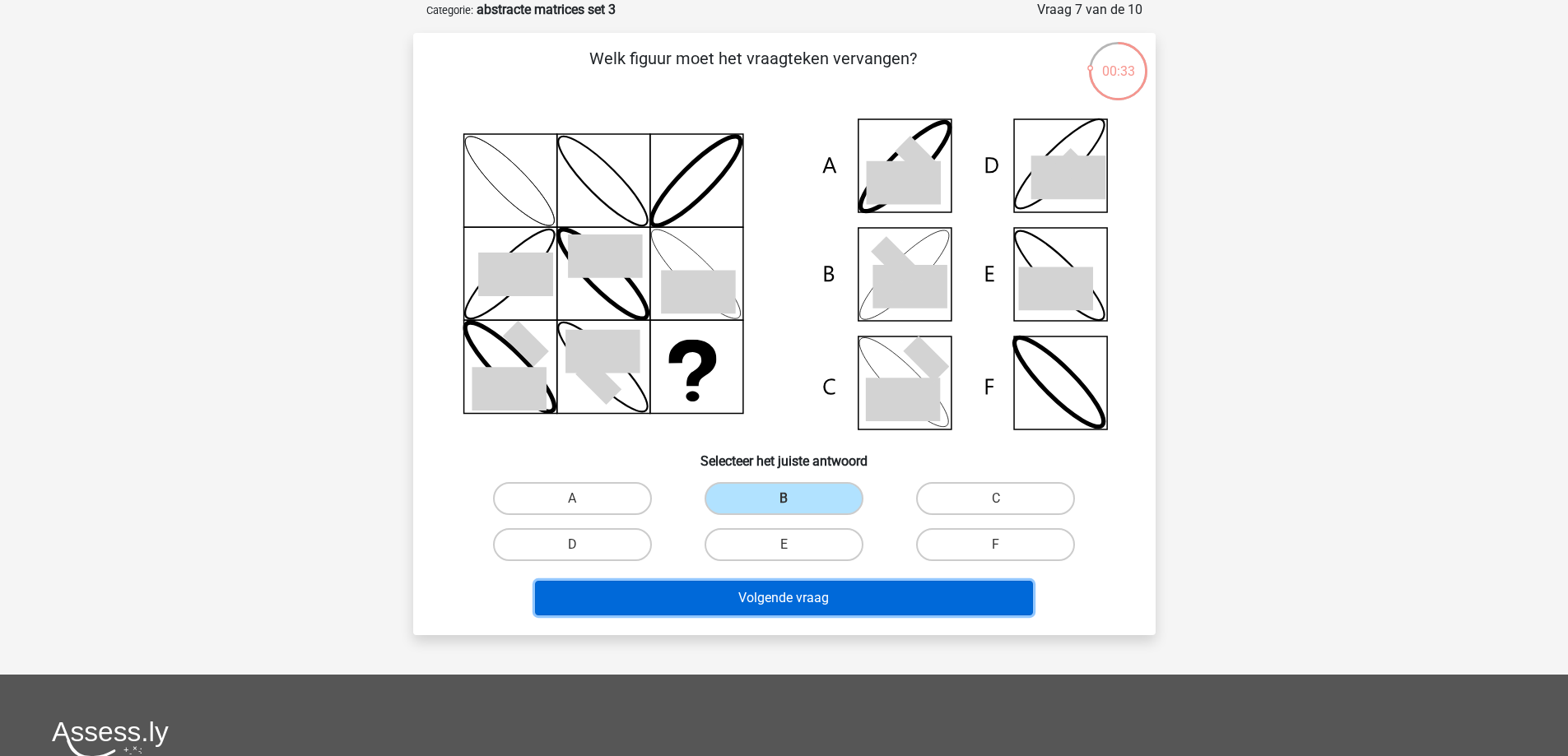
click at [760, 606] on button "Volgende vraag" at bounding box center [784, 598] width 498 height 35
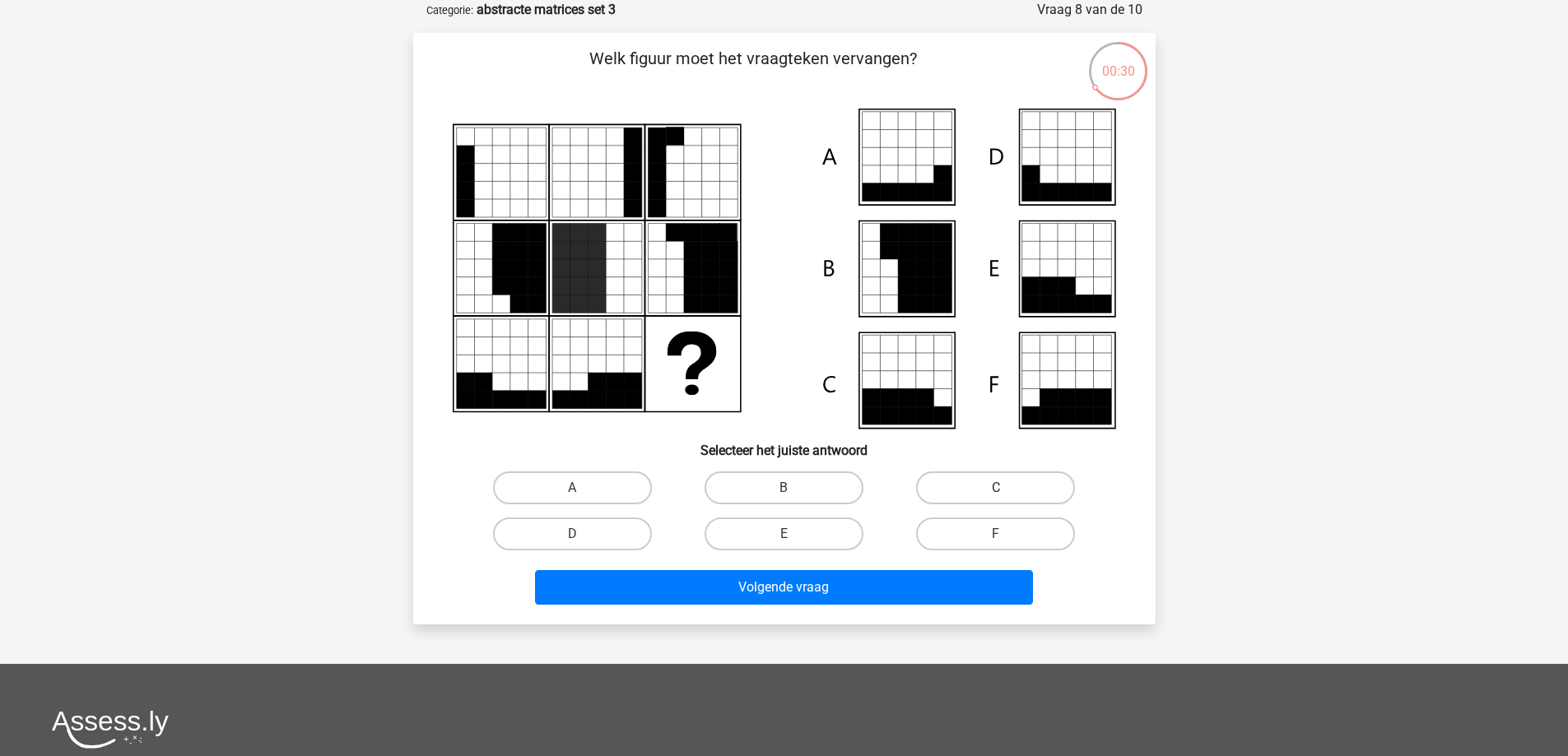
click at [953, 484] on label "C" at bounding box center [995, 488] width 159 height 33
click at [996, 488] on input "C" at bounding box center [1001, 493] width 11 height 11
radio input "true"
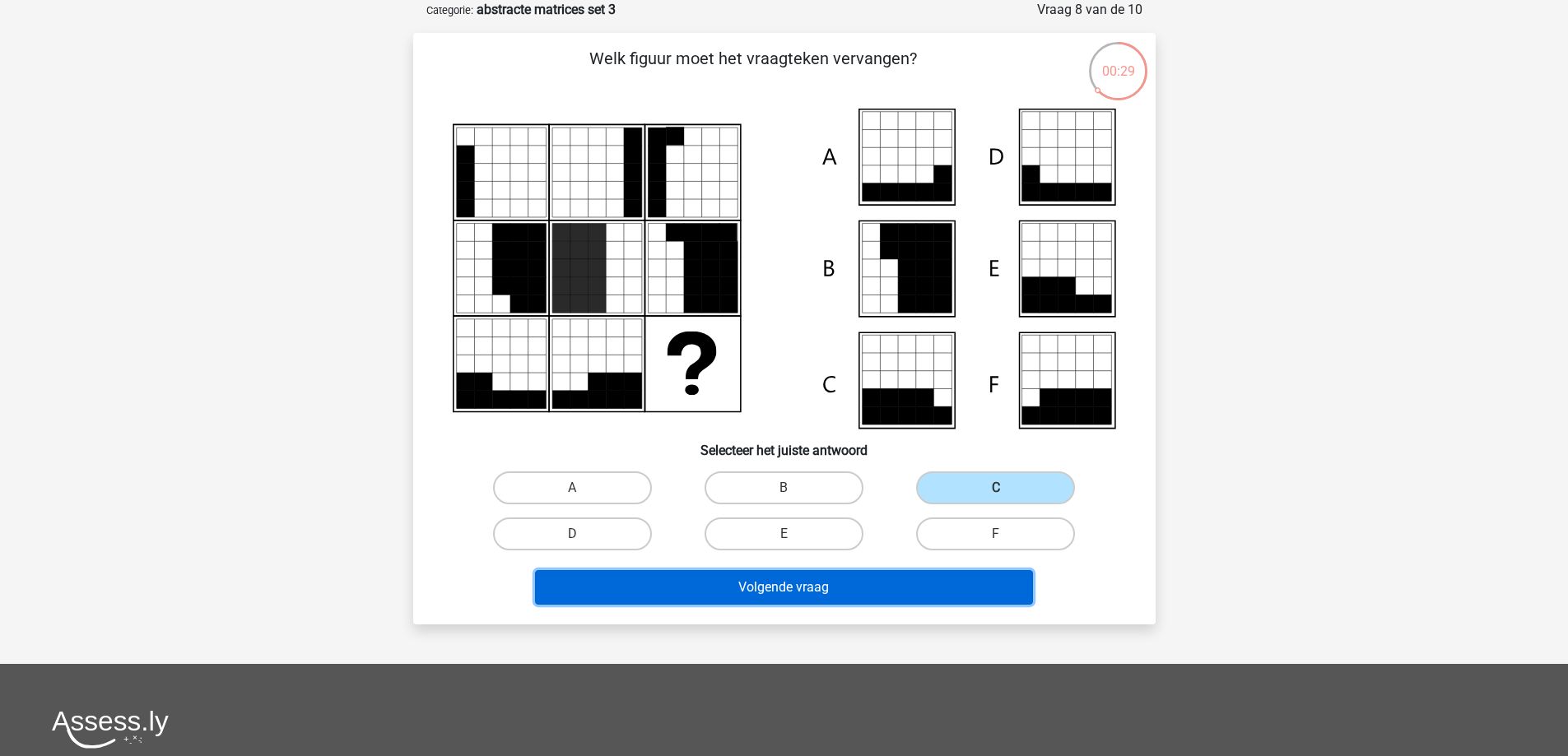
click at [771, 598] on button "Volgende vraag" at bounding box center [784, 588] width 498 height 35
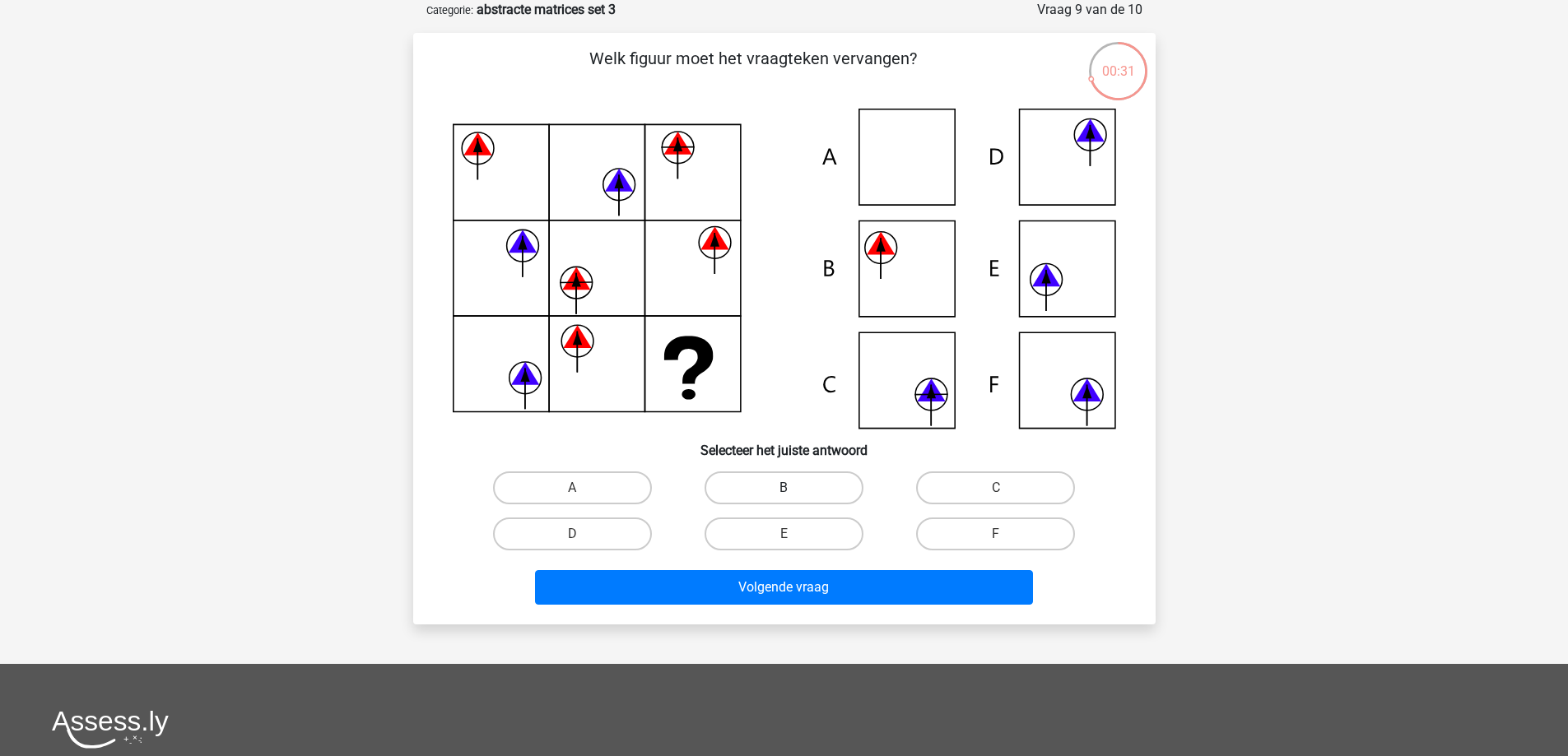
click at [817, 487] on label "B" at bounding box center [784, 488] width 159 height 33
click at [794, 488] on input "B" at bounding box center [789, 493] width 11 height 11
radio input "true"
click at [997, 495] on input "C" at bounding box center [1001, 493] width 11 height 11
radio input "true"
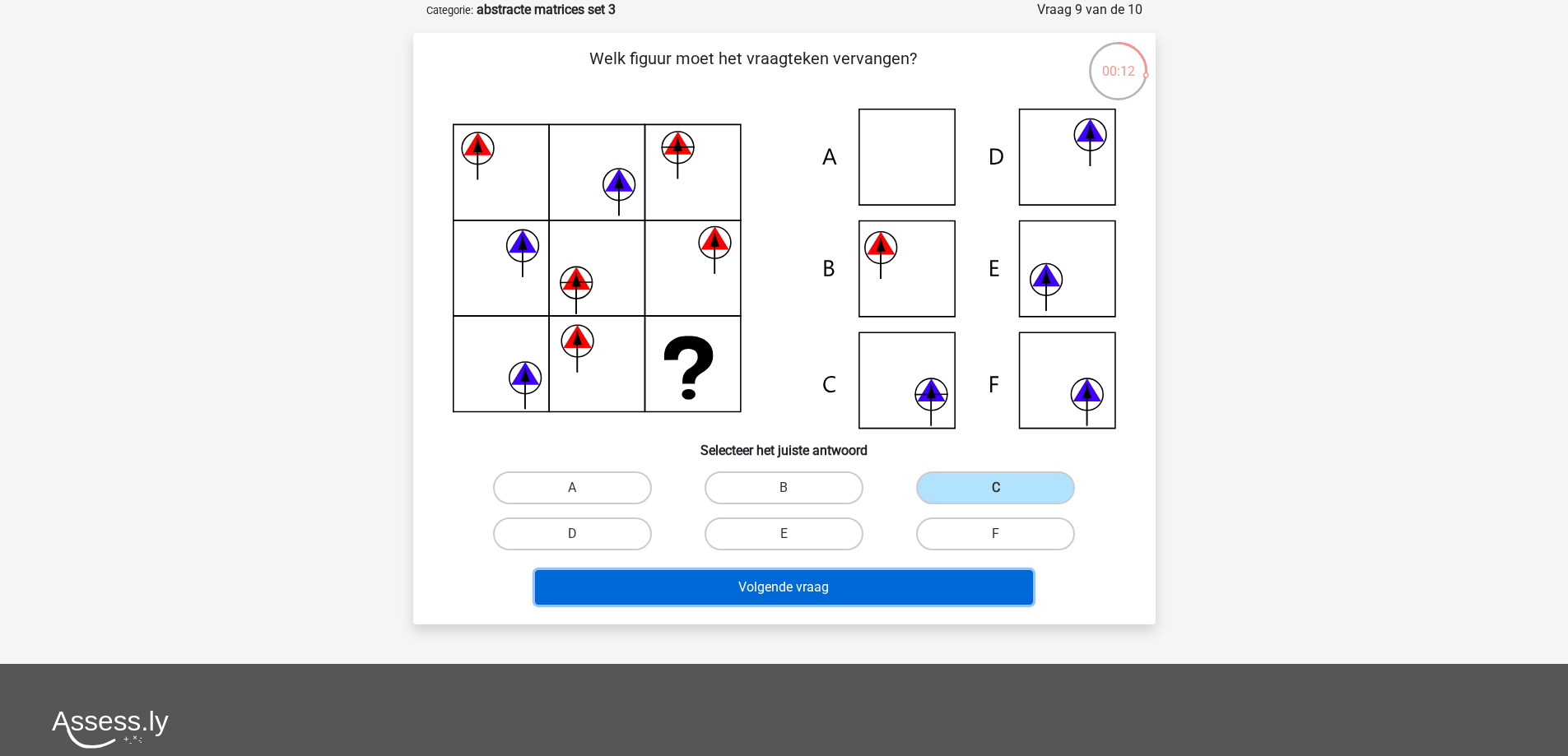
click at [833, 574] on button "Volgende vraag" at bounding box center [784, 588] width 498 height 35
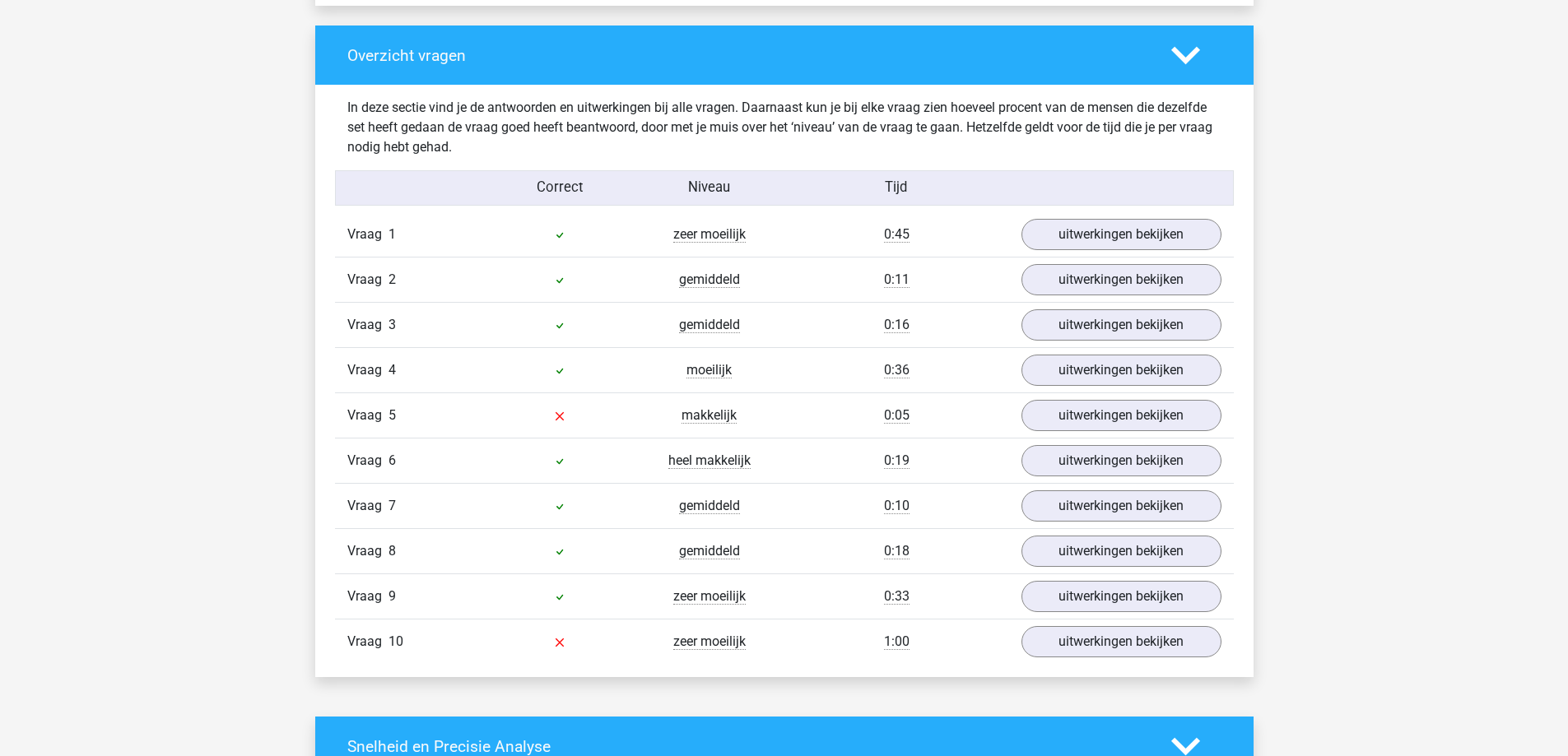
scroll to position [1316, 0]
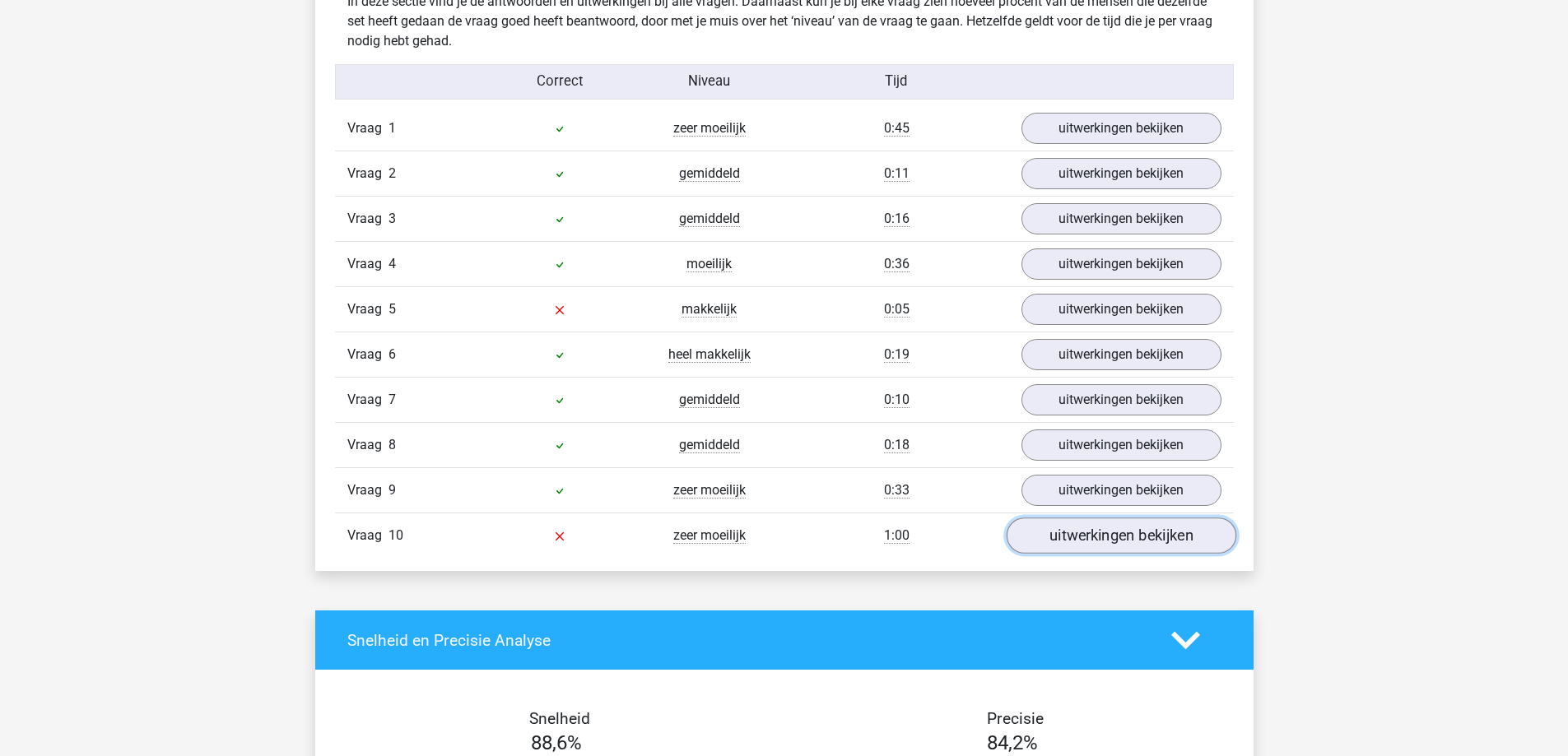
click at [1087, 539] on link "uitwerkingen bekijken" at bounding box center [1120, 536] width 230 height 36
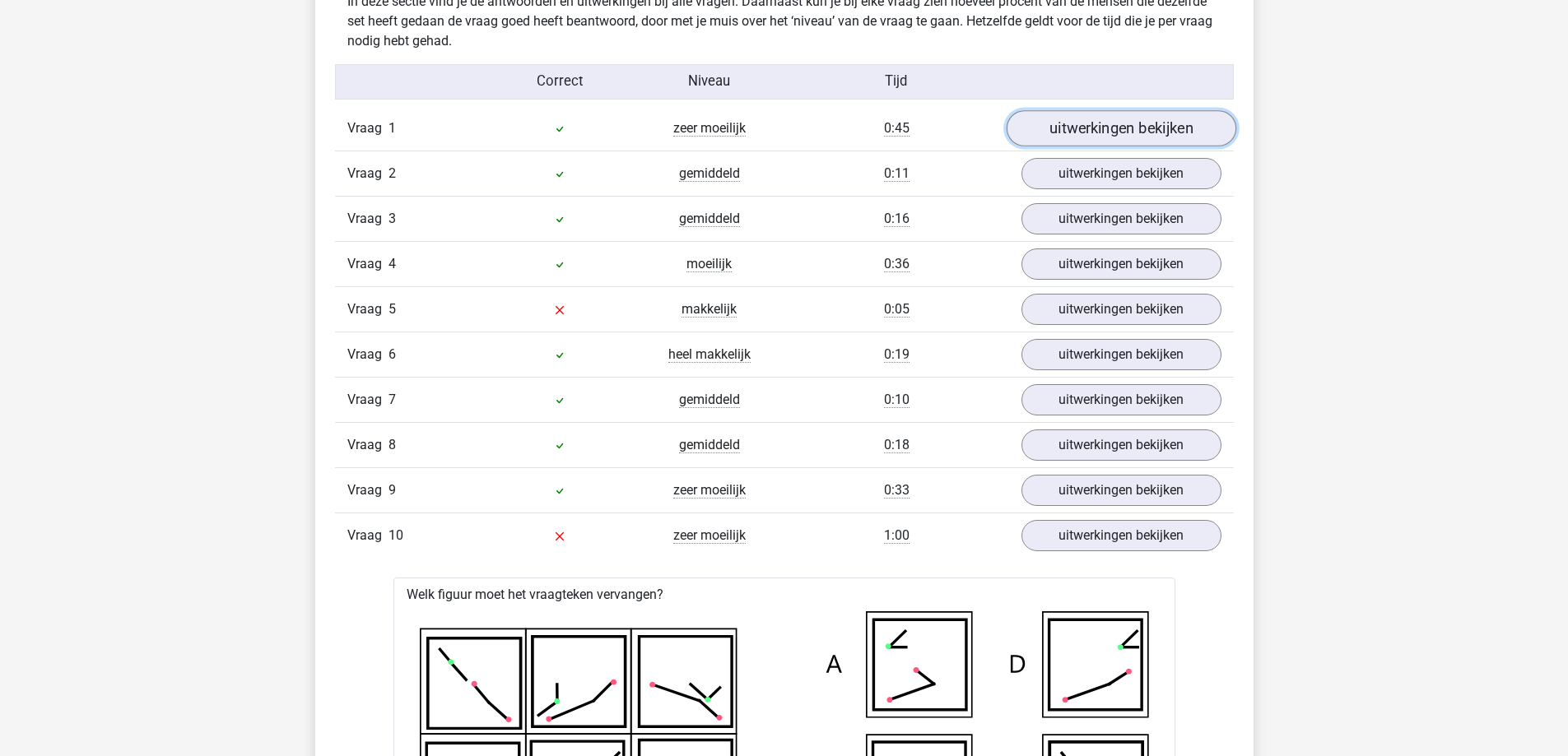
click at [1089, 136] on link "uitwerkingen bekijken" at bounding box center [1120, 130] width 230 height 36
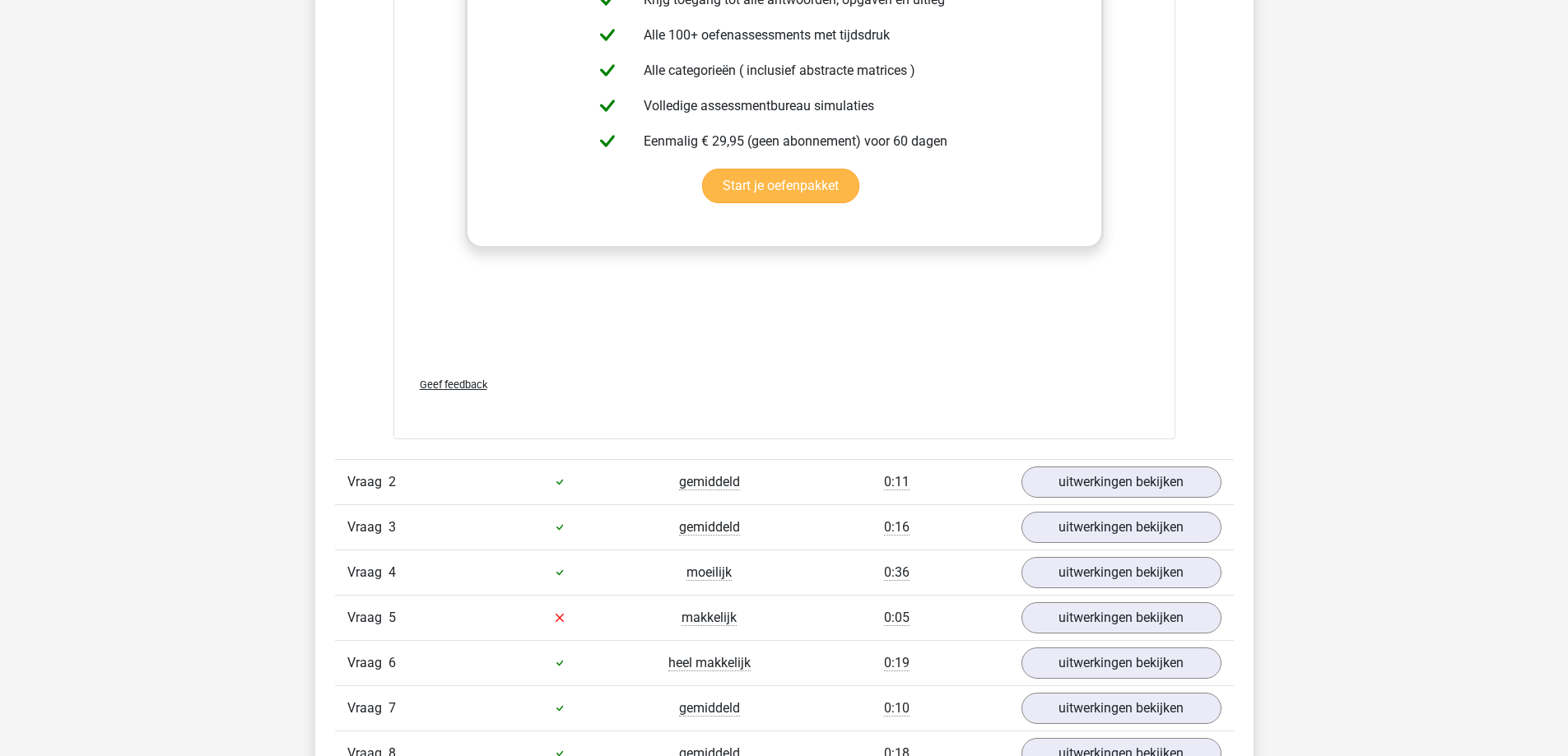
scroll to position [2194, 0]
click at [1038, 481] on link "uitwerkingen bekijken" at bounding box center [1120, 481] width 230 height 36
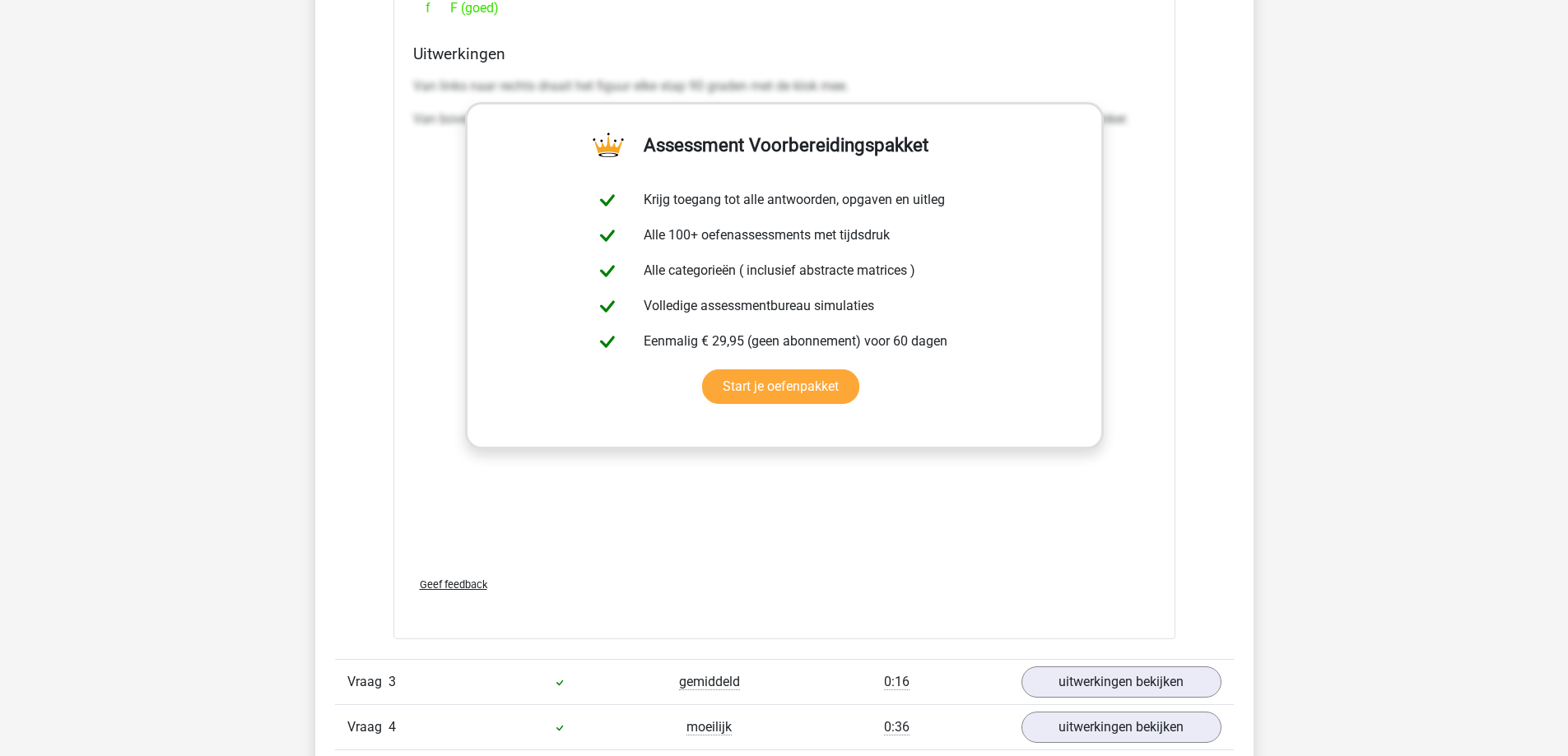
scroll to position [3510, 0]
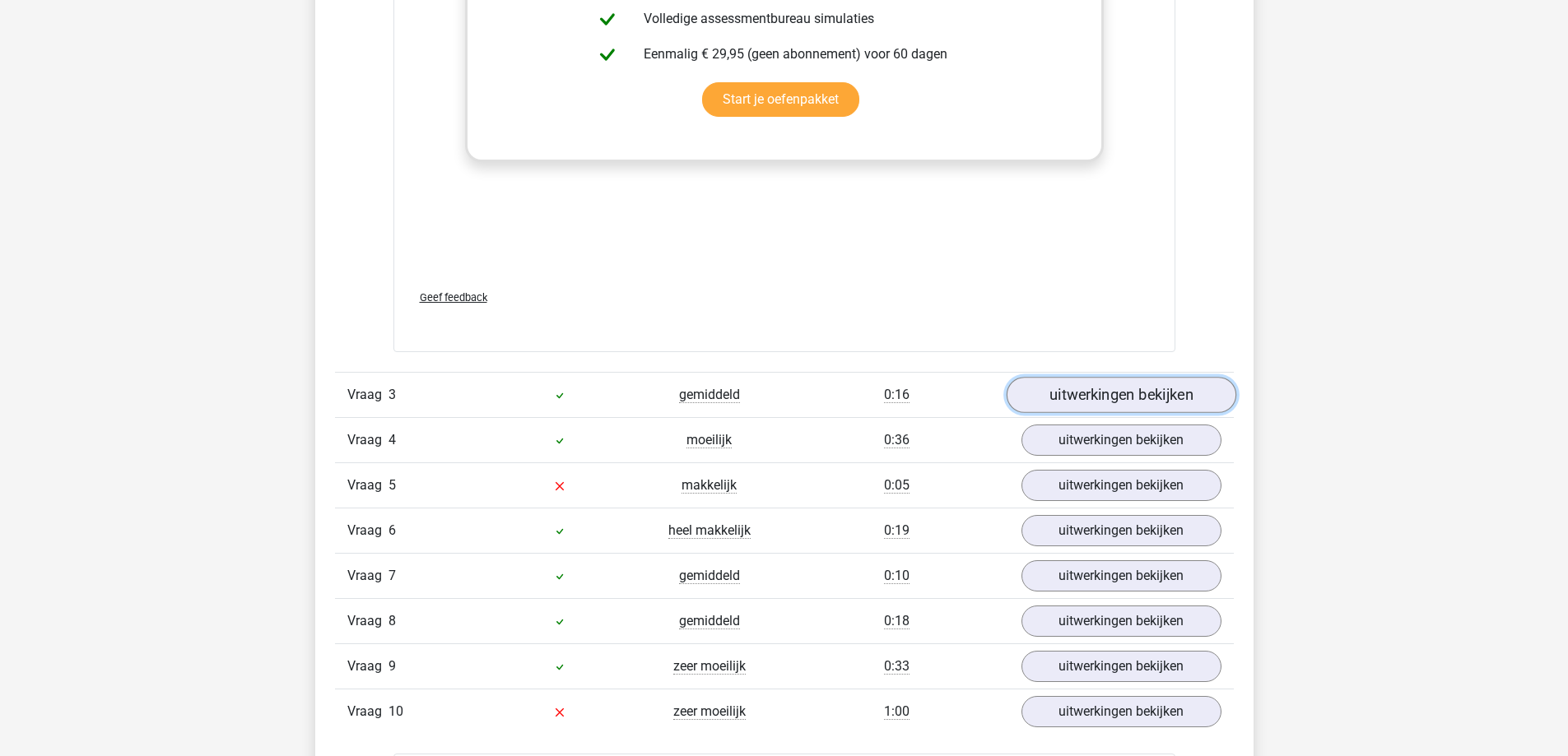
click at [1069, 406] on link "uitwerkingen bekijken" at bounding box center [1120, 395] width 230 height 36
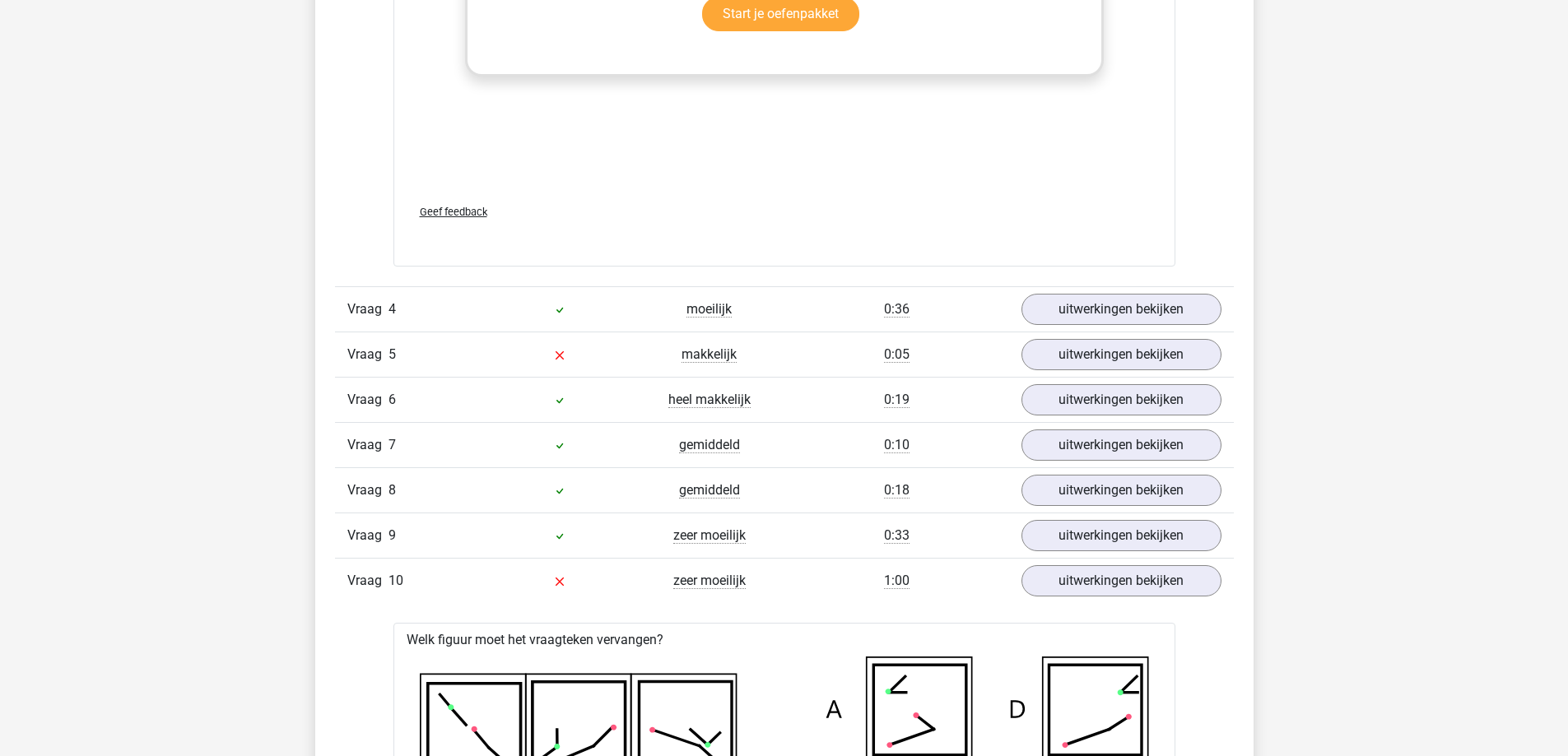
scroll to position [4826, 0]
click at [1084, 310] on link "uitwerkingen bekijken" at bounding box center [1120, 309] width 230 height 36
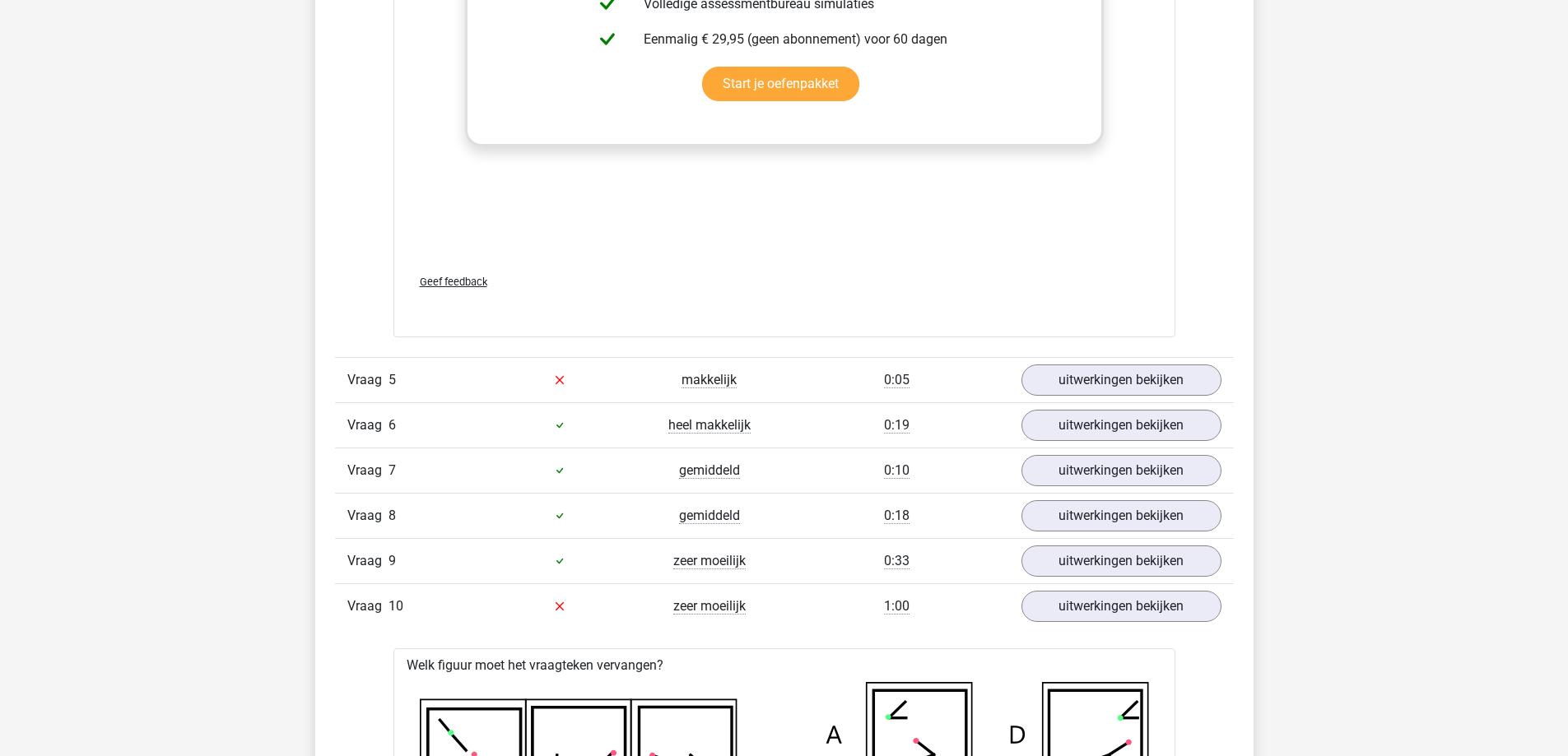
scroll to position [6142, 0]
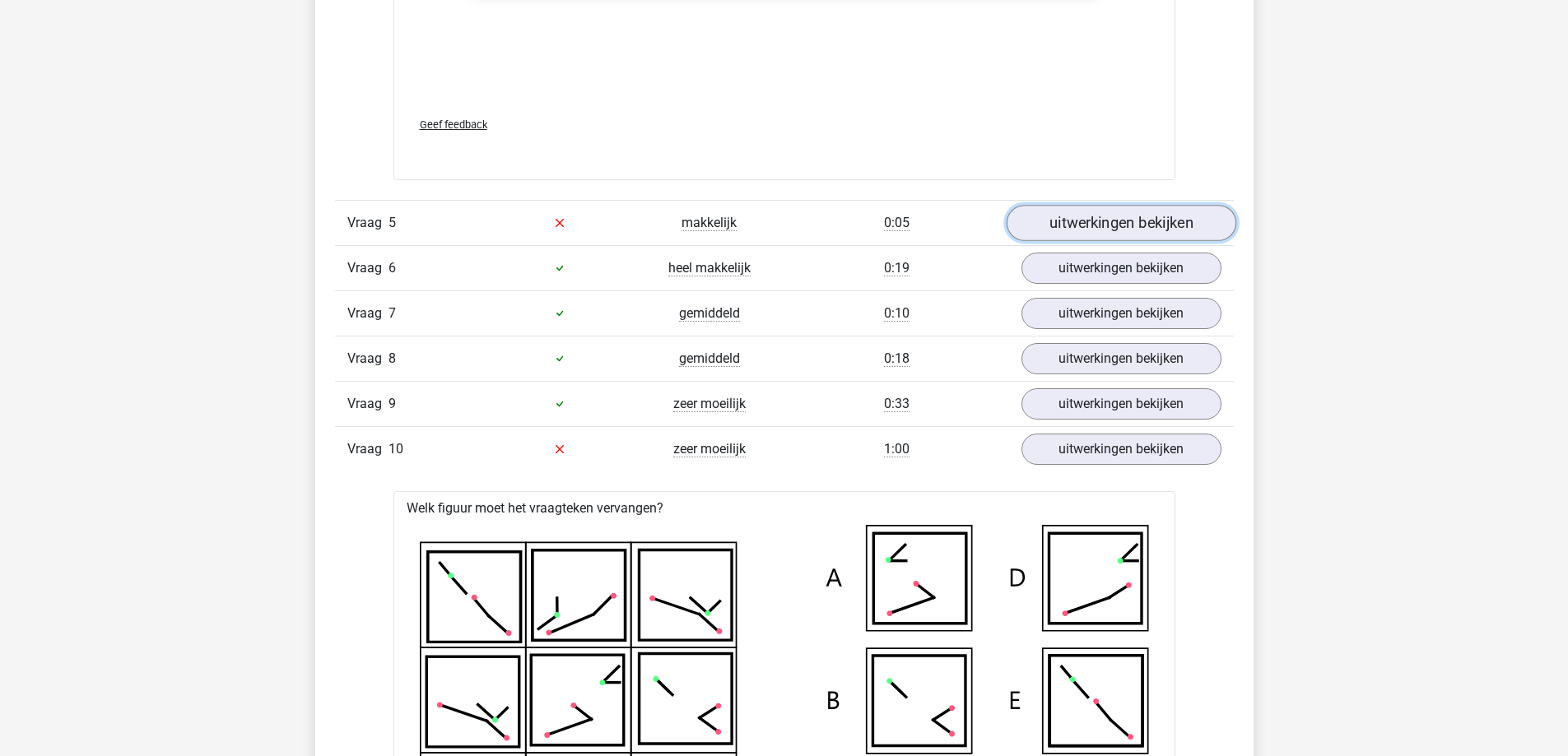
click at [1105, 225] on link "uitwerkingen bekijken" at bounding box center [1120, 223] width 230 height 36
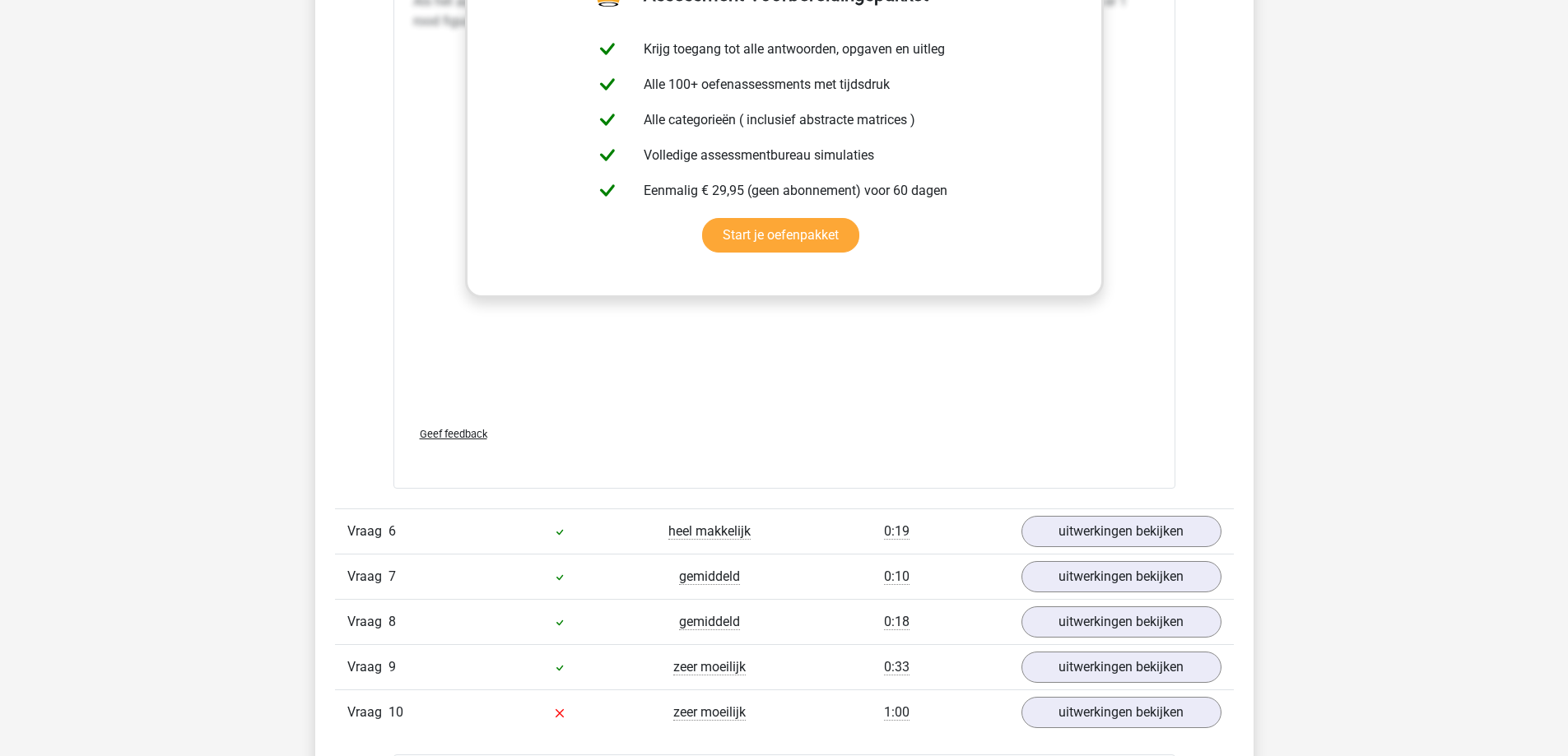
scroll to position [7239, 0]
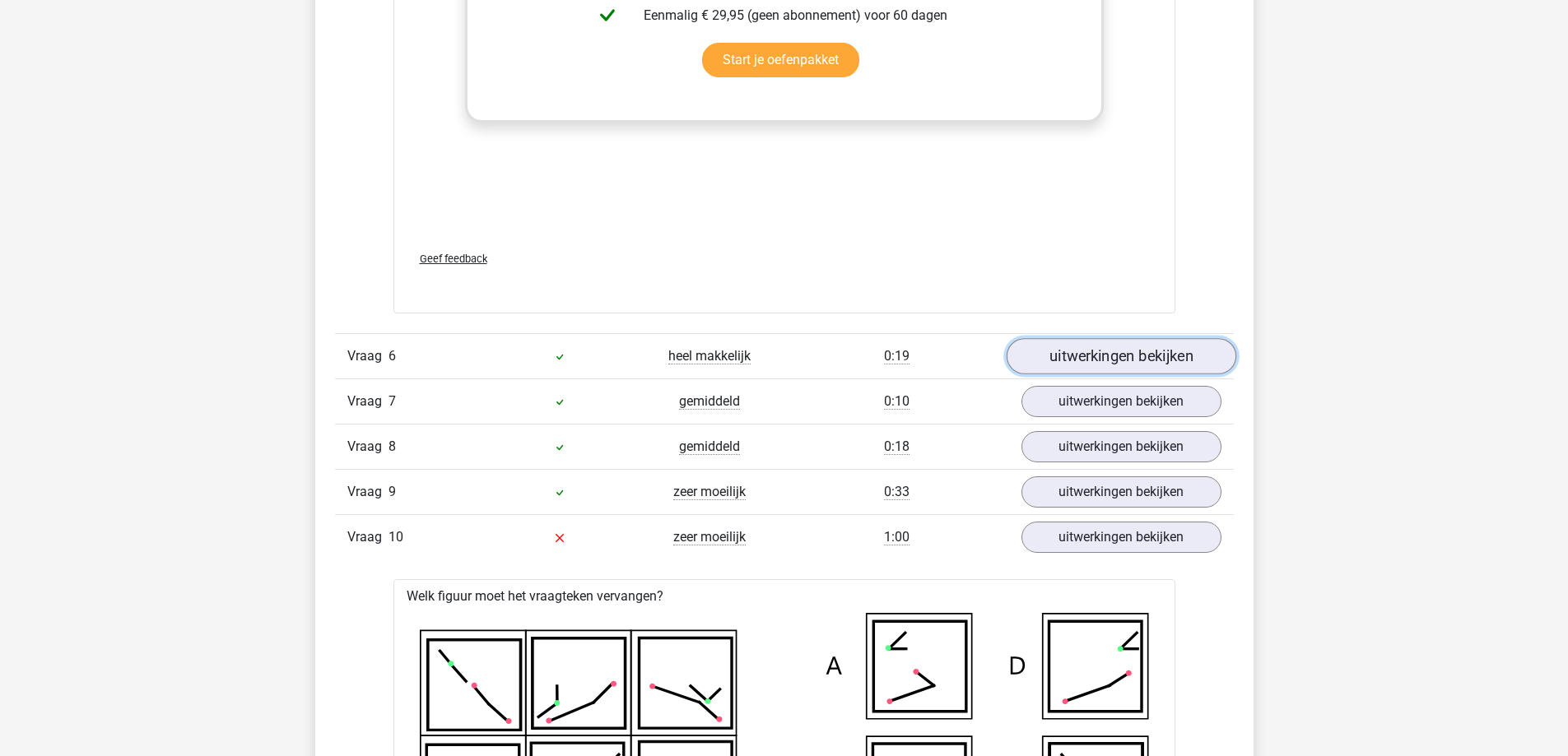
click at [1079, 350] on link "uitwerkingen bekijken" at bounding box center [1120, 357] width 230 height 36
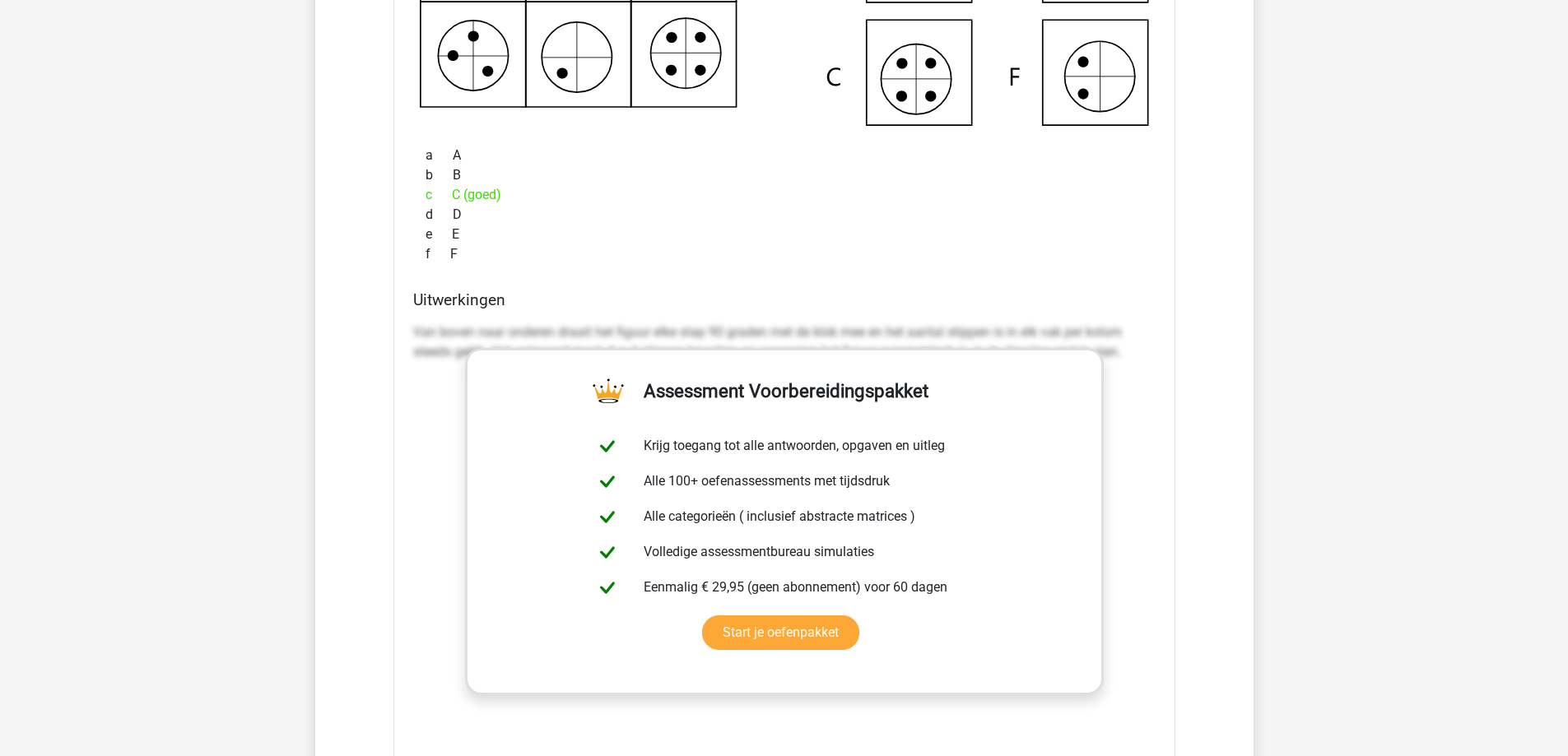
scroll to position [8335, 0]
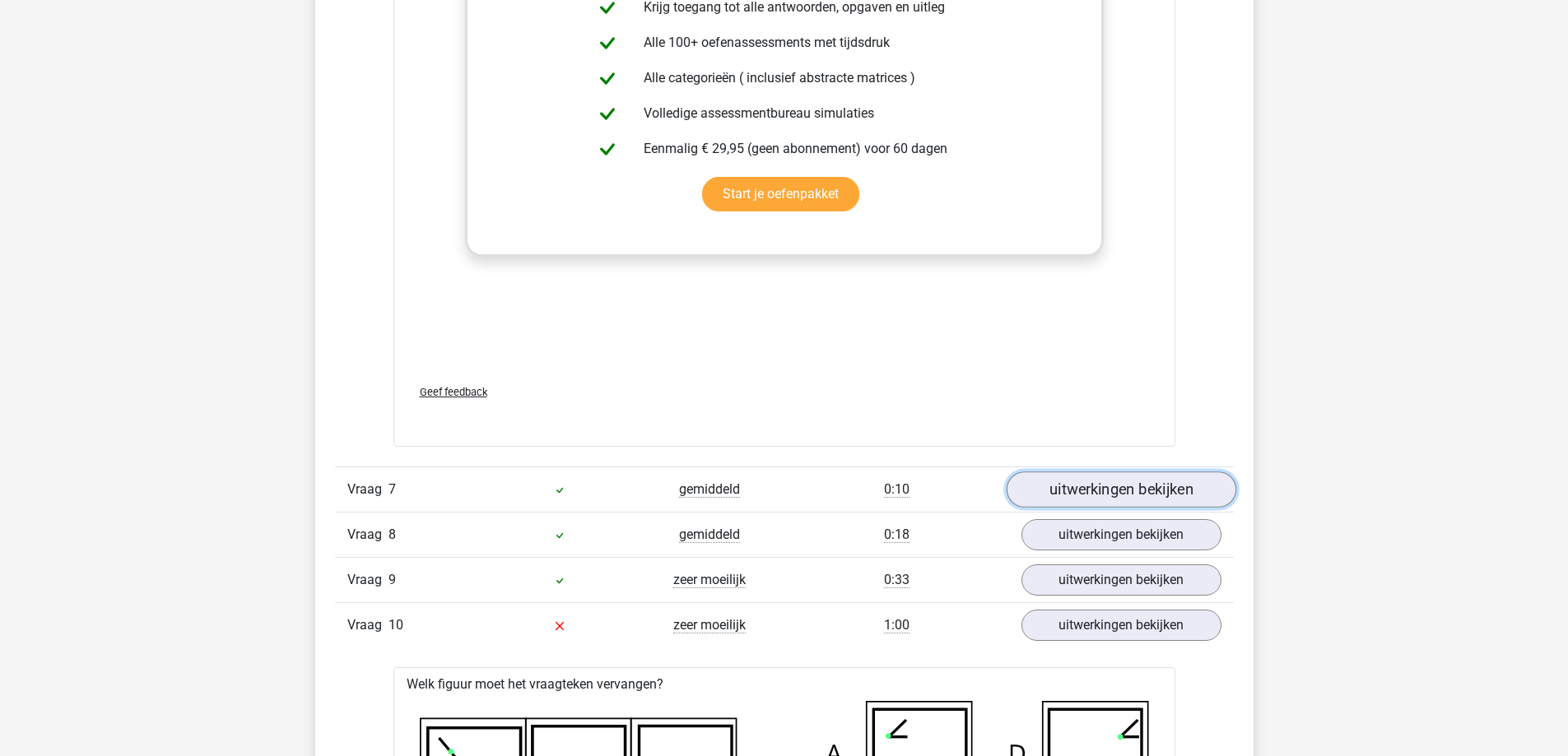
click at [1052, 488] on link "uitwerkingen bekijken" at bounding box center [1120, 489] width 230 height 36
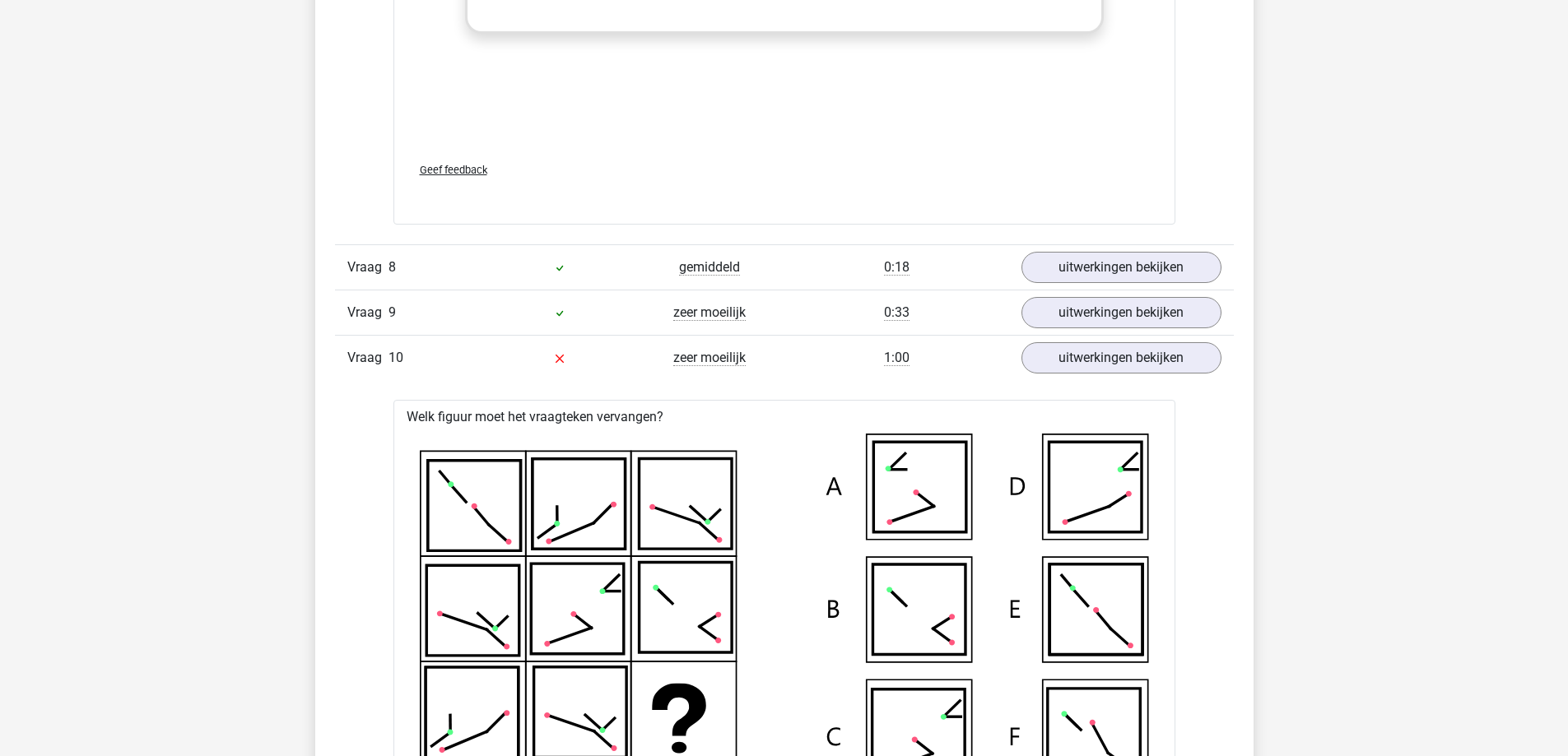
scroll to position [9871, 0]
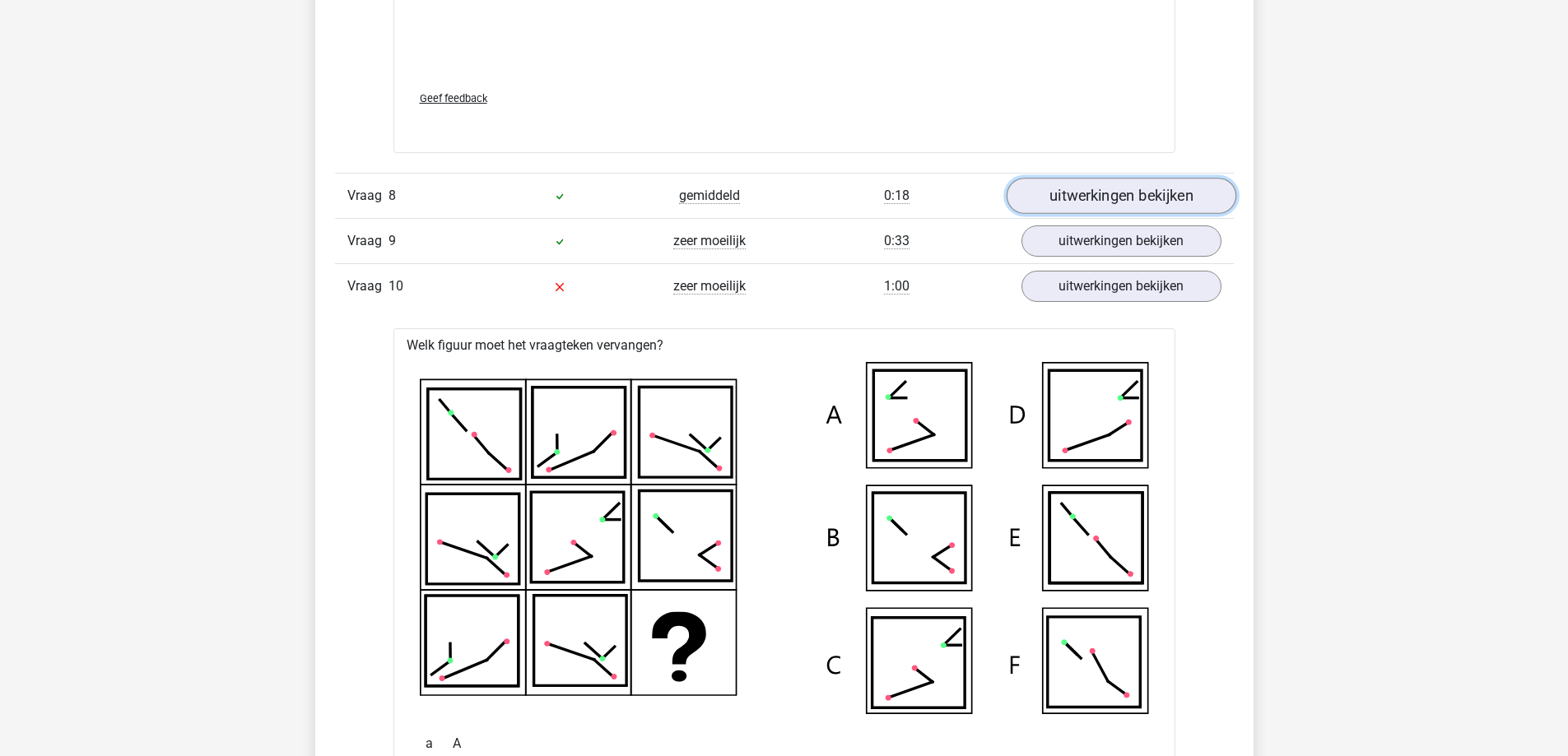
click at [1108, 201] on link "uitwerkingen bekijken" at bounding box center [1120, 196] width 230 height 36
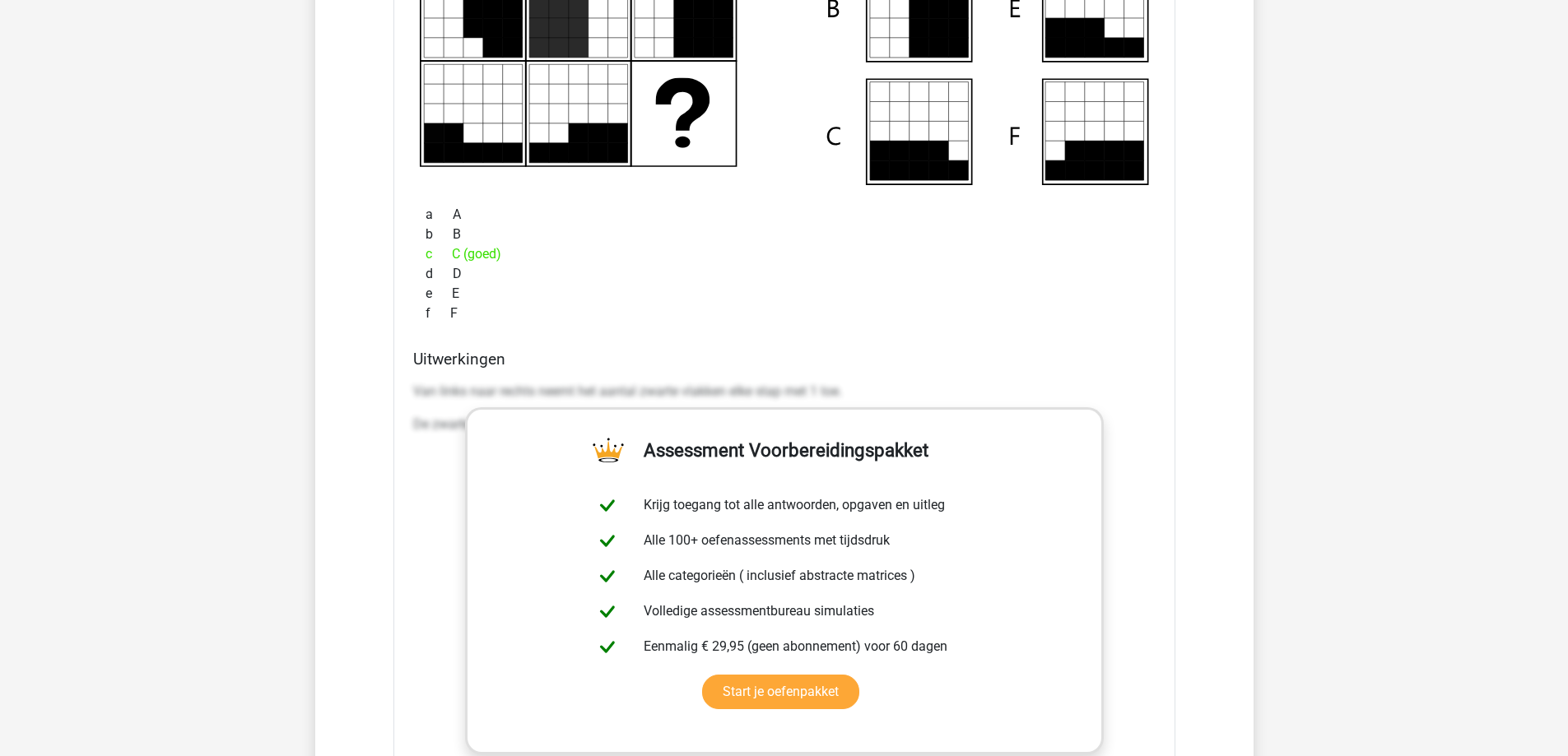
scroll to position [10748, 0]
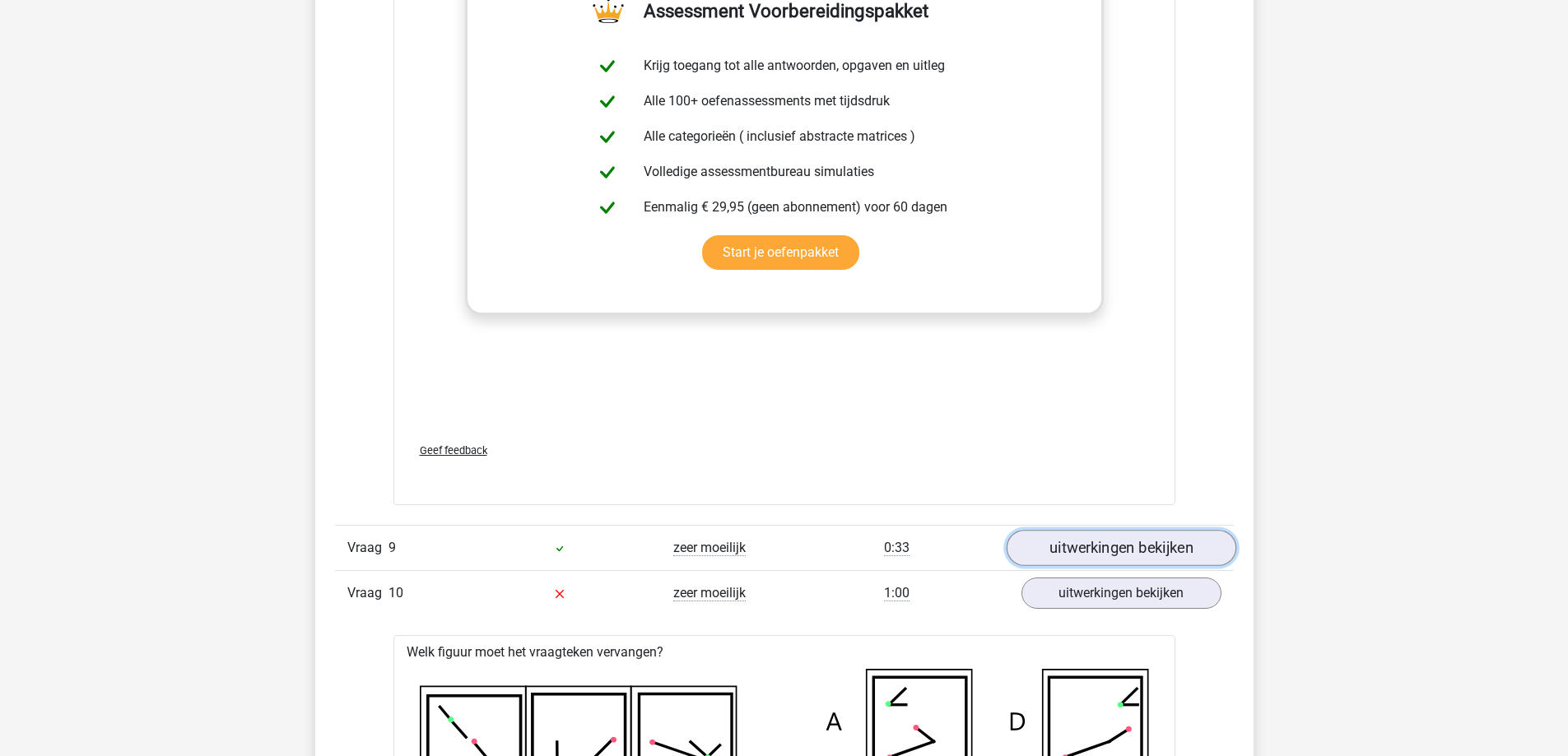
click at [1055, 550] on link "uitwerkingen bekijken" at bounding box center [1120, 548] width 230 height 36
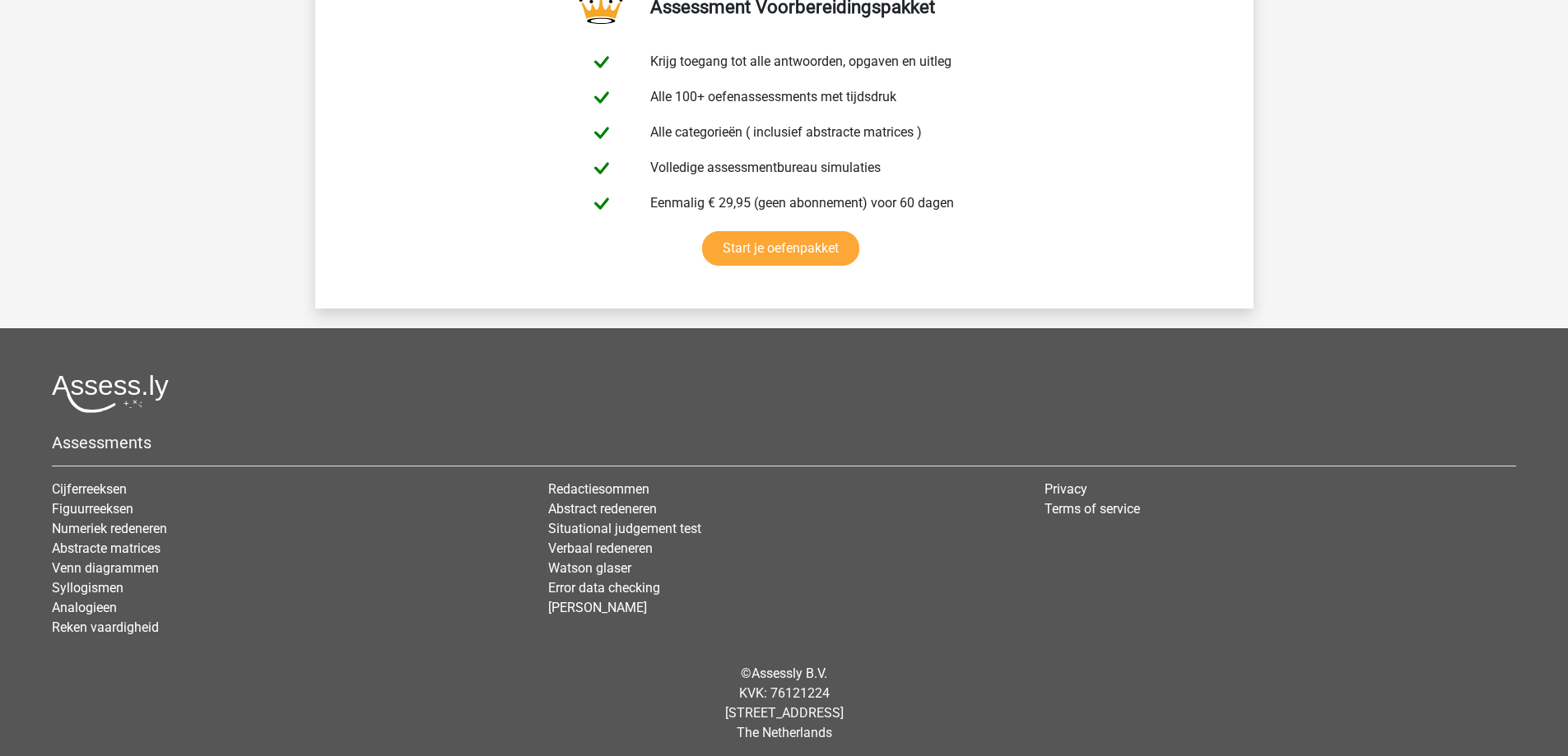
scroll to position [14730, 0]
